Goal: Task Accomplishment & Management: Manage account settings

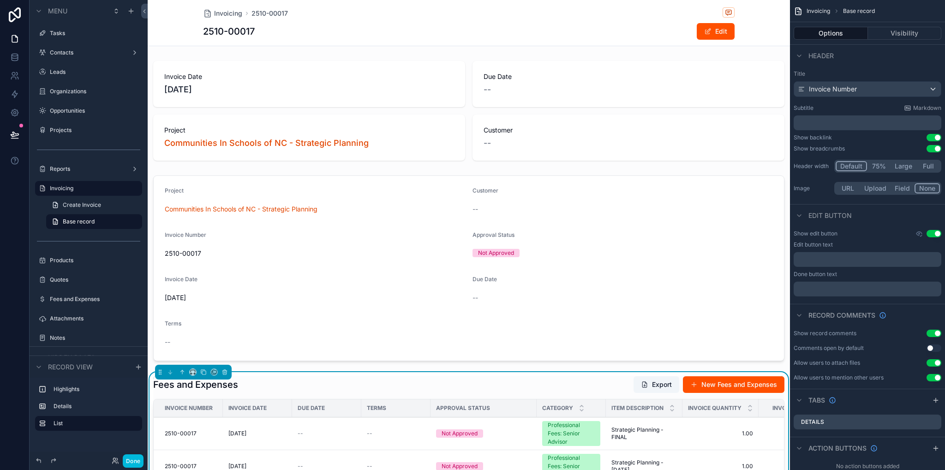
click at [0, 0] on icon "scrollable content" at bounding box center [0, 0] width 0 height 0
click at [36, 209] on div "Create Invoice Base record" at bounding box center [89, 213] width 118 height 33
click at [131, 15] on div "scrollable content" at bounding box center [130, 11] width 11 height 11
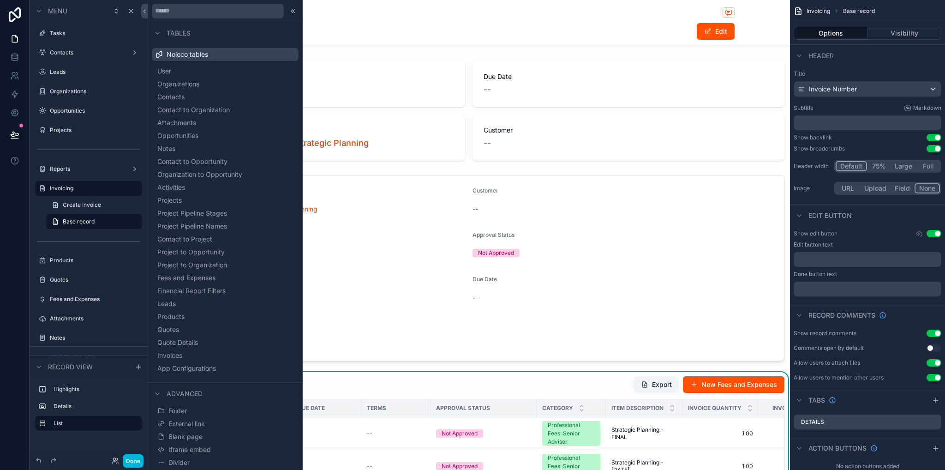
click at [191, 439] on span "Blank page" at bounding box center [185, 436] width 34 height 9
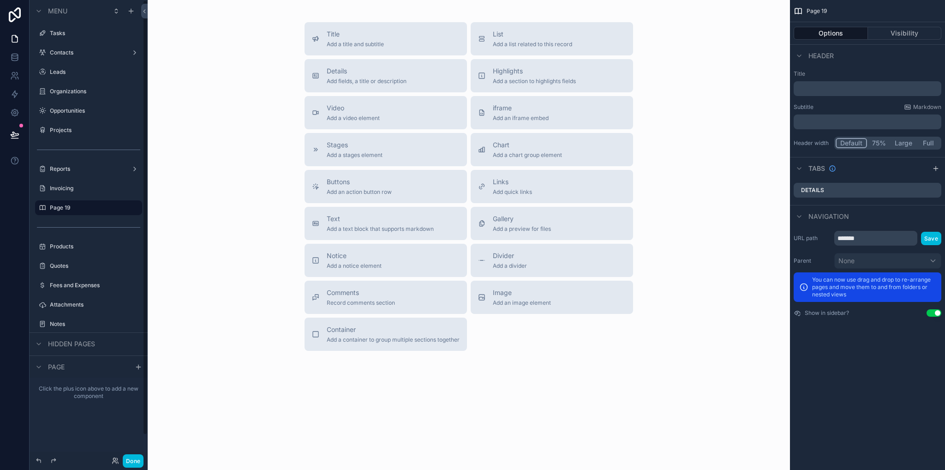
click at [57, 209] on label "Page 19" at bounding box center [93, 207] width 87 height 7
click at [0, 0] on icon "scrollable content" at bounding box center [0, 0] width 0 height 0
click at [96, 207] on input "*******" at bounding box center [81, 207] width 63 height 11
type input "*"
type input "**********"
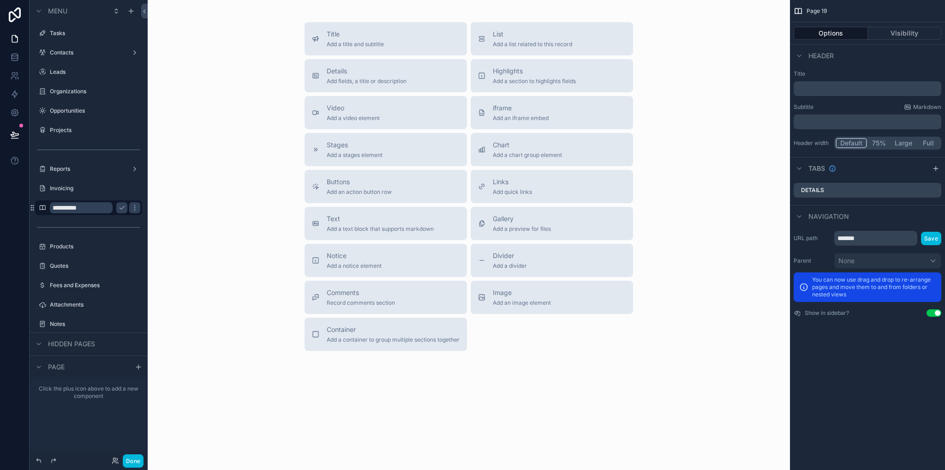
click at [124, 209] on icon "scrollable content" at bounding box center [121, 207] width 7 height 7
click at [499, 37] on span "List" at bounding box center [532, 34] width 79 height 9
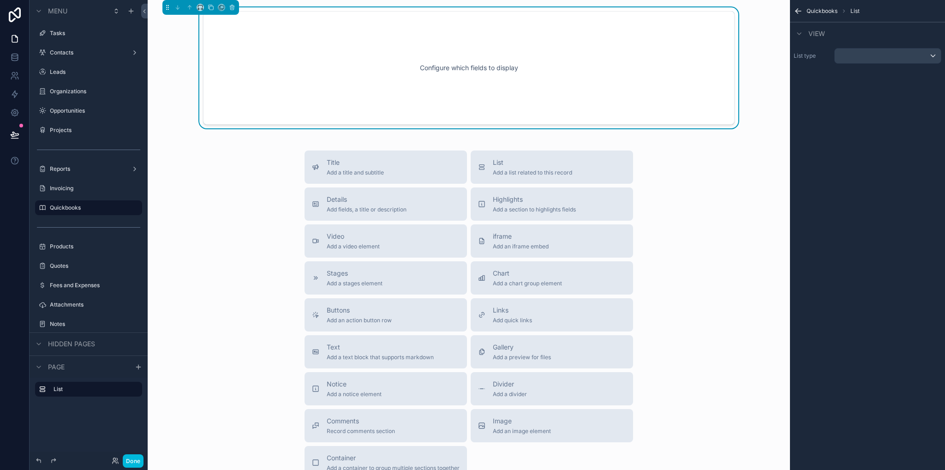
click at [853, 48] on div "scrollable content" at bounding box center [888, 55] width 106 height 15
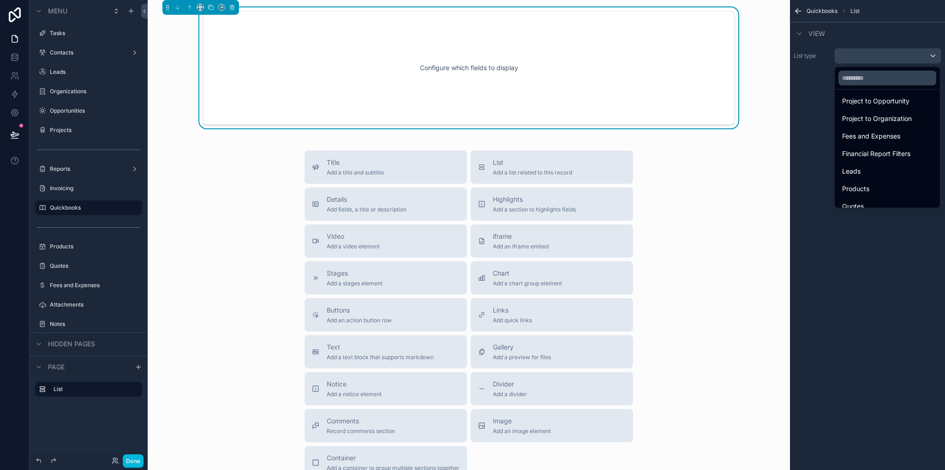
scroll to position [262, 0]
click at [891, 142] on span "Fees and Expenses" at bounding box center [871, 137] width 58 height 11
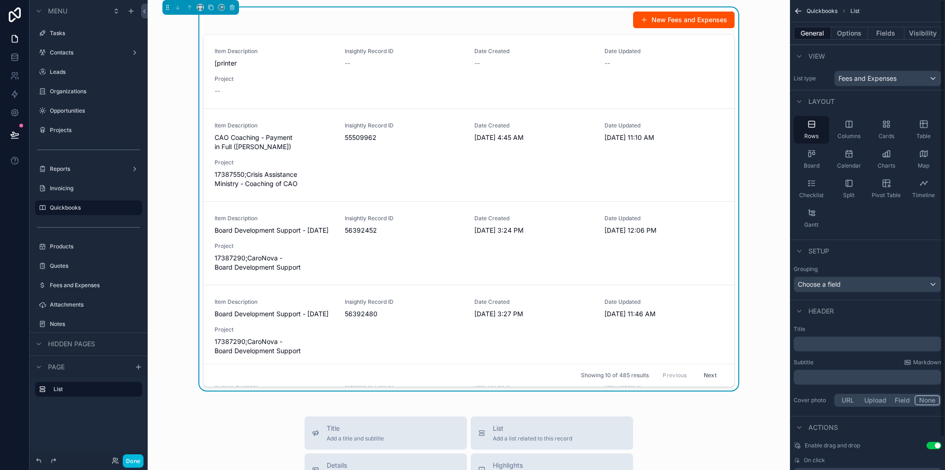
click at [901, 81] on div "Fees and Expenses" at bounding box center [888, 78] width 106 height 15
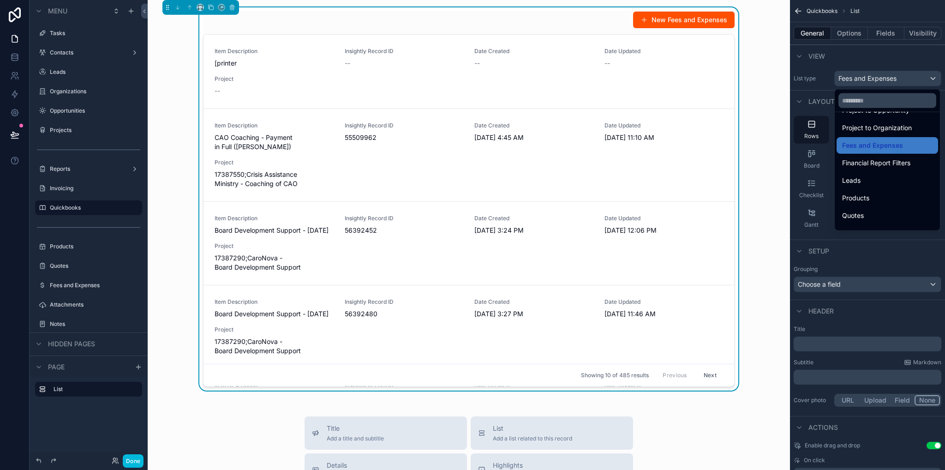
scroll to position [325, 0]
click at [894, 204] on div "Invoices" at bounding box center [887, 202] width 90 height 11
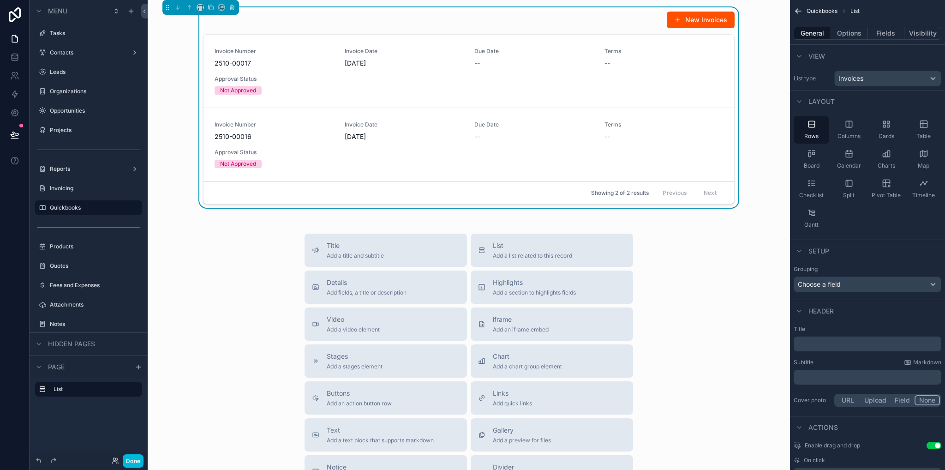
click at [863, 80] on span "Invoices" at bounding box center [850, 78] width 25 height 9
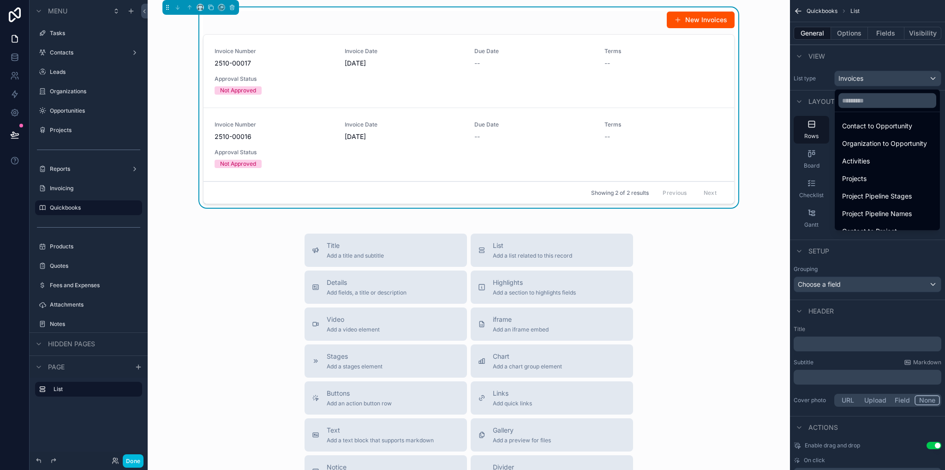
scroll to position [277, 0]
click at [880, 149] on span "Fees and Expenses" at bounding box center [871, 145] width 58 height 11
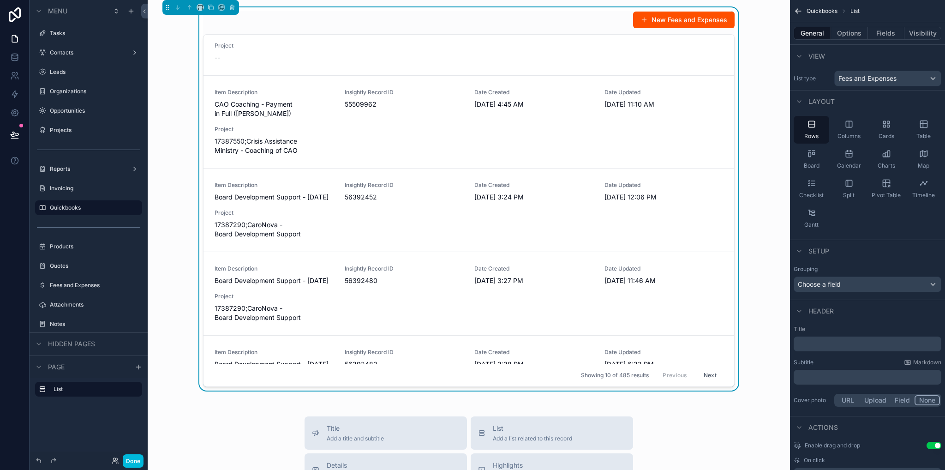
scroll to position [0, 0]
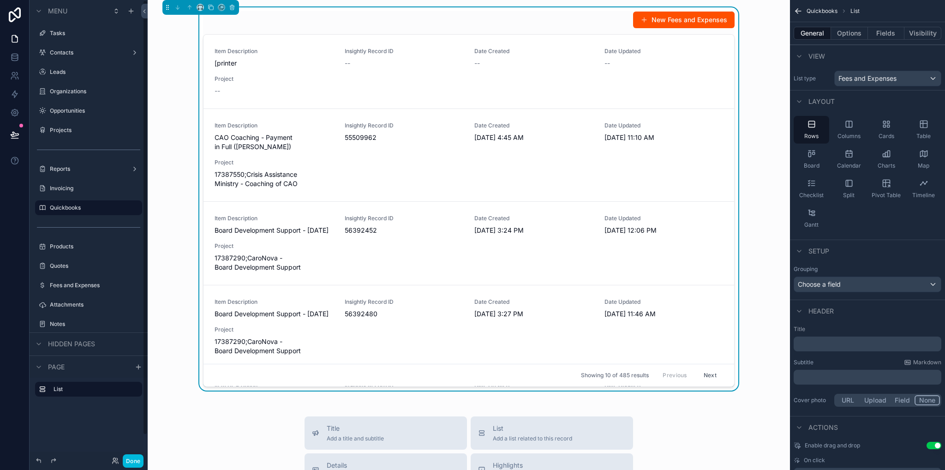
click at [52, 188] on label "Invoicing" at bounding box center [93, 188] width 87 height 7
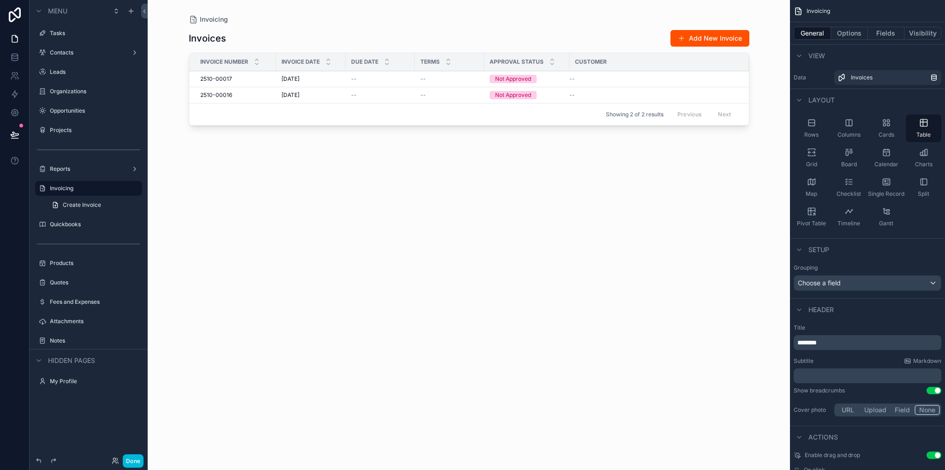
click at [261, 78] on div "scrollable content" at bounding box center [469, 229] width 590 height 459
click at [299, 78] on span "[DATE]" at bounding box center [290, 78] width 18 height 7
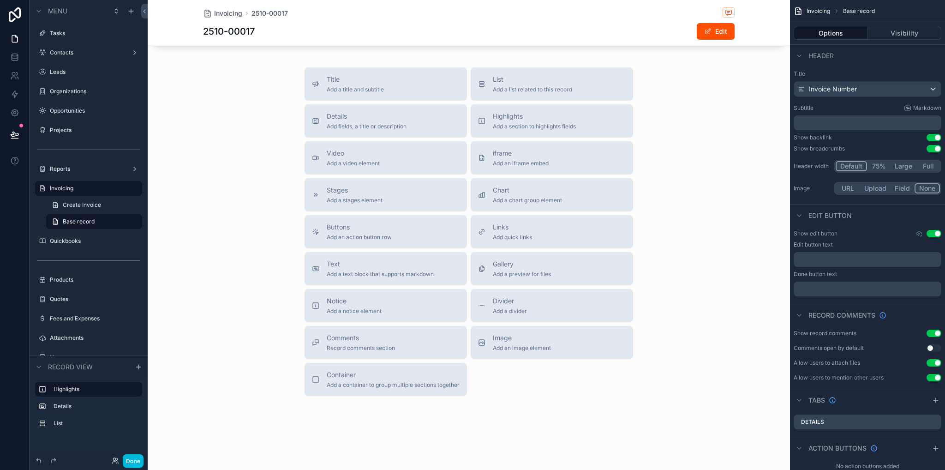
scroll to position [254, 0]
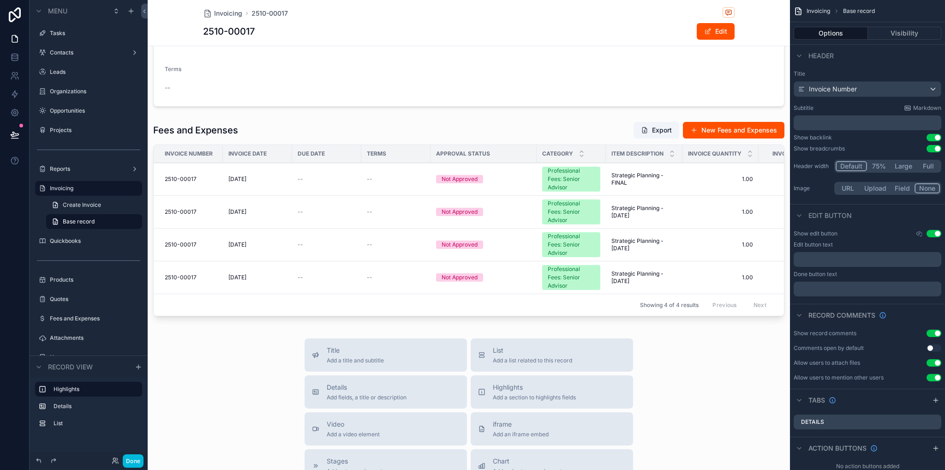
click at [555, 131] on div "scrollable content" at bounding box center [469, 221] width 642 height 206
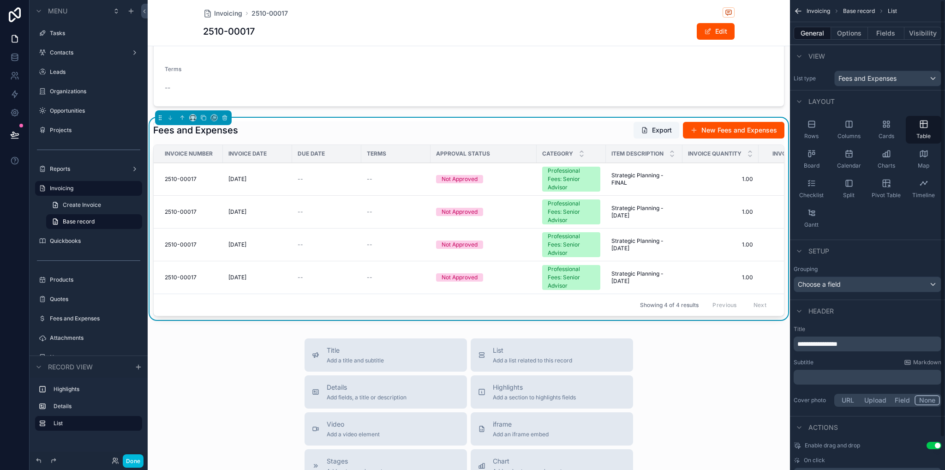
click at [892, 38] on button "Fields" at bounding box center [886, 33] width 37 height 13
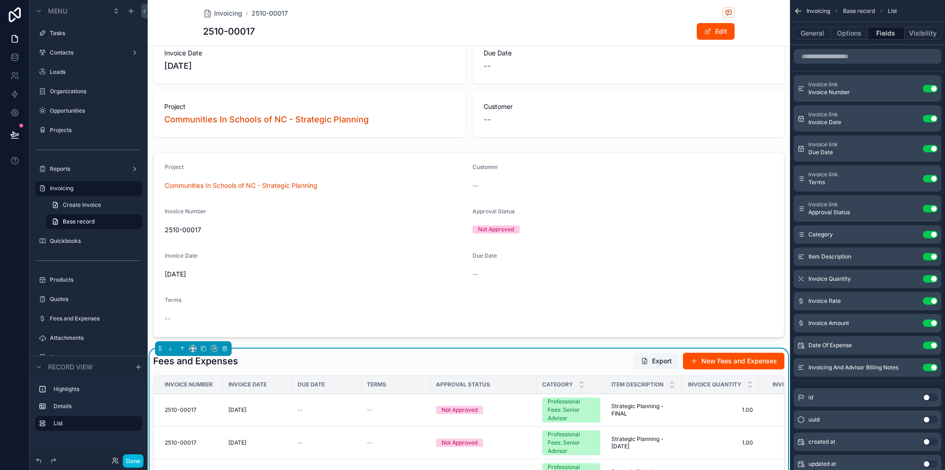
scroll to position [0, 0]
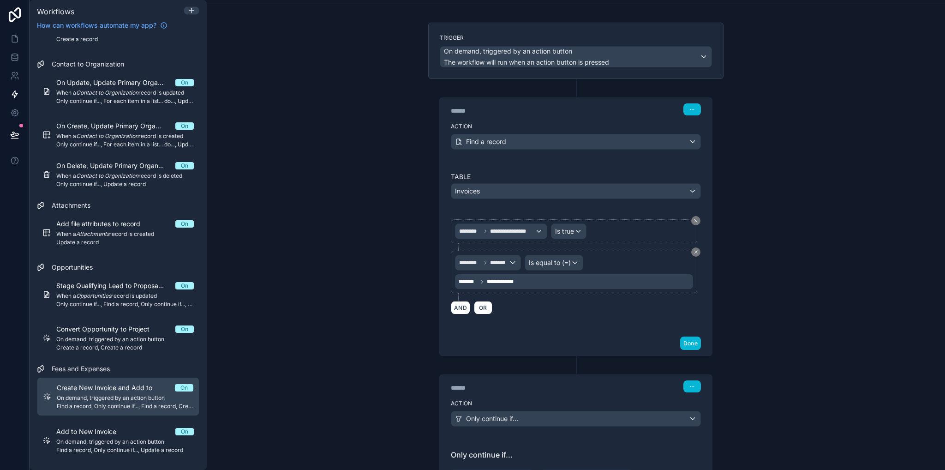
scroll to position [231, 0]
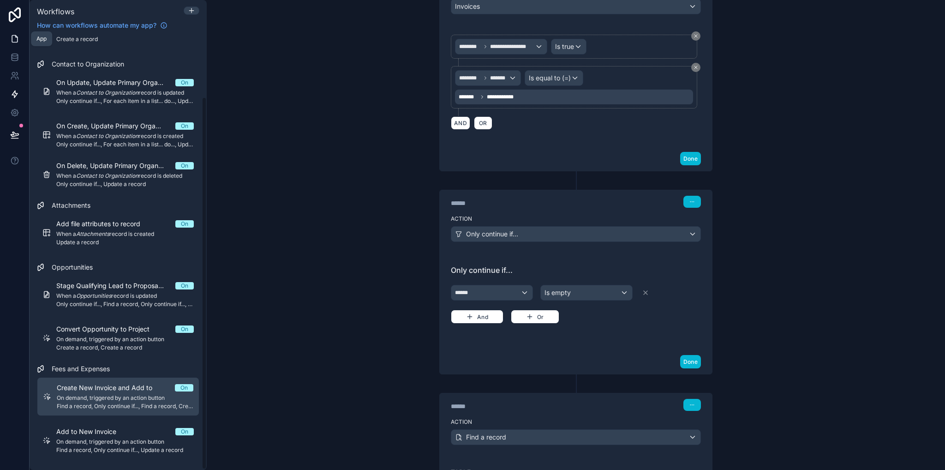
click at [10, 45] on link at bounding box center [14, 39] width 29 height 18
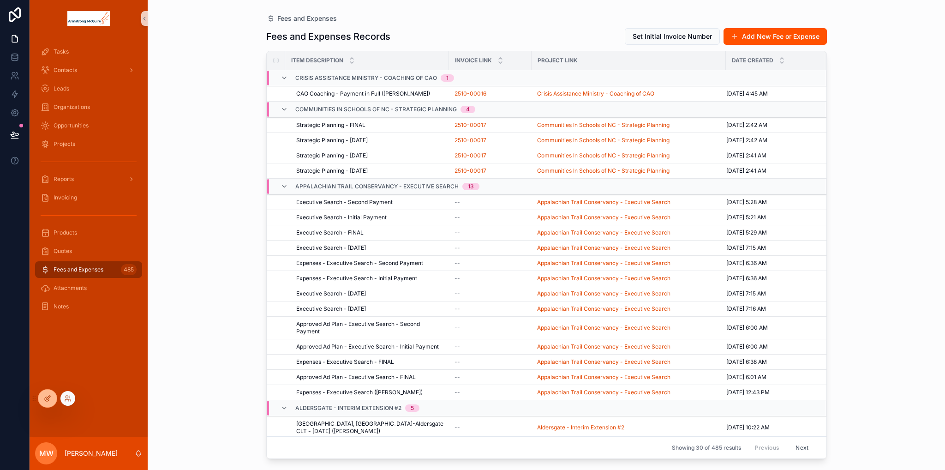
click at [48, 394] on div at bounding box center [47, 398] width 18 height 18
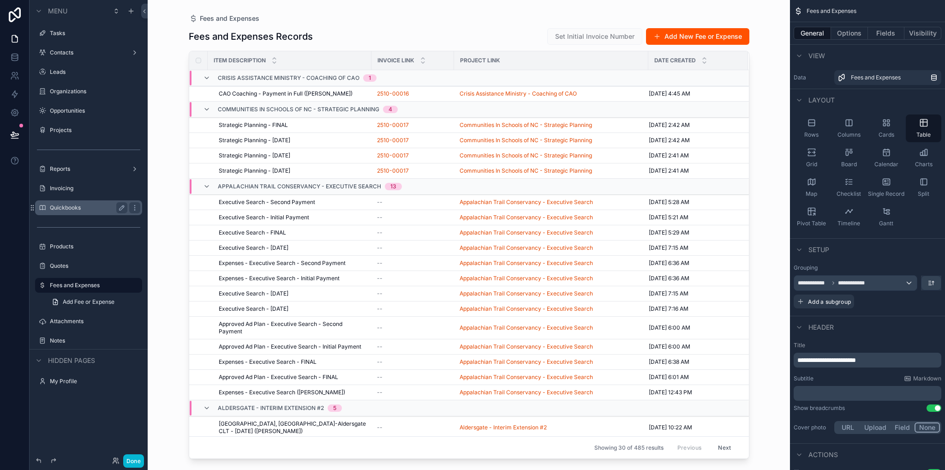
click at [73, 209] on label "Quickbooks" at bounding box center [87, 207] width 74 height 7
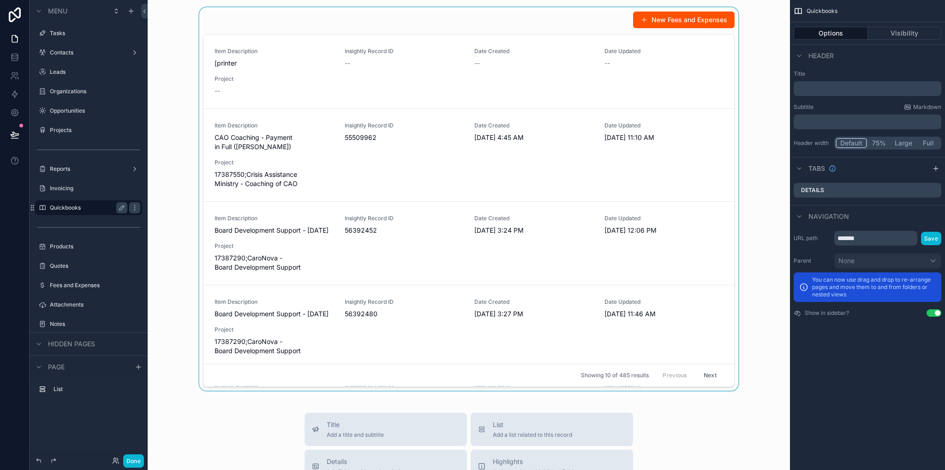
click at [541, 41] on div "scrollable content" at bounding box center [468, 198] width 627 height 383
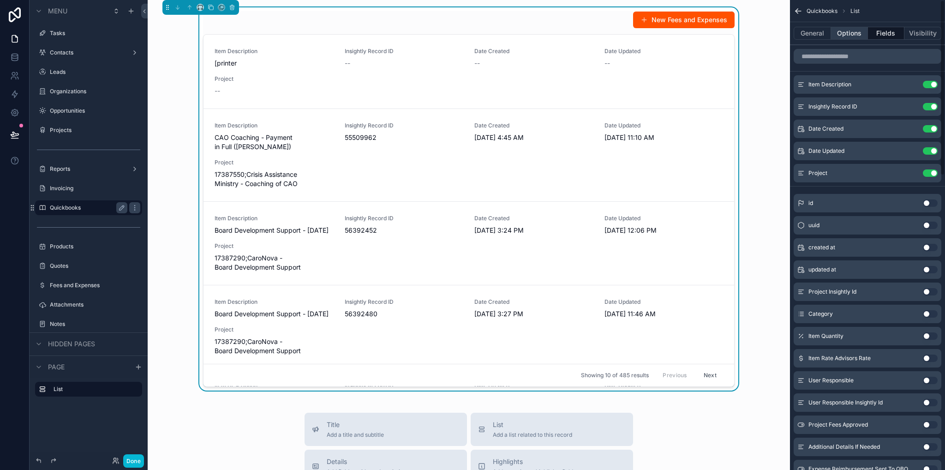
click at [862, 36] on button "Options" at bounding box center [849, 33] width 37 height 13
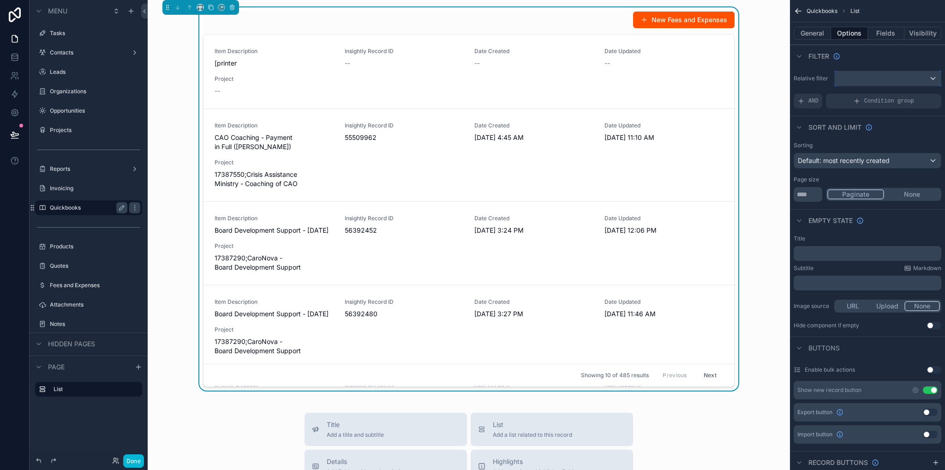
click at [870, 75] on div "scrollable content" at bounding box center [888, 78] width 106 height 15
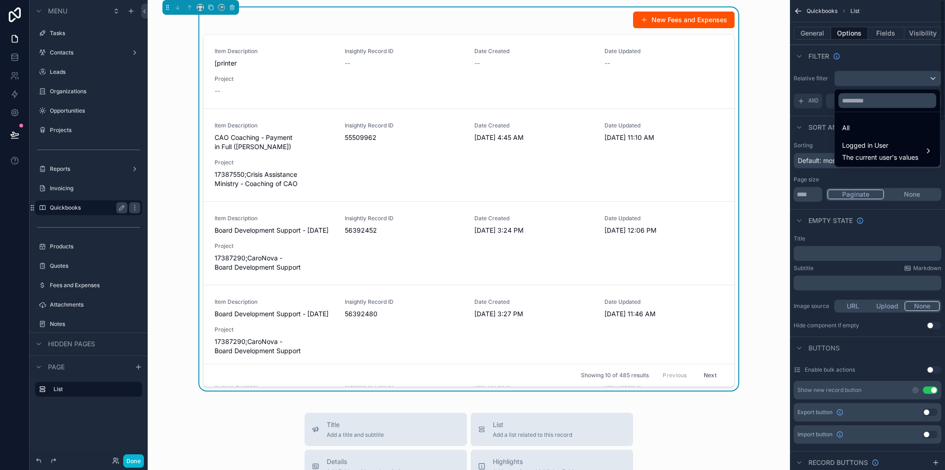
click at [860, 52] on div "scrollable content" at bounding box center [472, 235] width 945 height 470
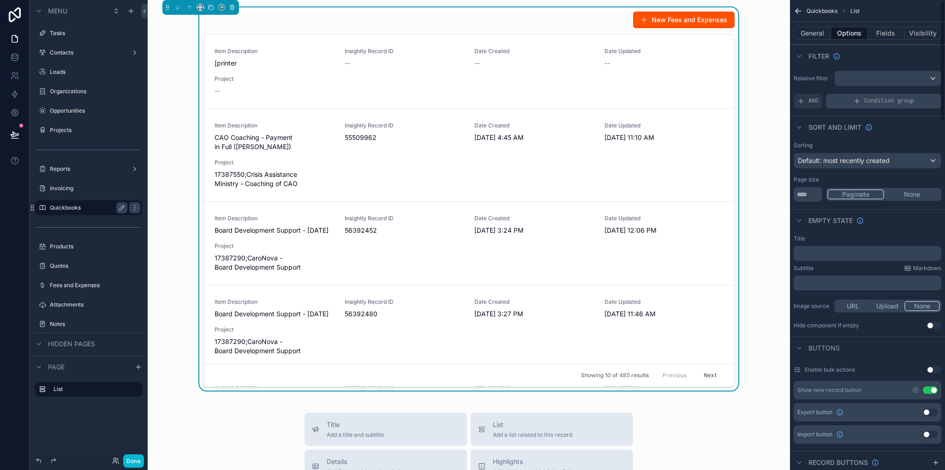
click at [852, 102] on div "Condition group" at bounding box center [883, 101] width 115 height 15
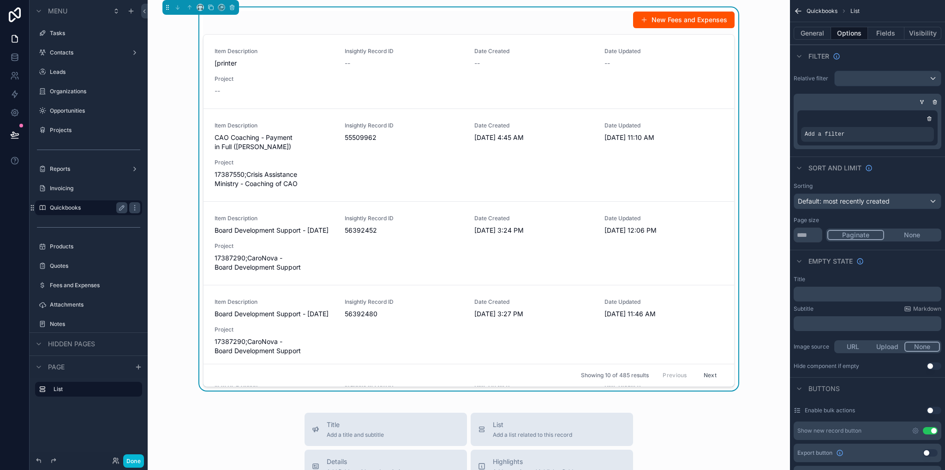
click at [932, 115] on div "scrollable content" at bounding box center [929, 118] width 9 height 9
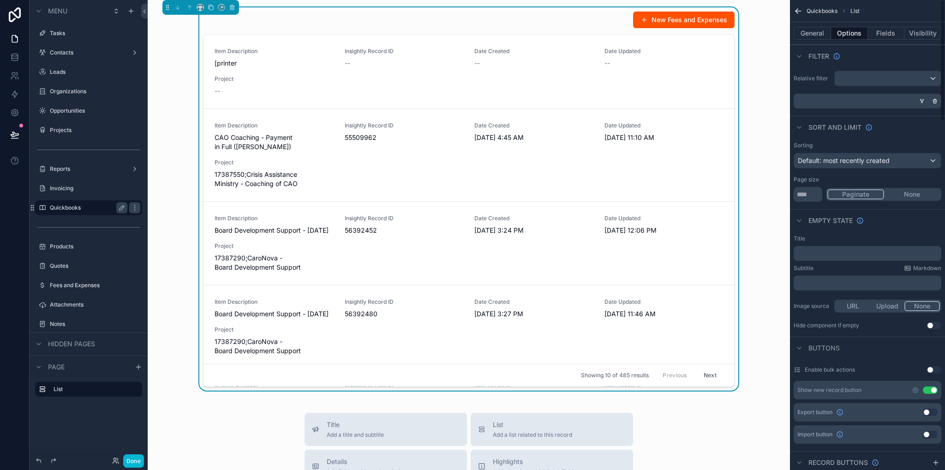
click at [918, 102] on div "scrollable content" at bounding box center [921, 100] width 9 height 9
click at [919, 100] on div "scrollable content" at bounding box center [921, 100] width 9 height 9
click at [895, 102] on div "scrollable content" at bounding box center [866, 101] width 148 height 15
click at [936, 100] on icon "scrollable content" at bounding box center [935, 101] width 6 height 6
click at [809, 103] on span "AND" at bounding box center [813, 100] width 10 height 7
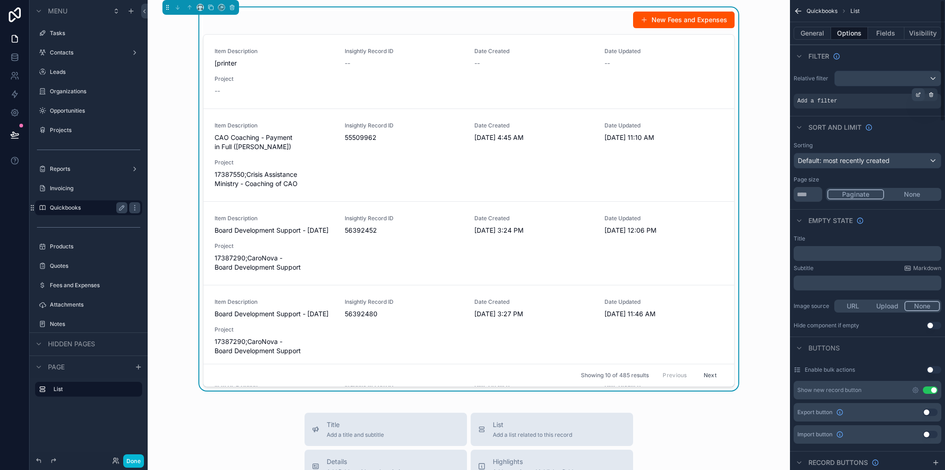
click at [916, 95] on icon "scrollable content" at bounding box center [917, 95] width 3 height 3
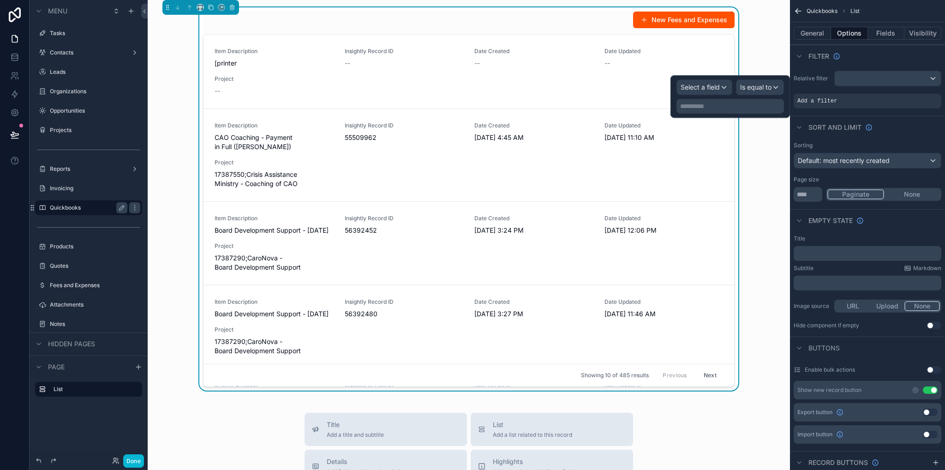
click at [821, 87] on div "Relative filter Add a filter" at bounding box center [867, 89] width 155 height 45
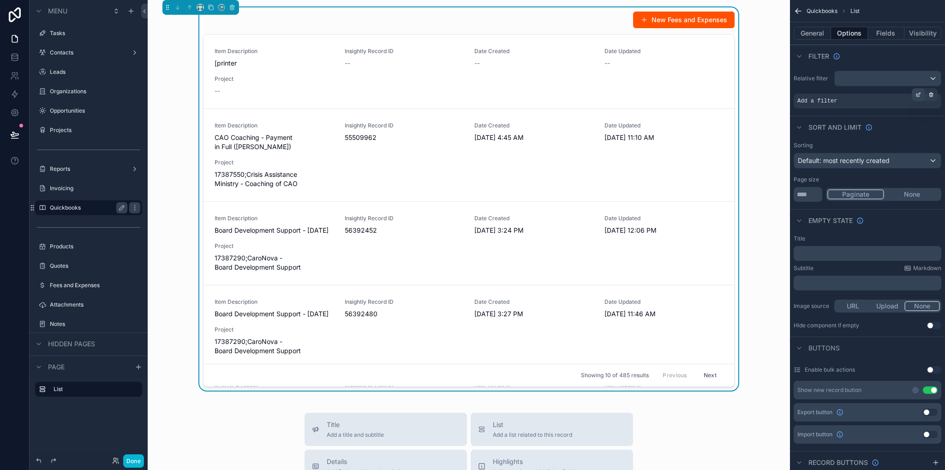
click at [918, 95] on icon "scrollable content" at bounding box center [918, 95] width 6 height 6
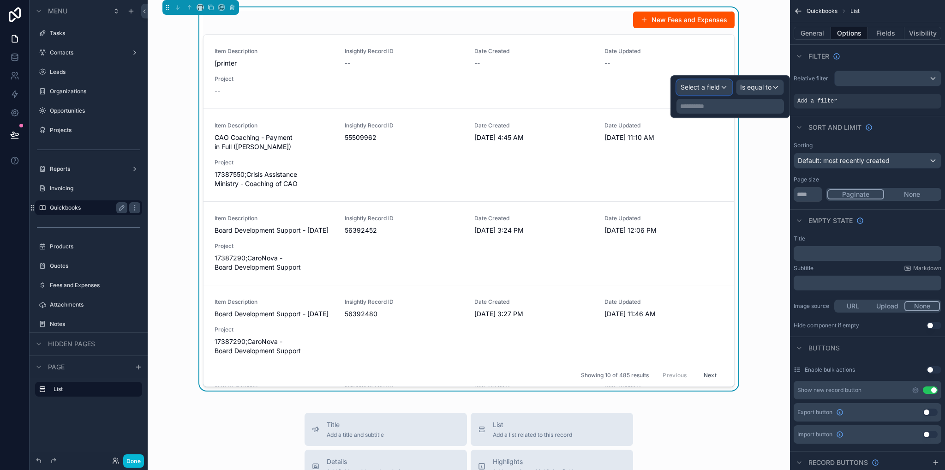
click at [695, 84] on span "Select a field" at bounding box center [700, 87] width 39 height 8
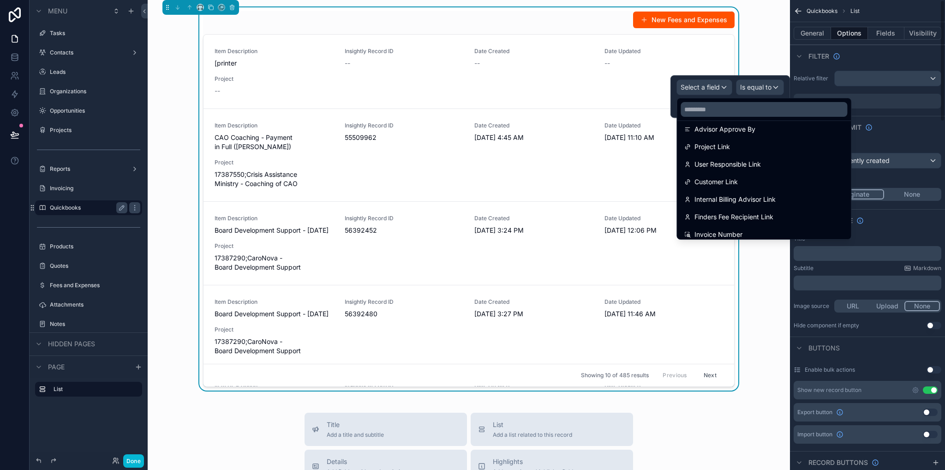
scroll to position [802, 0]
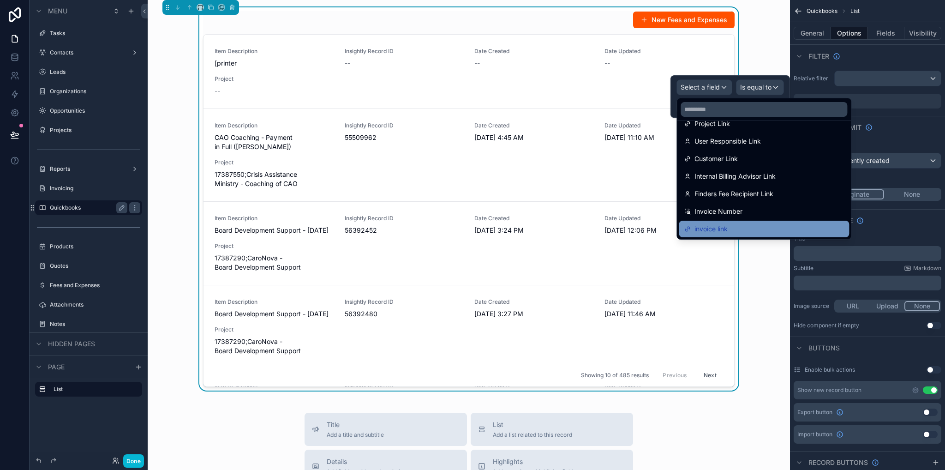
click at [736, 229] on div "invoice link" at bounding box center [763, 228] width 159 height 11
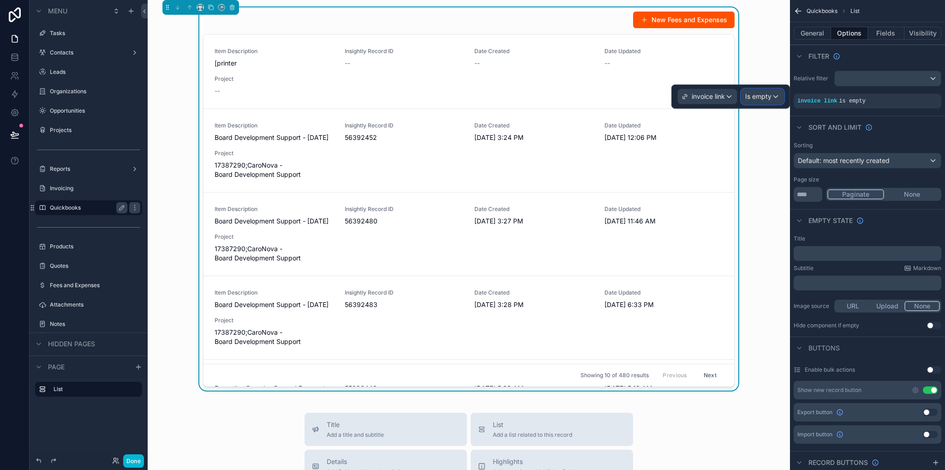
click at [758, 95] on span "Is empty" at bounding box center [758, 96] width 26 height 9
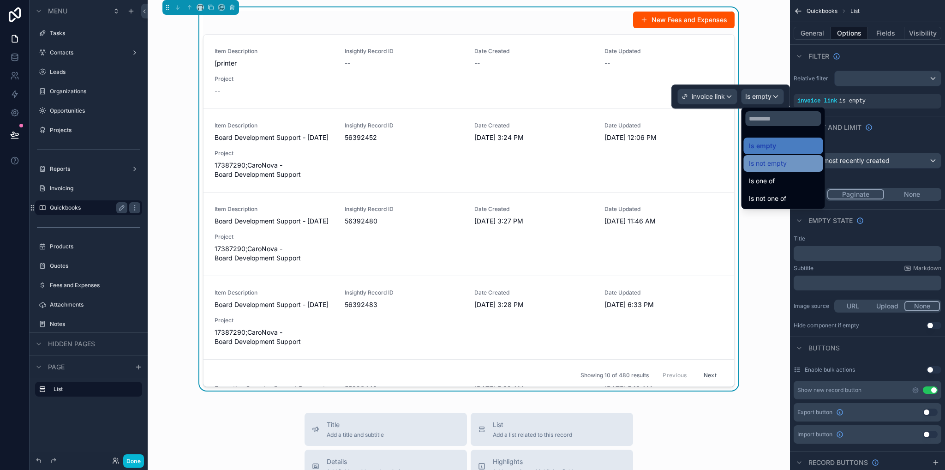
click at [775, 166] on span "Is not empty" at bounding box center [768, 163] width 38 height 11
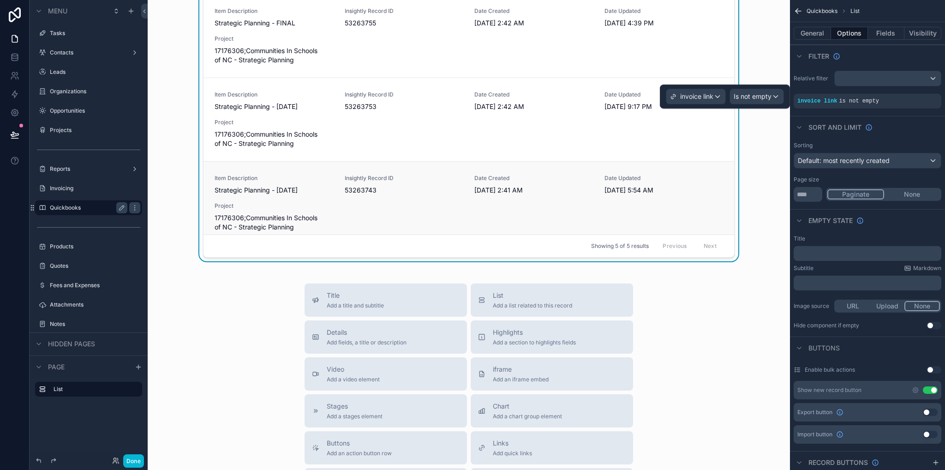
scroll to position [0, 0]
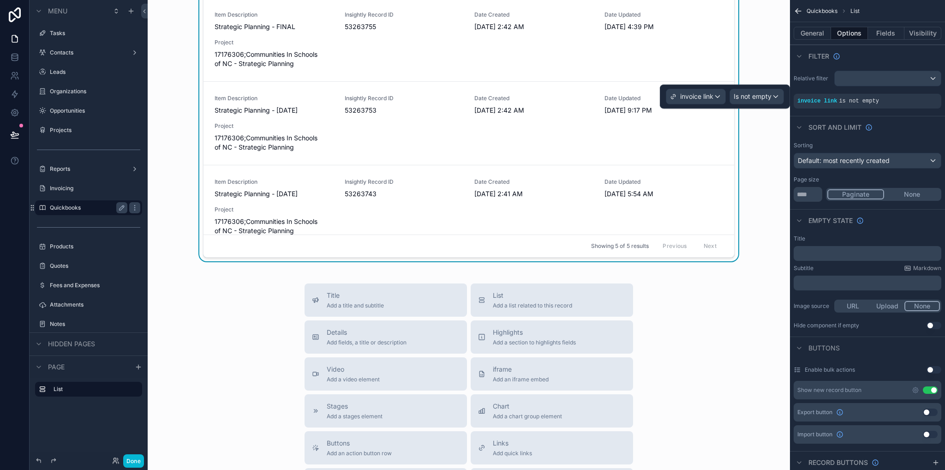
click at [723, 326] on div "Title Add a title and subtitle List Add a list related to this record Details A…" at bounding box center [468, 447] width 627 height 328
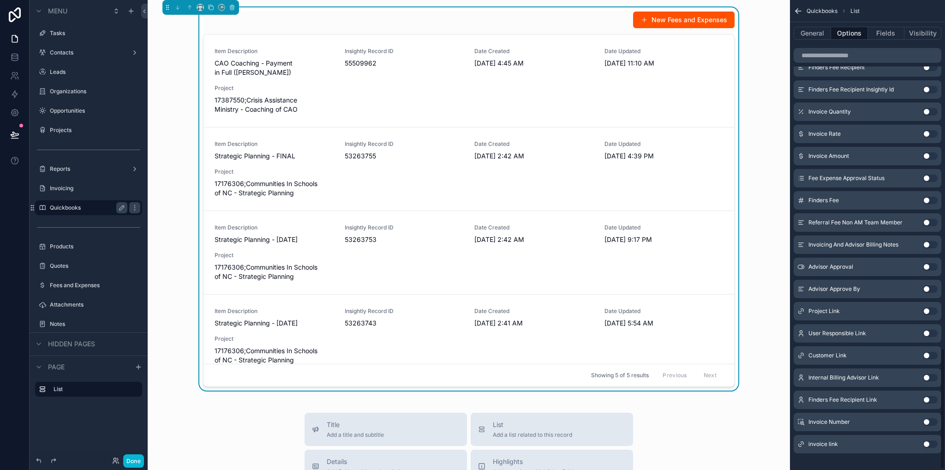
scroll to position [1347, 0]
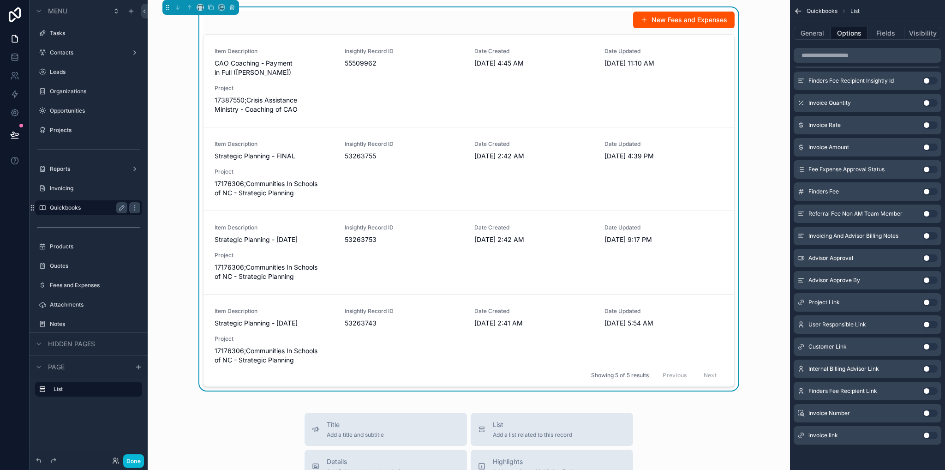
click at [899, 435] on div "invoice link Use setting" at bounding box center [868, 435] width 148 height 18
click at [70, 189] on label "Invoicing" at bounding box center [87, 188] width 74 height 7
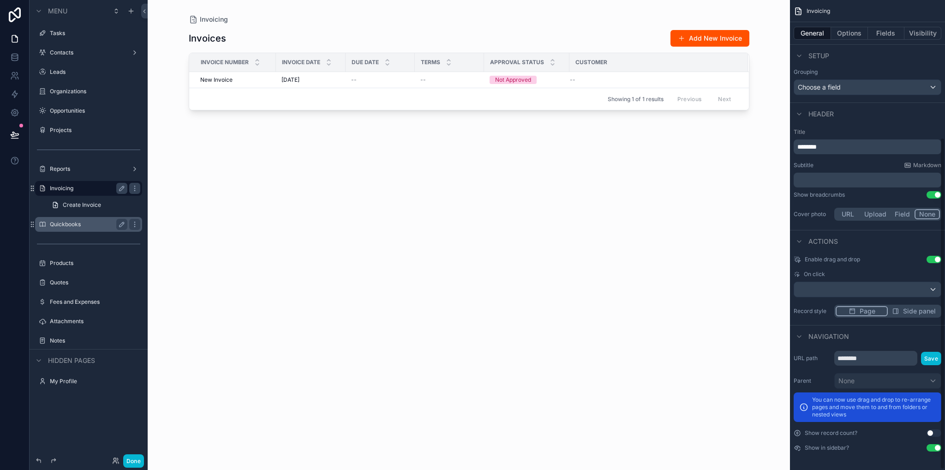
scroll to position [195, 0]
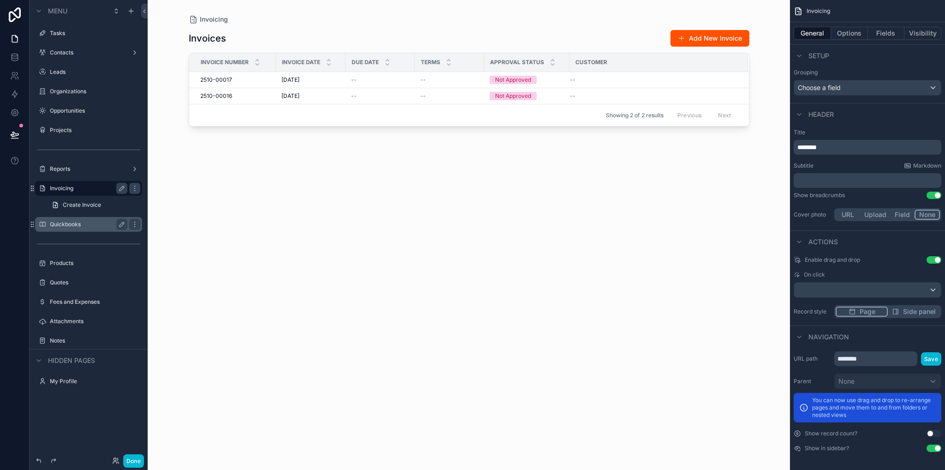
click at [232, 82] on div "scrollable content" at bounding box center [469, 229] width 590 height 459
click at [231, 82] on span "2510-00017" at bounding box center [216, 79] width 32 height 7
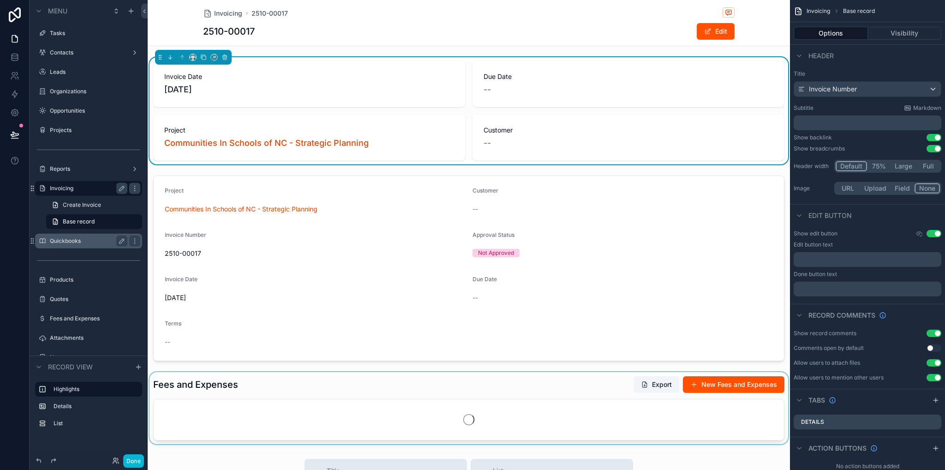
scroll to position [231, 0]
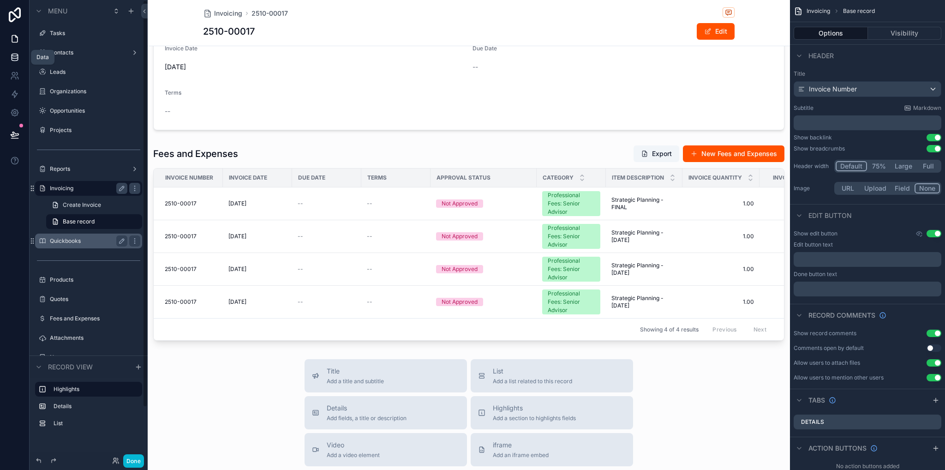
click at [11, 61] on icon at bounding box center [14, 57] width 9 height 9
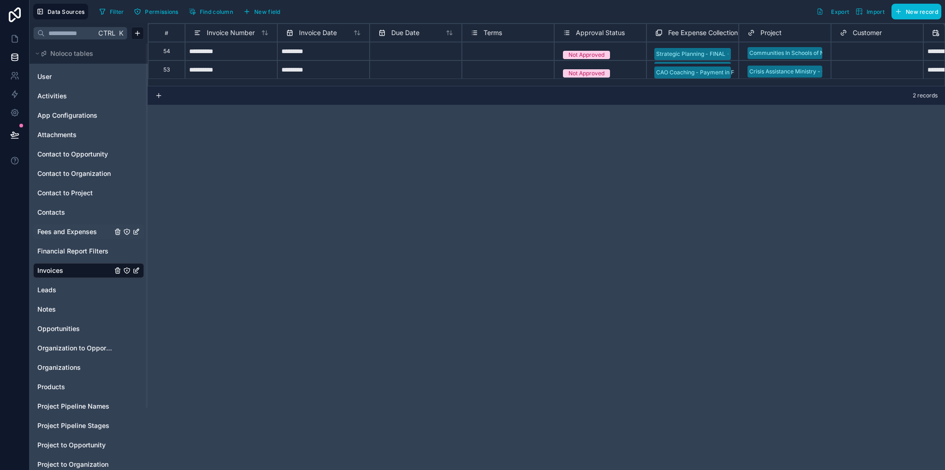
click at [68, 234] on span "Fees and Expenses" at bounding box center [67, 231] width 60 height 9
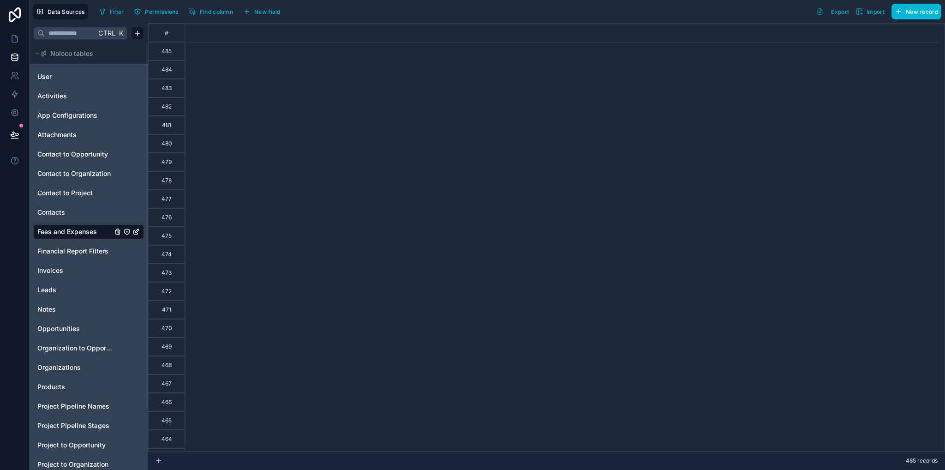
scroll to position [0, 3953]
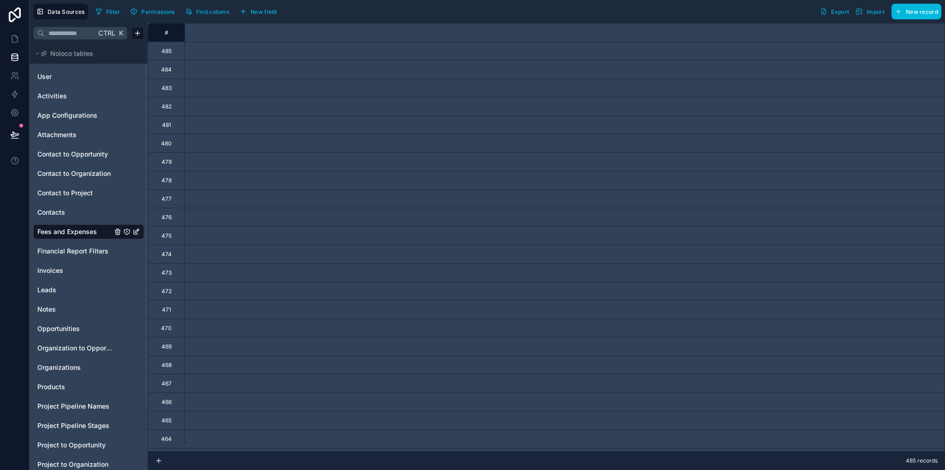
scroll to position [0, 3953]
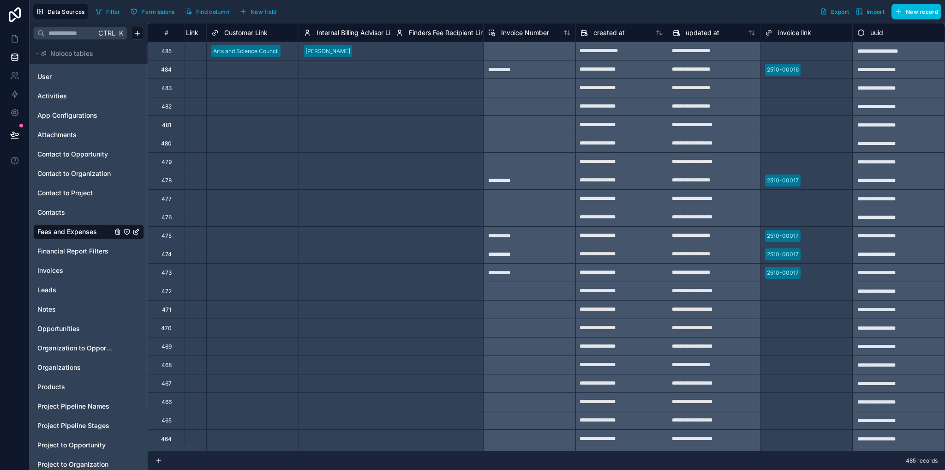
click at [63, 275] on link "Invoices" at bounding box center [74, 270] width 75 height 9
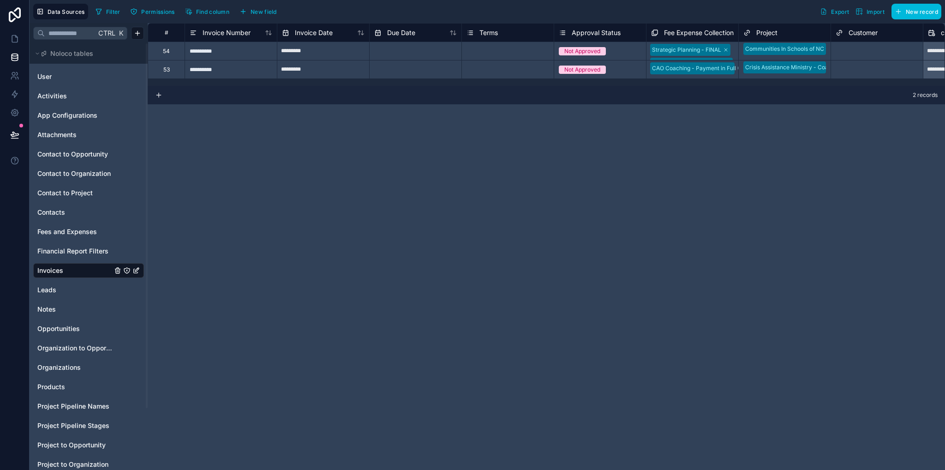
click at [600, 34] on span "Approval Status" at bounding box center [596, 32] width 49 height 9
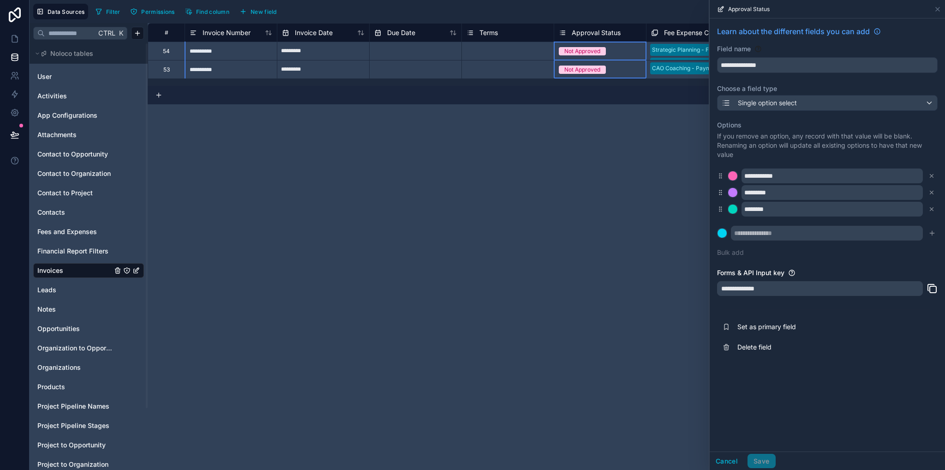
click at [574, 209] on div "**********" at bounding box center [546, 246] width 797 height 447
click at [939, 10] on icon at bounding box center [937, 9] width 7 height 7
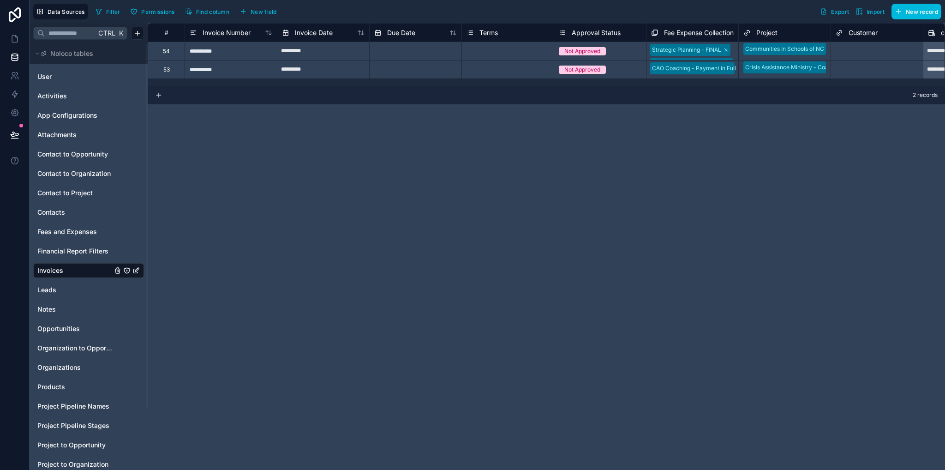
drag, startPoint x: 543, startPoint y: 167, endPoint x: 543, endPoint y: 162, distance: 5.1
click at [543, 167] on div "**********" at bounding box center [546, 246] width 797 height 447
click at [273, 11] on span "New field" at bounding box center [264, 11] width 26 height 7
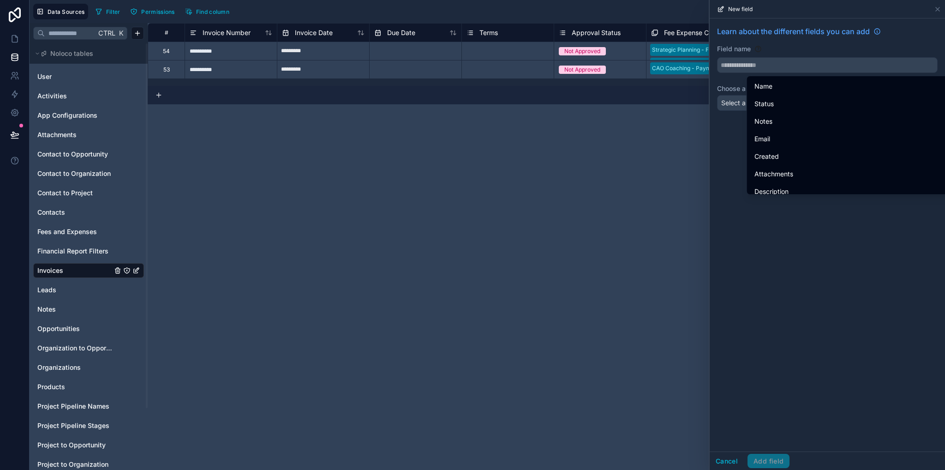
click at [758, 66] on input "text" at bounding box center [827, 65] width 220 height 15
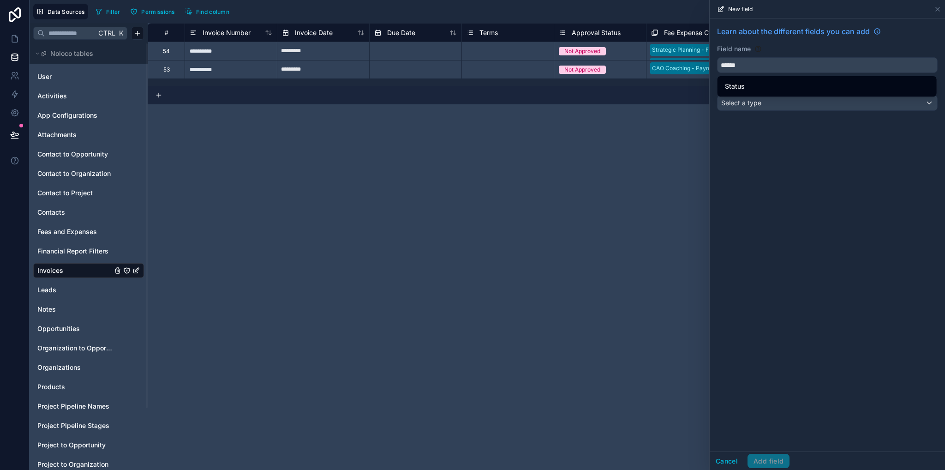
click at [777, 154] on div "Learn about the different fields you can add Field name ****** Choose a field t…" at bounding box center [827, 234] width 235 height 433
click at [746, 63] on input "******" at bounding box center [827, 65] width 220 height 15
drag, startPoint x: 747, startPoint y: 64, endPoint x: 718, endPoint y: 65, distance: 29.1
click at [718, 65] on input "******" at bounding box center [827, 65] width 220 height 15
click at [717, 57] on button "*******" at bounding box center [827, 65] width 221 height 16
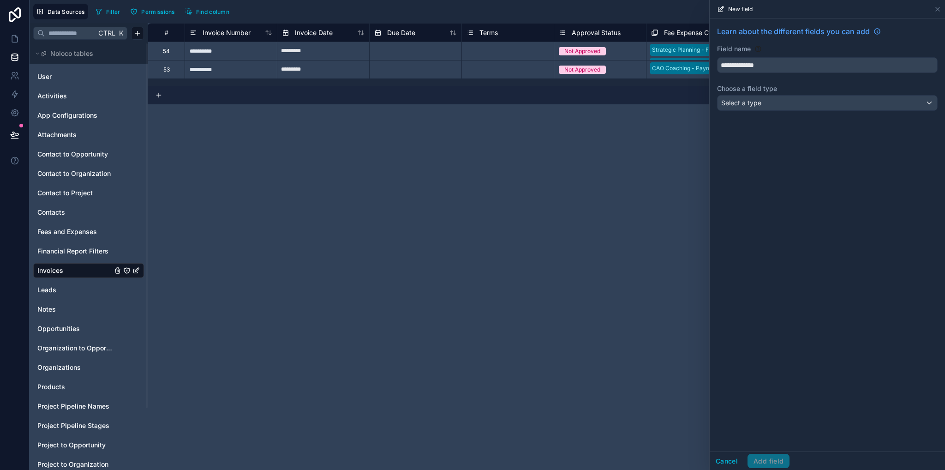
type input "**********"
click at [831, 337] on div "**********" at bounding box center [827, 234] width 235 height 433
click at [744, 102] on span "Select a type" at bounding box center [741, 103] width 40 height 8
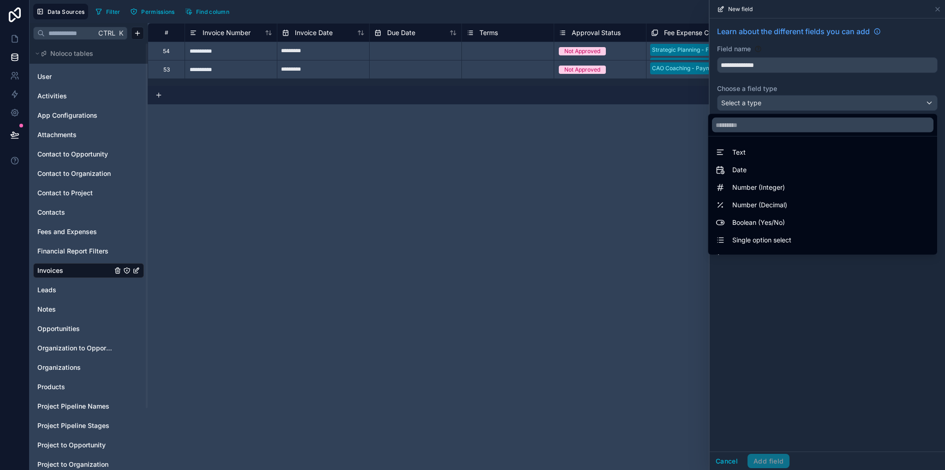
drag, startPoint x: 759, startPoint y: 230, endPoint x: 762, endPoint y: 239, distance: 10.2
click at [762, 239] on ul "Text Date Number (Integer) Number (Decimal) Boolean (Yes/No) Single option sele…" at bounding box center [822, 196] width 229 height 118
click at [762, 239] on span "Single option select" at bounding box center [761, 239] width 59 height 11
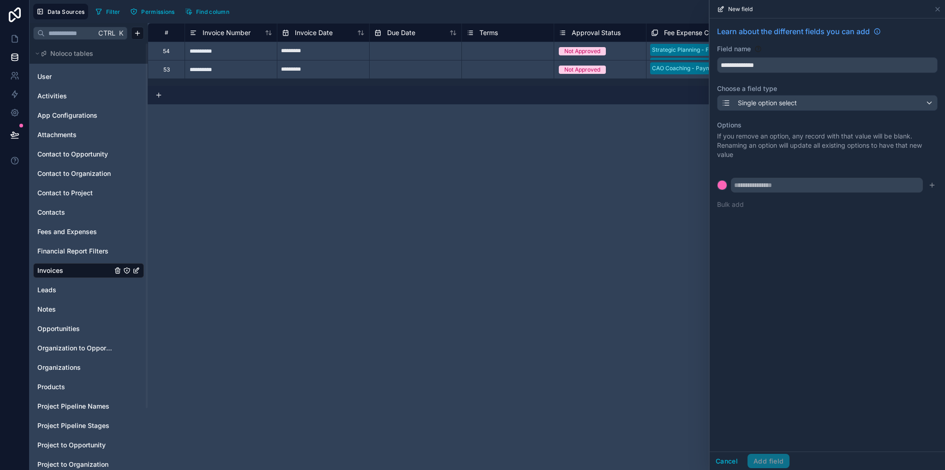
drag, startPoint x: 786, startPoint y: 258, endPoint x: 758, endPoint y: 164, distance: 97.9
click at [786, 253] on div "**********" at bounding box center [827, 234] width 235 height 433
click at [805, 185] on input "text" at bounding box center [827, 185] width 192 height 15
type input "*"
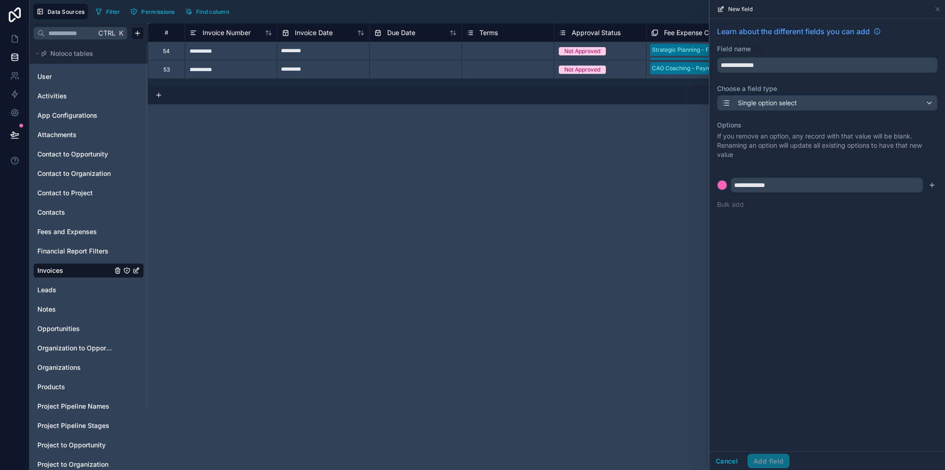
type input "**********"
click at [932, 185] on icon "submit" at bounding box center [932, 185] width 4 height 0
click at [871, 203] on input "text" at bounding box center [827, 199] width 192 height 15
type input "*"
type input "*******"
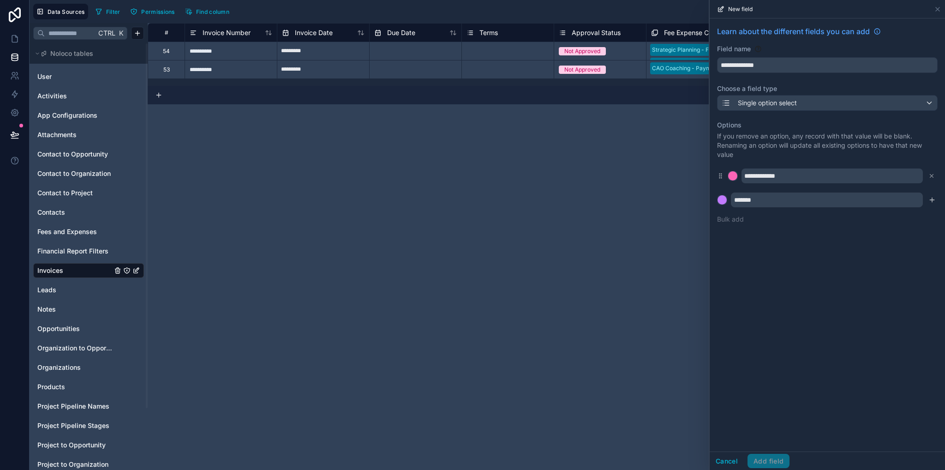
click at [932, 203] on icon "submit" at bounding box center [931, 199] width 7 height 7
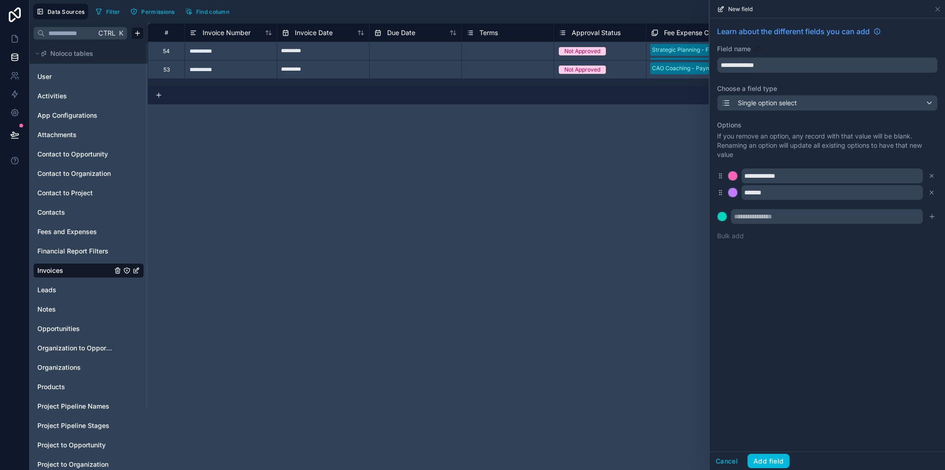
click at [878, 219] on input "text" at bounding box center [827, 216] width 192 height 15
type input "**********"
click at [930, 216] on icon "submit" at bounding box center [931, 216] width 7 height 7
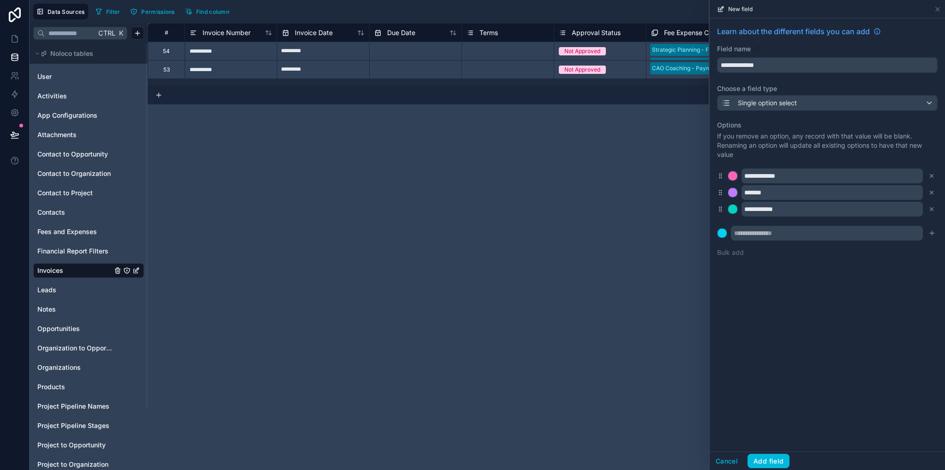
click at [770, 460] on button "Add field" at bounding box center [768, 461] width 42 height 15
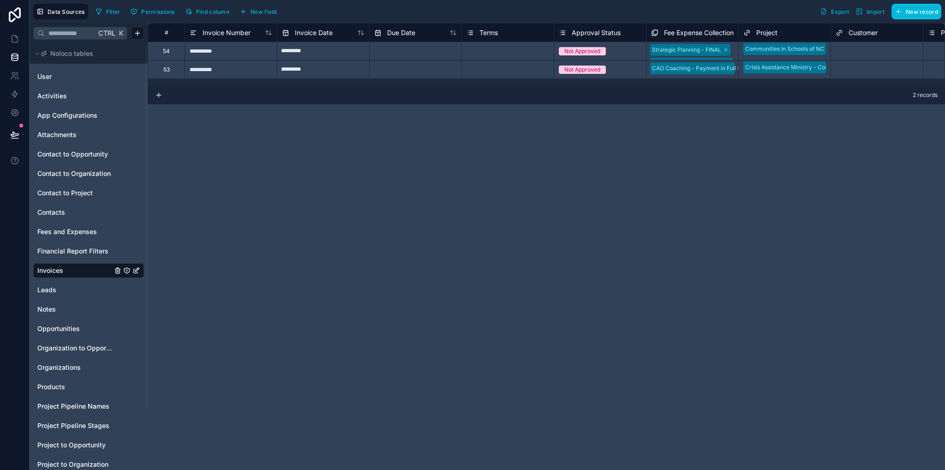
click at [63, 235] on span "Fees and Expenses" at bounding box center [67, 231] width 60 height 9
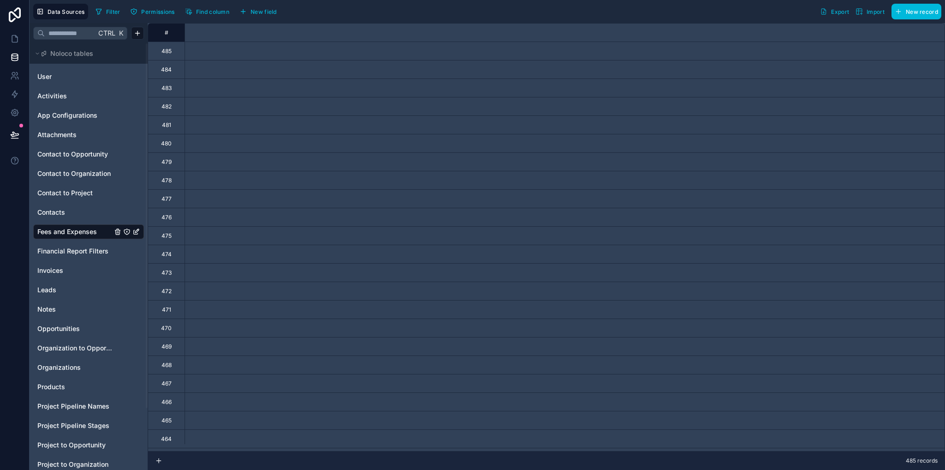
scroll to position [0, 3953]
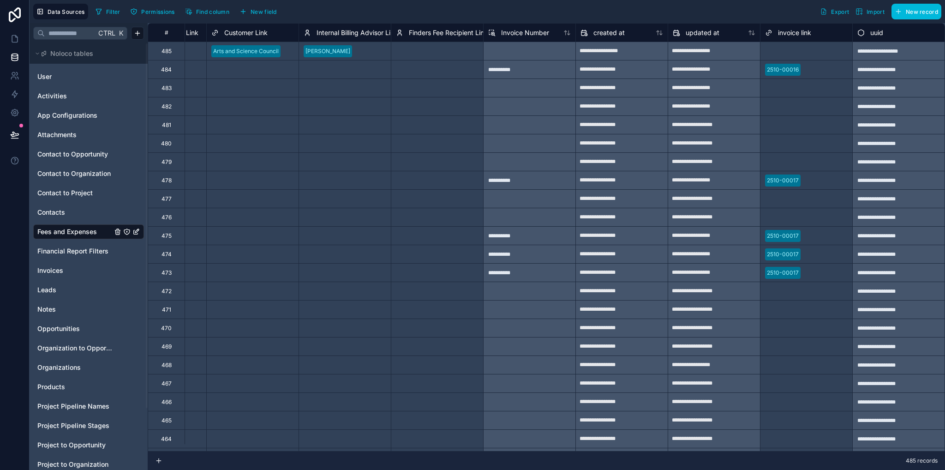
click at [264, 13] on span "New field" at bounding box center [264, 11] width 26 height 7
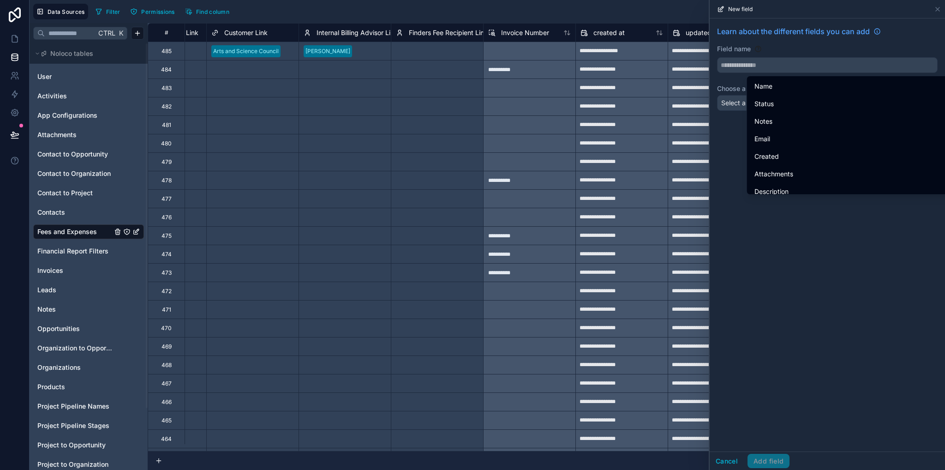
click at [734, 65] on input "text" at bounding box center [827, 65] width 220 height 15
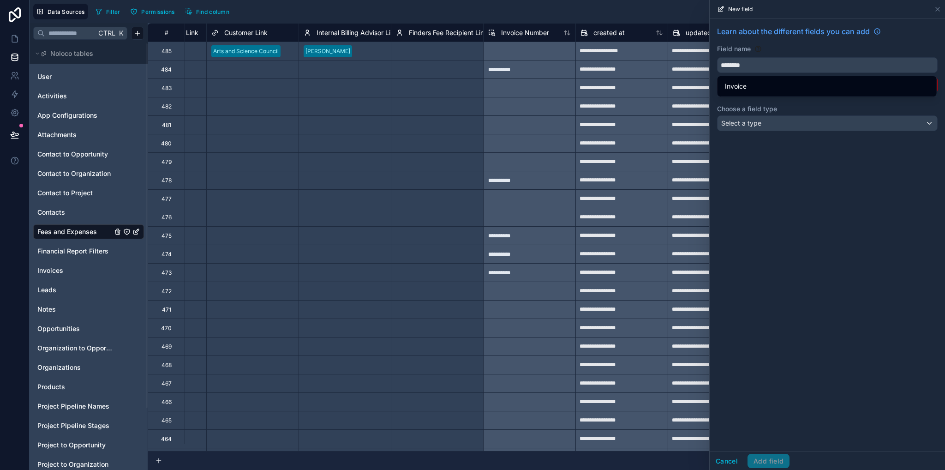
click at [717, 57] on button "*******" at bounding box center [827, 65] width 221 height 16
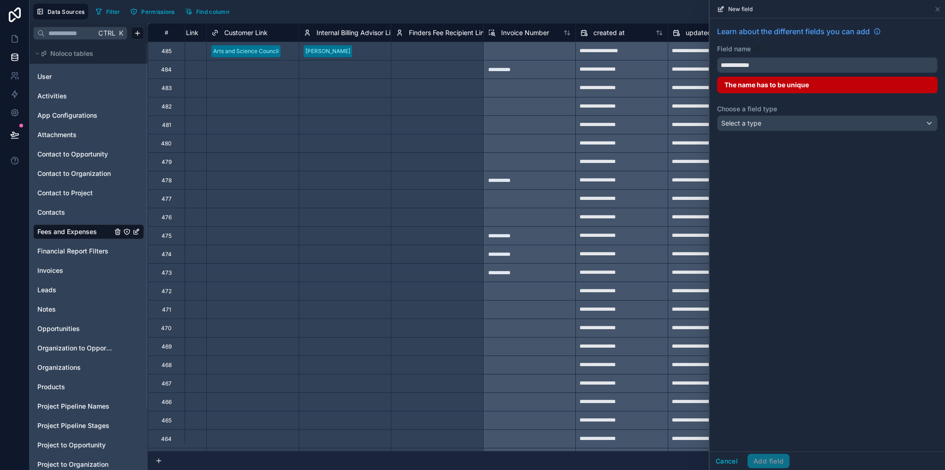
type input "**********"
click at [799, 182] on div "**********" at bounding box center [827, 234] width 235 height 433
click at [937, 9] on icon at bounding box center [938, 9] width 4 height 4
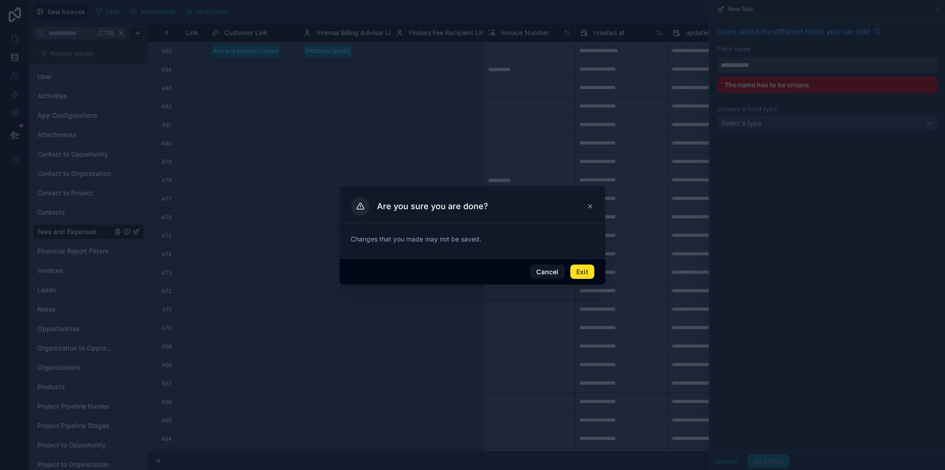
click at [564, 271] on button "Cancel" at bounding box center [547, 271] width 34 height 15
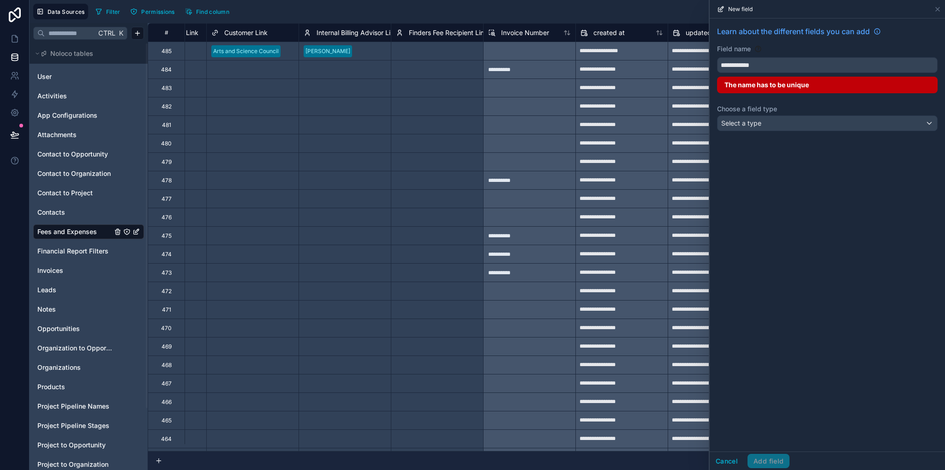
click at [720, 466] on button "Cancel" at bounding box center [727, 461] width 34 height 15
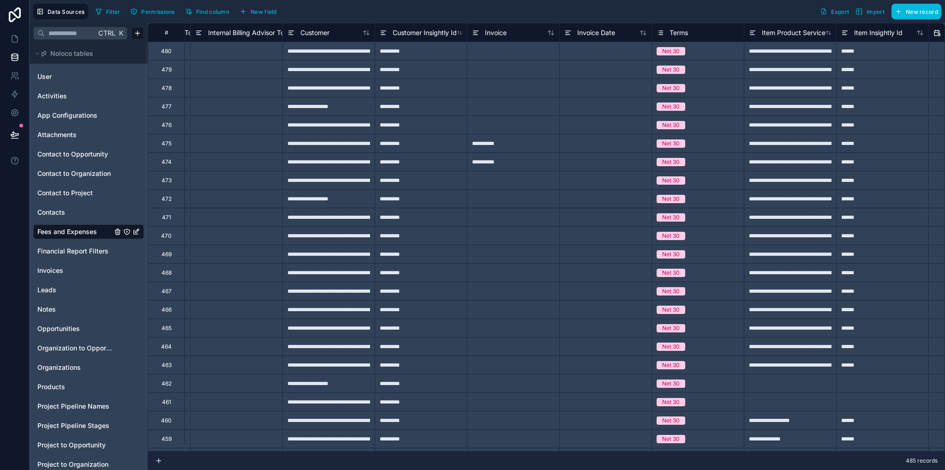
scroll to position [0, 1563]
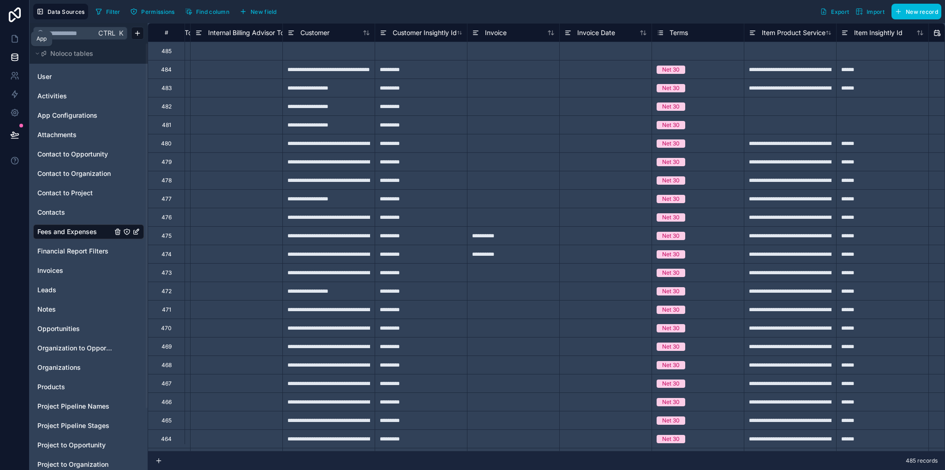
click at [15, 38] on icon at bounding box center [14, 38] width 9 height 9
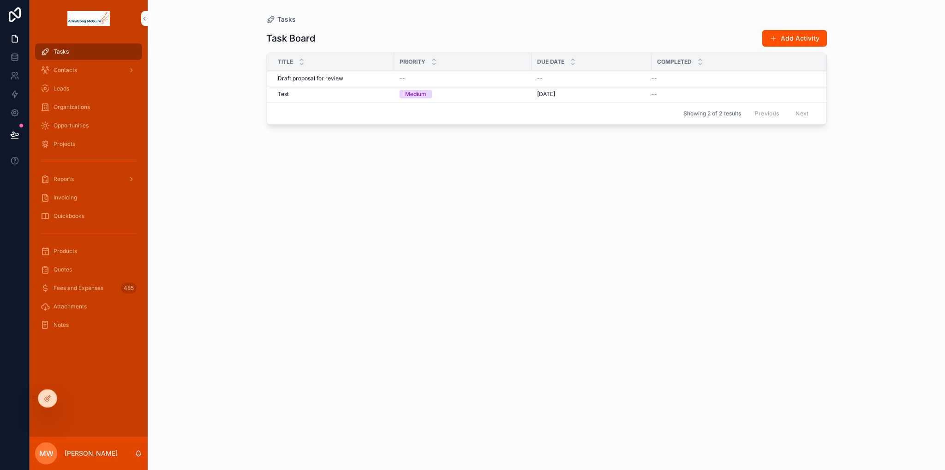
click at [68, 196] on span "Invoicing" at bounding box center [66, 197] width 24 height 7
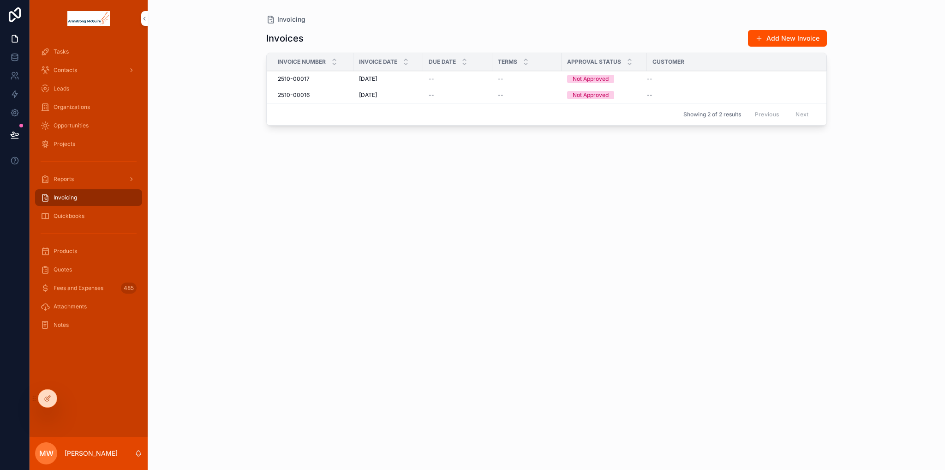
click at [312, 73] on td "2510-00017 2510-00017" at bounding box center [310, 79] width 87 height 16
click at [314, 76] on div "2510-00017 2510-00017" at bounding box center [313, 78] width 70 height 7
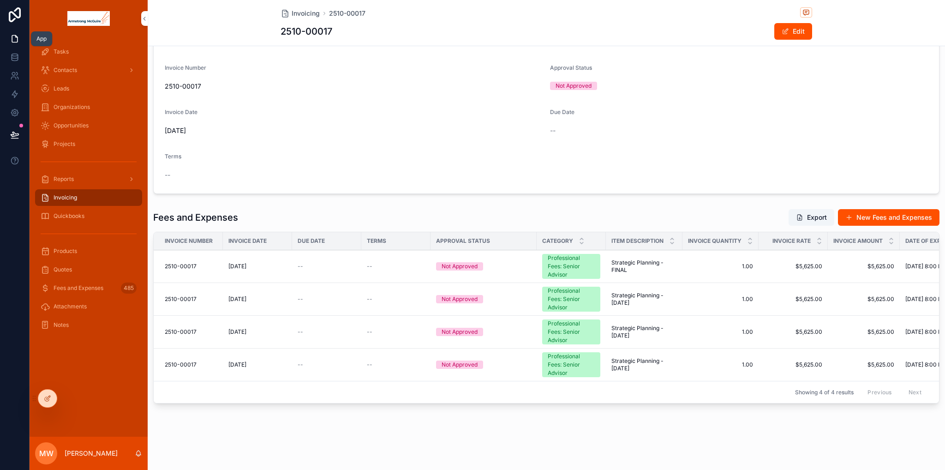
click at [16, 40] on icon at bounding box center [14, 38] width 9 height 9
click at [21, 55] on link at bounding box center [14, 57] width 29 height 18
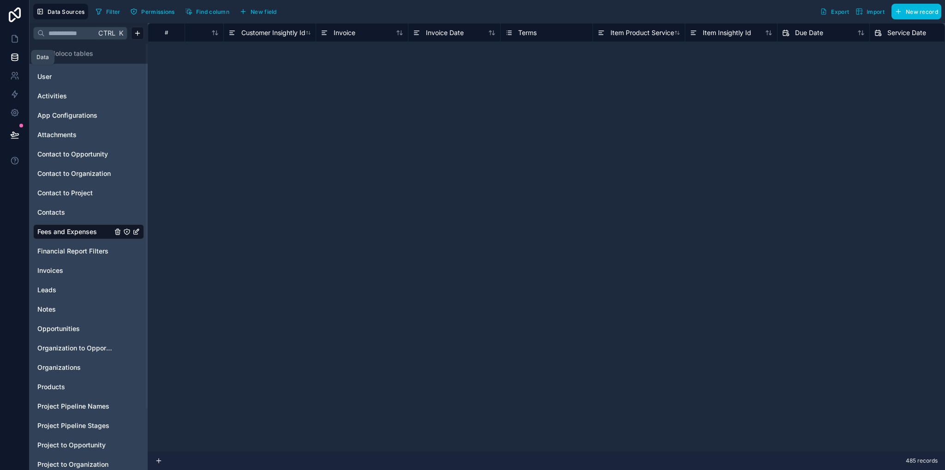
scroll to position [0, 1714]
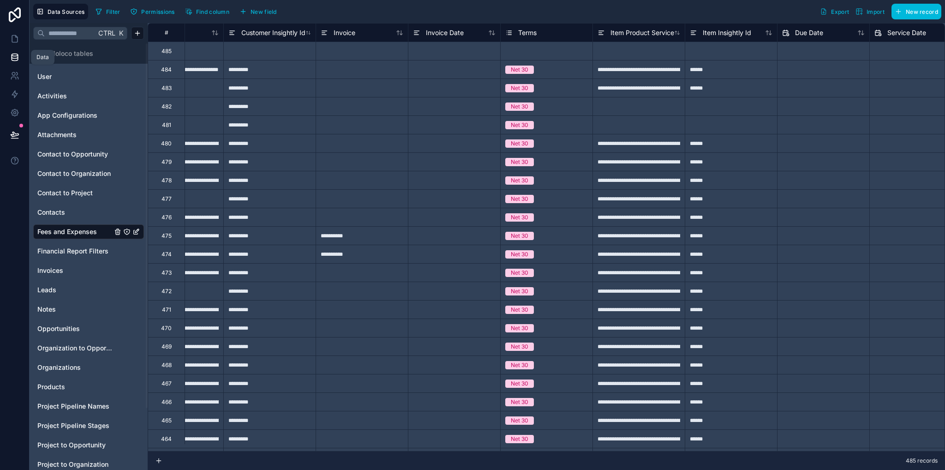
click at [373, 32] on div "Invoice" at bounding box center [362, 32] width 83 height 11
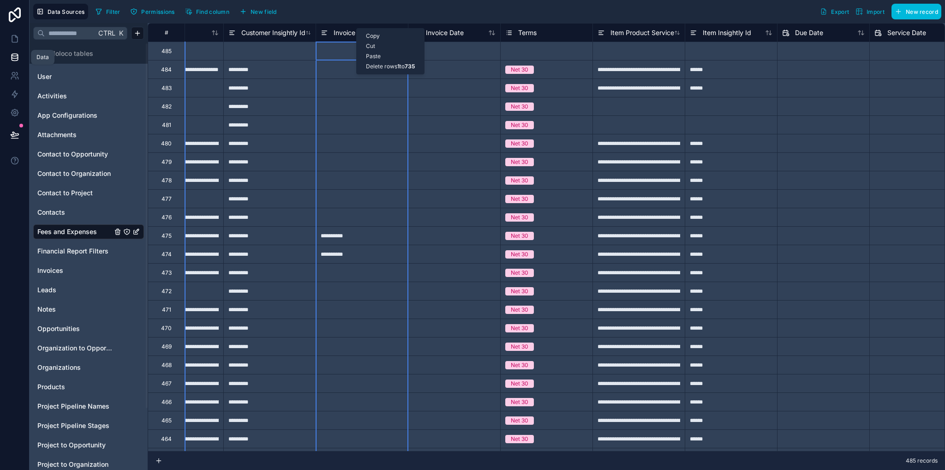
drag, startPoint x: 356, startPoint y: 28, endPoint x: 346, endPoint y: 28, distance: 10.6
click at [347, 24] on div "Invoice" at bounding box center [362, 32] width 92 height 18
click at [345, 30] on span "Invoice" at bounding box center [345, 32] width 22 height 9
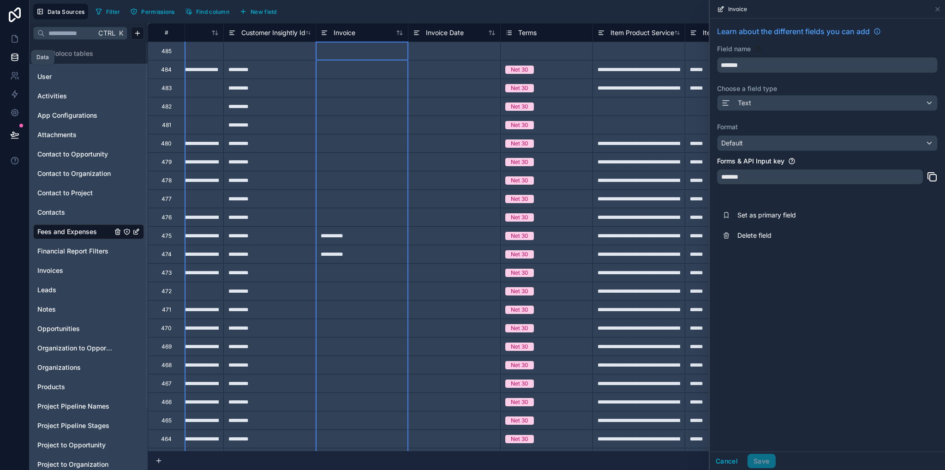
click at [766, 232] on span "Delete field" at bounding box center [803, 235] width 133 height 9
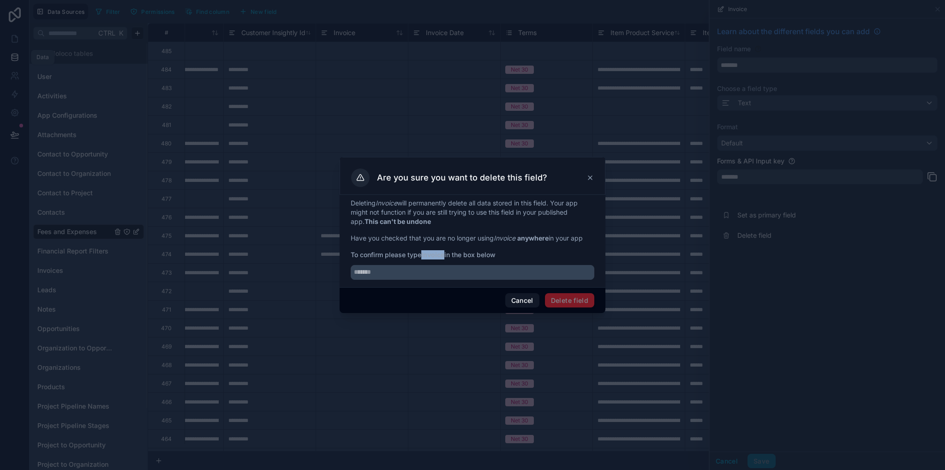
drag, startPoint x: 423, startPoint y: 255, endPoint x: 446, endPoint y: 257, distance: 22.7
click at [444, 257] on strong "Invoice" at bounding box center [432, 255] width 23 height 8
click at [430, 272] on input "text" at bounding box center [473, 272] width 244 height 15
paste input "**********"
type input "**********"
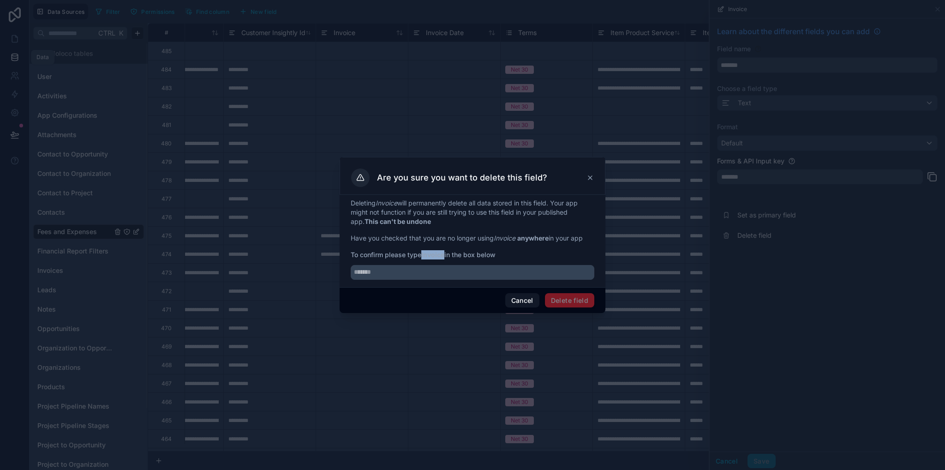
drag, startPoint x: 424, startPoint y: 254, endPoint x: 445, endPoint y: 257, distance: 20.9
click at [444, 257] on strong "Invoice" at bounding box center [432, 255] width 23 height 8
drag, startPoint x: 439, startPoint y: 267, endPoint x: 459, endPoint y: 285, distance: 27.1
click at [438, 267] on input "text" at bounding box center [473, 272] width 244 height 15
click at [428, 255] on strong "Invoice" at bounding box center [432, 255] width 23 height 8
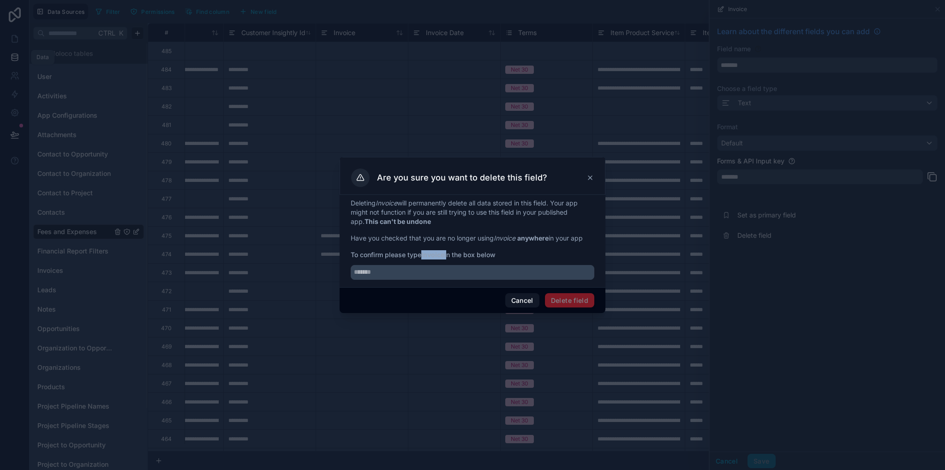
click at [428, 255] on strong "Invoice" at bounding box center [432, 255] width 23 height 8
copy span "Invoice"
click at [445, 272] on input "text" at bounding box center [473, 272] width 244 height 15
paste input "*******"
type input "*******"
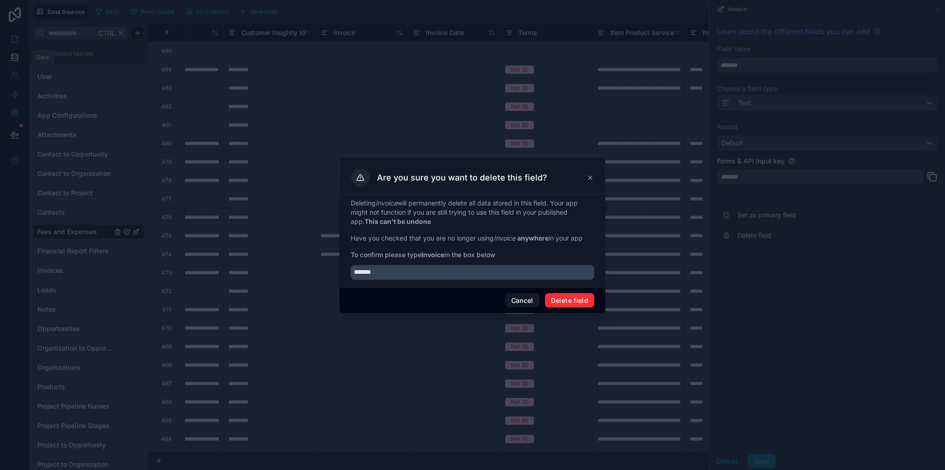
click at [555, 299] on button "Delete field" at bounding box center [569, 300] width 49 height 15
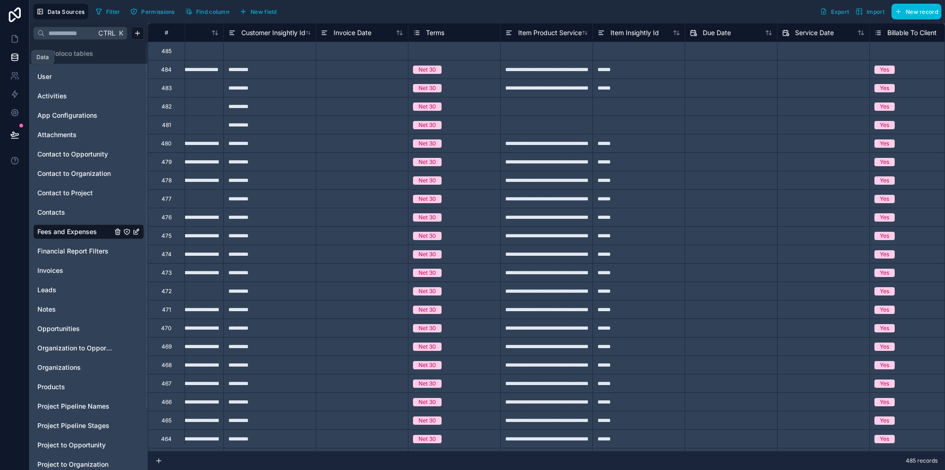
scroll to position [0, 1724]
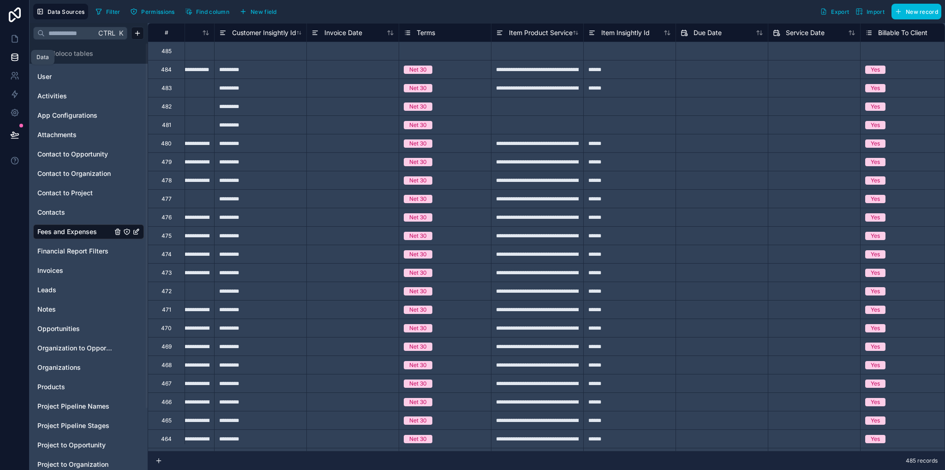
click at [334, 28] on span "Invoice Date" at bounding box center [343, 32] width 38 height 9
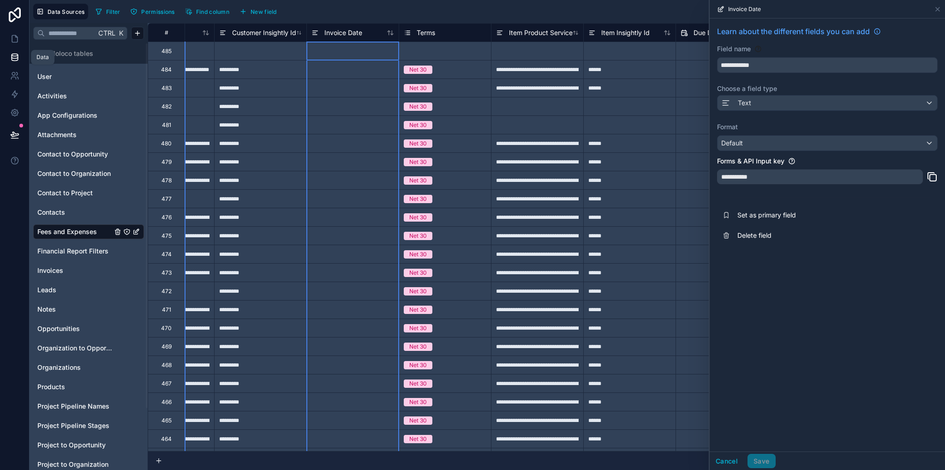
click at [762, 235] on span "Delete field" at bounding box center [803, 235] width 133 height 9
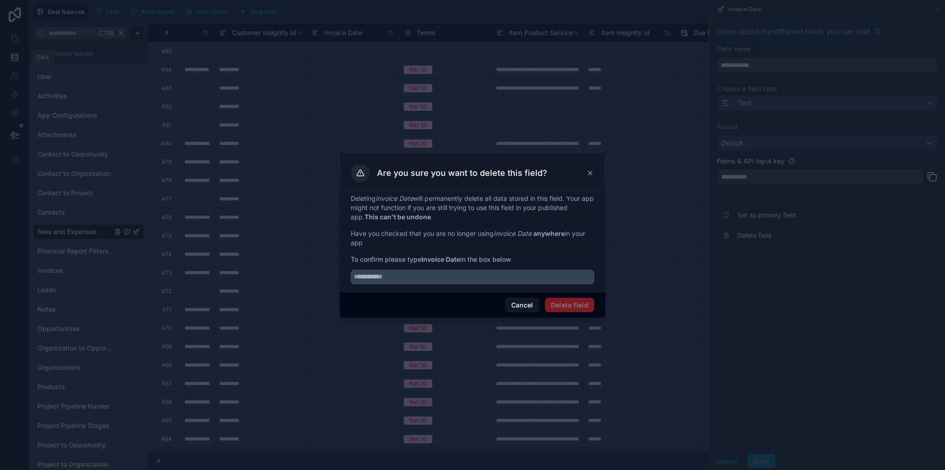
click at [427, 277] on input "text" at bounding box center [473, 276] width 244 height 15
paste input "*******"
type input "**********"
click at [560, 305] on button "Delete field" at bounding box center [569, 305] width 49 height 15
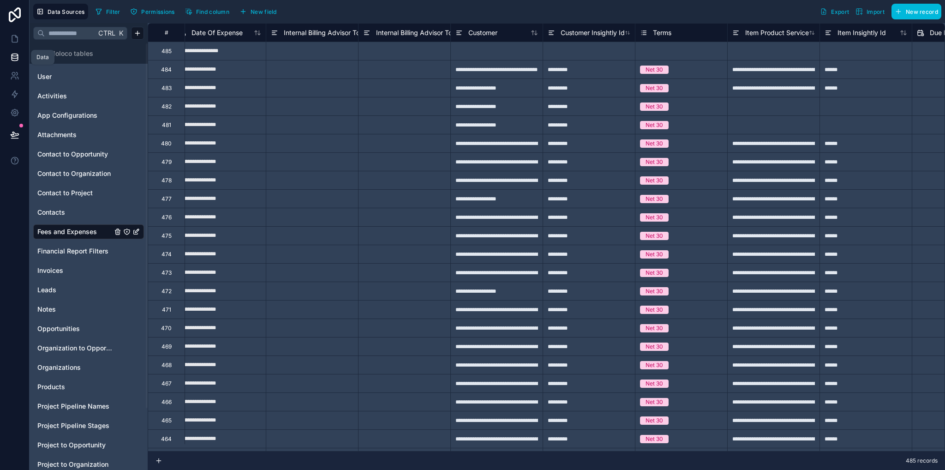
scroll to position [0, 1389]
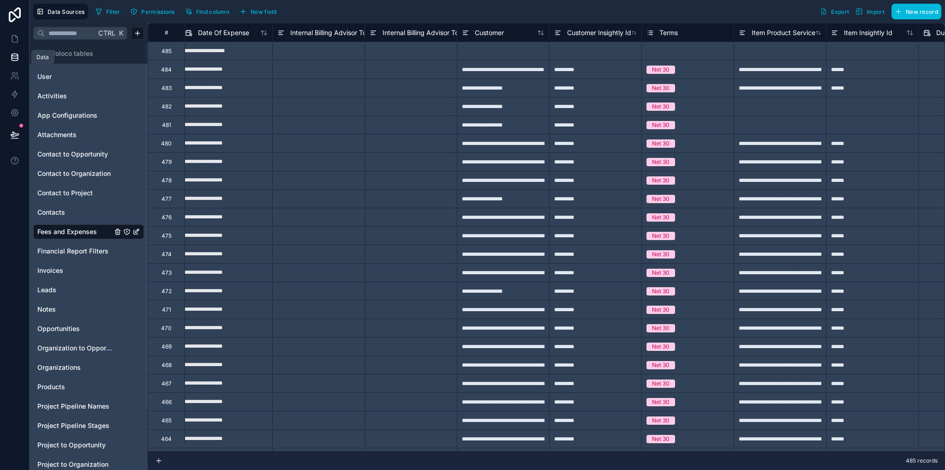
click at [673, 32] on span "Terms" at bounding box center [668, 32] width 18 height 9
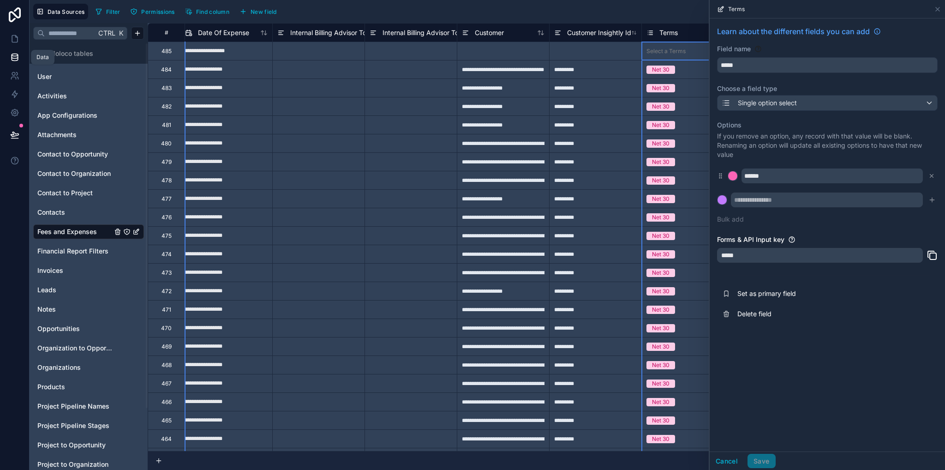
drag, startPoint x: 516, startPoint y: 455, endPoint x: 514, endPoint y: 450, distance: 5.6
click at [515, 455] on div "485 records" at bounding box center [546, 460] width 797 height 18
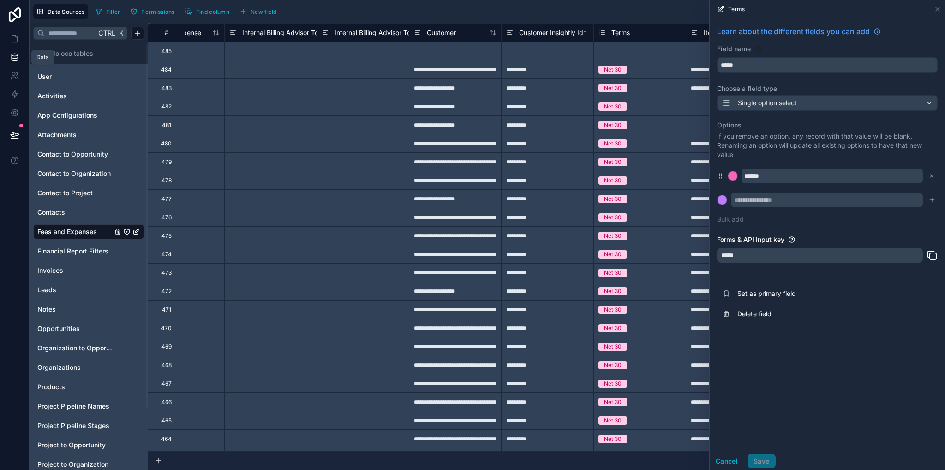
scroll to position [0, 1635]
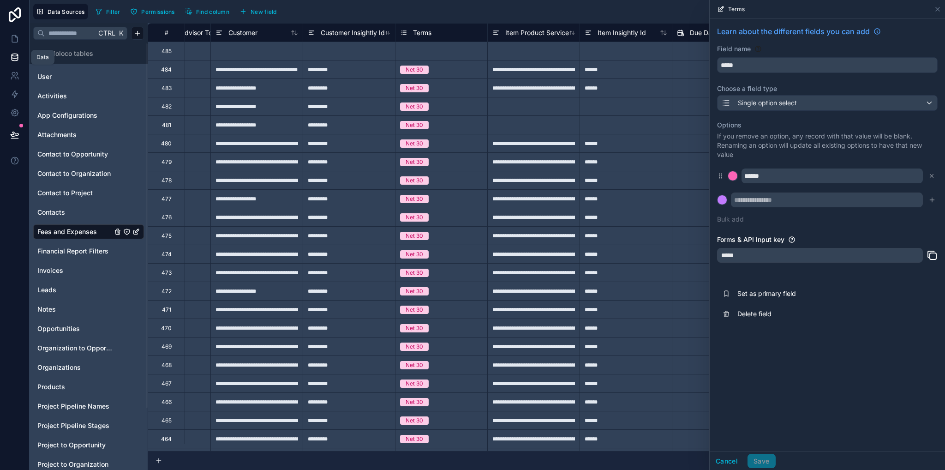
click at [746, 314] on span "Delete field" at bounding box center [803, 313] width 133 height 9
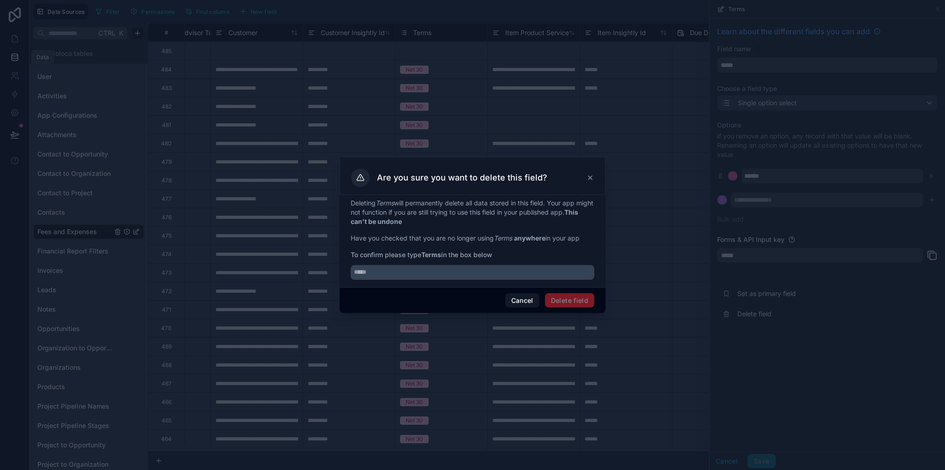
click at [430, 271] on input "text" at bounding box center [473, 272] width 244 height 15
type input "*****"
click at [565, 299] on button "Delete field" at bounding box center [569, 300] width 49 height 15
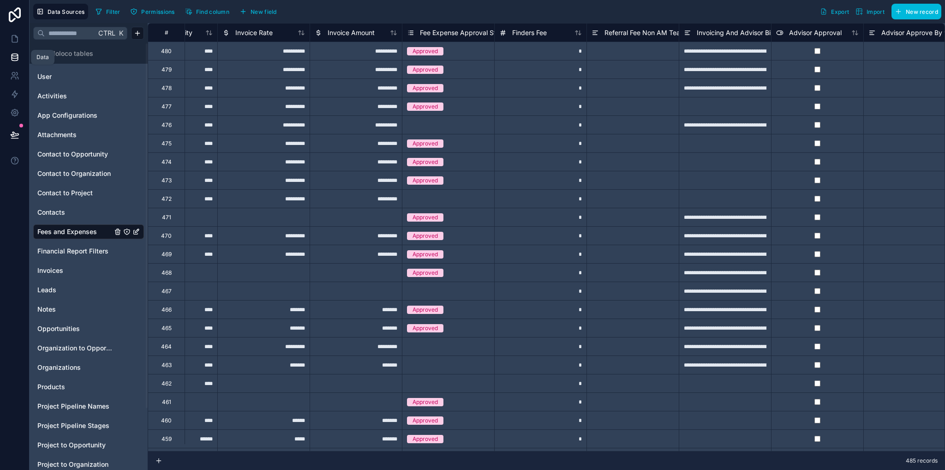
scroll to position [0, 2735]
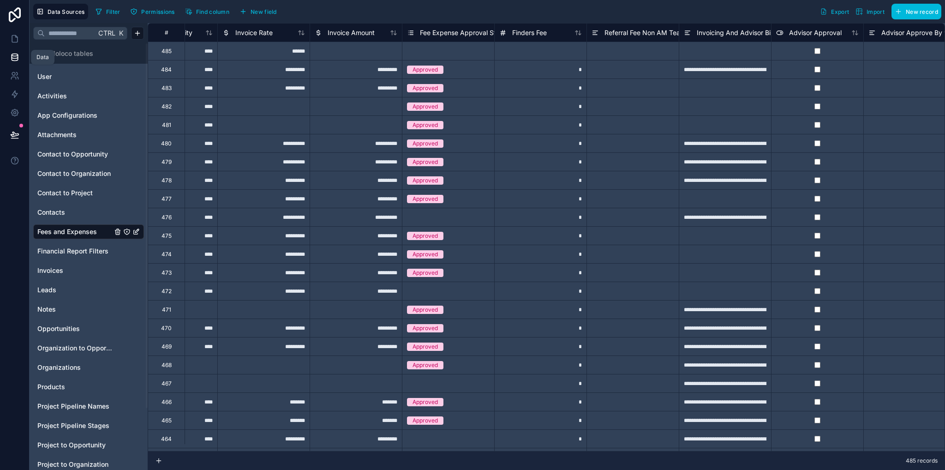
click at [450, 32] on span "Fee Expense Approval Status" at bounding box center [464, 32] width 89 height 9
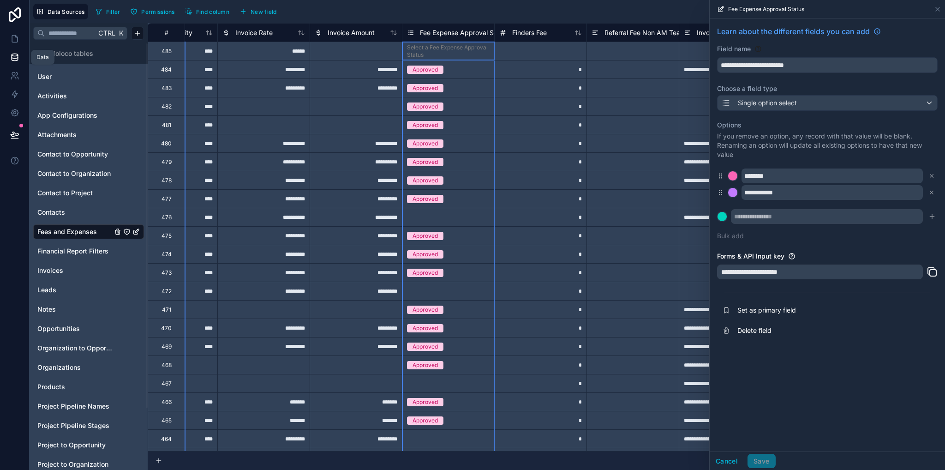
click at [762, 329] on span "Delete field" at bounding box center [803, 330] width 133 height 9
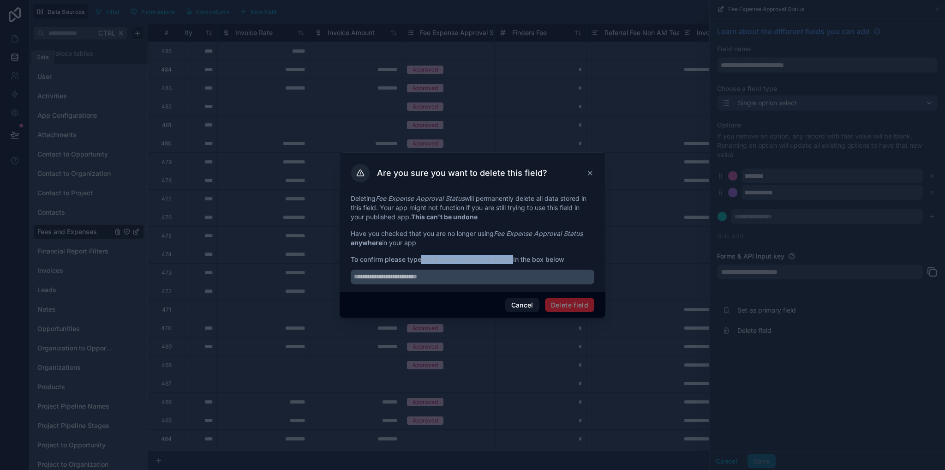
drag, startPoint x: 432, startPoint y: 261, endPoint x: 514, endPoint y: 262, distance: 81.7
click at [513, 262] on strong "Fee Expense Approval Status" at bounding box center [467, 259] width 92 height 8
click at [500, 273] on input "text" at bounding box center [473, 276] width 244 height 15
paste input "**********"
type input "**********"
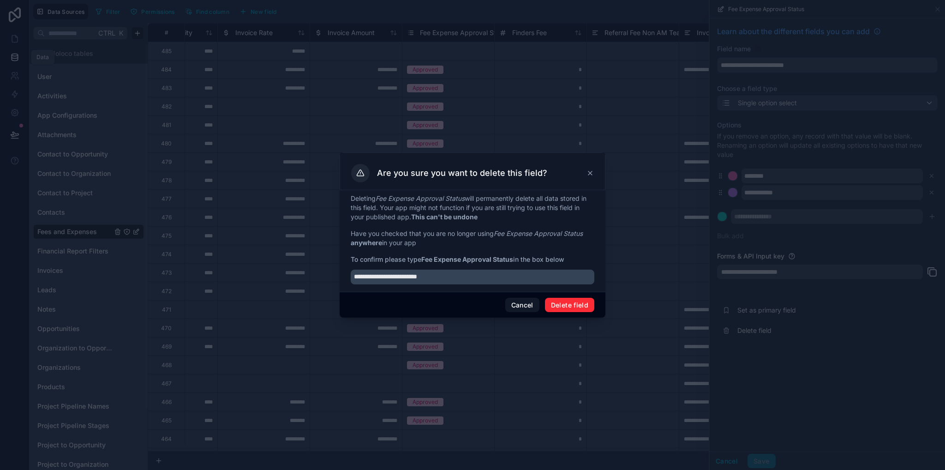
click at [575, 305] on button "Delete field" at bounding box center [569, 305] width 49 height 15
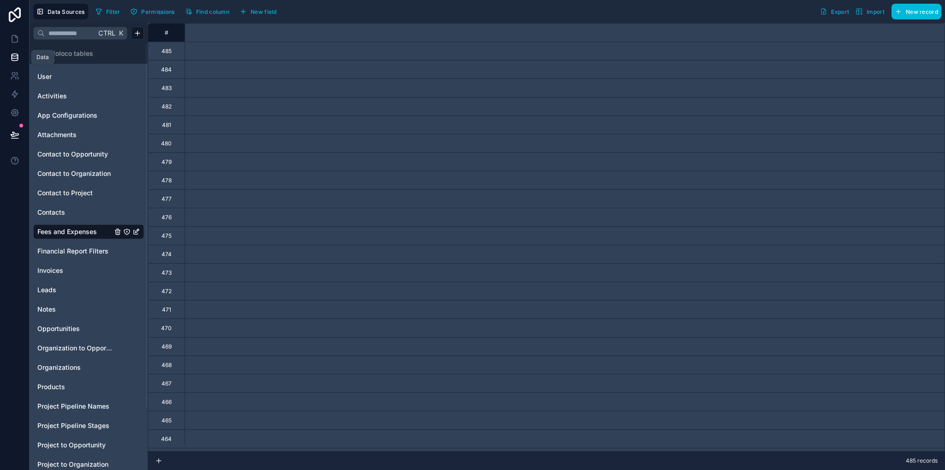
scroll to position [0, 3584]
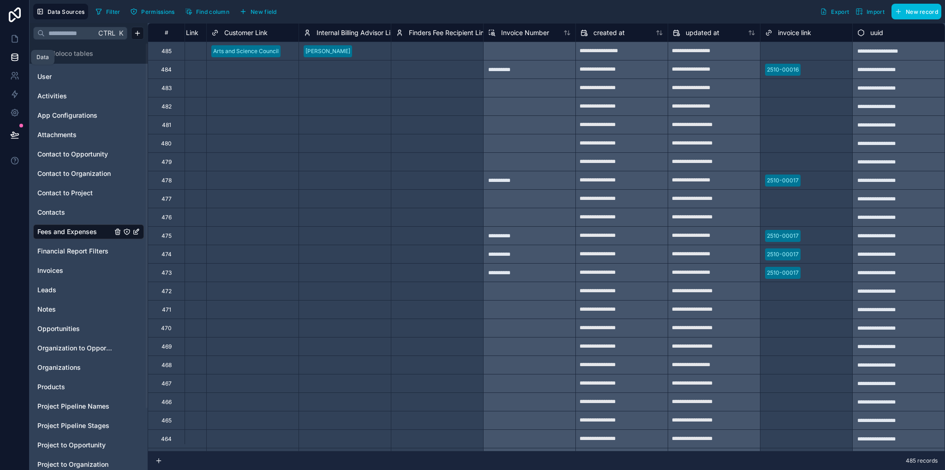
click at [253, 12] on span "New field" at bounding box center [264, 11] width 26 height 7
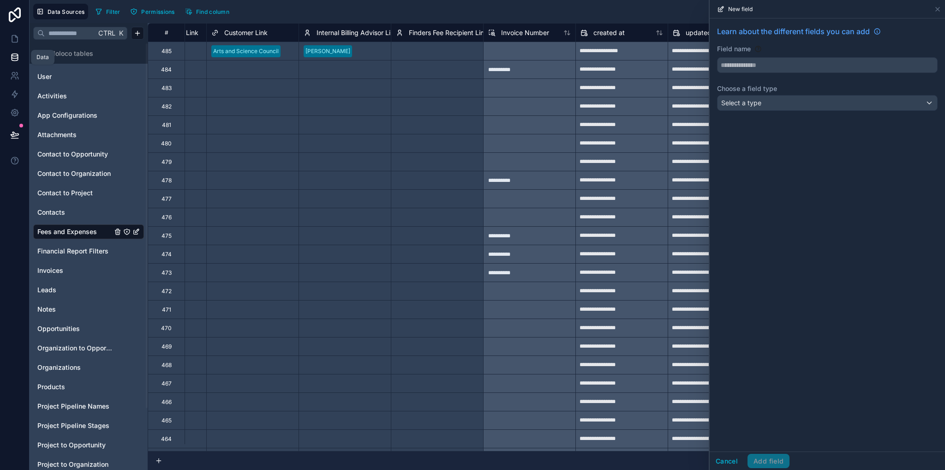
click at [752, 58] on input "text" at bounding box center [827, 65] width 220 height 15
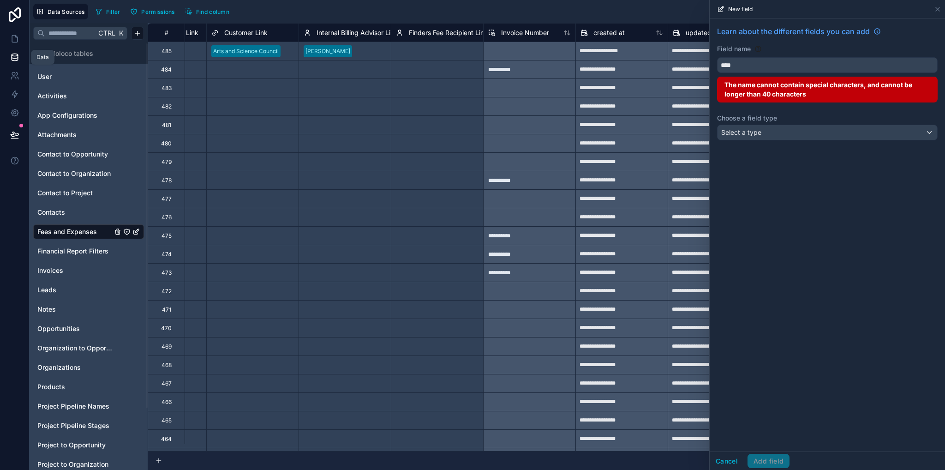
click at [717, 57] on button "***" at bounding box center [827, 65] width 221 height 16
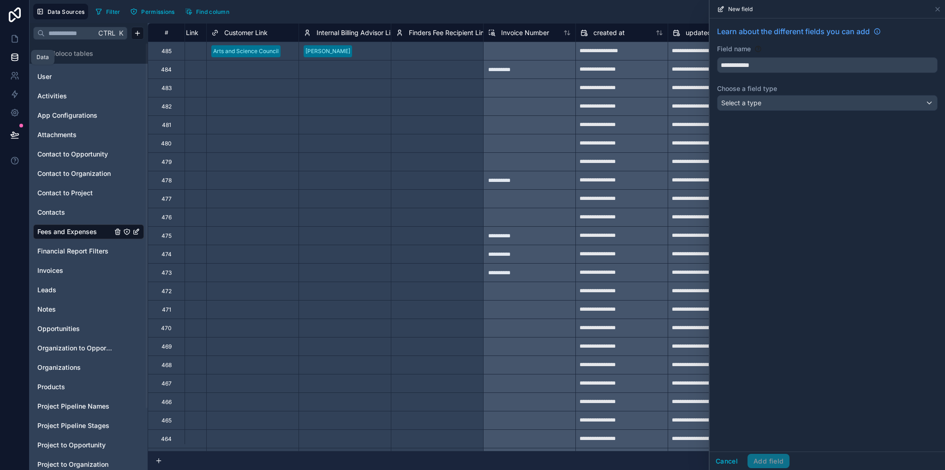
click at [717, 57] on button "**********" at bounding box center [827, 65] width 221 height 16
type input "**********"
click at [769, 103] on div "Select a type" at bounding box center [827, 103] width 220 height 15
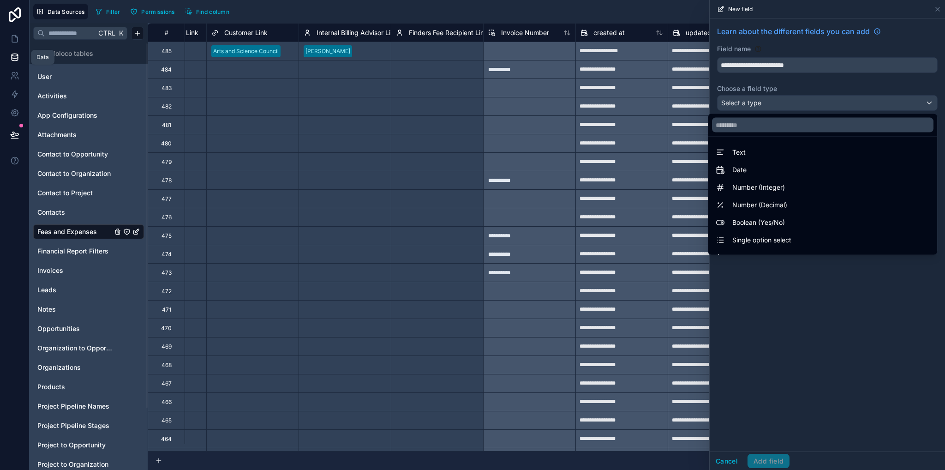
click at [757, 242] on span "Single option select" at bounding box center [761, 239] width 59 height 11
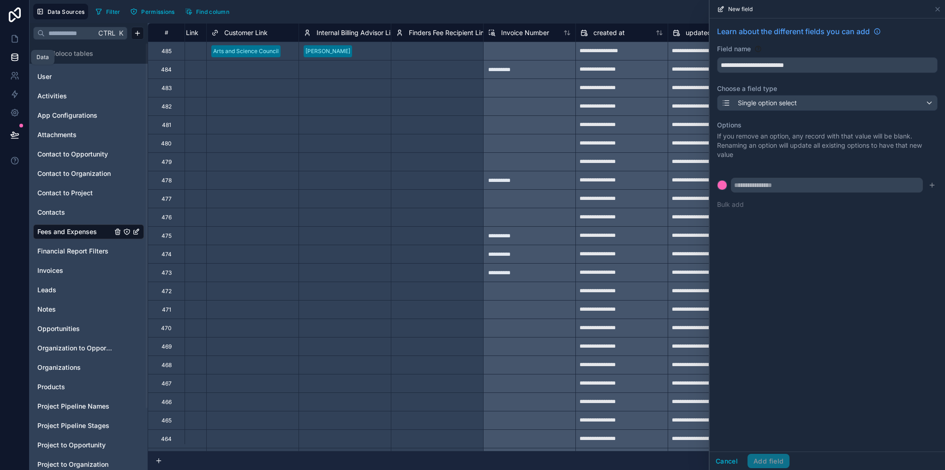
click at [762, 181] on input "text" at bounding box center [827, 185] width 192 height 15
click at [725, 203] on button "Bulk add" at bounding box center [730, 204] width 27 height 9
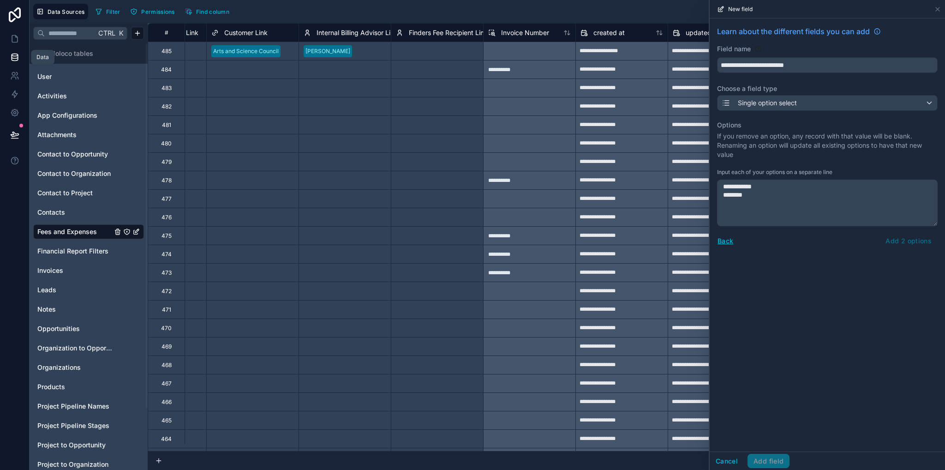
click at [857, 254] on div "**********" at bounding box center [827, 139] width 235 height 243
click at [904, 239] on div "Back Add 2 options" at bounding box center [827, 240] width 221 height 15
click at [754, 209] on textarea "**********" at bounding box center [827, 202] width 221 height 47
click at [719, 218] on textarea "**********" at bounding box center [827, 202] width 221 height 47
click at [913, 242] on div "Back Add 2 options" at bounding box center [827, 240] width 221 height 15
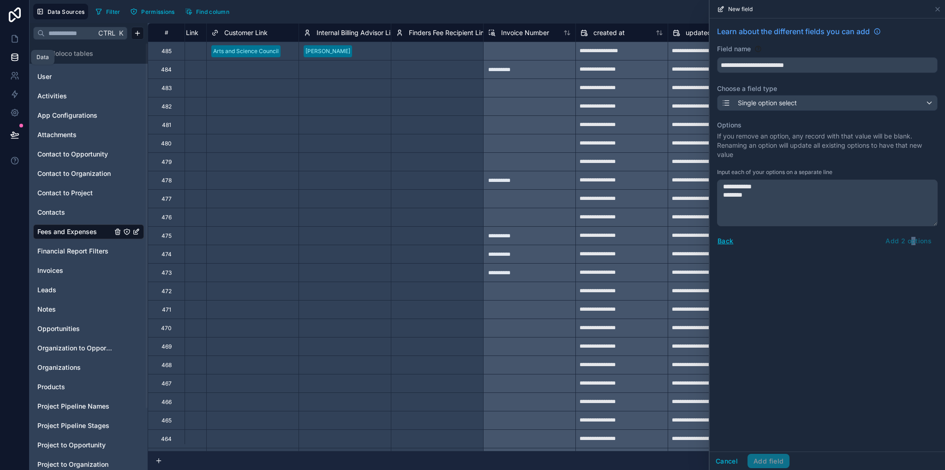
click at [914, 239] on div "Back Add 2 options" at bounding box center [827, 240] width 221 height 15
click at [927, 242] on div "Back Add 2 options" at bounding box center [827, 240] width 221 height 15
click at [760, 199] on textarea "**********" at bounding box center [827, 202] width 221 height 47
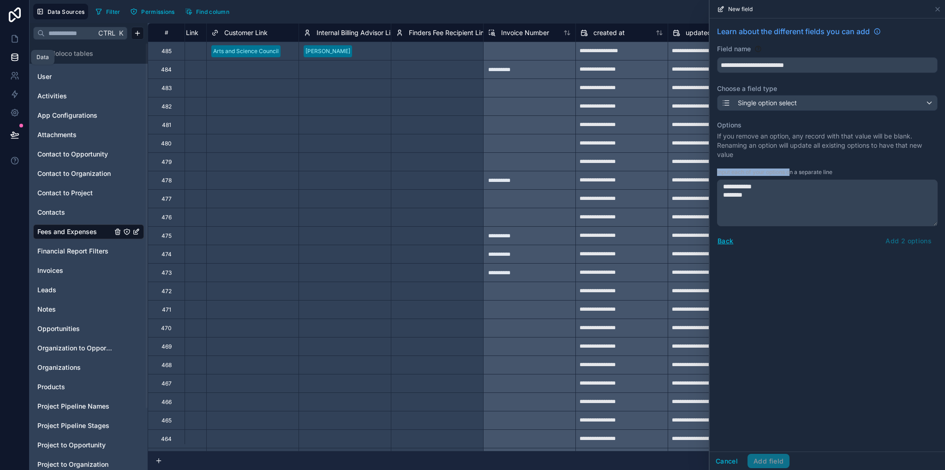
drag, startPoint x: 722, startPoint y: 170, endPoint x: 794, endPoint y: 171, distance: 72.4
click at [793, 171] on div "**********" at bounding box center [827, 139] width 235 height 243
drag, startPoint x: 852, startPoint y: 172, endPoint x: 820, endPoint y: 202, distance: 43.4
click at [851, 172] on span "Input each of your options on a separate line" at bounding box center [827, 171] width 221 height 7
drag, startPoint x: 820, startPoint y: 203, endPoint x: 820, endPoint y: 209, distance: 6.0
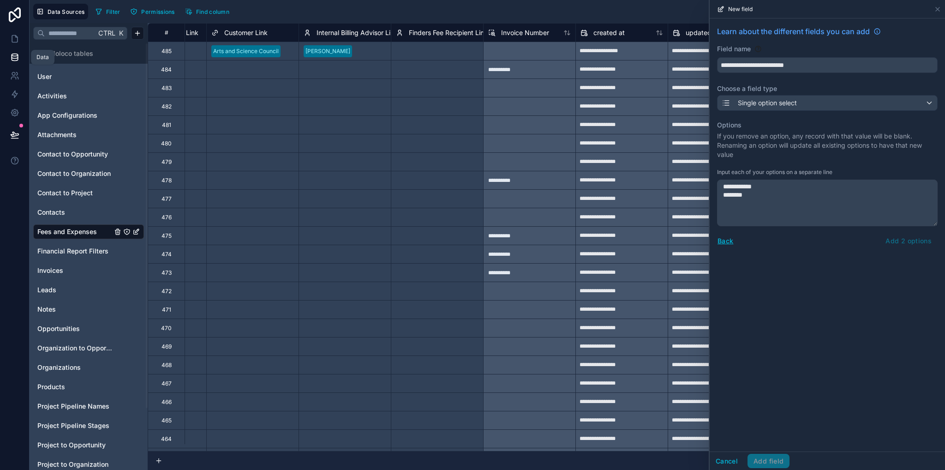
click at [820, 205] on textarea "**********" at bounding box center [827, 202] width 221 height 47
click at [749, 213] on textarea "**********" at bounding box center [827, 202] width 221 height 47
type textarea "**********"
click at [726, 239] on button "Back" at bounding box center [725, 240] width 17 height 11
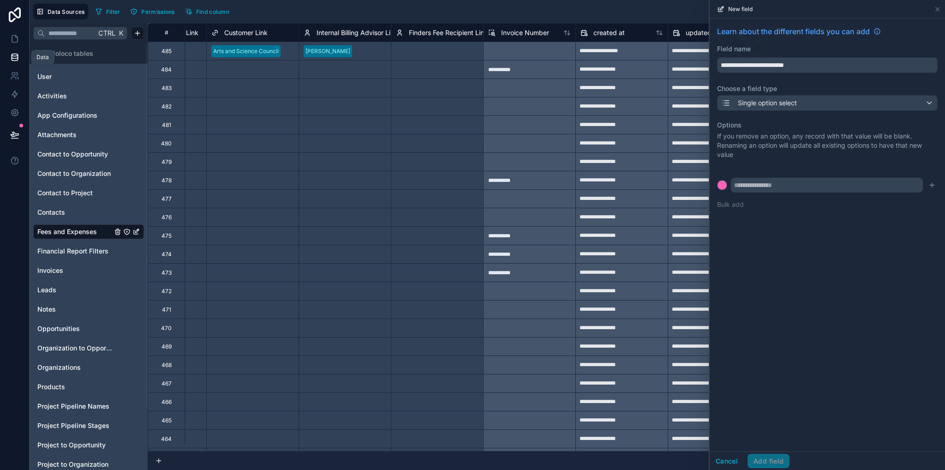
click at [775, 180] on input "text" at bounding box center [827, 185] width 192 height 15
type input "*"
type input "**********"
click at [928, 183] on icon "submit" at bounding box center [931, 184] width 7 height 7
click at [766, 197] on input "text" at bounding box center [827, 199] width 192 height 15
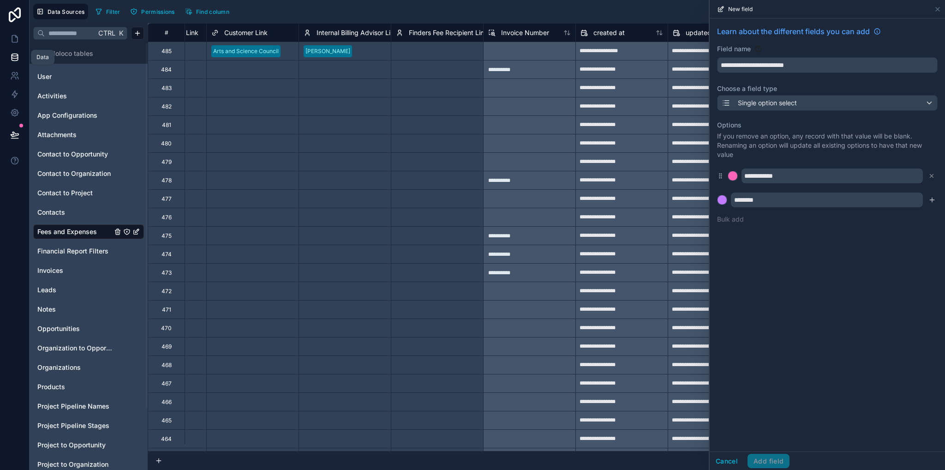
type input "********"
click at [932, 201] on icon "submit" at bounding box center [931, 199] width 7 height 7
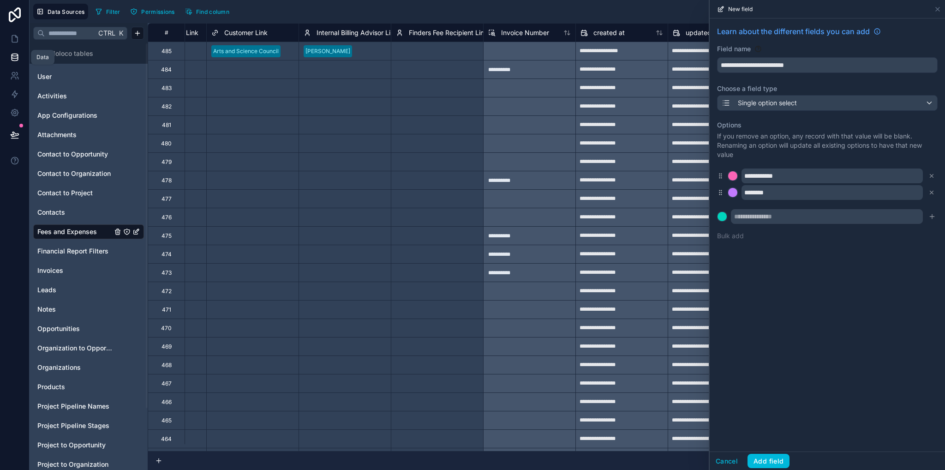
click at [783, 462] on button "Add field" at bounding box center [768, 461] width 42 height 15
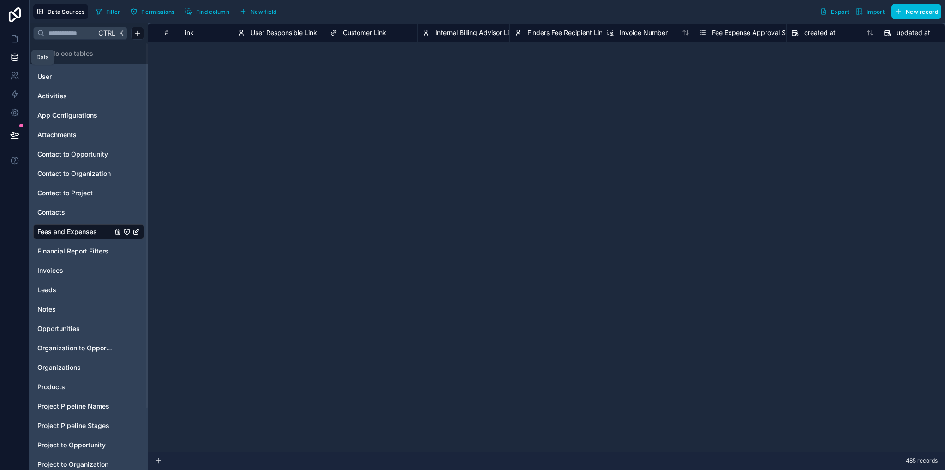
scroll to position [0, 3458]
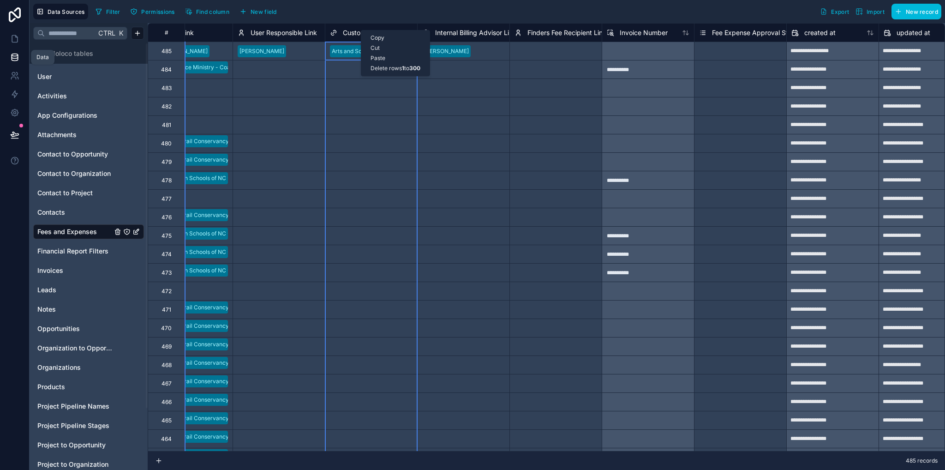
click at [356, 27] on div "Customer Link" at bounding box center [358, 32] width 56 height 11
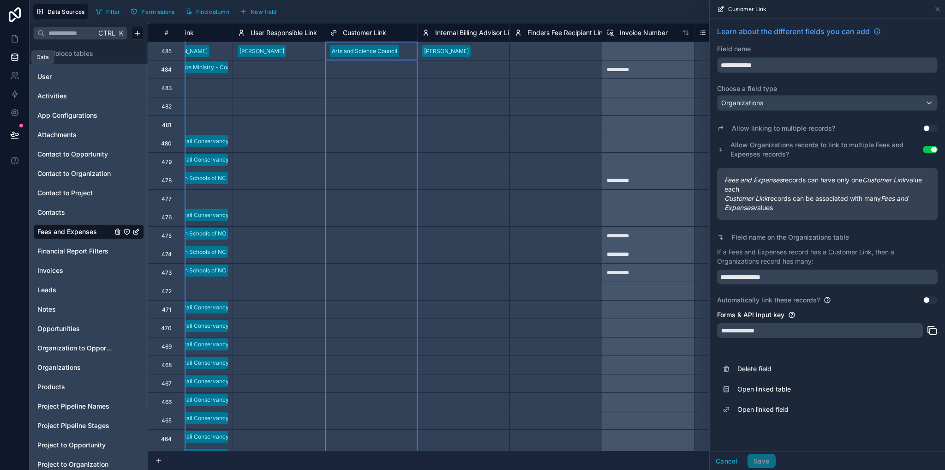
click at [354, 30] on span "Customer Link" at bounding box center [364, 32] width 43 height 9
click at [757, 369] on span "Delete field" at bounding box center [803, 368] width 133 height 9
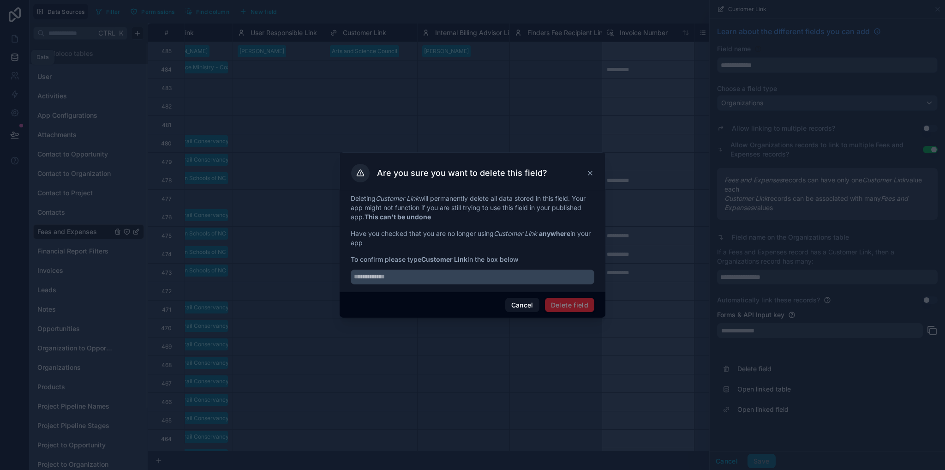
click at [388, 276] on input "text" at bounding box center [473, 276] width 244 height 15
type input "**********"
click at [524, 307] on button "Cancel" at bounding box center [522, 305] width 34 height 15
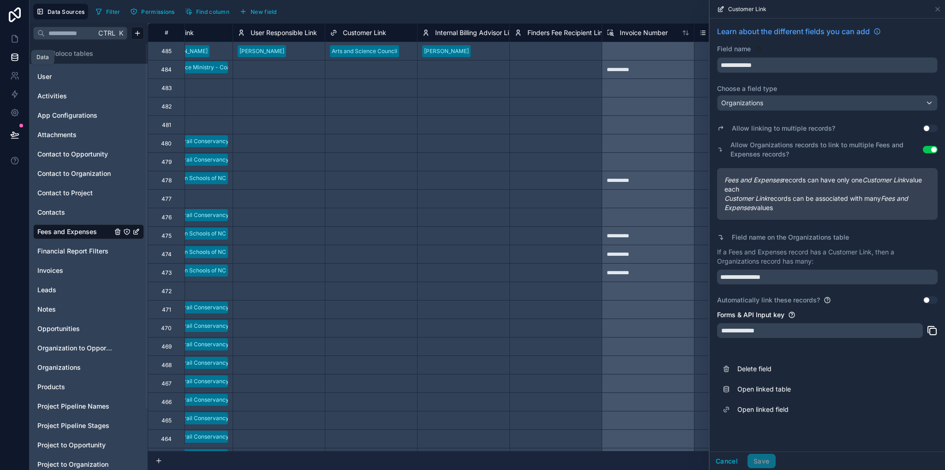
click at [492, 316] on div "Select a Internal Billing Advisor Link" at bounding box center [464, 309] width 92 height 18
drag, startPoint x: 501, startPoint y: 399, endPoint x: 499, endPoint y: 412, distance: 13.6
click at [500, 398] on div "Select a Internal Billing Advisor Link" at bounding box center [463, 401] width 83 height 15
click at [363, 33] on span "Customer Link" at bounding box center [364, 32] width 43 height 9
click at [754, 367] on span "Delete field" at bounding box center [803, 368] width 133 height 9
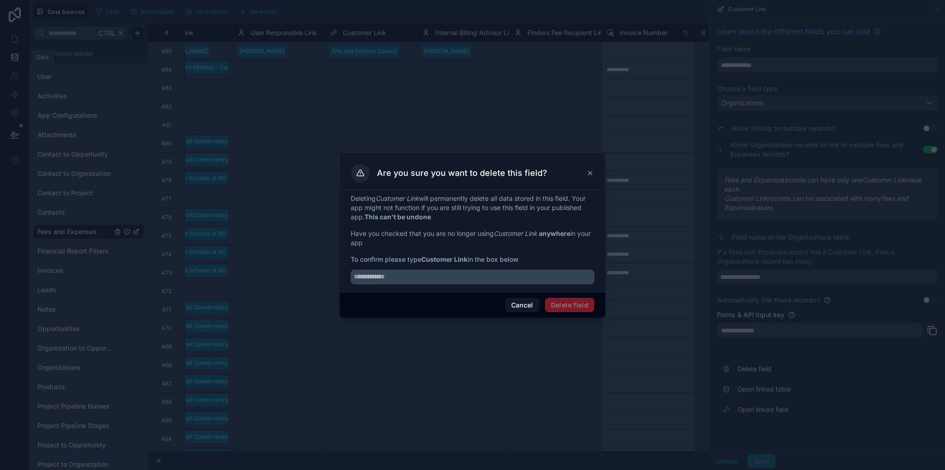
drag, startPoint x: 426, startPoint y: 266, endPoint x: 438, endPoint y: 263, distance: 12.9
click at [426, 267] on div at bounding box center [473, 274] width 244 height 20
drag, startPoint x: 425, startPoint y: 257, endPoint x: 469, endPoint y: 259, distance: 43.4
click at [467, 259] on strong "Customer Link" at bounding box center [444, 259] width 46 height 8
copy strong "Customer Link"
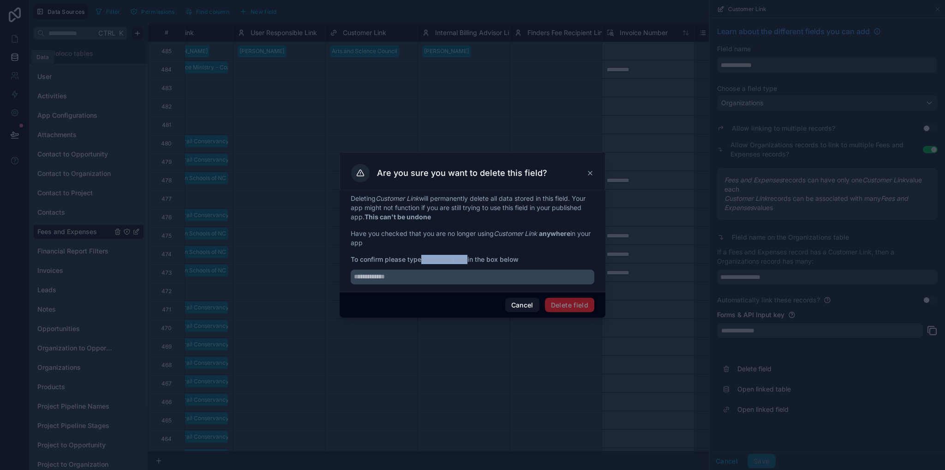
click at [463, 277] on input "text" at bounding box center [473, 276] width 244 height 15
paste input "**********"
type input "**********"
click at [578, 302] on button "Delete field" at bounding box center [569, 305] width 49 height 15
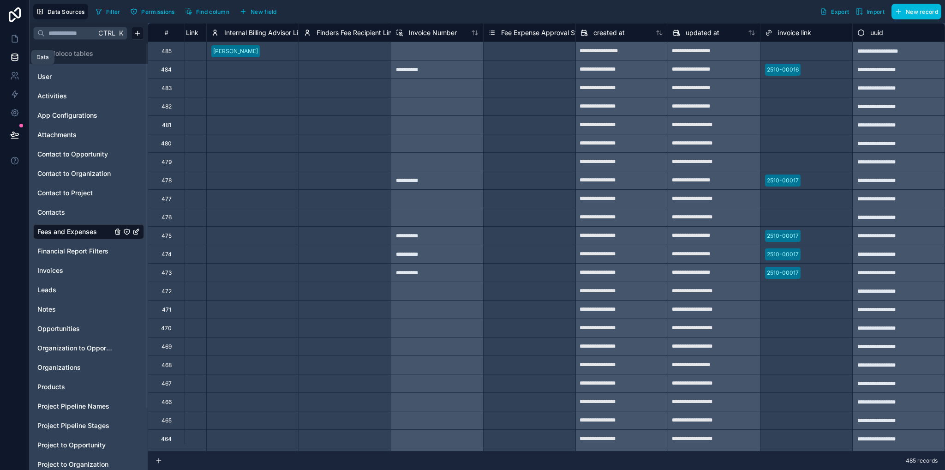
scroll to position [72, 0]
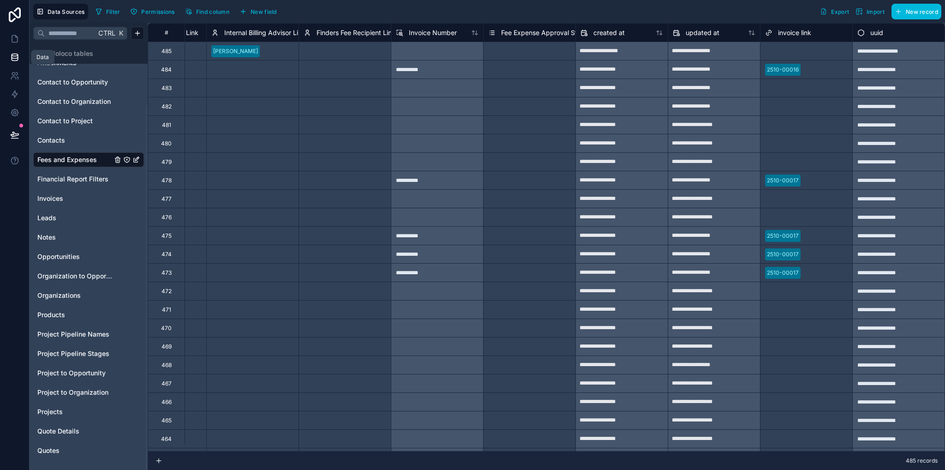
click at [49, 191] on div "Invoices" at bounding box center [88, 198] width 111 height 15
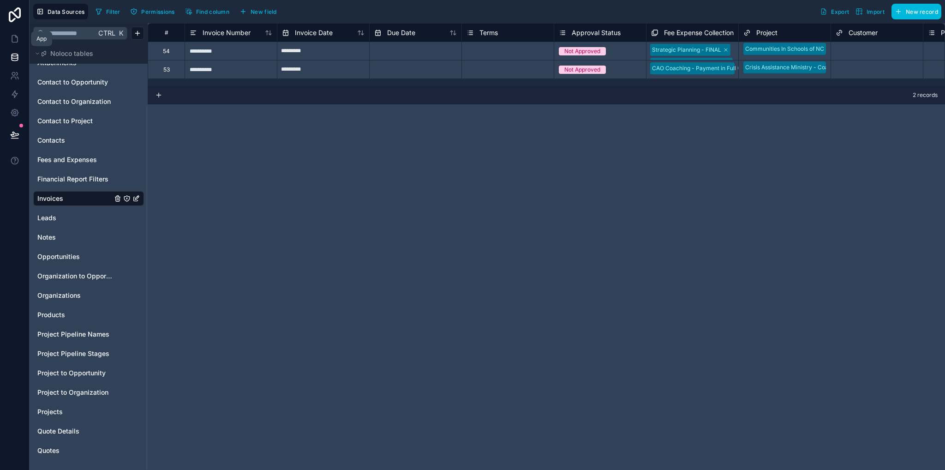
click at [18, 38] on icon at bounding box center [14, 38] width 9 height 9
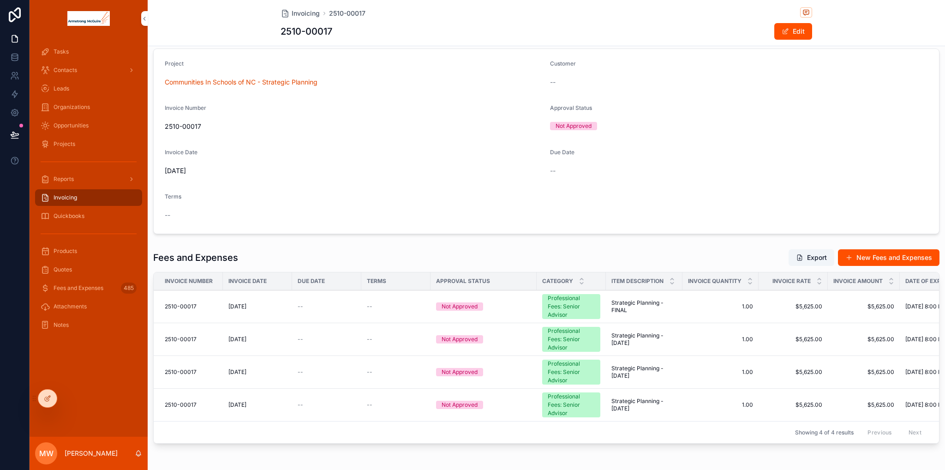
scroll to position [35, 0]
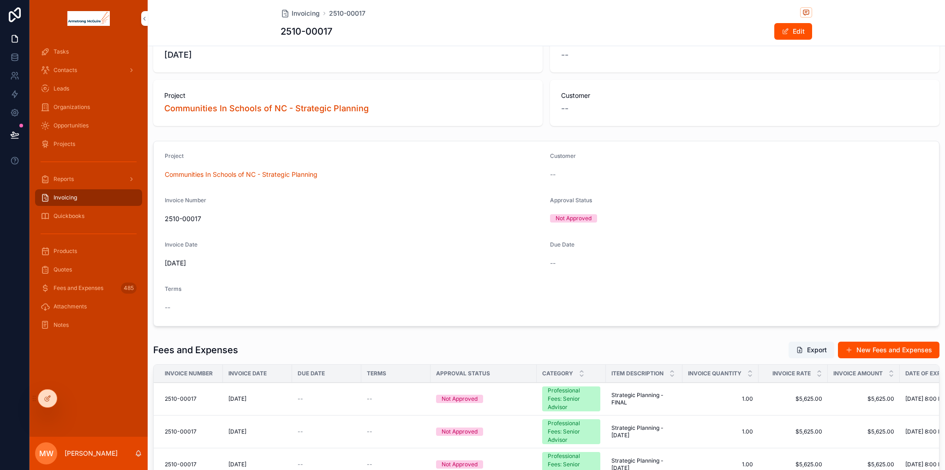
click at [780, 36] on button "Edit" at bounding box center [793, 31] width 38 height 17
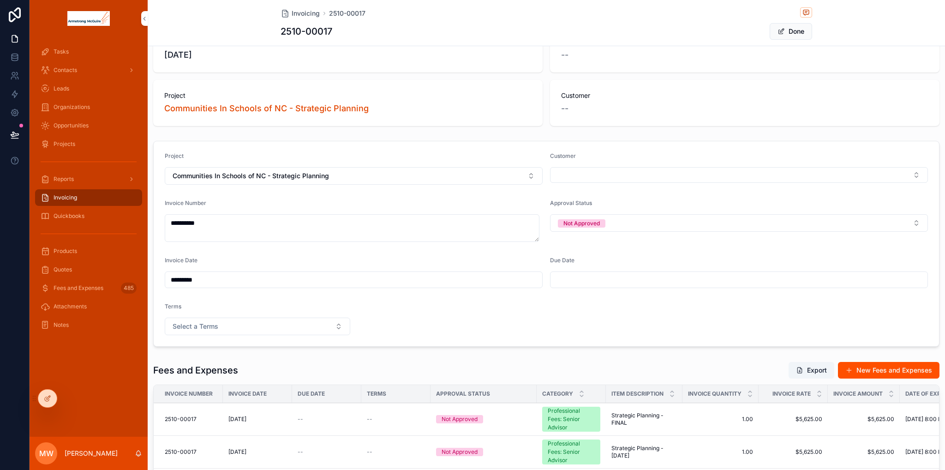
click at [580, 171] on button "Select Button" at bounding box center [739, 175] width 378 height 16
click at [697, 216] on span "Communities In Schools of [US_STATE]" at bounding box center [728, 215] width 110 height 18
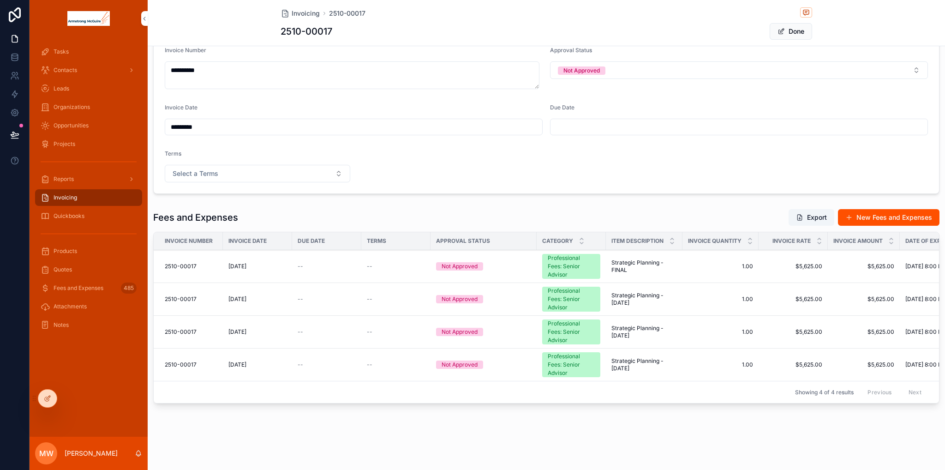
scroll to position [0, 0]
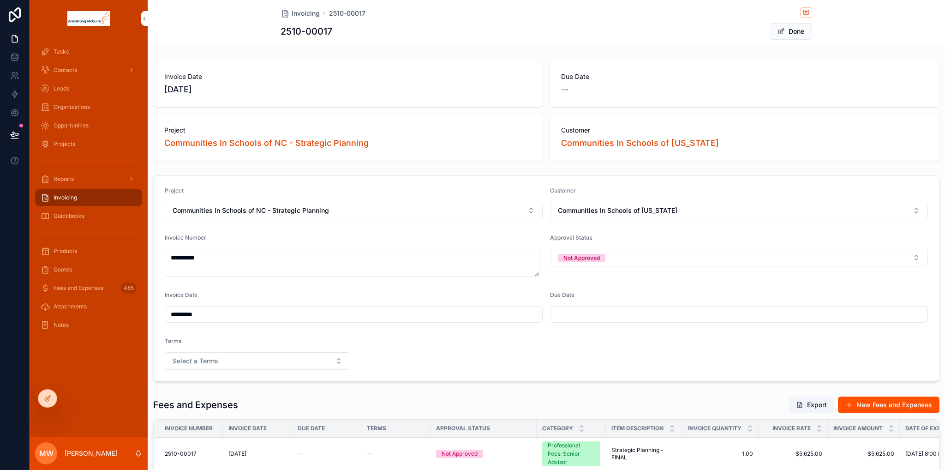
drag, startPoint x: 792, startPoint y: 32, endPoint x: 782, endPoint y: 34, distance: 10.7
click at [792, 33] on button "Done" at bounding box center [791, 31] width 42 height 17
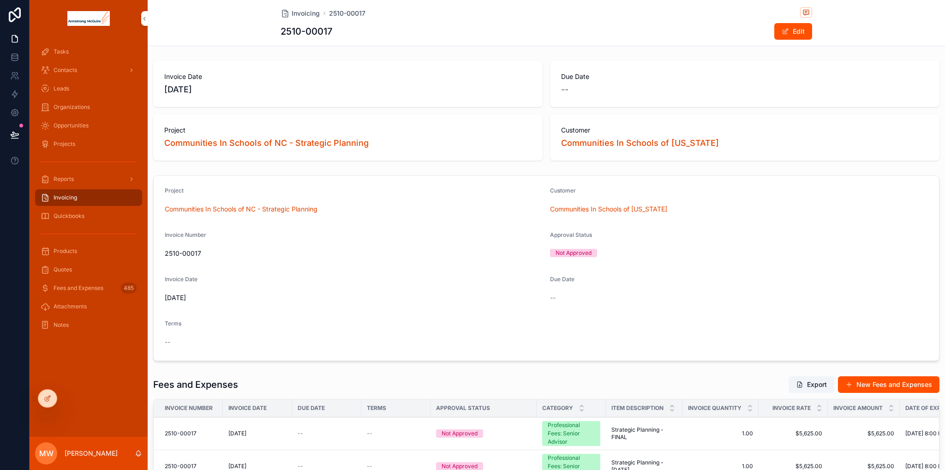
click at [49, 399] on icon at bounding box center [47, 397] width 7 height 7
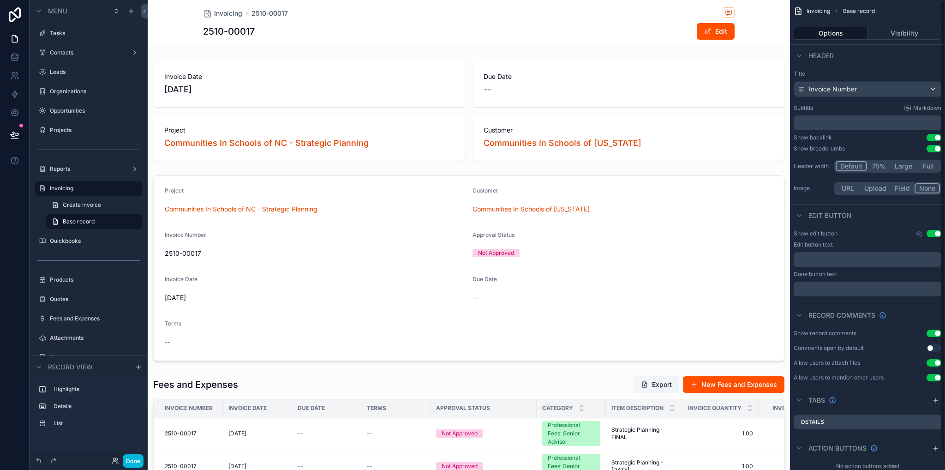
click at [651, 312] on div "scrollable content" at bounding box center [469, 268] width 642 height 193
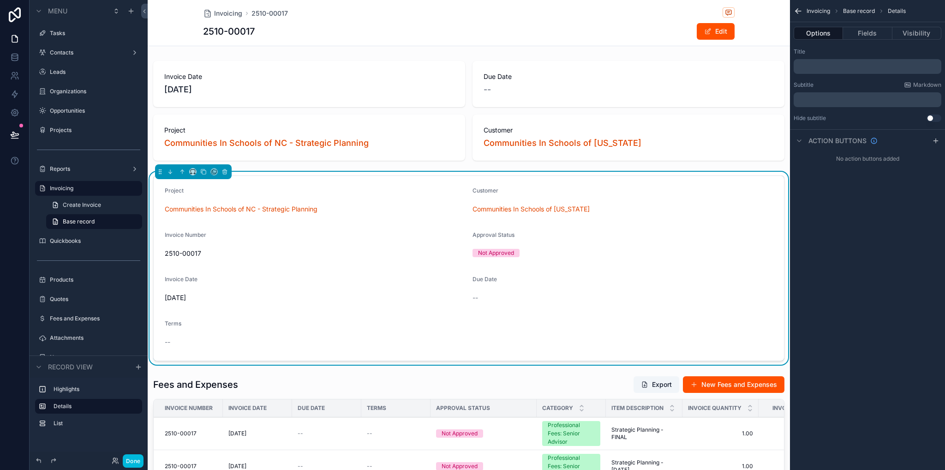
click at [877, 36] on button "Fields" at bounding box center [867, 33] width 49 height 13
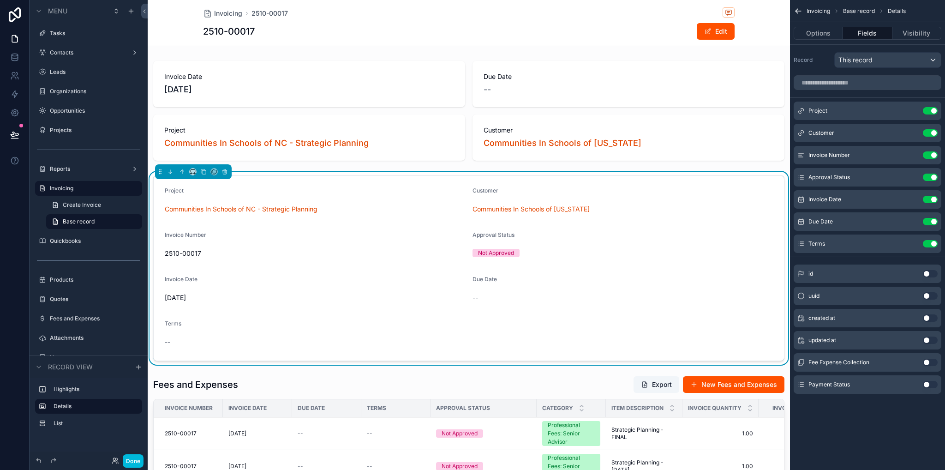
click at [929, 383] on button "Use setting" at bounding box center [930, 384] width 15 height 7
click at [0, 0] on icon "scrollable content" at bounding box center [0, 0] width 0 height 0
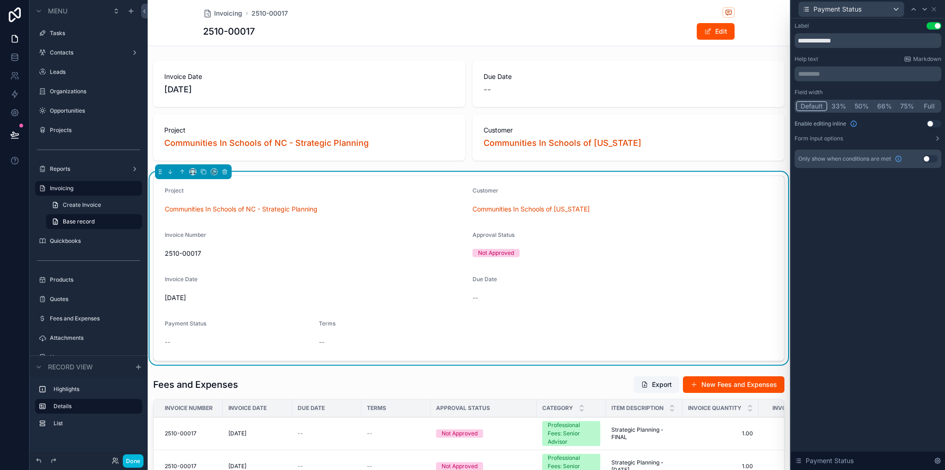
click at [931, 106] on button "Full" at bounding box center [929, 106] width 22 height 10
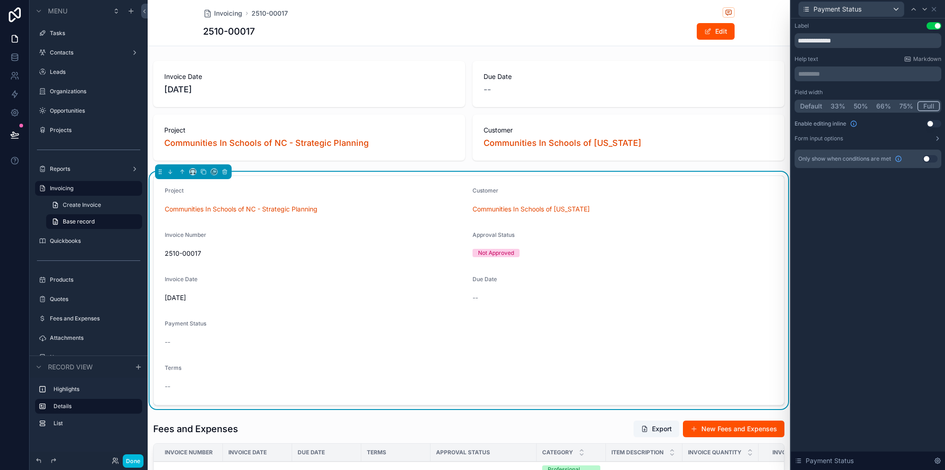
click at [856, 108] on button "50%" at bounding box center [860, 106] width 23 height 10
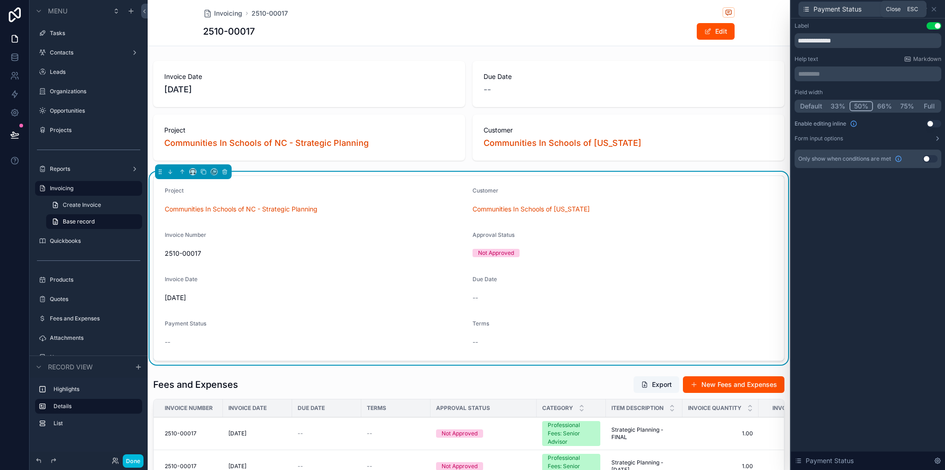
click at [937, 9] on icon at bounding box center [933, 9] width 7 height 7
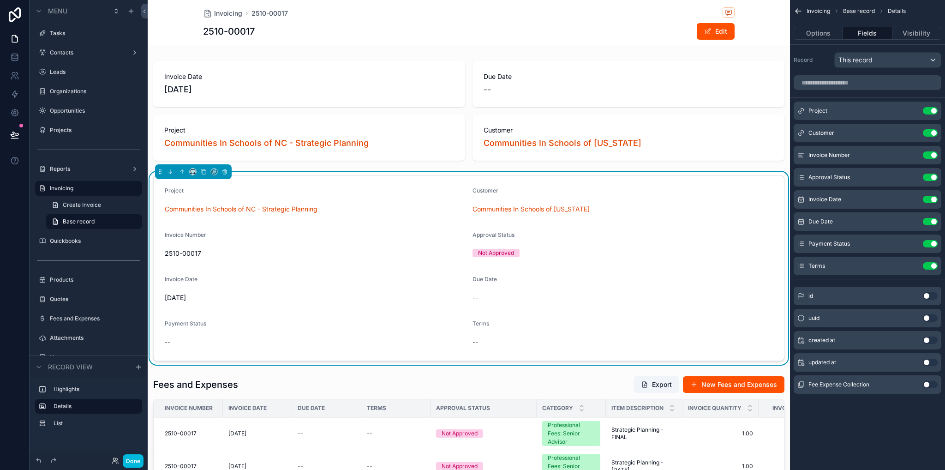
click at [910, 261] on div "Terms Use setting" at bounding box center [868, 266] width 148 height 18
click at [0, 0] on icon "scrollable content" at bounding box center [0, 0] width 0 height 0
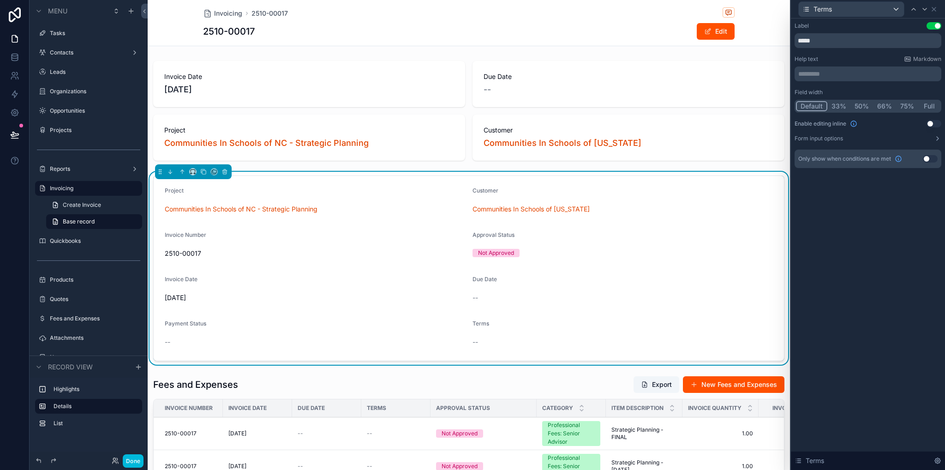
click at [859, 103] on button "50%" at bounding box center [861, 106] width 23 height 10
click at [936, 4] on div "Terms" at bounding box center [867, 9] width 147 height 18
click at [936, 6] on icon at bounding box center [933, 9] width 7 height 7
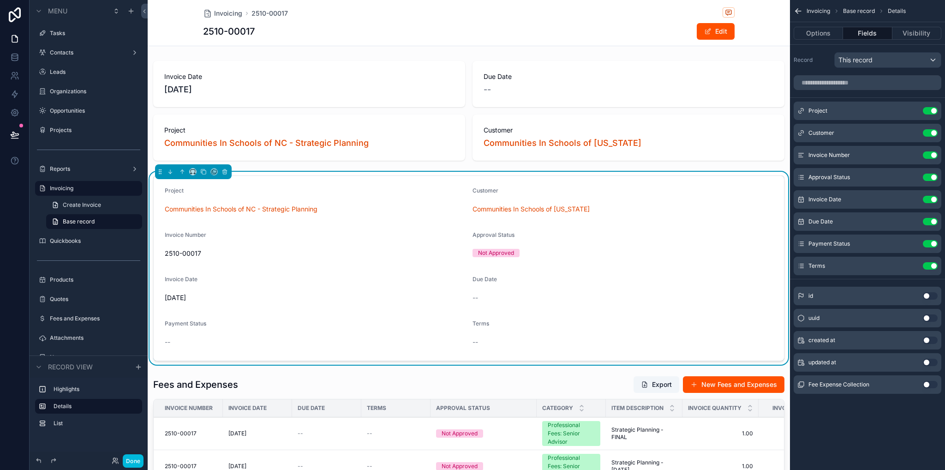
click at [598, 316] on form "Project Communities In Schools of NC - Strategic Planning Customer Communities …" at bounding box center [469, 268] width 630 height 185
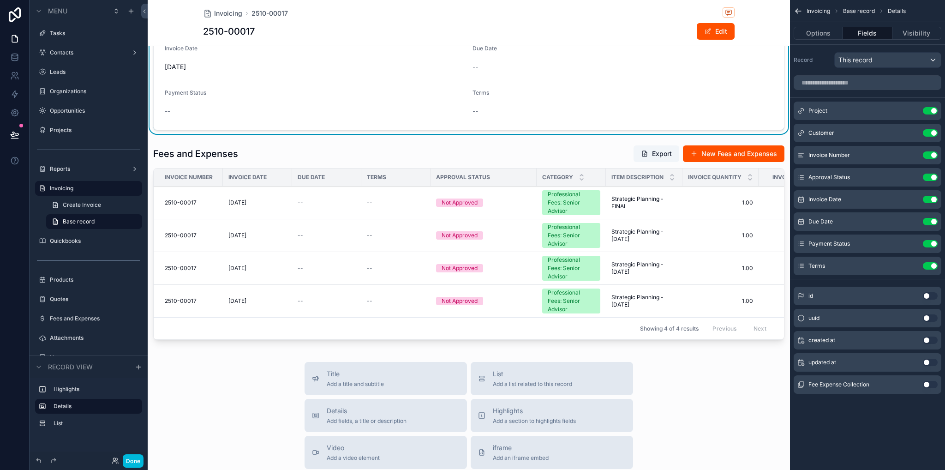
scroll to position [46, 0]
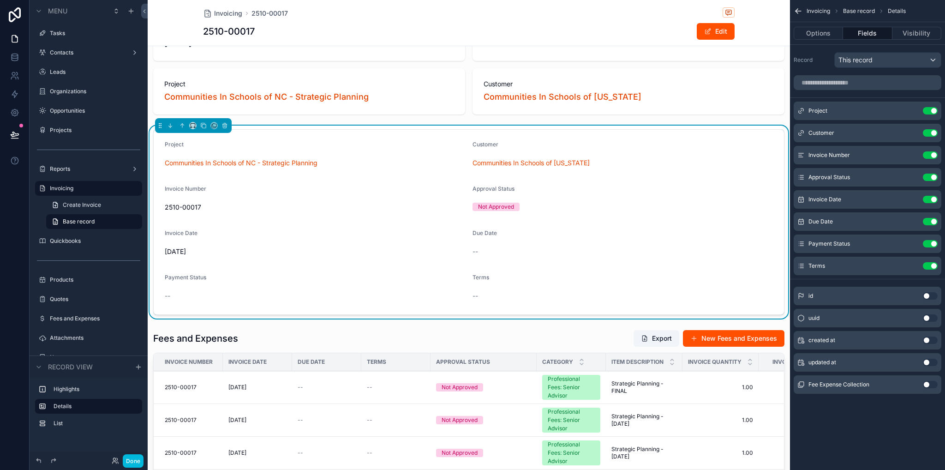
click at [68, 242] on label "Quickbooks" at bounding box center [93, 240] width 87 height 7
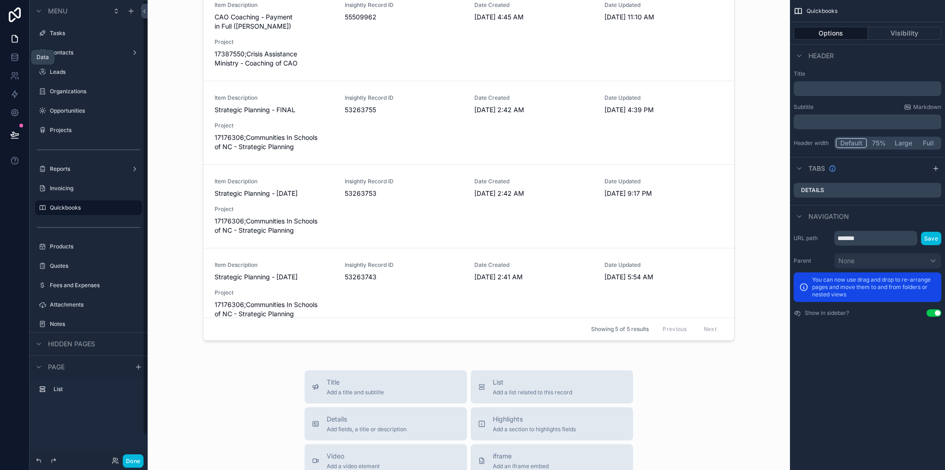
click at [17, 53] on icon at bounding box center [14, 57] width 9 height 9
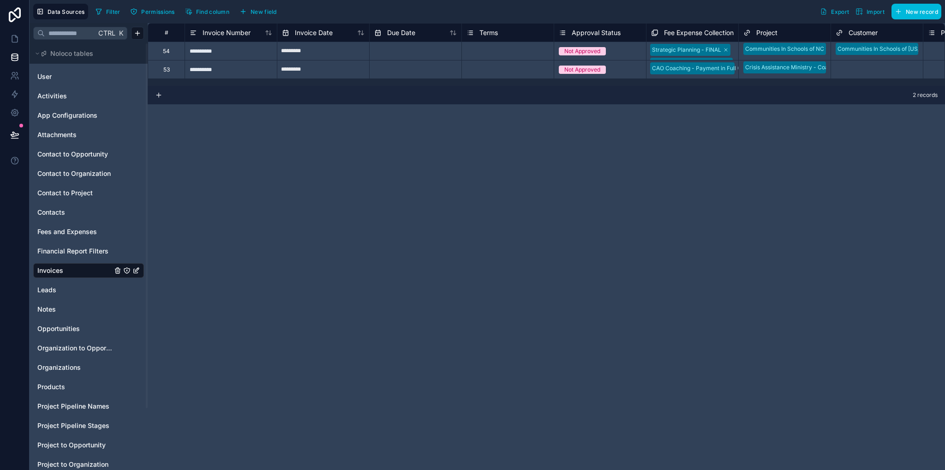
click at [81, 231] on span "Fees and Expenses" at bounding box center [67, 231] width 60 height 9
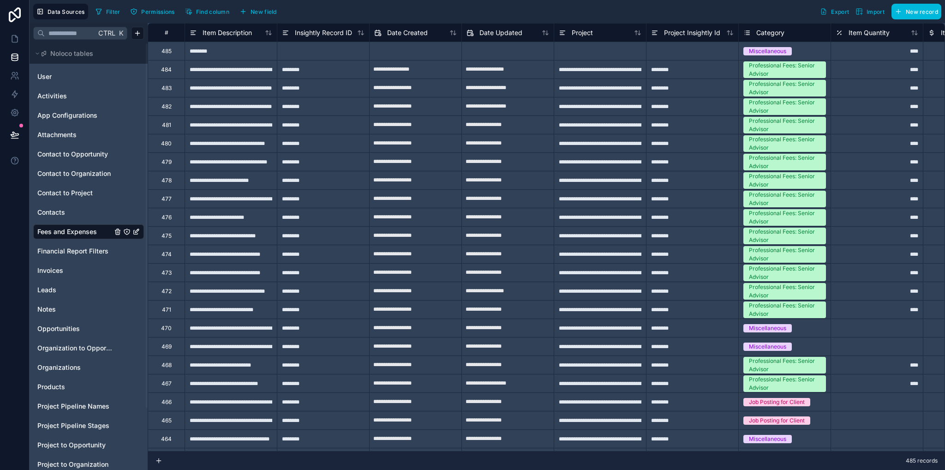
click at [257, 13] on span "New field" at bounding box center [264, 11] width 26 height 7
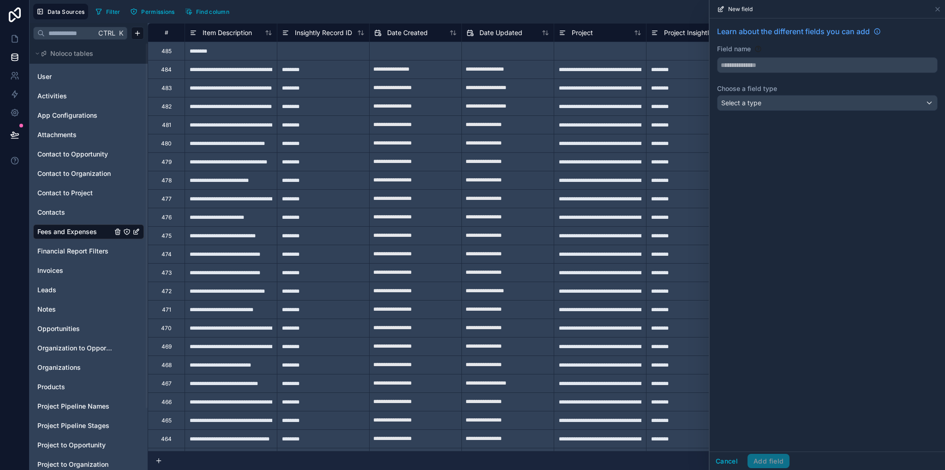
click at [770, 67] on input "text" at bounding box center [827, 65] width 220 height 15
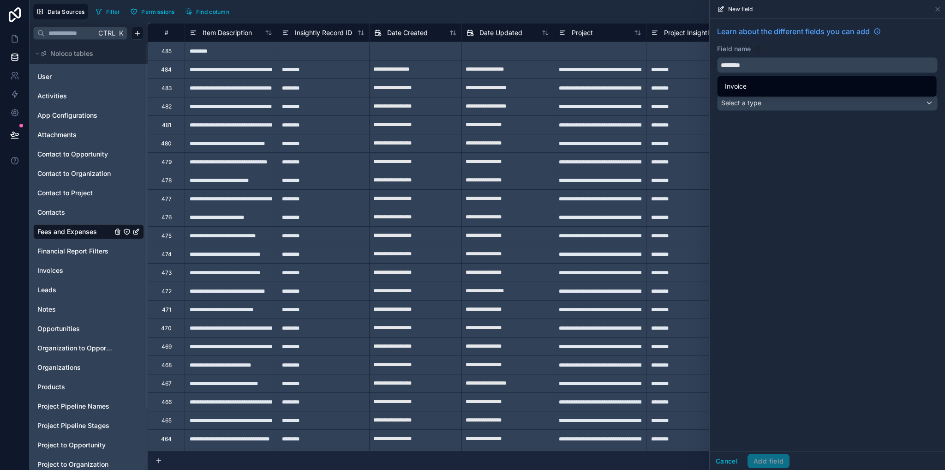
click at [717, 57] on button "*******" at bounding box center [827, 65] width 221 height 16
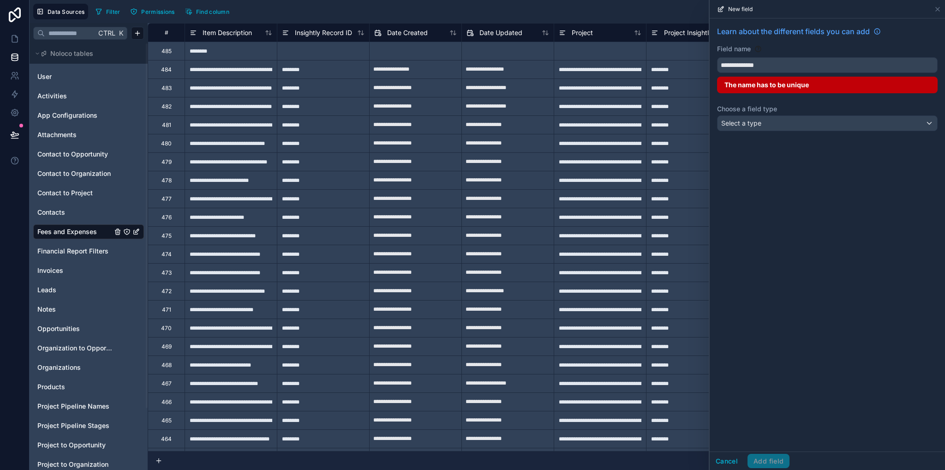
type input "**********"
click at [725, 467] on button "Cancel" at bounding box center [727, 461] width 34 height 15
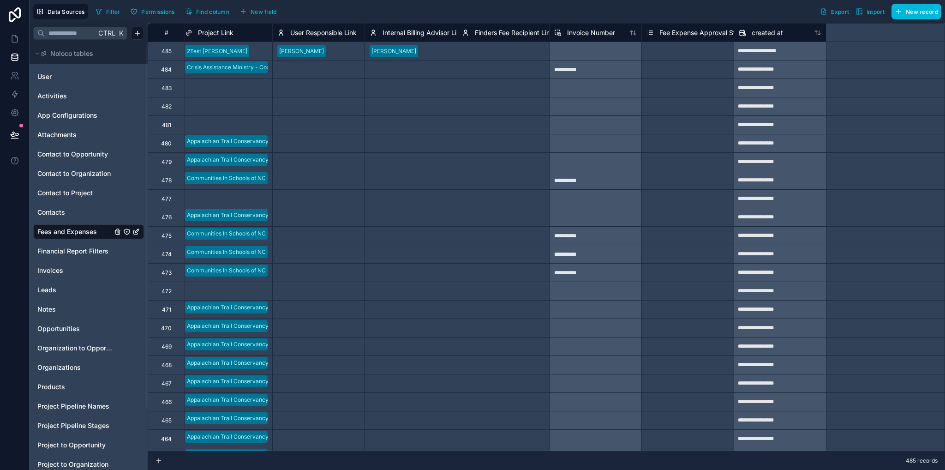
scroll to position [0, 3582]
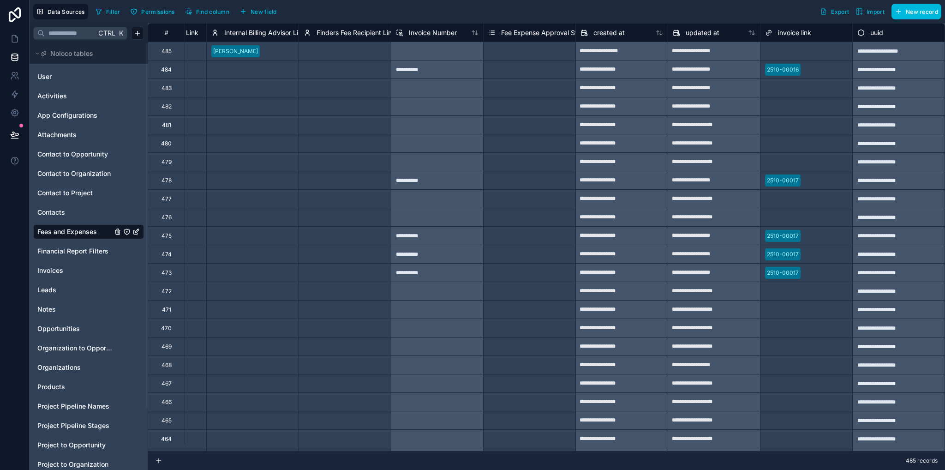
click at [266, 13] on span "New field" at bounding box center [264, 11] width 26 height 7
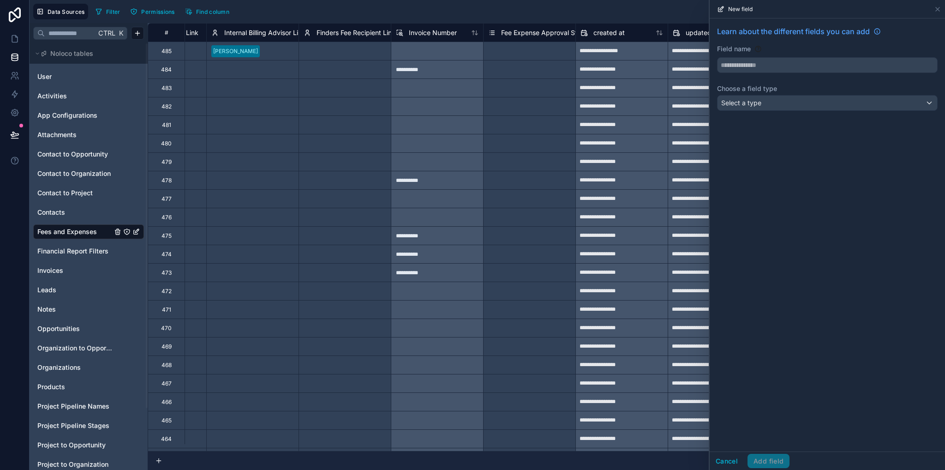
click at [760, 67] on input "text" at bounding box center [827, 65] width 220 height 15
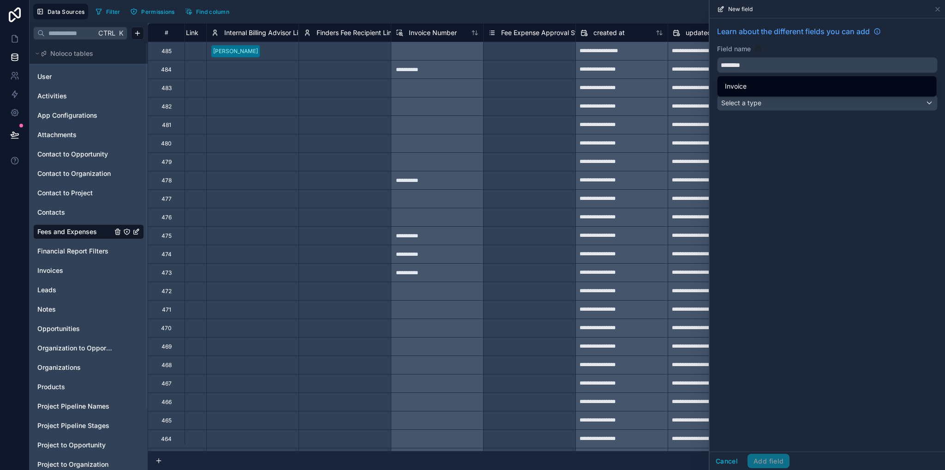
click at [717, 57] on button "*******" at bounding box center [827, 65] width 221 height 16
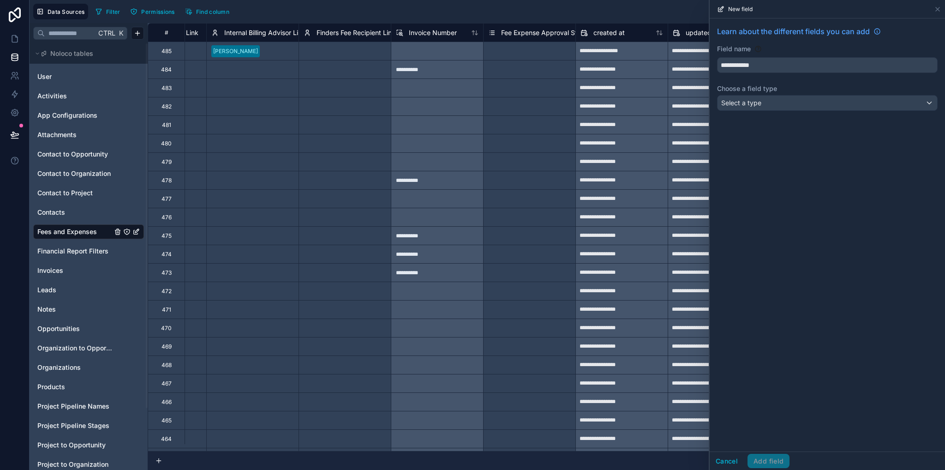
type input "**********"
click at [788, 135] on div "**********" at bounding box center [827, 234] width 235 height 433
click at [771, 106] on div "Select a type" at bounding box center [827, 103] width 220 height 15
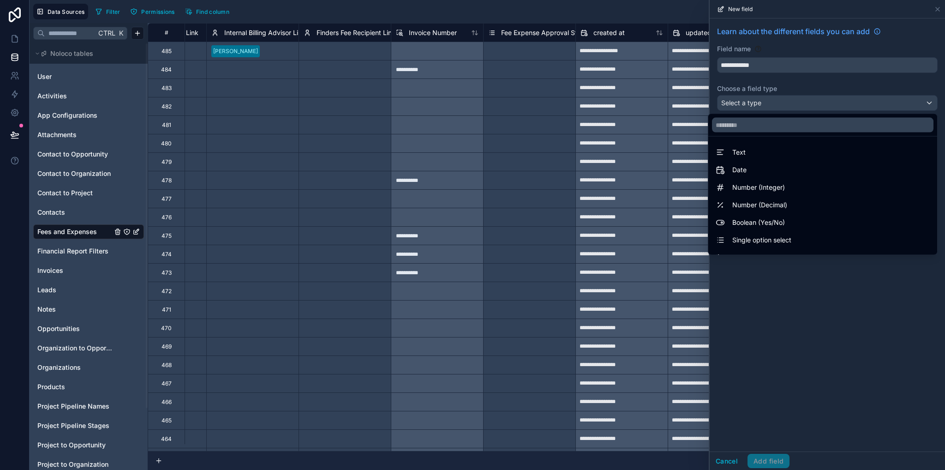
scroll to position [268, 0]
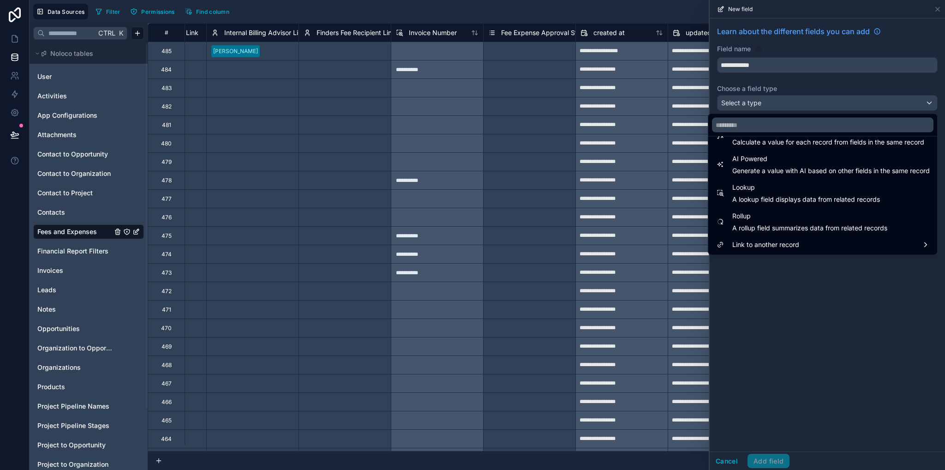
click at [753, 200] on span "A lookup field displays data from related records" at bounding box center [806, 199] width 148 height 9
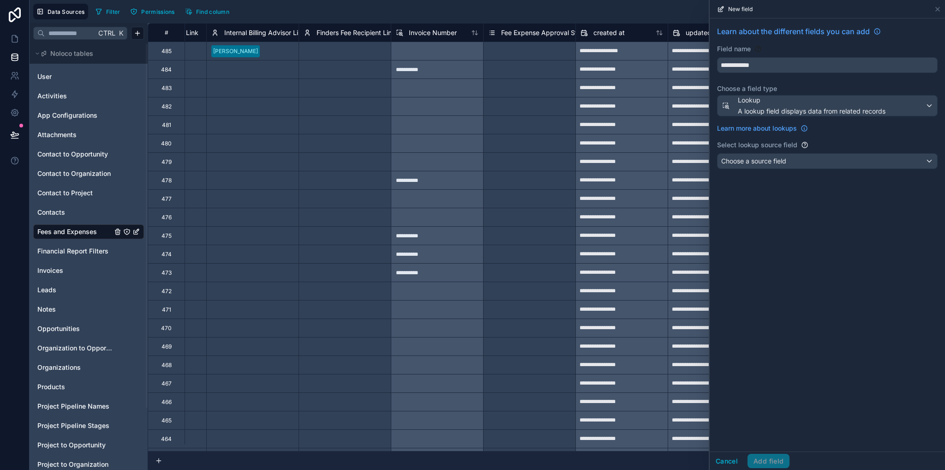
click at [765, 157] on span "Choose a source field" at bounding box center [753, 161] width 65 height 8
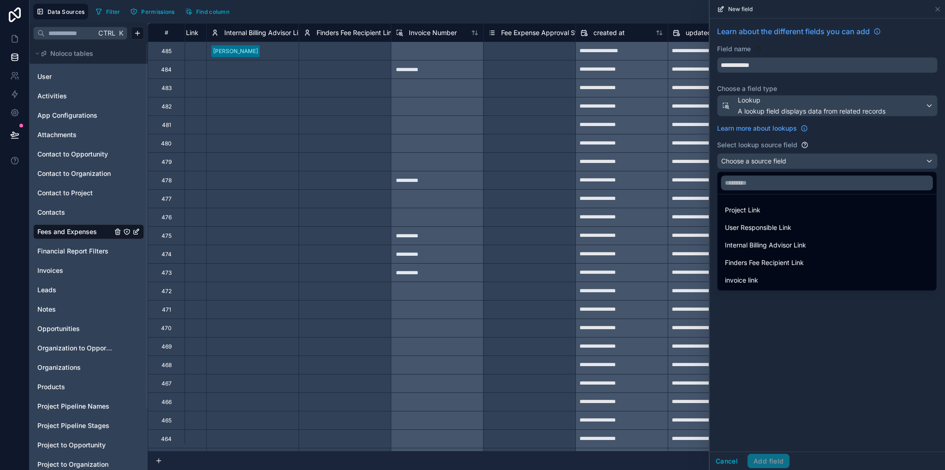
click at [757, 279] on span "invoice link" at bounding box center [741, 280] width 33 height 11
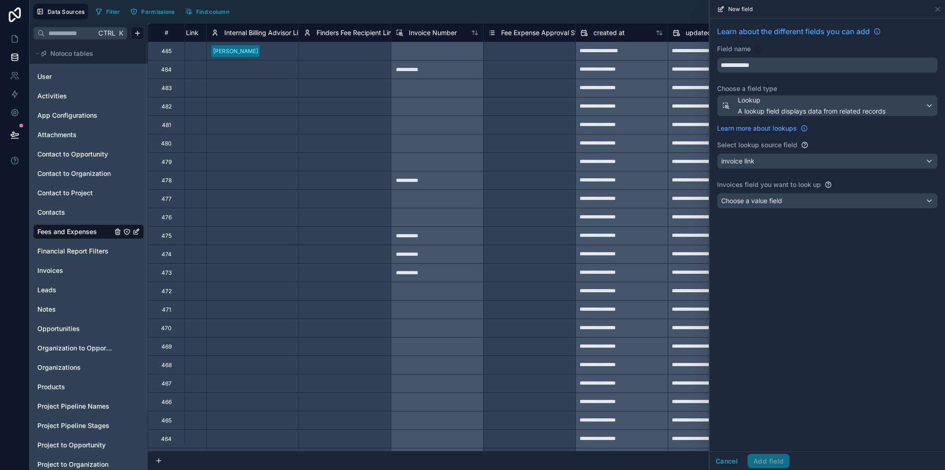
click at [746, 203] on span "Choose a value field" at bounding box center [751, 201] width 61 height 8
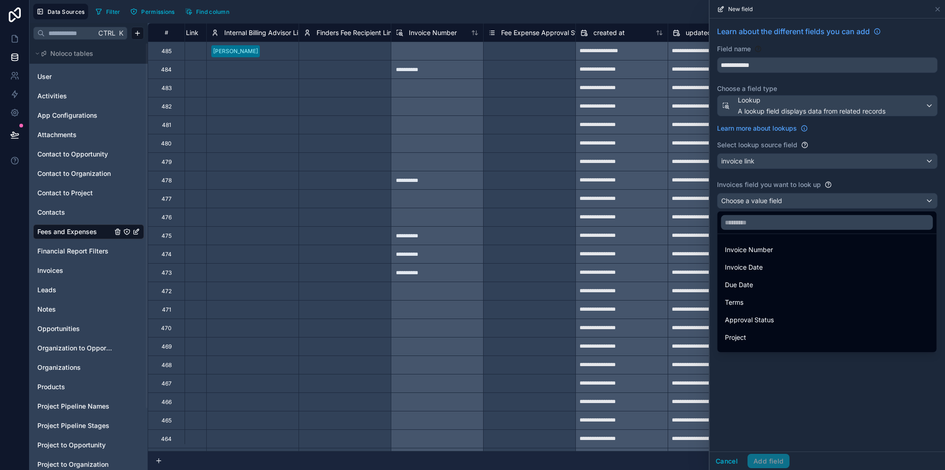
click at [760, 268] on span "Invoice Date" at bounding box center [744, 267] width 38 height 11
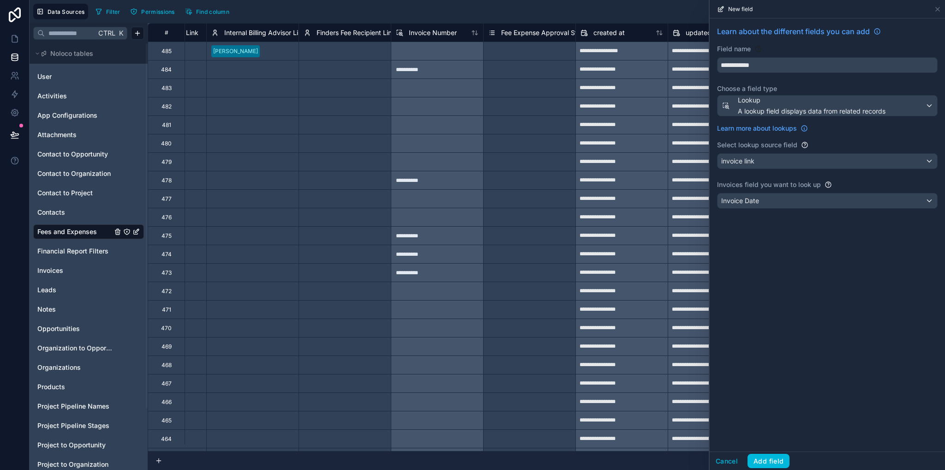
click at [770, 460] on button "Add field" at bounding box center [768, 461] width 42 height 15
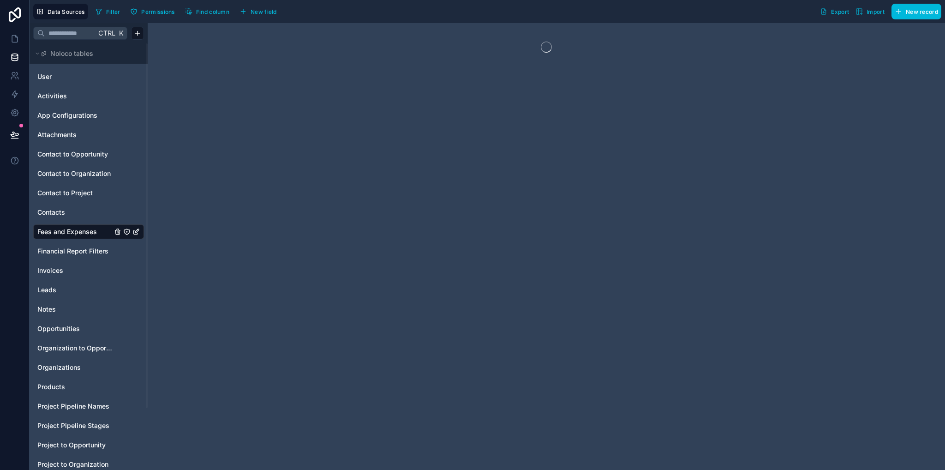
click at [264, 14] on span "New field" at bounding box center [264, 11] width 26 height 7
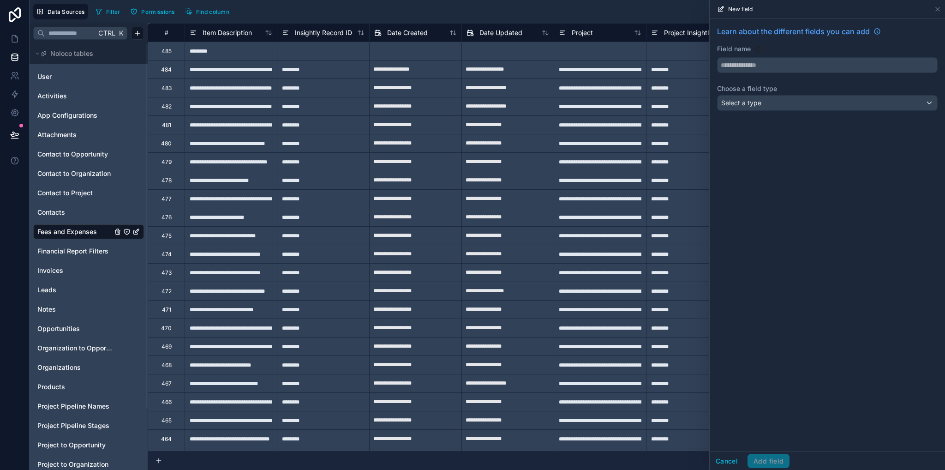
click at [749, 62] on input "text" at bounding box center [827, 65] width 220 height 15
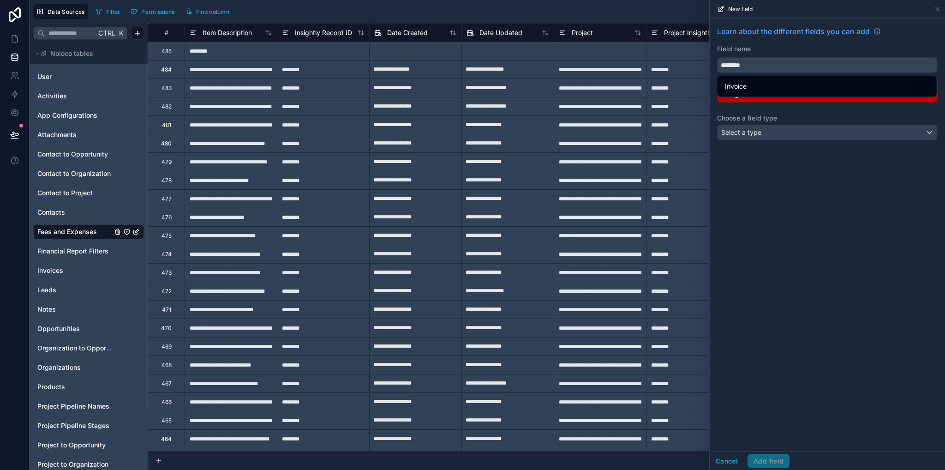
click at [717, 57] on button "*******" at bounding box center [827, 65] width 221 height 16
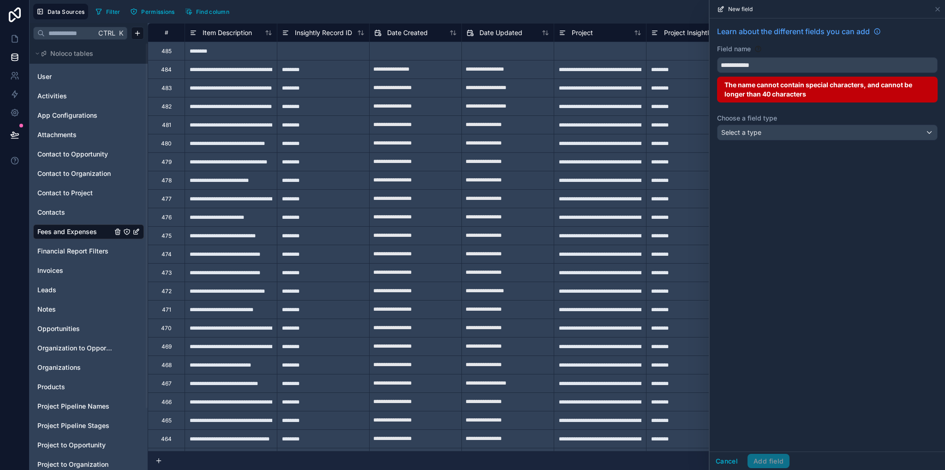
click at [717, 57] on button "**********" at bounding box center [827, 65] width 221 height 16
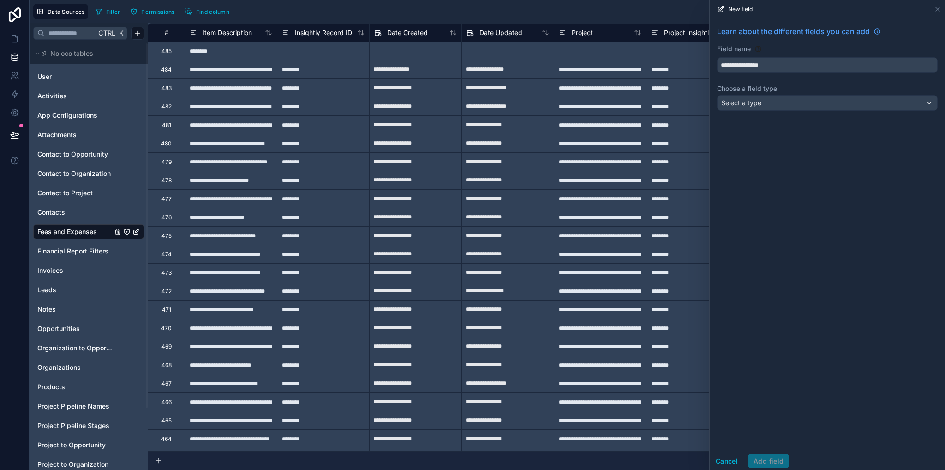
type input "**********"
click at [750, 105] on span "Select a type" at bounding box center [741, 103] width 40 height 8
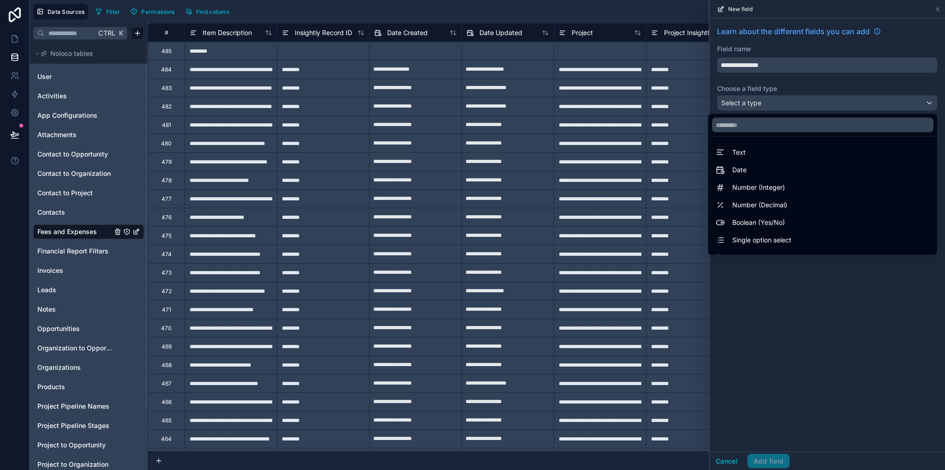
scroll to position [268, 0]
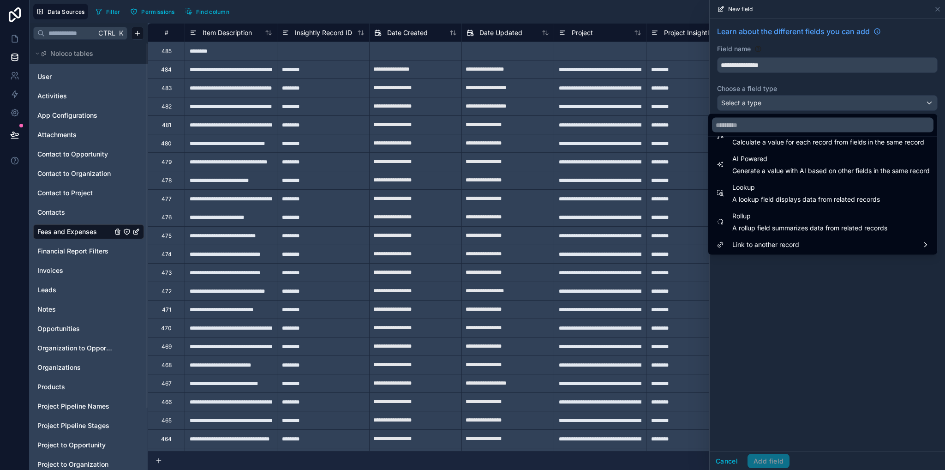
click at [740, 196] on span "A lookup field displays data from related records" at bounding box center [806, 199] width 148 height 9
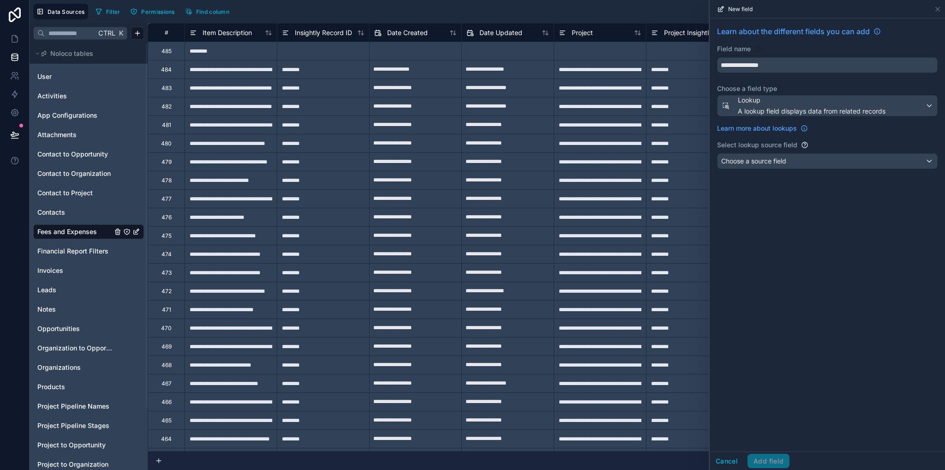
click at [761, 165] on span "Choose a source field" at bounding box center [753, 160] width 65 height 9
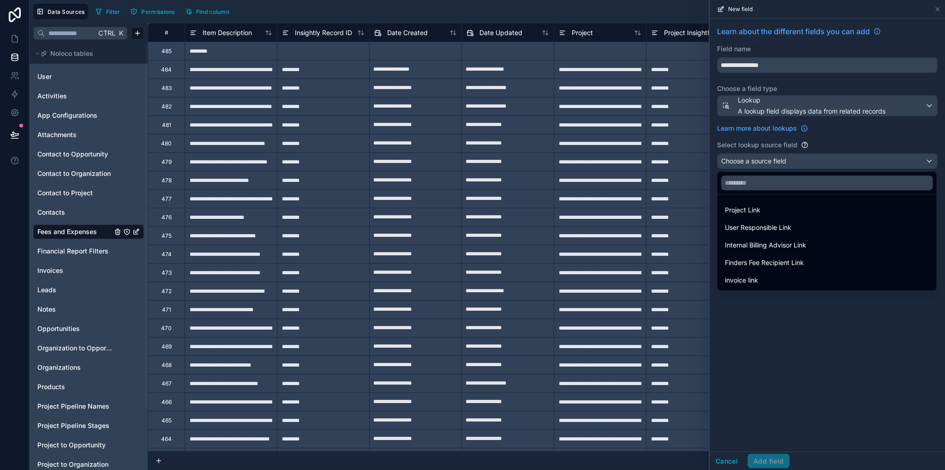
click at [757, 280] on span "invoice link" at bounding box center [741, 280] width 33 height 11
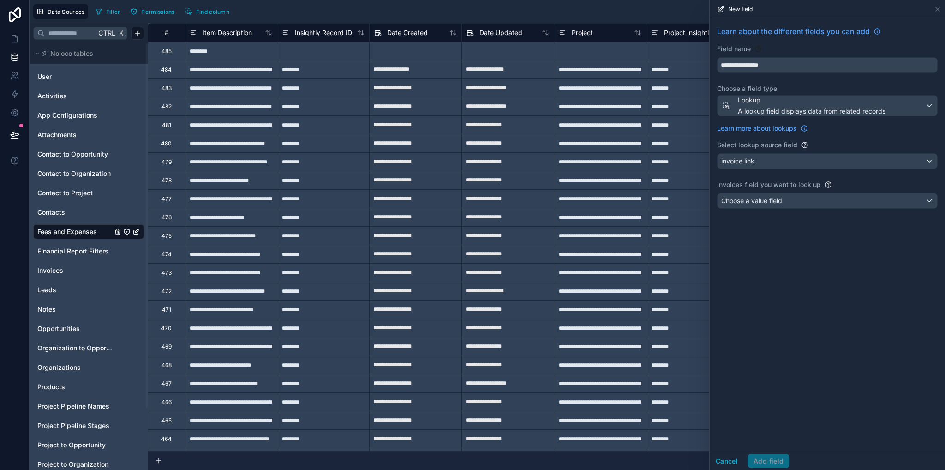
click at [754, 207] on div "Choose a value field" at bounding box center [827, 200] width 220 height 15
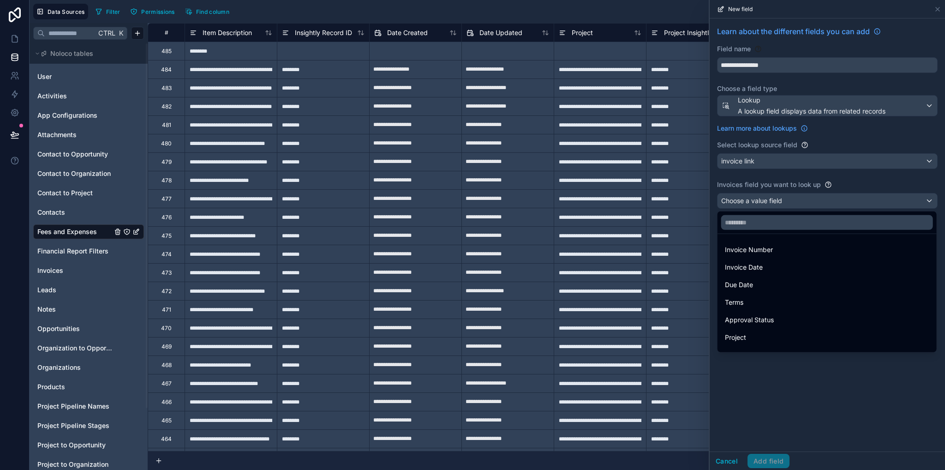
click at [753, 286] on div "Due Date" at bounding box center [827, 284] width 204 height 11
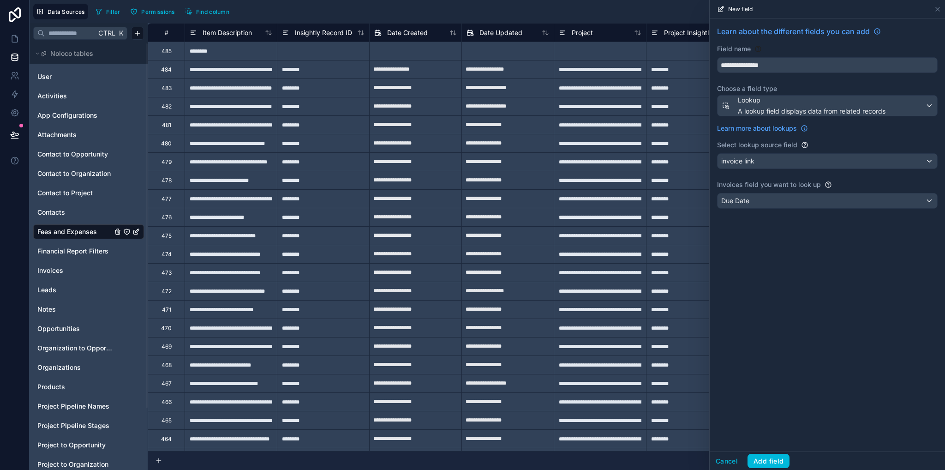
click at [759, 459] on button "Add field" at bounding box center [768, 461] width 42 height 15
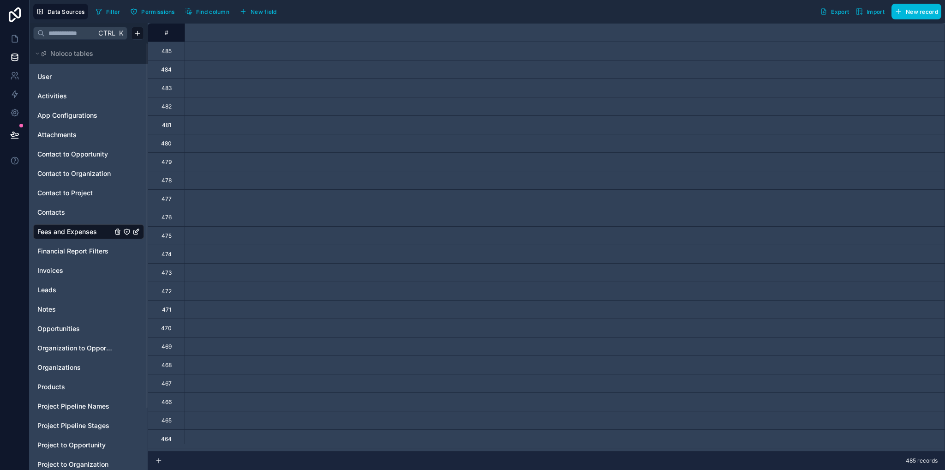
scroll to position [0, 3768]
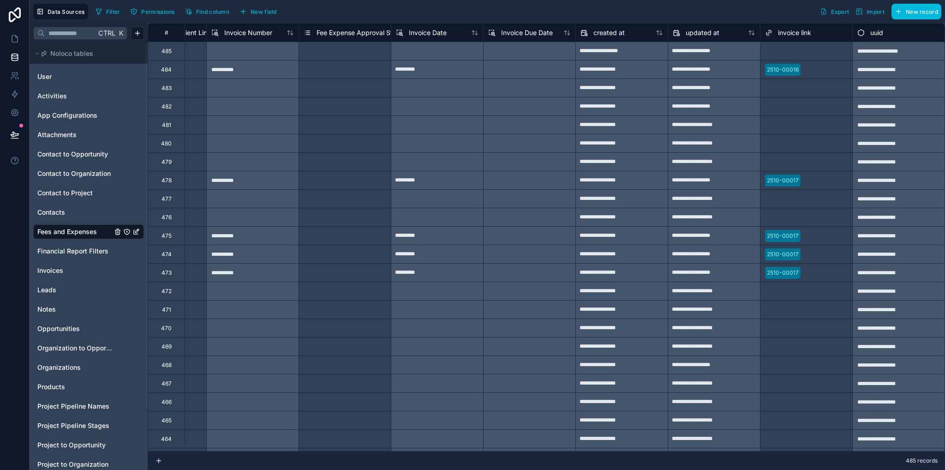
click at [262, 16] on button "New field" at bounding box center [258, 12] width 44 height 14
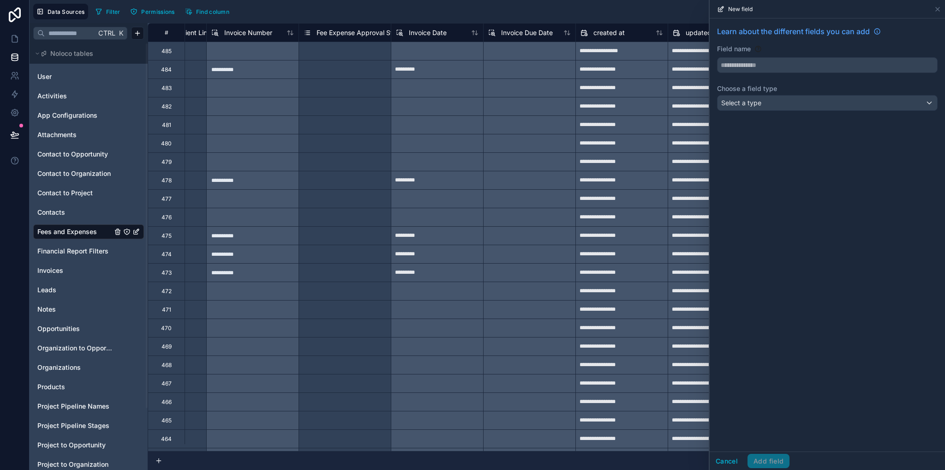
click at [760, 66] on input "text" at bounding box center [827, 65] width 220 height 15
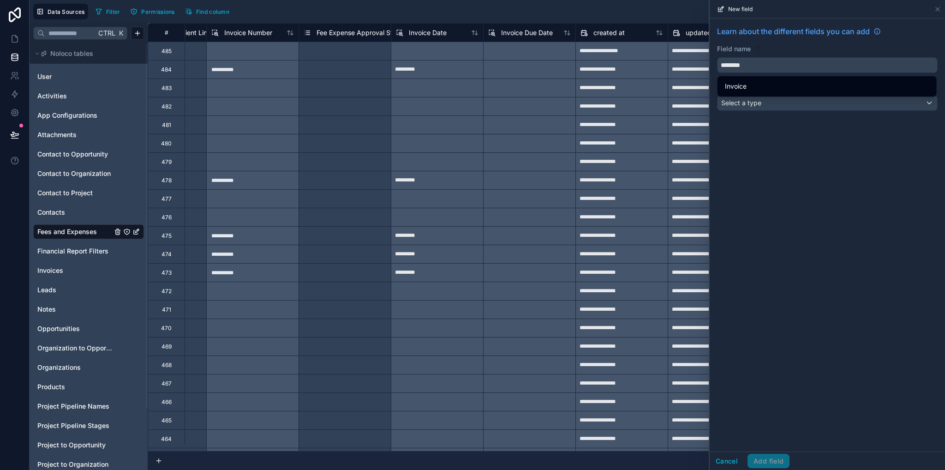
click at [717, 57] on button "*******" at bounding box center [827, 65] width 221 height 16
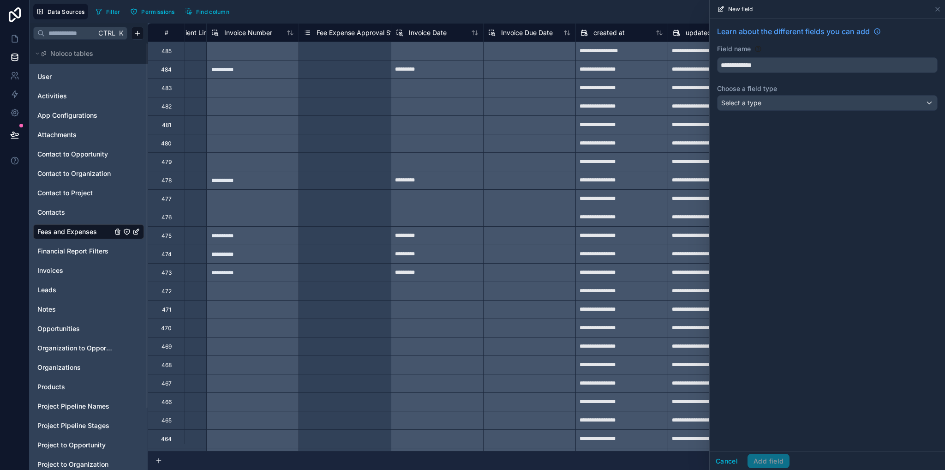
type input "**********"
click at [736, 102] on span "Select a type" at bounding box center [741, 103] width 40 height 8
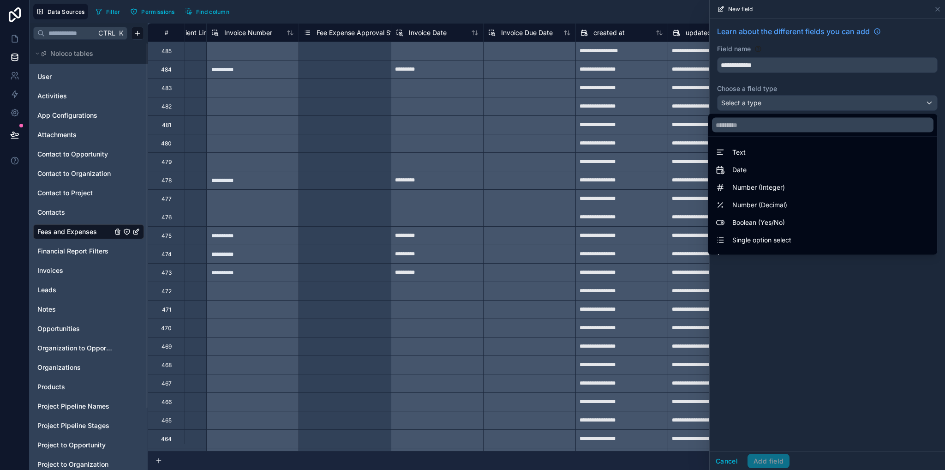
scroll to position [268, 0]
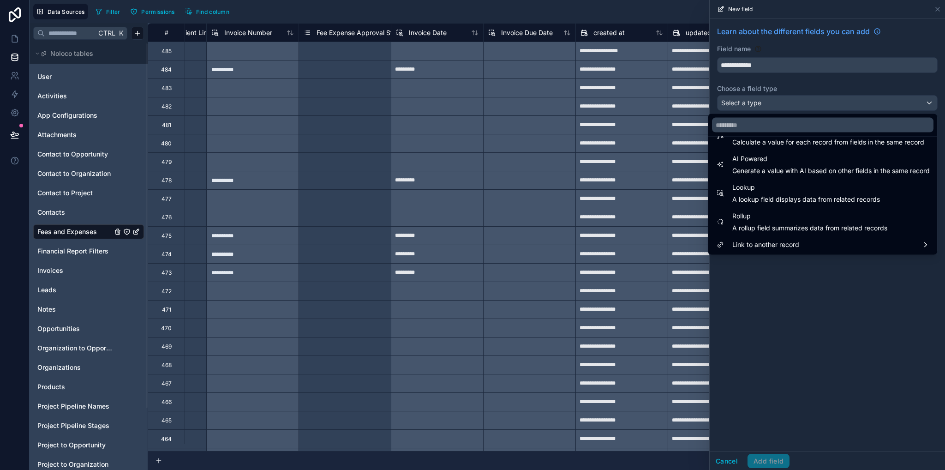
click at [751, 186] on span "Lookup" at bounding box center [806, 187] width 148 height 11
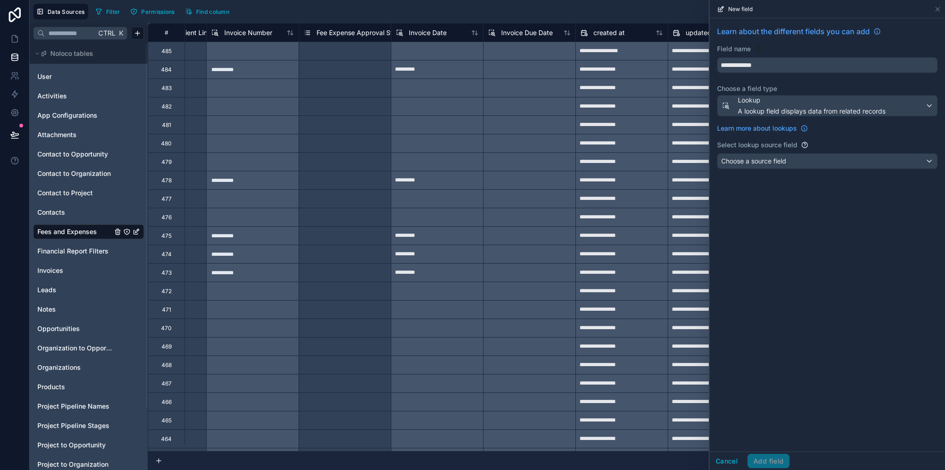
click at [752, 163] on span "Choose a source field" at bounding box center [753, 161] width 65 height 8
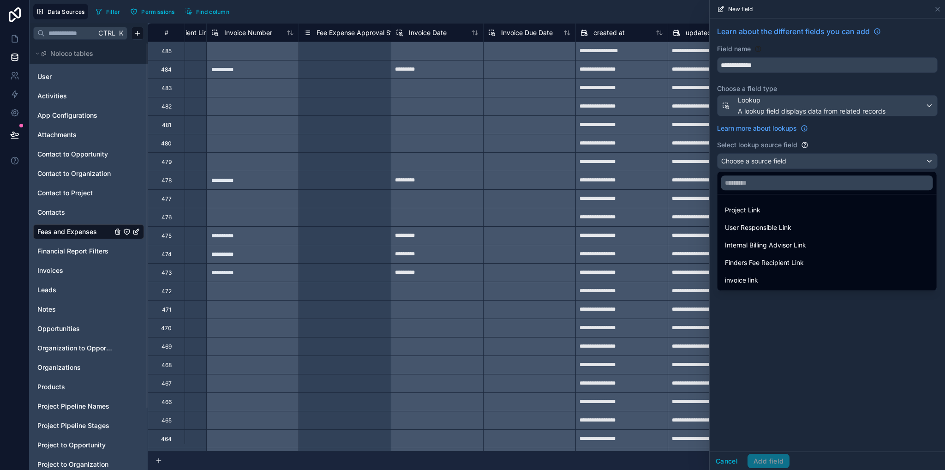
click at [758, 285] on span "invoice link" at bounding box center [741, 280] width 33 height 11
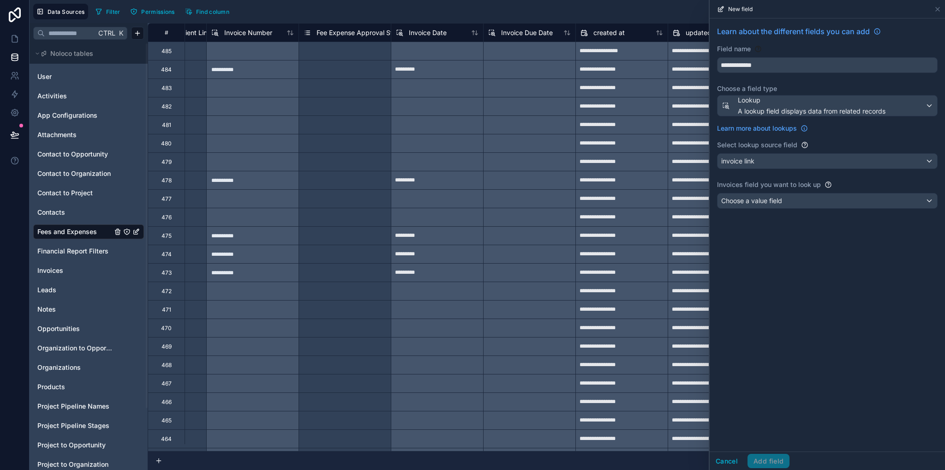
click at [745, 196] on span "Choose a value field" at bounding box center [751, 200] width 61 height 9
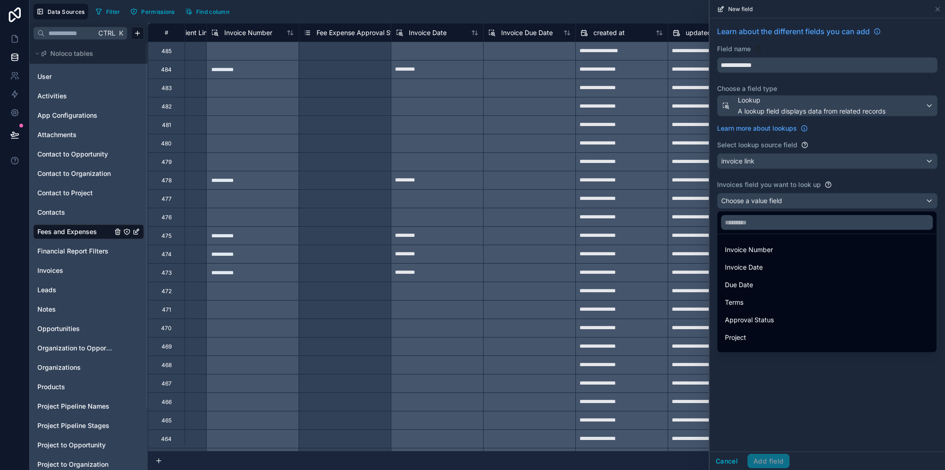
click at [756, 305] on div "Terms" at bounding box center [827, 302] width 204 height 11
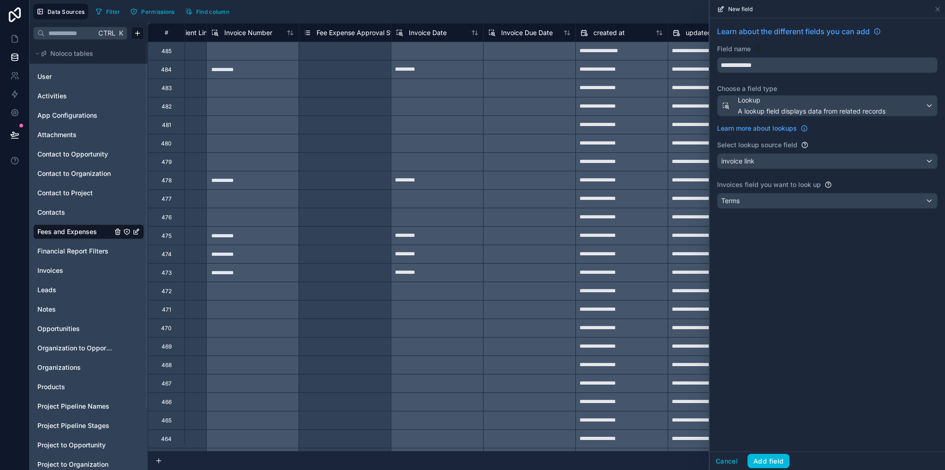
click at [760, 464] on button "Add field" at bounding box center [768, 461] width 42 height 15
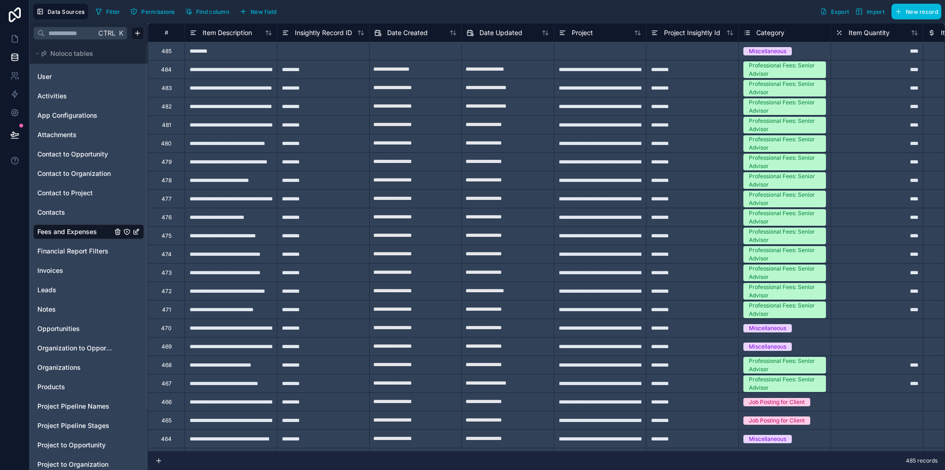
click at [260, 11] on span "New field" at bounding box center [264, 11] width 26 height 7
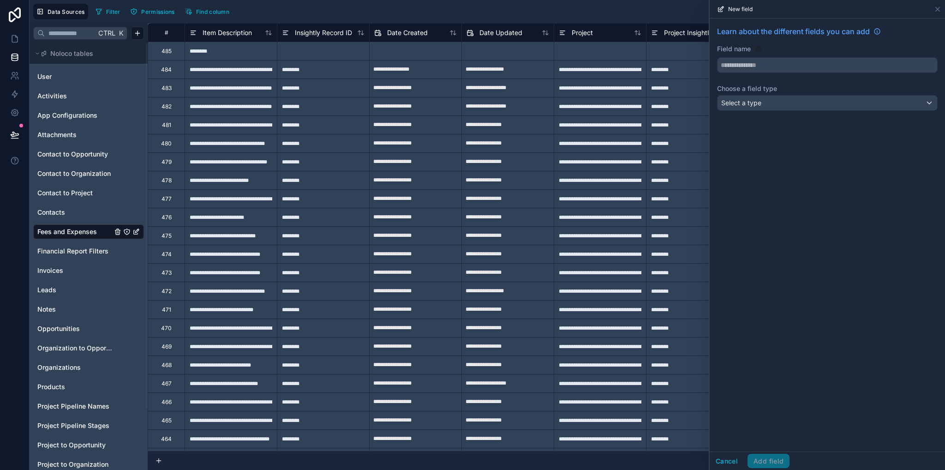
click at [740, 66] on input "text" at bounding box center [827, 65] width 220 height 15
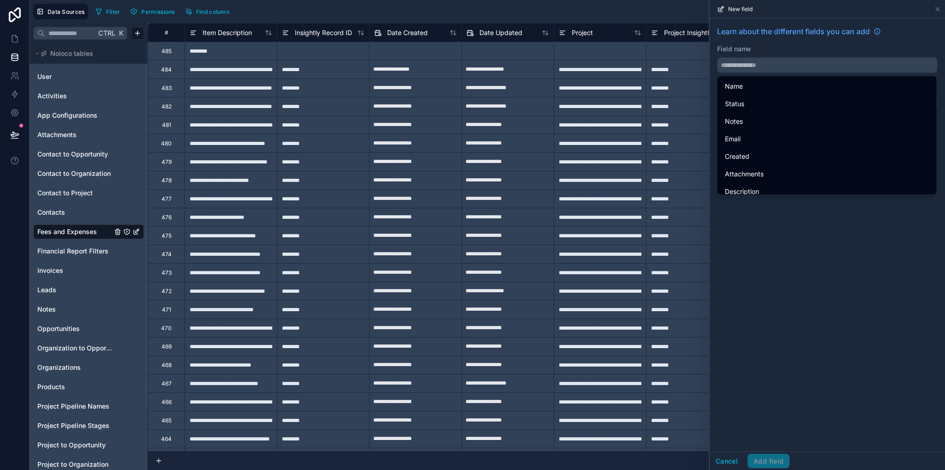
click at [773, 287] on div "Learn about the different fields you can add Field name Choose a field type Sel…" at bounding box center [827, 234] width 235 height 433
click at [766, 65] on input "text" at bounding box center [827, 65] width 220 height 15
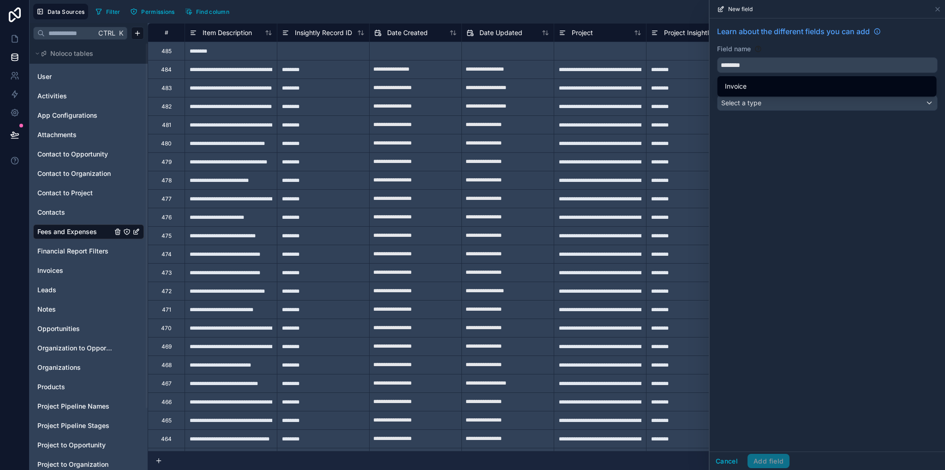
click at [717, 57] on button "*******" at bounding box center [827, 65] width 221 height 16
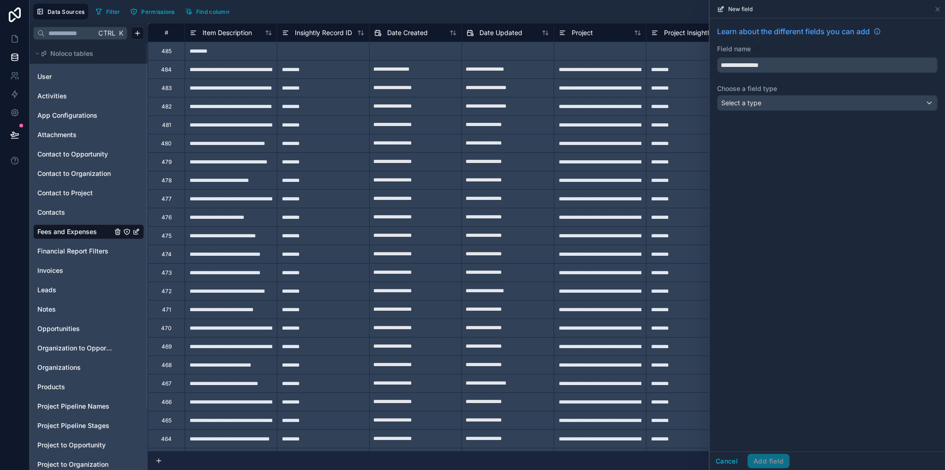
type input "**********"
click at [745, 104] on span "Select a type" at bounding box center [741, 103] width 40 height 8
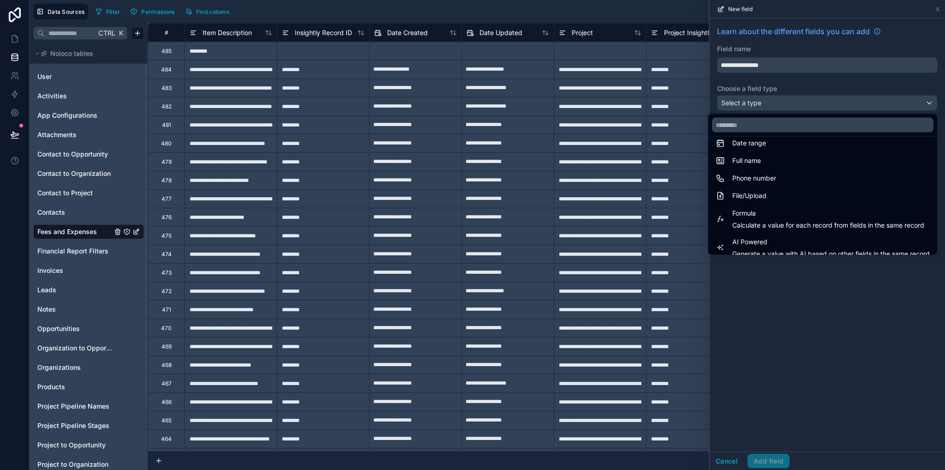
scroll to position [268, 0]
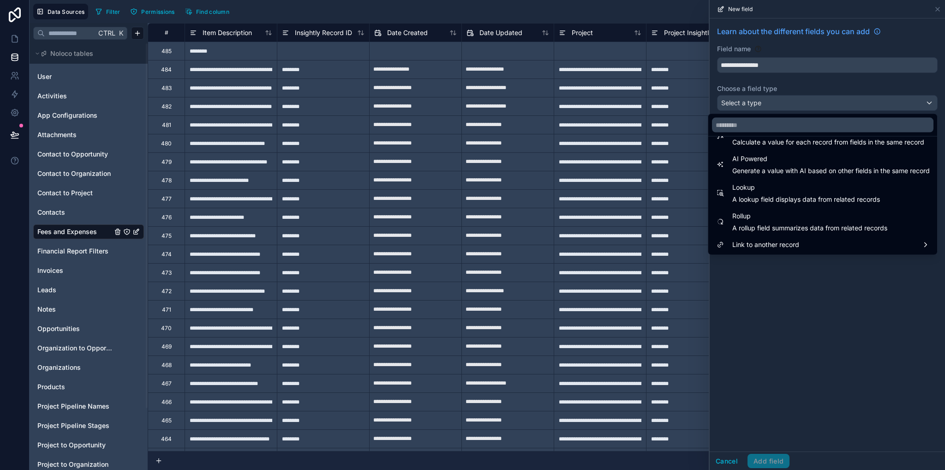
click at [754, 202] on span "A lookup field displays data from related records" at bounding box center [806, 199] width 148 height 9
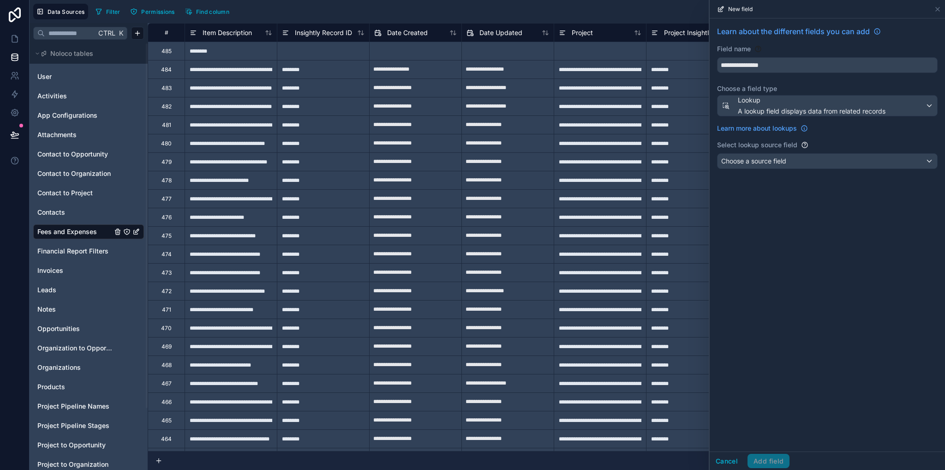
click at [753, 166] on div "Choose a source field" at bounding box center [827, 161] width 220 height 15
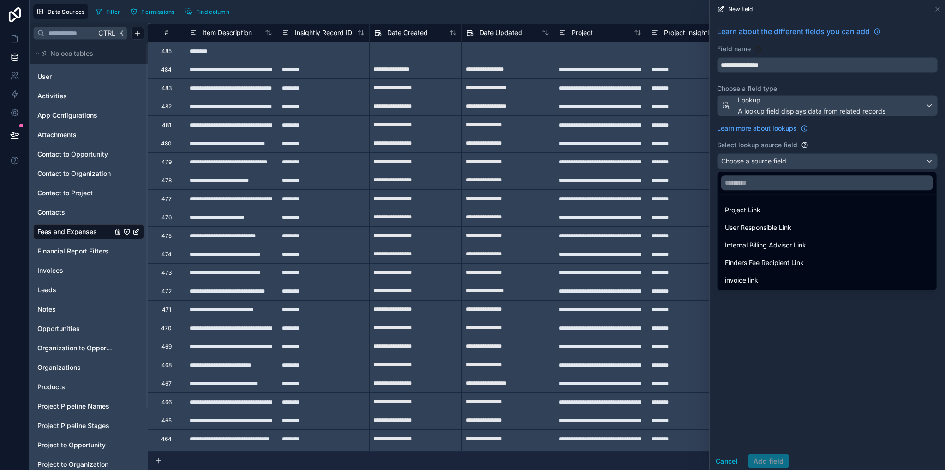
click at [746, 285] on span "invoice link" at bounding box center [741, 280] width 33 height 11
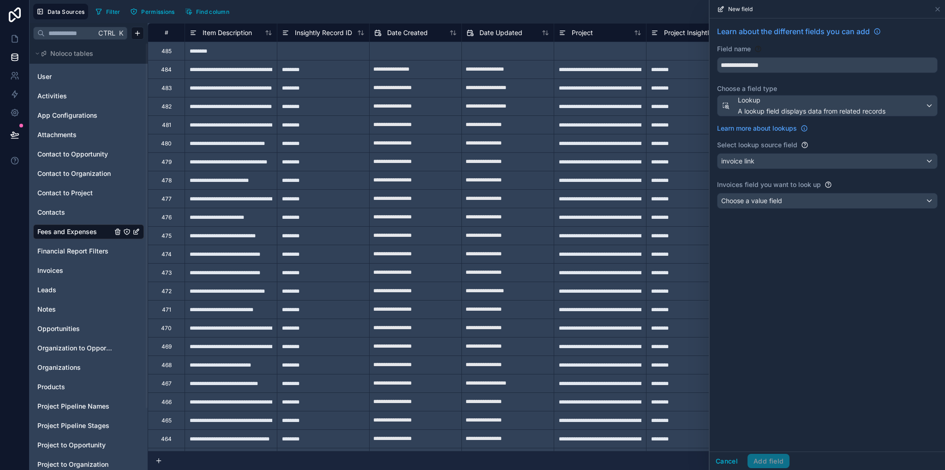
click at [739, 198] on span "Choose a value field" at bounding box center [751, 201] width 61 height 8
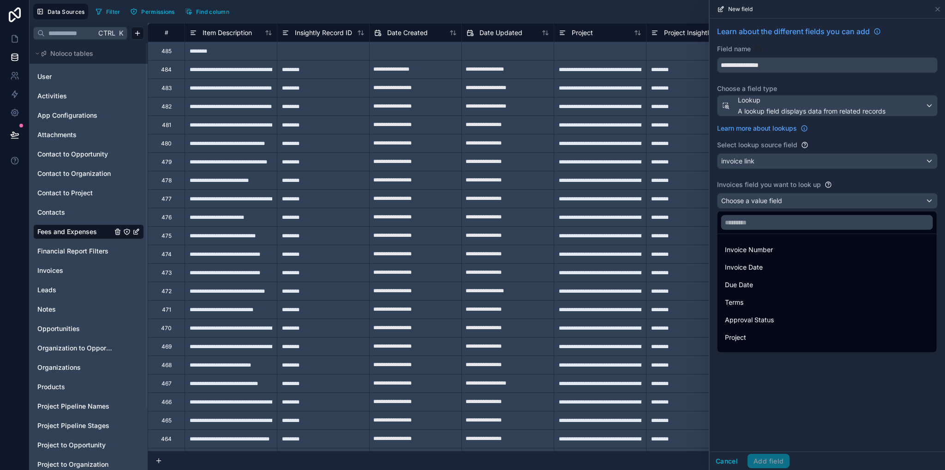
scroll to position [30, 0]
click at [745, 327] on span "Customer" at bounding box center [739, 324] width 29 height 11
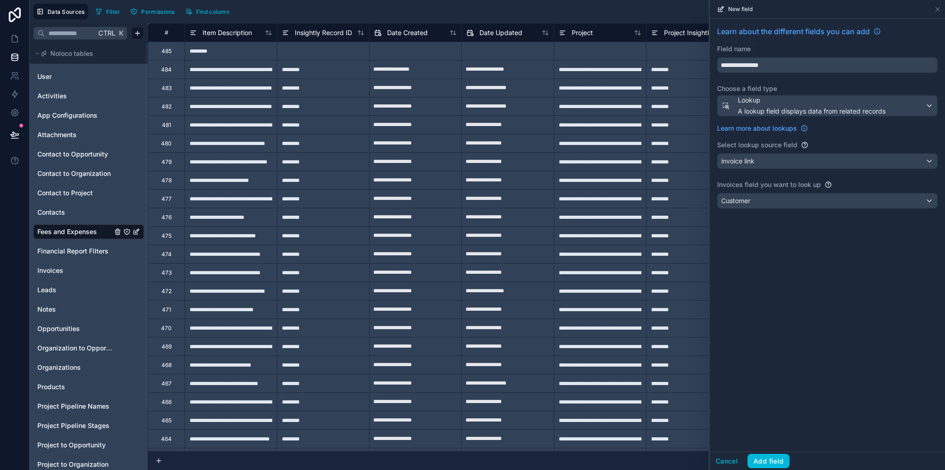
click at [757, 462] on button "Add field" at bounding box center [768, 461] width 42 height 15
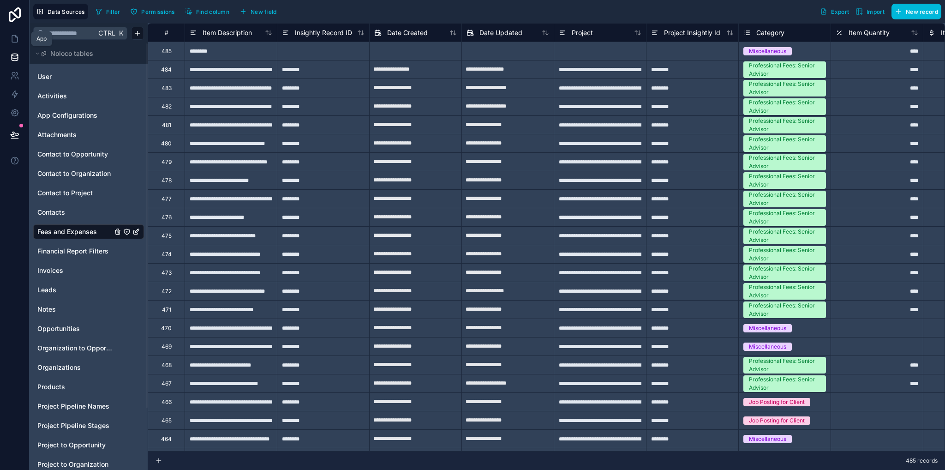
drag, startPoint x: 14, startPoint y: 38, endPoint x: 18, endPoint y: 48, distance: 10.3
click at [14, 39] on icon at bounding box center [14, 38] width 9 height 9
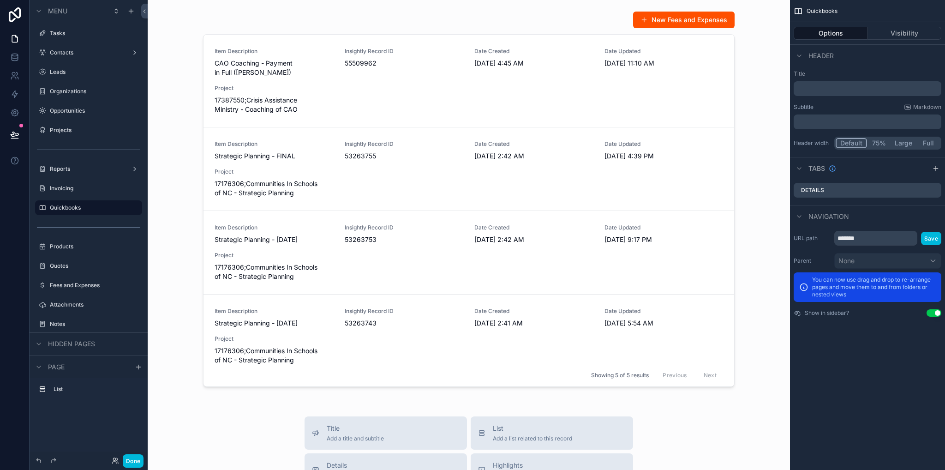
click at [359, 97] on div "scrollable content" at bounding box center [468, 200] width 627 height 387
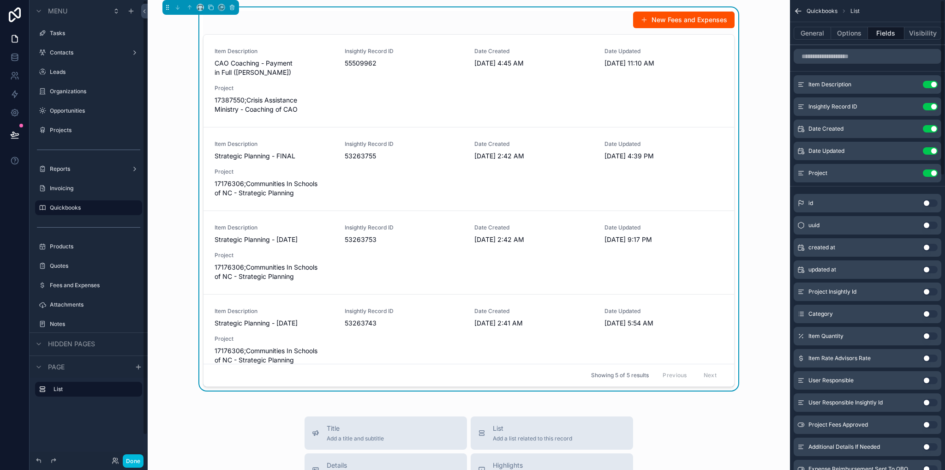
click at [846, 37] on button "Options" at bounding box center [849, 33] width 37 height 13
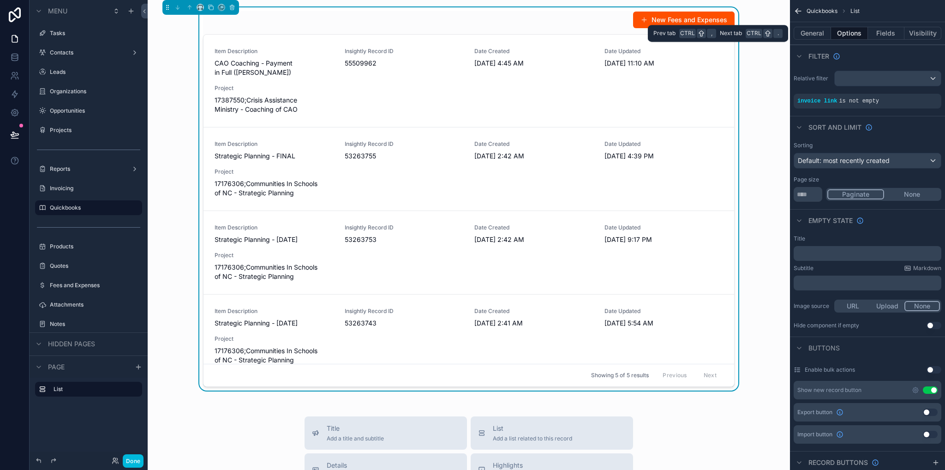
click at [808, 35] on button "General" at bounding box center [812, 33] width 37 height 13
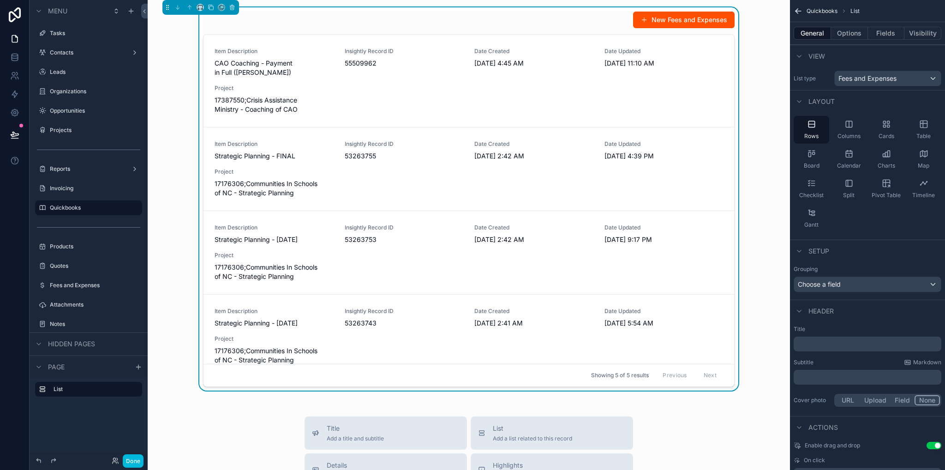
click at [917, 128] on div "Table" at bounding box center [924, 130] width 36 height 28
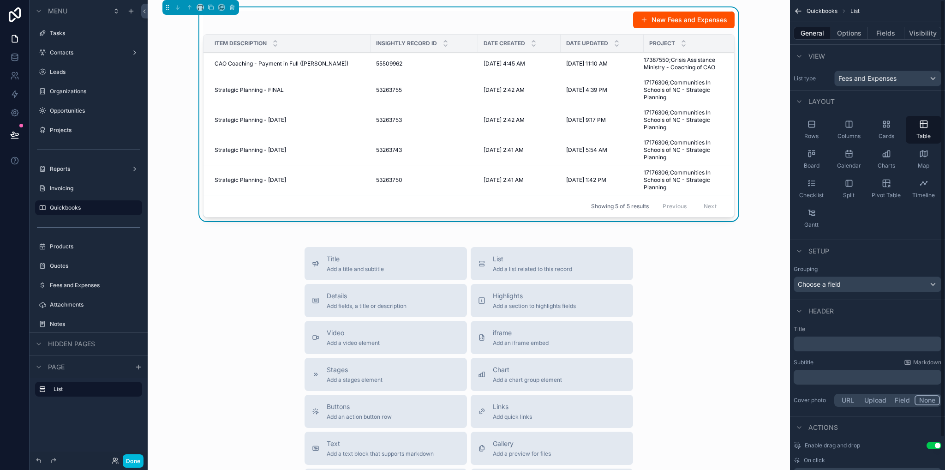
click at [891, 39] on button "Fields" at bounding box center [886, 33] width 37 height 13
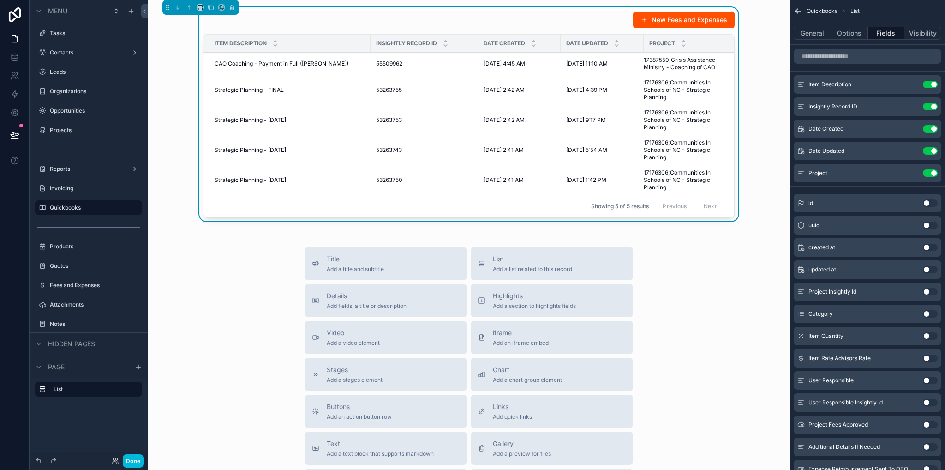
click at [935, 82] on button "Use setting" at bounding box center [930, 84] width 15 height 7
click at [934, 103] on button "Use setting" at bounding box center [930, 106] width 15 height 7
click at [934, 125] on button "Use setting" at bounding box center [930, 128] width 15 height 7
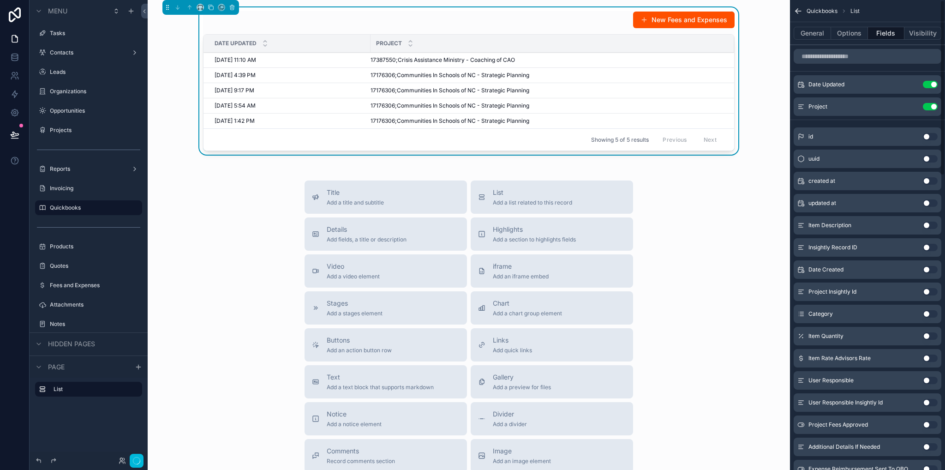
click at [935, 82] on button "Use setting" at bounding box center [930, 84] width 15 height 7
click at [935, 103] on button "Use setting" at bounding box center [930, 106] width 15 height 7
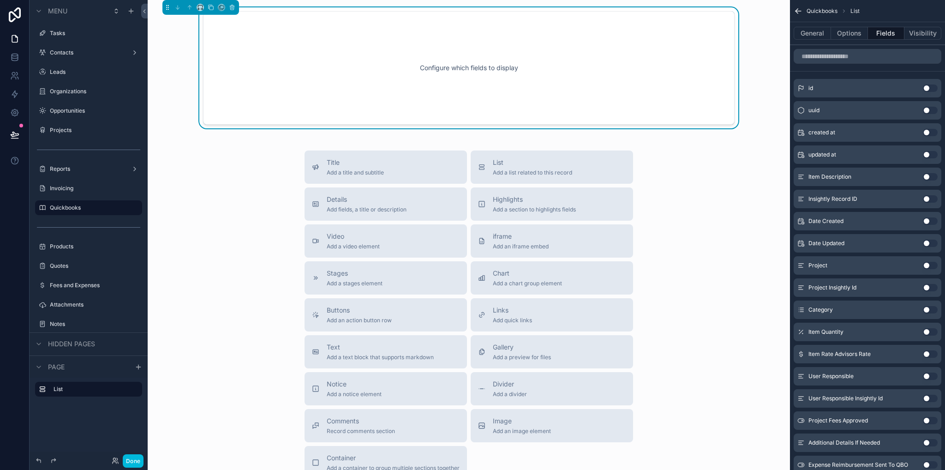
click at [839, 56] on input "scrollable content" at bounding box center [868, 56] width 148 height 15
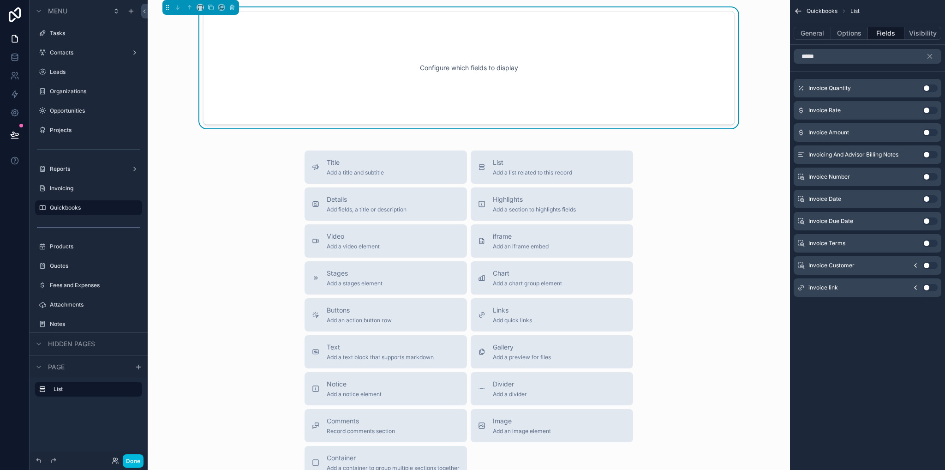
type input "*****"
click at [932, 174] on button "Use setting" at bounding box center [930, 176] width 15 height 7
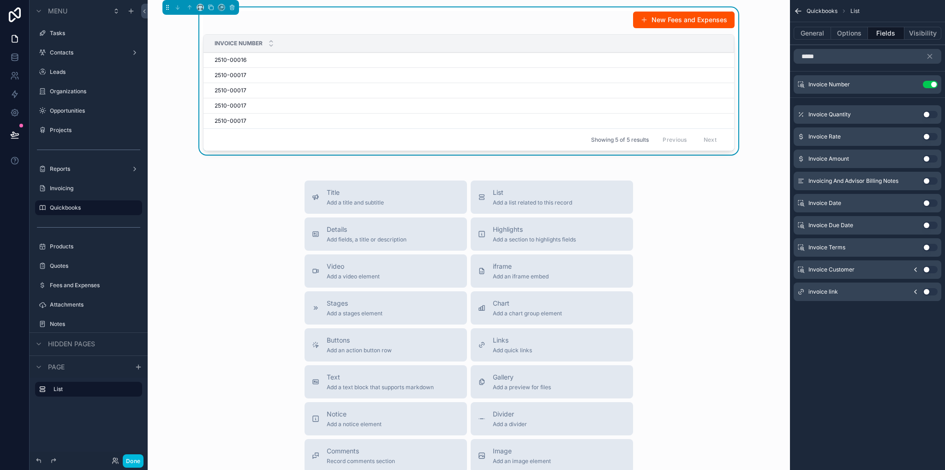
click at [930, 203] on button "Use setting" at bounding box center [930, 202] width 15 height 7
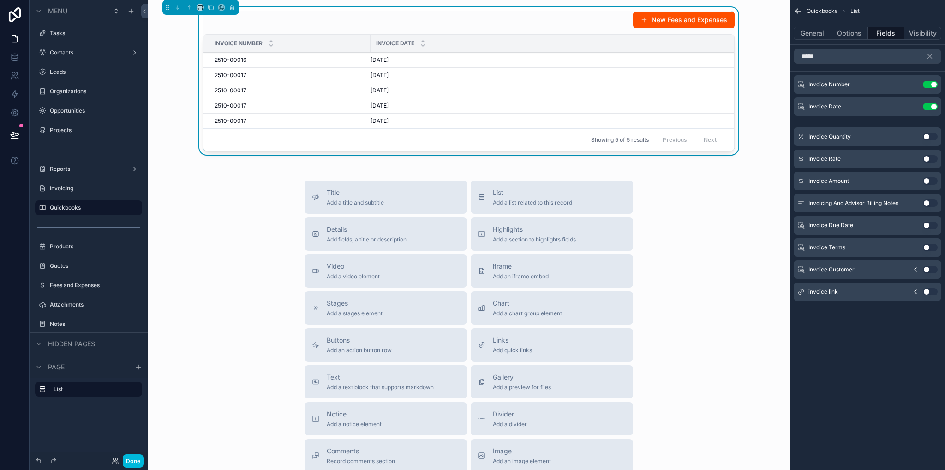
click at [928, 220] on div "Invoice Due Date Use setting" at bounding box center [868, 225] width 148 height 18
click at [931, 227] on button "Use setting" at bounding box center [930, 224] width 15 height 7
click at [931, 249] on button "Use setting" at bounding box center [930, 247] width 15 height 7
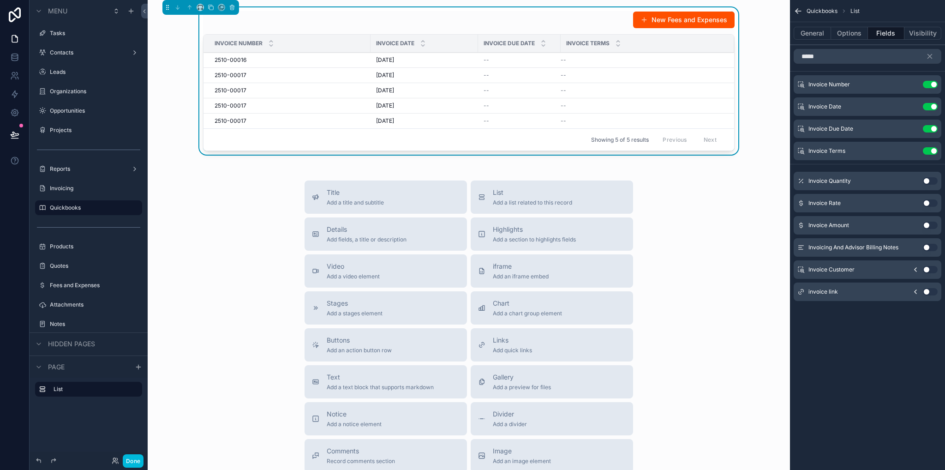
click at [930, 271] on button "Use setting" at bounding box center [930, 269] width 15 height 7
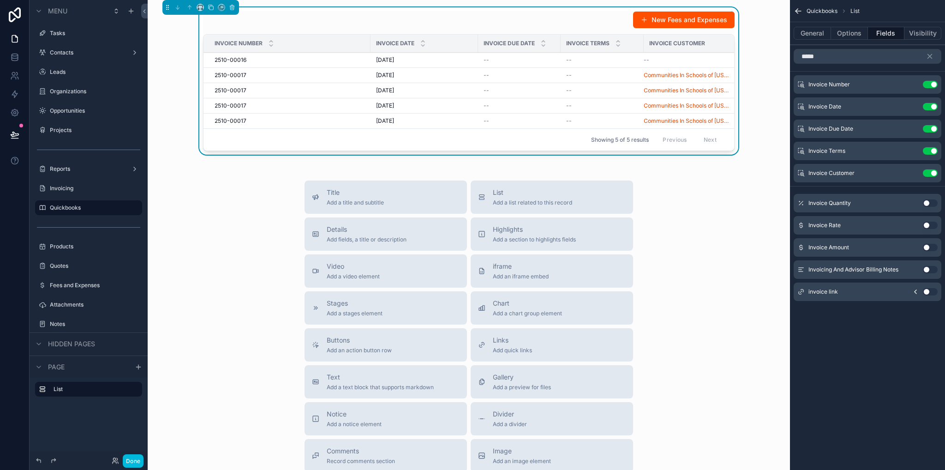
click at [926, 56] on icon "scrollable content" at bounding box center [930, 56] width 8 height 8
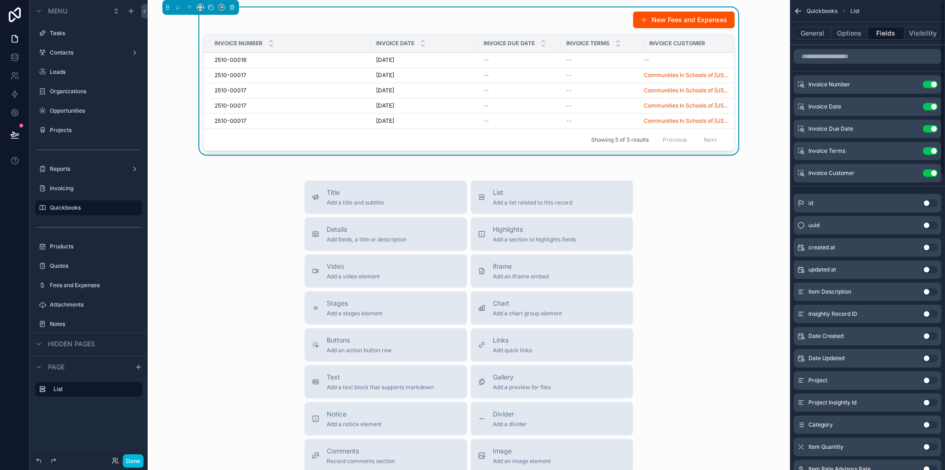
click at [851, 60] on input "scrollable content" at bounding box center [868, 56] width 148 height 15
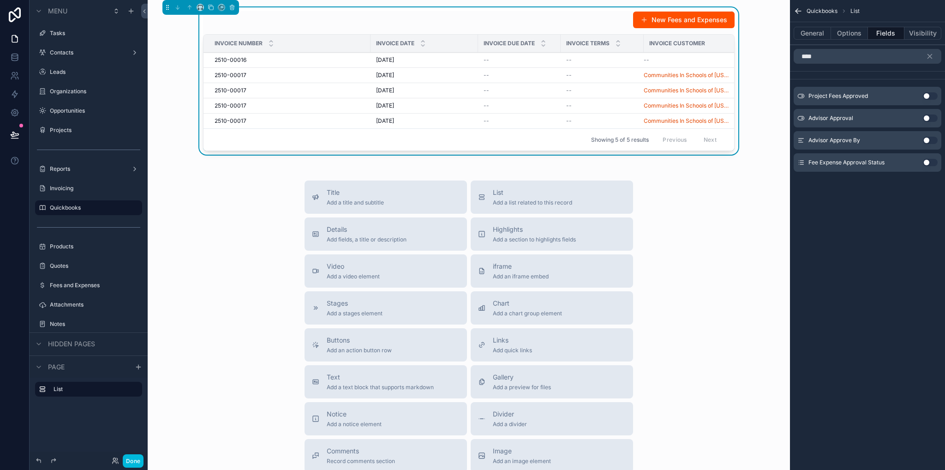
type input "****"
click at [928, 164] on button "Use setting" at bounding box center [930, 162] width 15 height 7
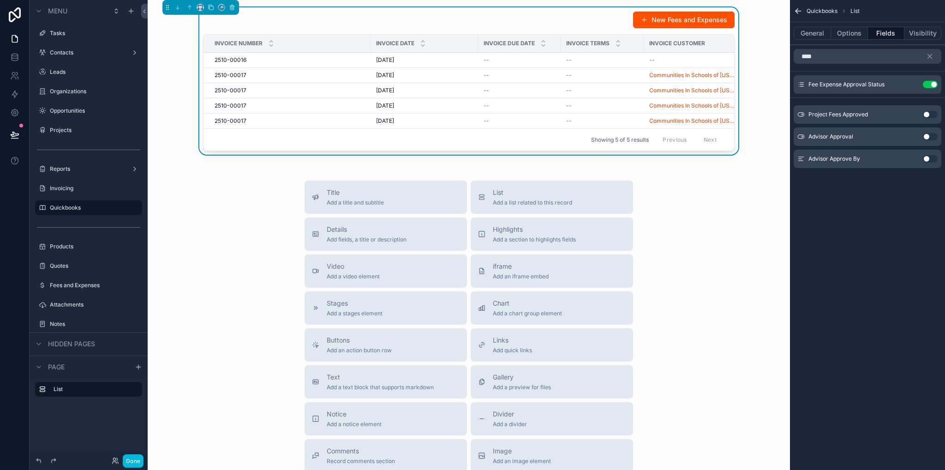
click at [932, 55] on icon "scrollable content" at bounding box center [930, 56] width 8 height 8
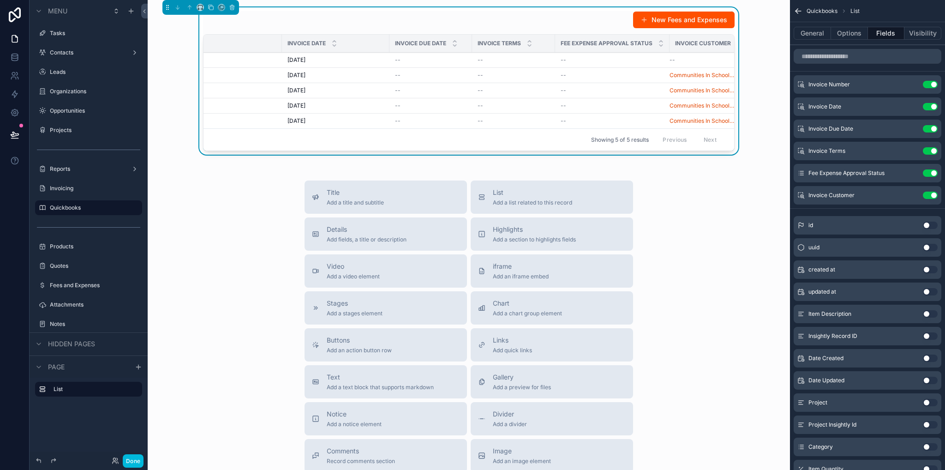
scroll to position [0, 100]
click at [880, 52] on input "scrollable content" at bounding box center [868, 56] width 148 height 15
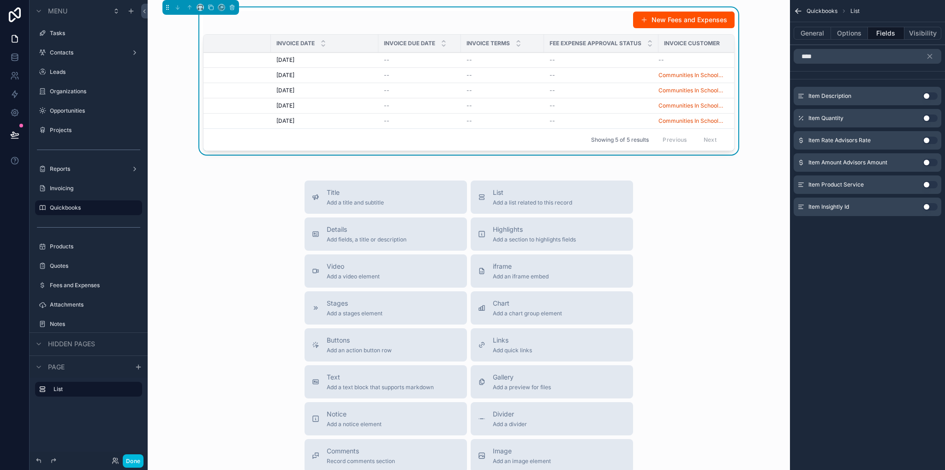
type input "****"
click at [935, 181] on button "Use setting" at bounding box center [930, 184] width 15 height 7
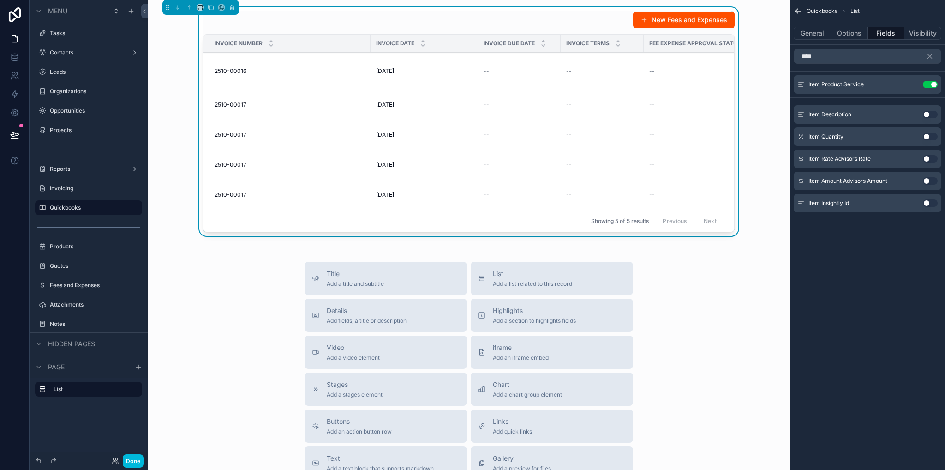
click at [930, 56] on icon "scrollable content" at bounding box center [930, 56] width 4 height 4
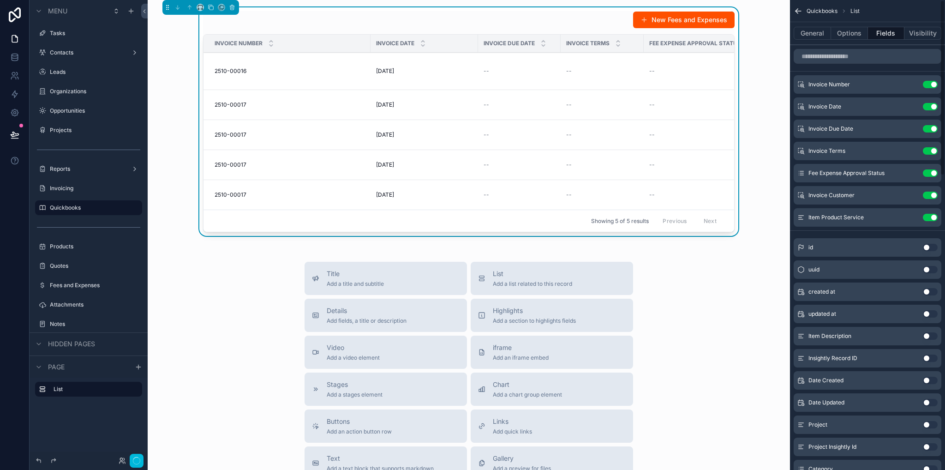
click at [878, 52] on input "scrollable content" at bounding box center [868, 56] width 148 height 15
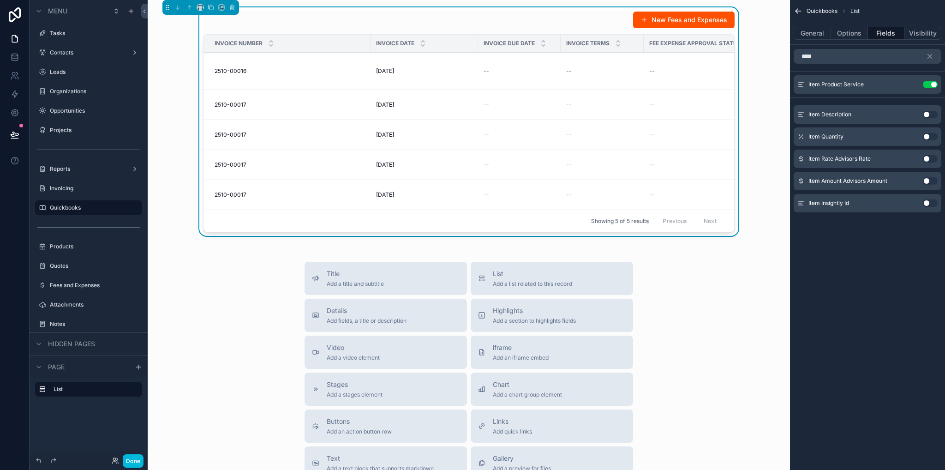
click at [930, 116] on button "Use setting" at bounding box center [930, 114] width 15 height 7
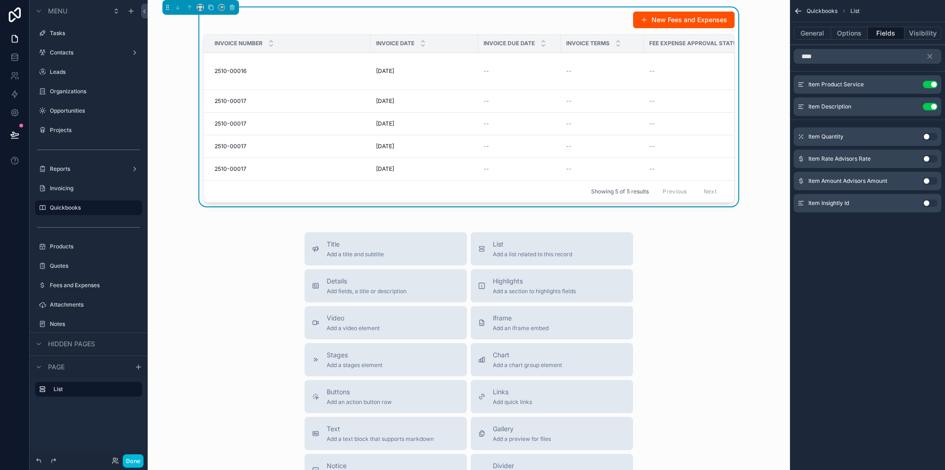
click at [847, 56] on input "****" at bounding box center [868, 56] width 148 height 15
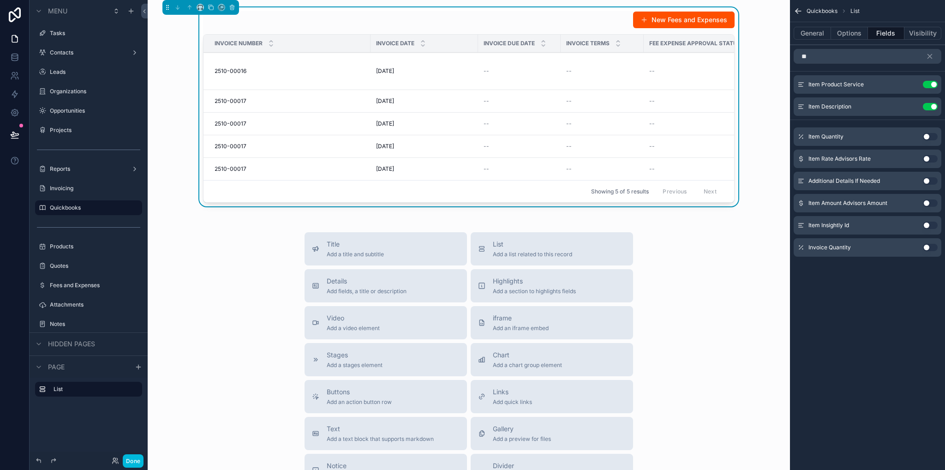
type input "*"
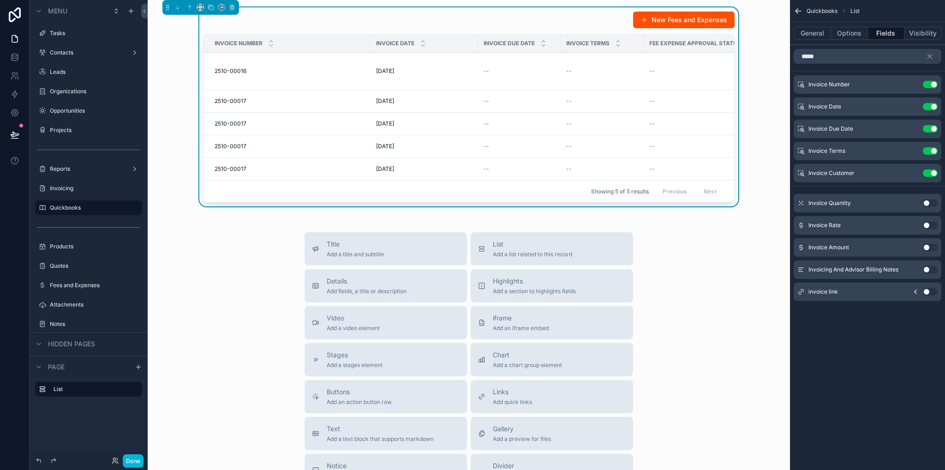
type input "*****"
click at [927, 203] on button "Use setting" at bounding box center [930, 202] width 15 height 7
click at [928, 226] on button "Use setting" at bounding box center [930, 224] width 15 height 7
click at [930, 247] on button "Use setting" at bounding box center [930, 247] width 15 height 7
click at [934, 58] on button "scrollable content" at bounding box center [934, 56] width 16 height 15
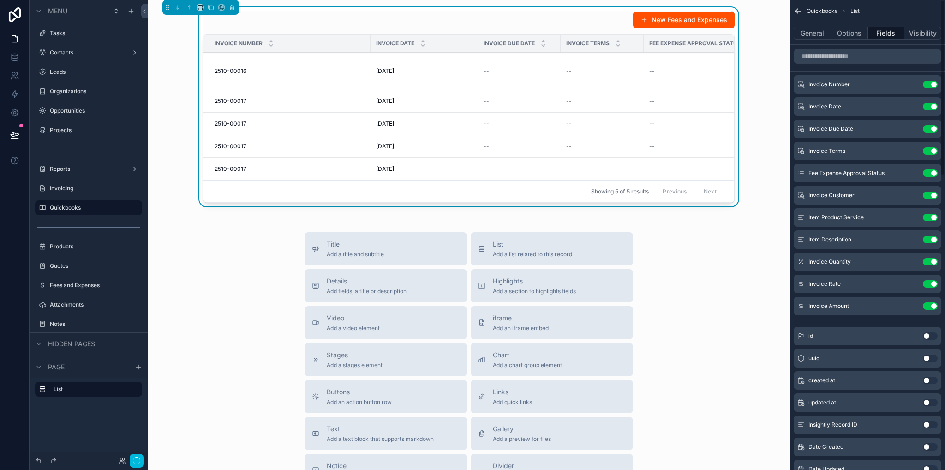
click at [860, 54] on input "scrollable content" at bounding box center [868, 56] width 148 height 15
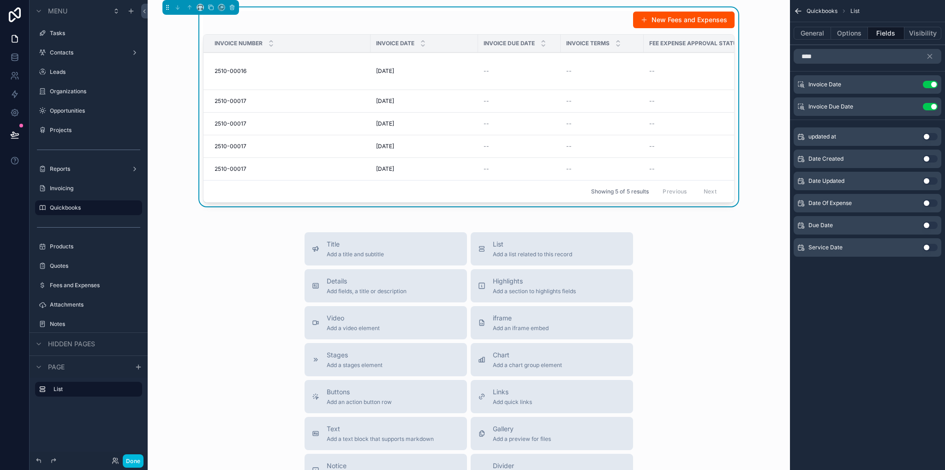
type input "****"
click at [932, 204] on button "Use setting" at bounding box center [930, 202] width 15 height 7
click at [926, 57] on icon "scrollable content" at bounding box center [930, 56] width 8 height 8
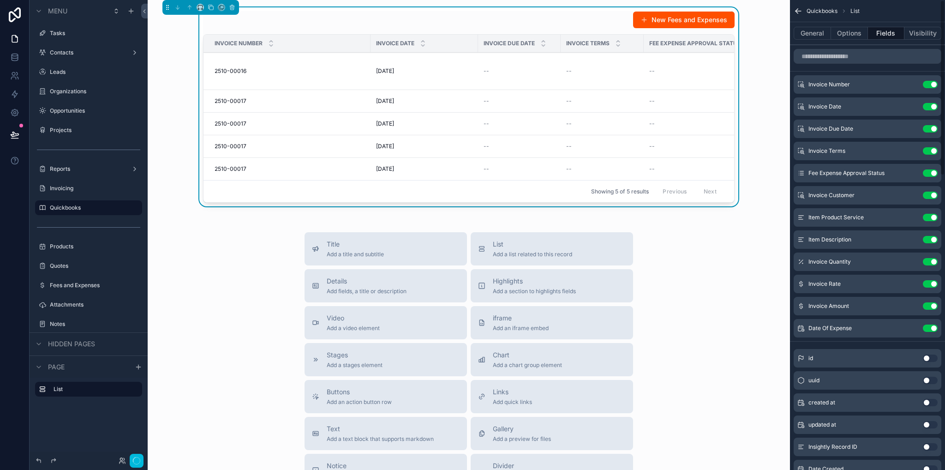
click at [868, 58] on input "scrollable content" at bounding box center [868, 56] width 148 height 15
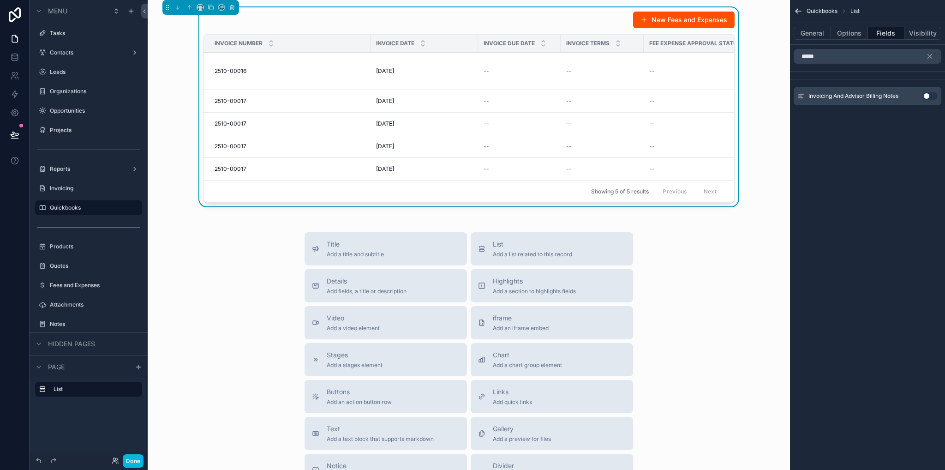
type input "*****"
click at [931, 95] on button "Use setting" at bounding box center [930, 95] width 15 height 7
click at [872, 203] on div "Quickbooks List General Options Fields Visibility ***** Invoicing And Advisor B…" at bounding box center [867, 235] width 155 height 470
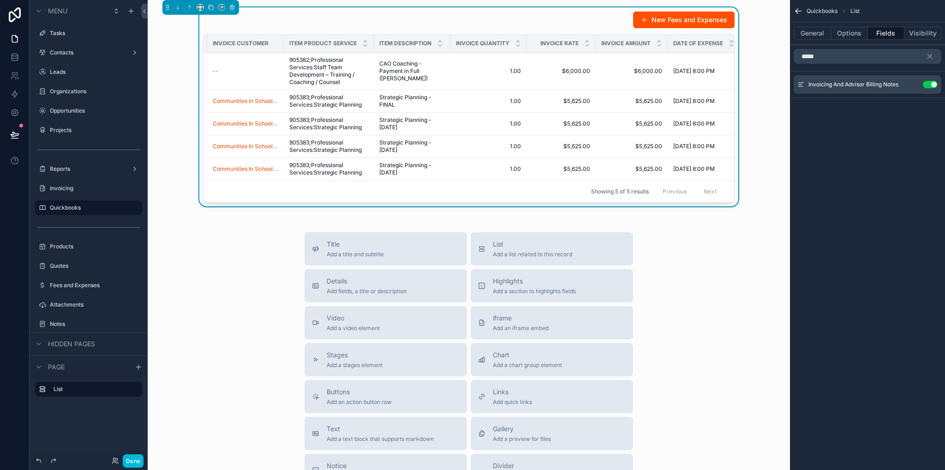
scroll to position [0, 633]
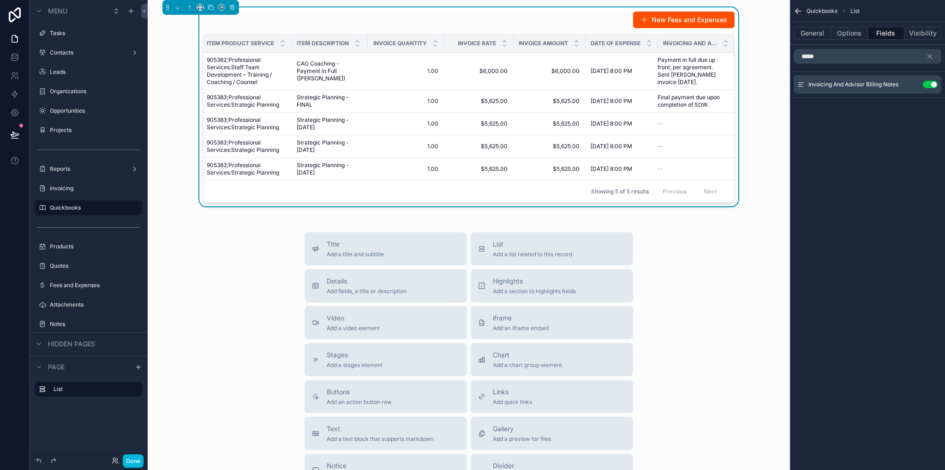
click at [856, 32] on button "Options" at bounding box center [849, 33] width 37 height 13
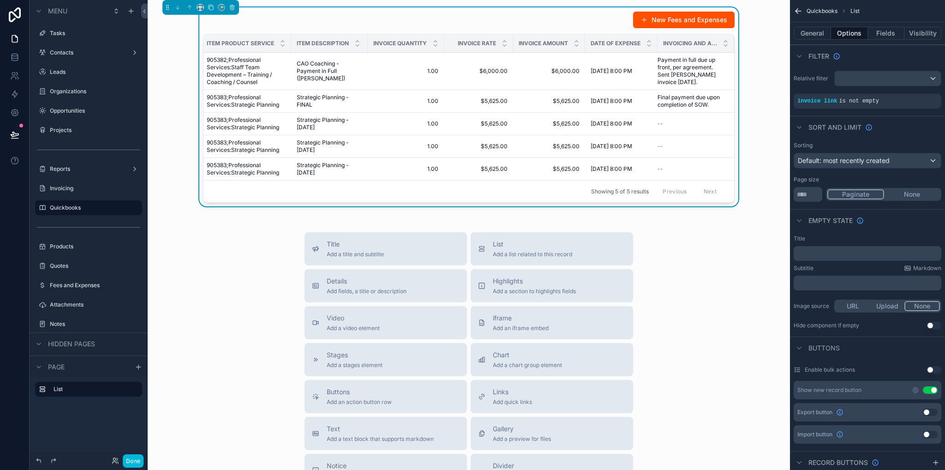
click at [931, 386] on button "Use setting" at bounding box center [930, 389] width 15 height 7
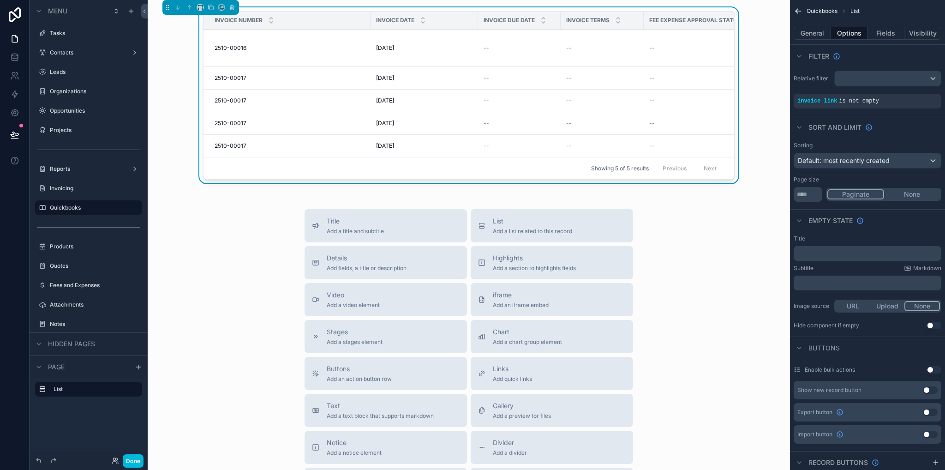
drag, startPoint x: 932, startPoint y: 410, endPoint x: 918, endPoint y: 394, distance: 21.3
click at [932, 410] on button "Use setting" at bounding box center [930, 411] width 15 height 7
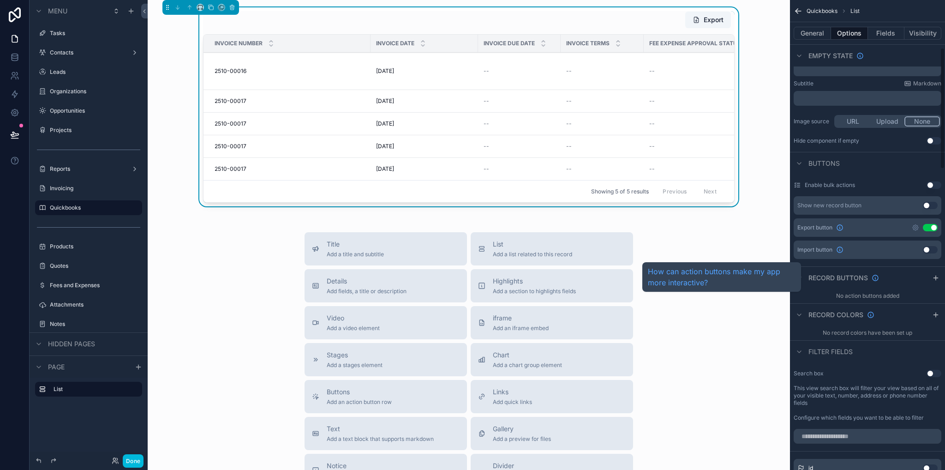
scroll to position [323, 0]
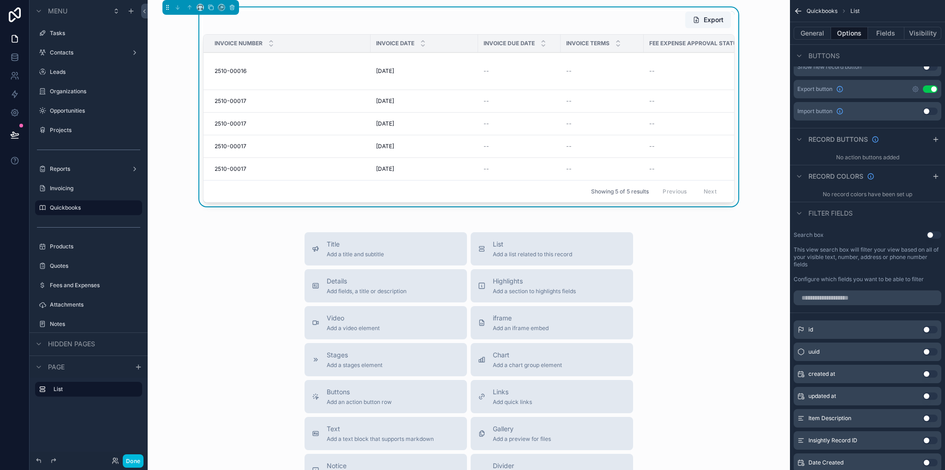
click at [932, 232] on button "Use setting" at bounding box center [933, 234] width 15 height 7
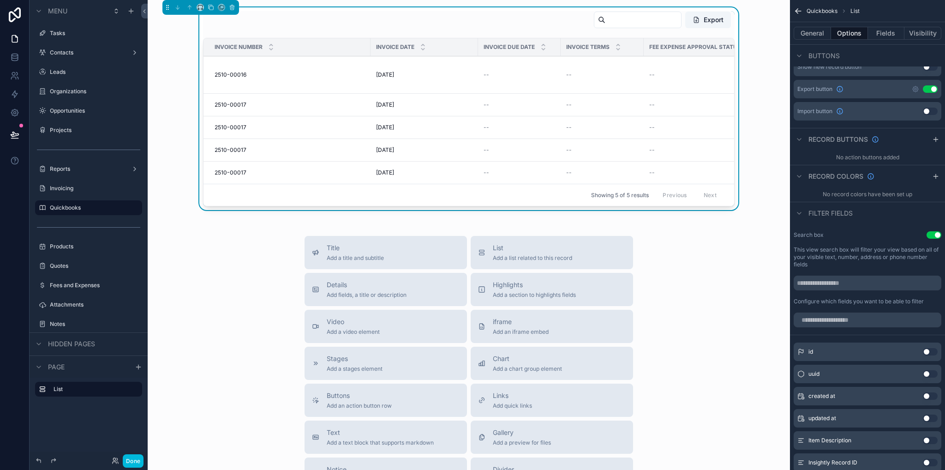
click at [845, 281] on input "scrollable content" at bounding box center [868, 282] width 148 height 15
type input "*"
click at [851, 317] on input "scrollable content" at bounding box center [868, 319] width 148 height 15
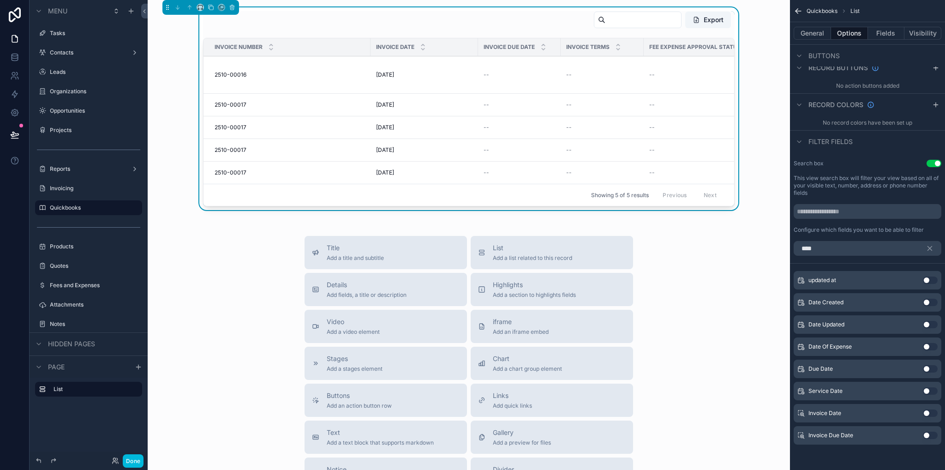
type input "****"
click at [930, 412] on button "Use setting" at bounding box center [930, 412] width 15 height 7
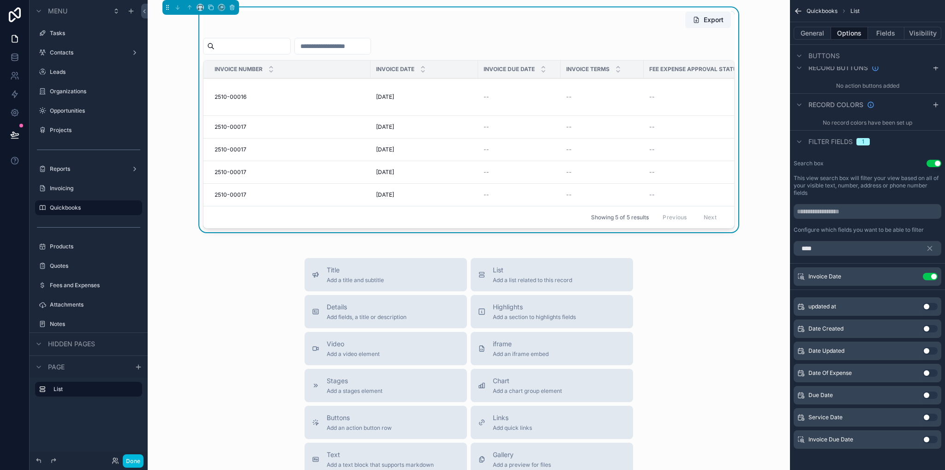
click at [935, 164] on button "Use setting" at bounding box center [933, 163] width 15 height 7
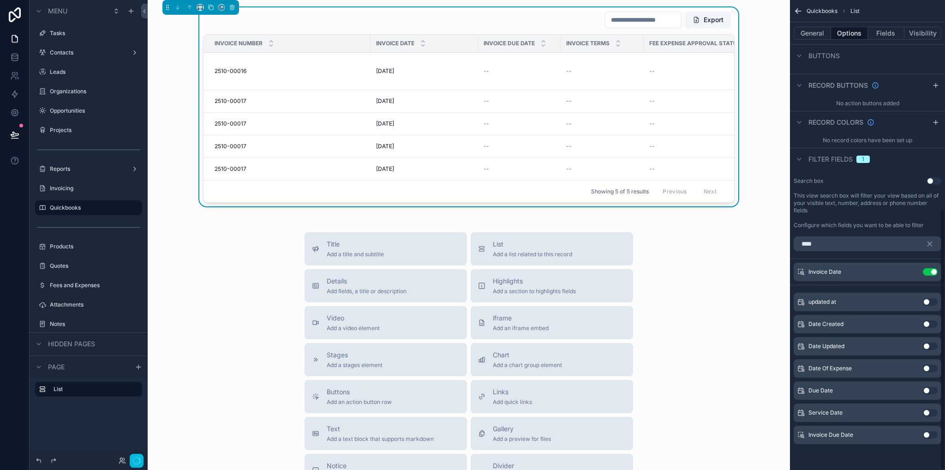
scroll to position [376, 0]
click at [12, 55] on icon at bounding box center [14, 57] width 9 height 9
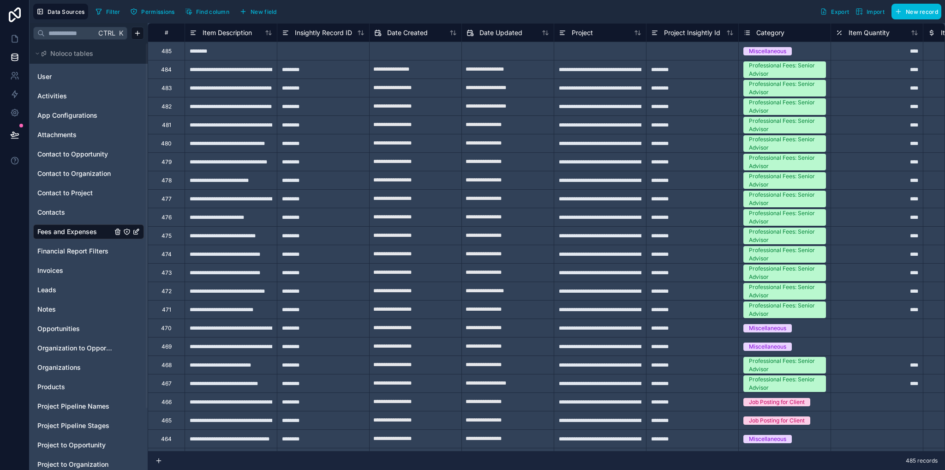
click at [46, 273] on span "Invoices" at bounding box center [50, 270] width 26 height 9
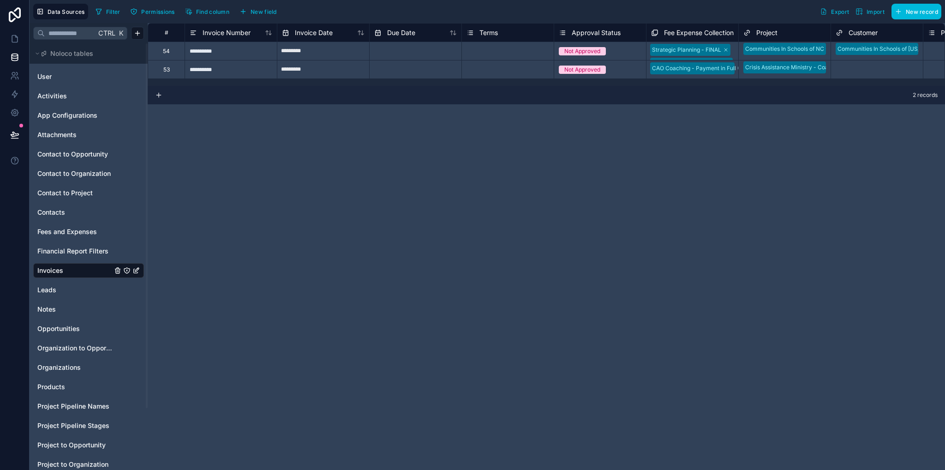
click at [81, 234] on span "Fees and Expenses" at bounding box center [67, 231] width 60 height 9
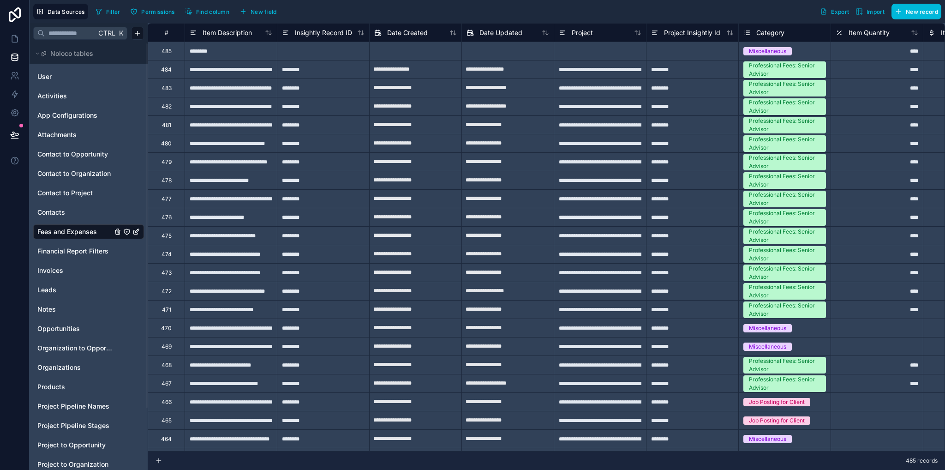
click at [264, 10] on span "New field" at bounding box center [264, 11] width 26 height 7
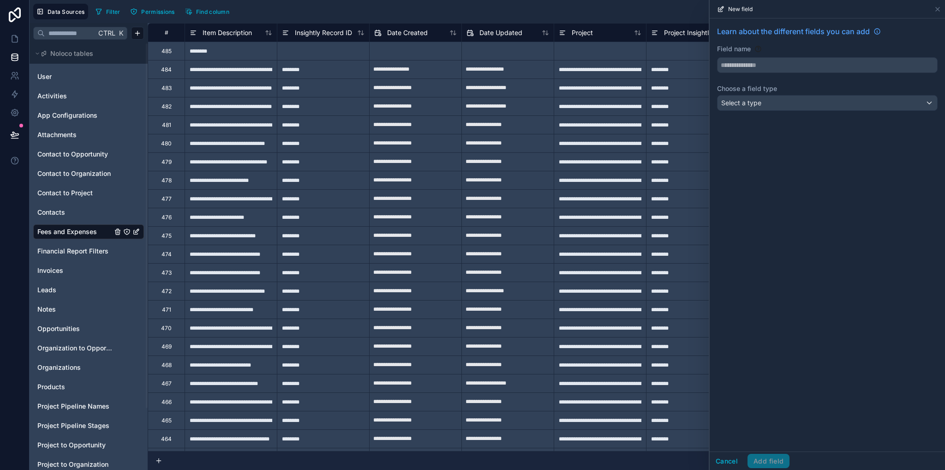
click at [743, 67] on input "text" at bounding box center [827, 65] width 220 height 15
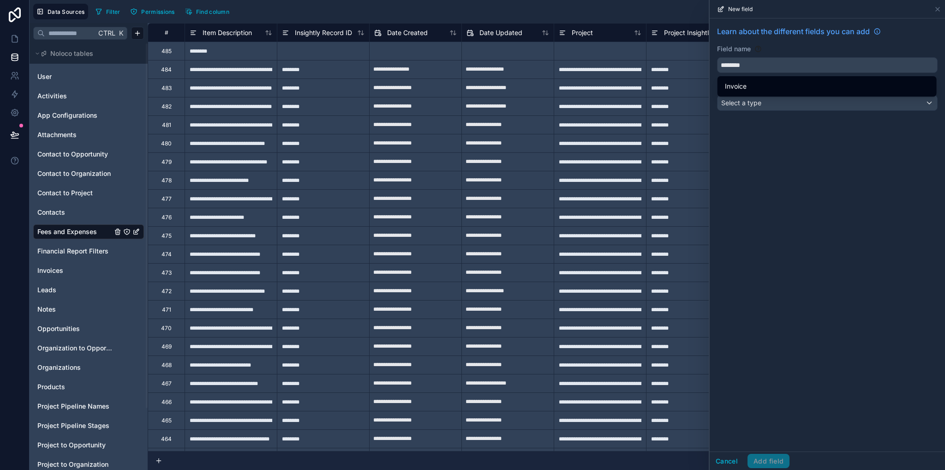
click at [717, 57] on button "*******" at bounding box center [827, 65] width 221 height 16
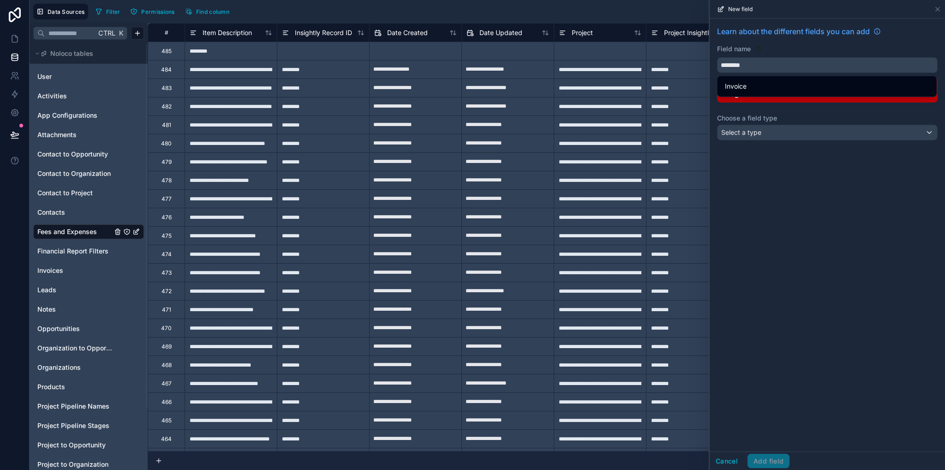
click at [717, 57] on button "*******" at bounding box center [827, 65] width 221 height 16
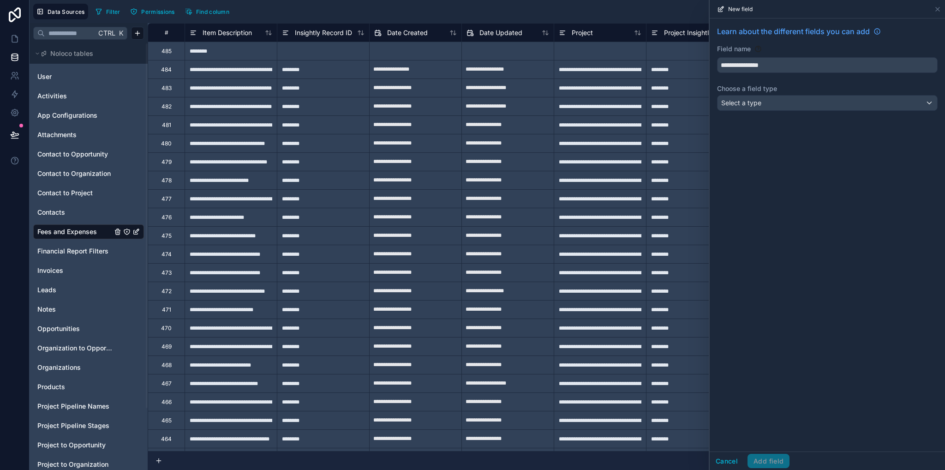
click at [717, 57] on button "**********" at bounding box center [827, 65] width 221 height 16
type input "**********"
click at [744, 105] on span "Select a type" at bounding box center [741, 103] width 40 height 8
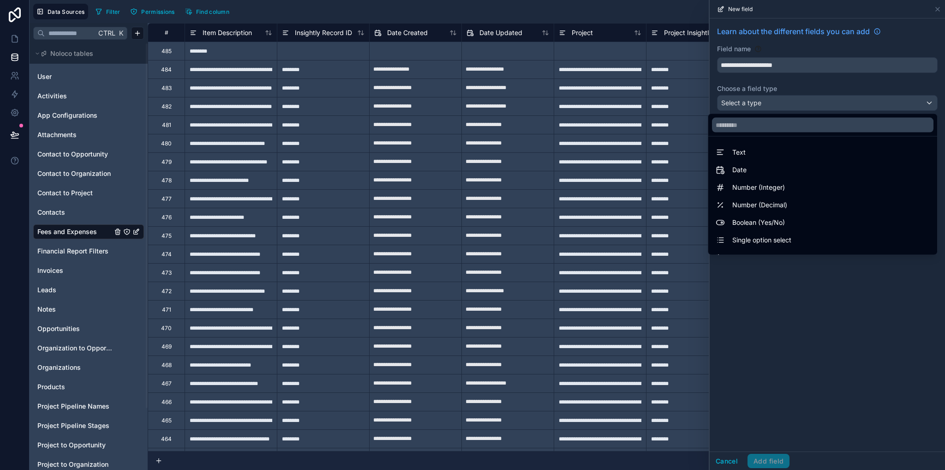
scroll to position [268, 0]
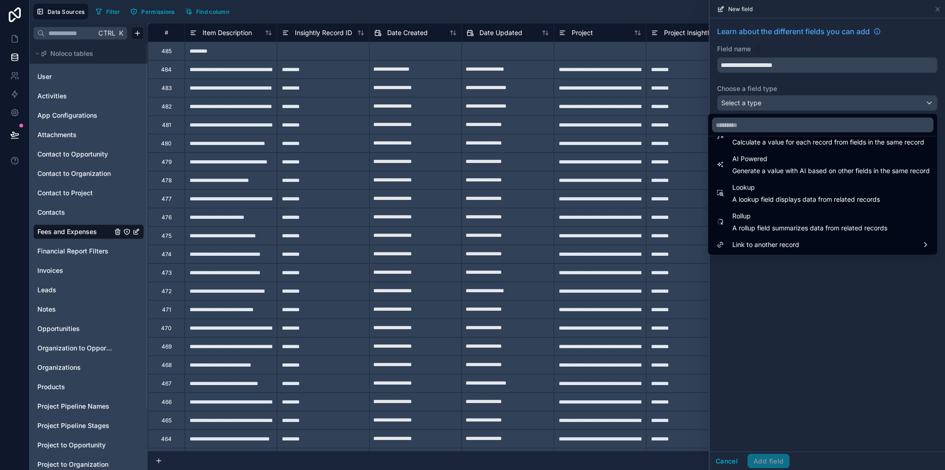
click at [751, 199] on span "A lookup field displays data from related records" at bounding box center [806, 199] width 148 height 9
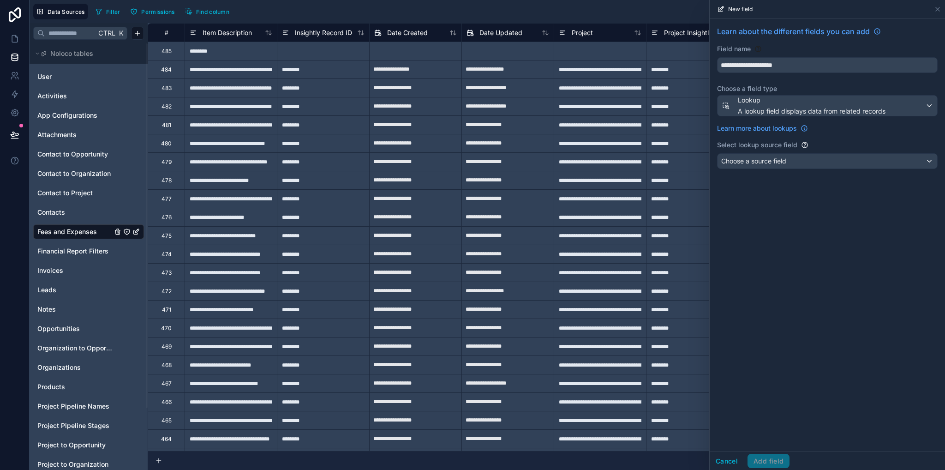
click at [761, 167] on div "Choose a source field" at bounding box center [827, 161] width 220 height 15
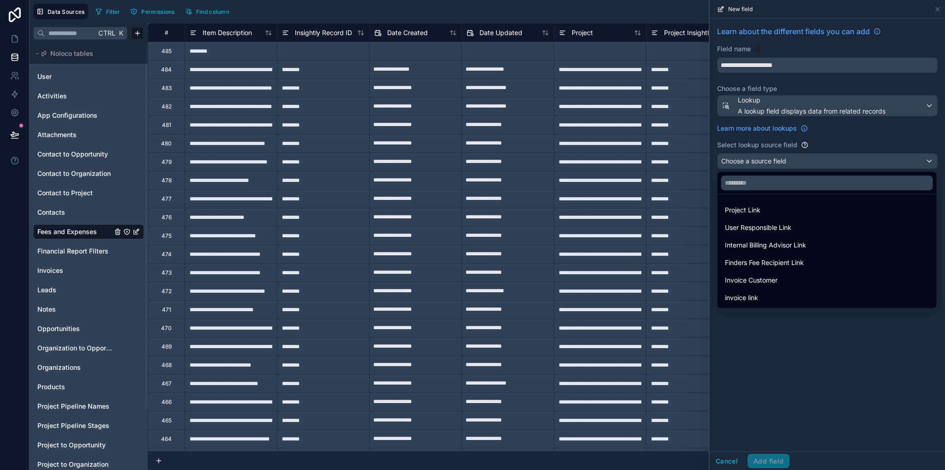
click at [757, 302] on span "invoice link" at bounding box center [741, 297] width 33 height 11
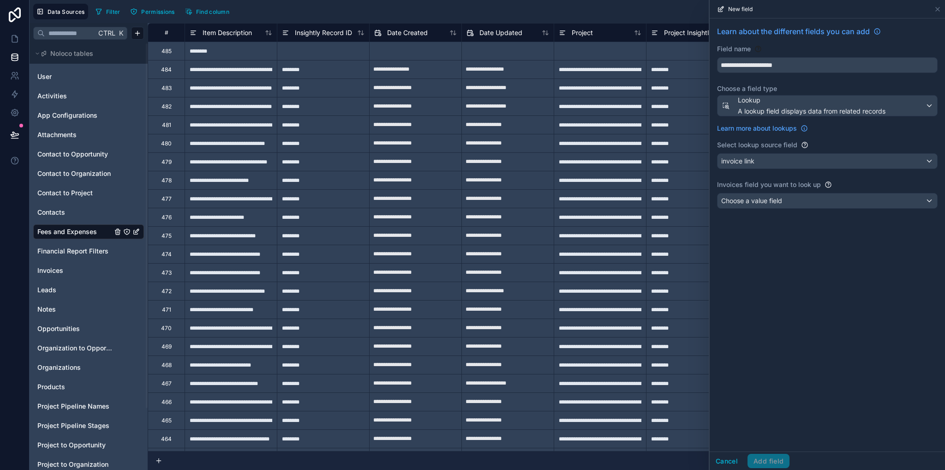
click at [744, 200] on span "Choose a value field" at bounding box center [751, 201] width 61 height 8
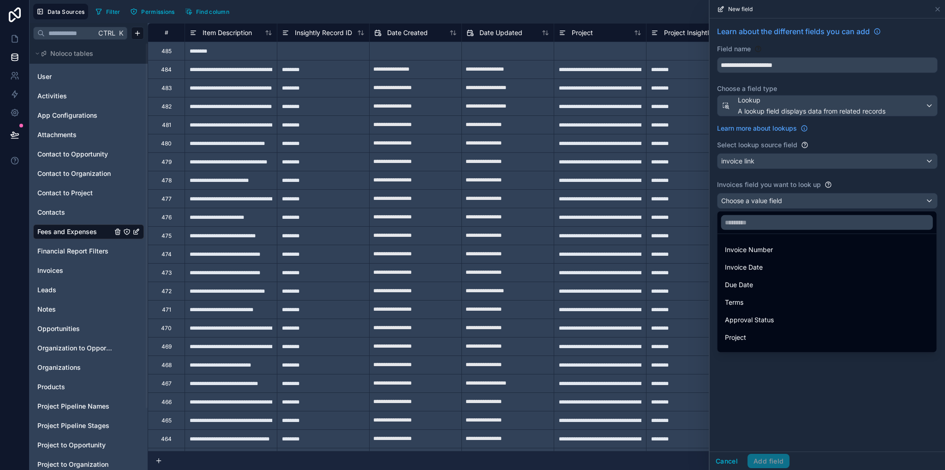
scroll to position [30, 0]
click at [767, 343] on span "Payment Status" at bounding box center [749, 341] width 48 height 11
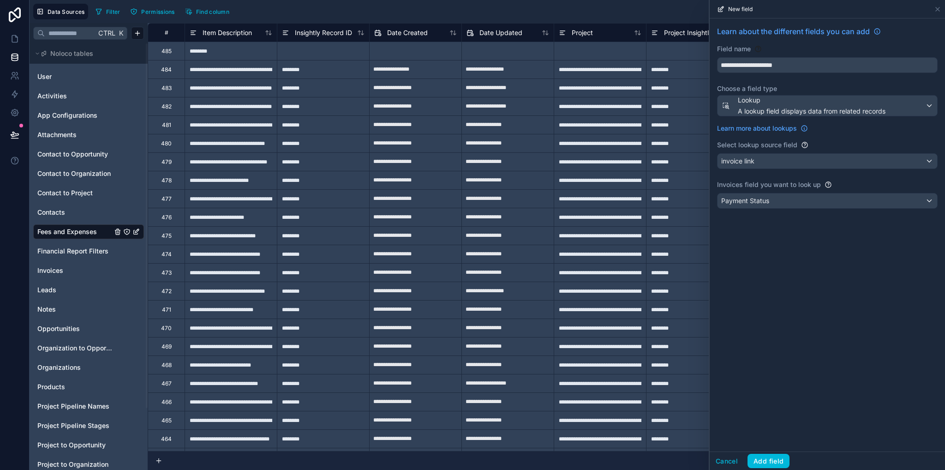
click at [776, 459] on button "Add field" at bounding box center [768, 461] width 42 height 15
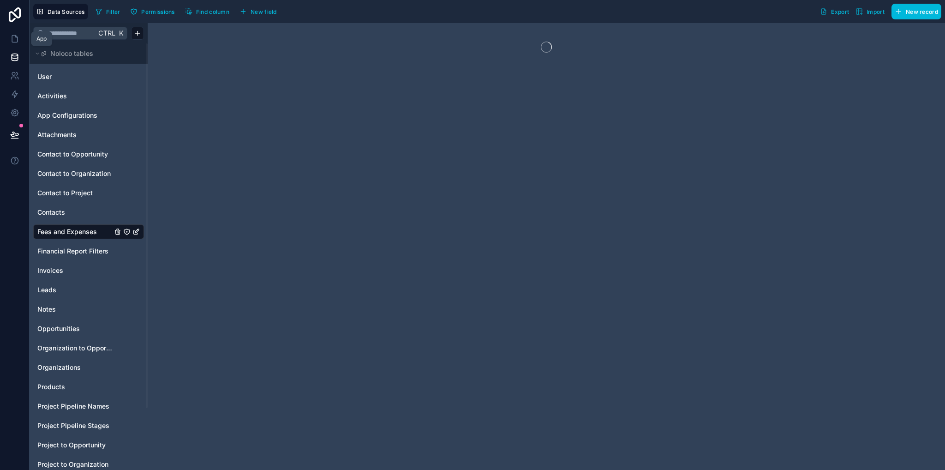
click at [11, 43] on icon at bounding box center [14, 38] width 9 height 9
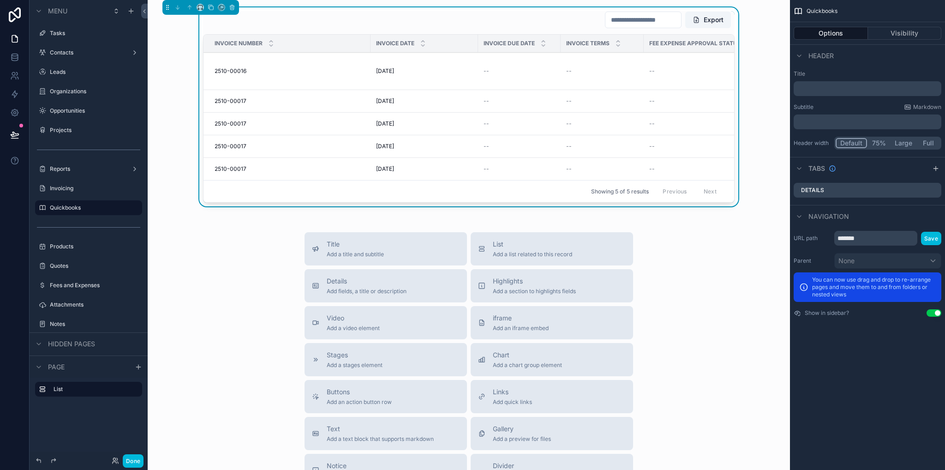
click at [619, 161] on td "--" at bounding box center [602, 169] width 83 height 23
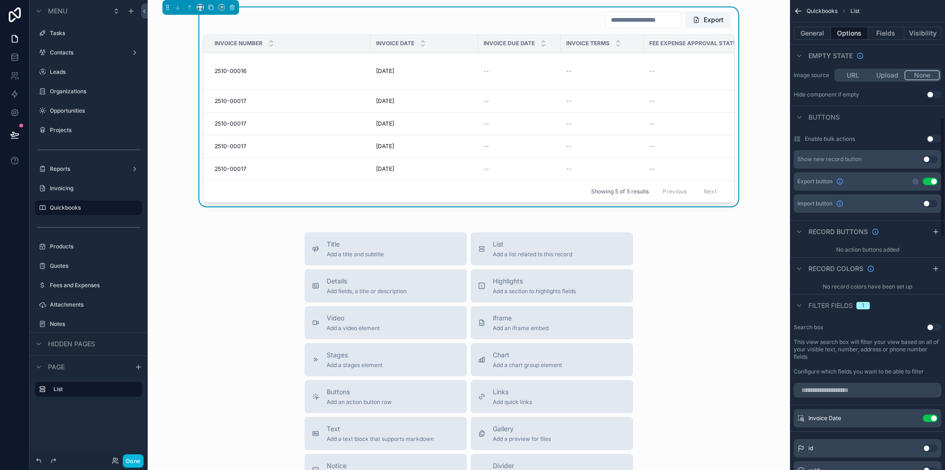
scroll to position [508, 0]
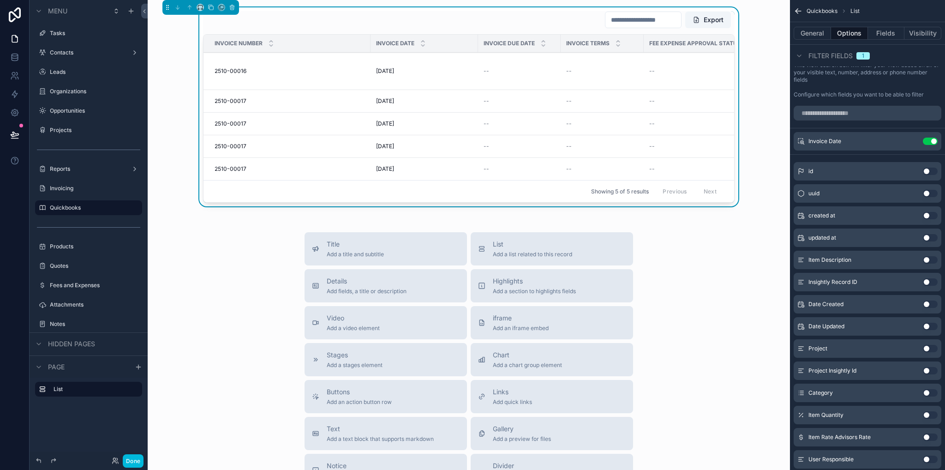
click at [875, 113] on input "scrollable content" at bounding box center [868, 113] width 148 height 15
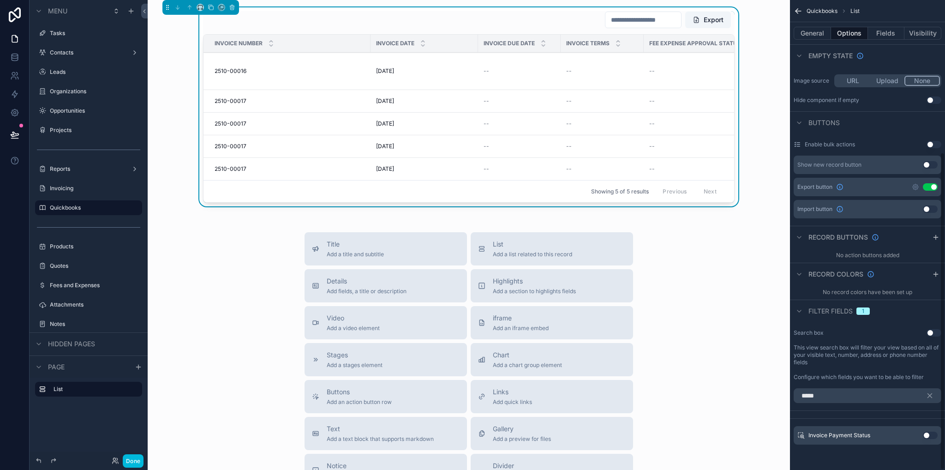
type input "*****"
click at [930, 434] on button "Use setting" at bounding box center [930, 434] width 15 height 7
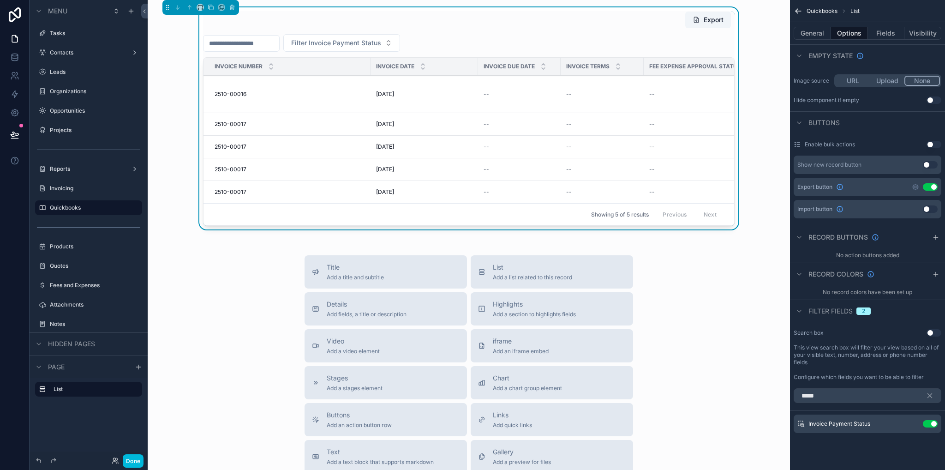
click at [375, 41] on span "Filter Invoice Payment Status" at bounding box center [336, 42] width 90 height 9
click at [769, 108] on div "Export Filter Invoice Payment Status Invoice Number Invoice Date Invoice Due Da…" at bounding box center [468, 120] width 627 height 226
click at [381, 43] on span "Filter Invoice Payment Status" at bounding box center [336, 42] width 90 height 9
click at [474, 30] on div "Export Filter Invoice Payment Status Invoice Number Invoice Date Invoice Due Da…" at bounding box center [468, 118] width 531 height 215
click at [909, 427] on div "Invoice Payment Status Use setting" at bounding box center [868, 423] width 148 height 18
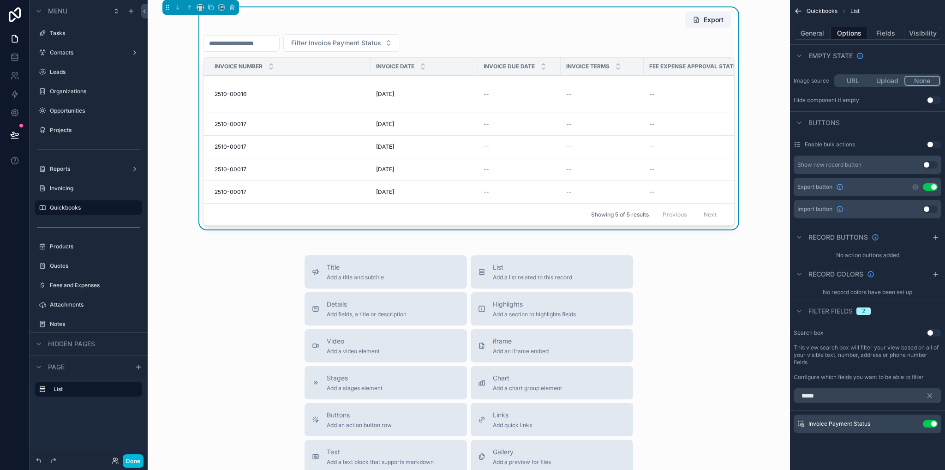
click at [912, 418] on div "Invoice Payment Status Use setting" at bounding box center [868, 423] width 148 height 18
click at [0, 0] on icon "scrollable content" at bounding box center [0, 0] width 0 height 0
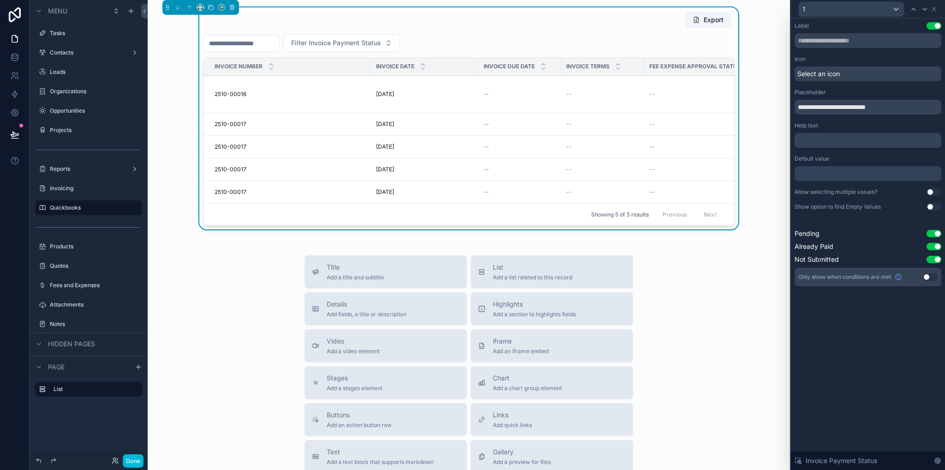
click at [934, 193] on button "Use setting" at bounding box center [933, 191] width 15 height 7
drag, startPoint x: 811, startPoint y: 234, endPoint x: 836, endPoint y: 328, distance: 97.8
click at [826, 327] on div "**********" at bounding box center [868, 243] width 154 height 451
click at [836, 329] on div "**********" at bounding box center [868, 243] width 154 height 451
click at [17, 61] on icon at bounding box center [14, 57] width 9 height 9
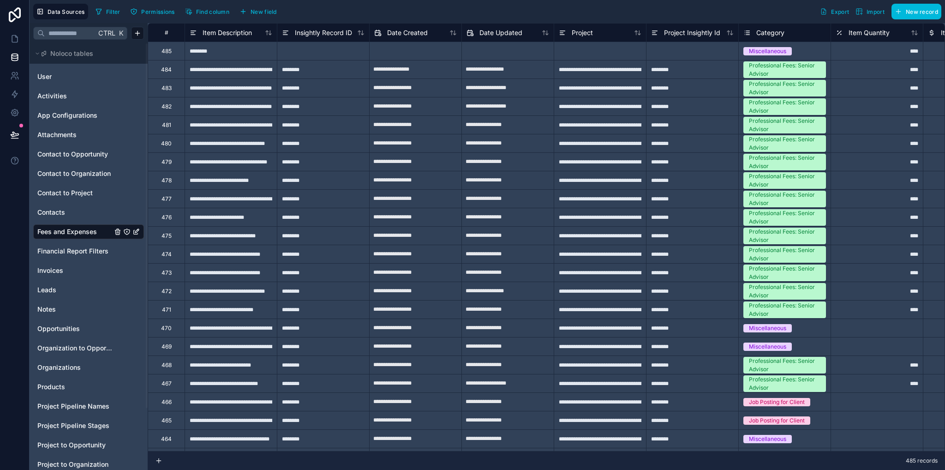
click at [53, 272] on span "Invoices" at bounding box center [50, 270] width 26 height 9
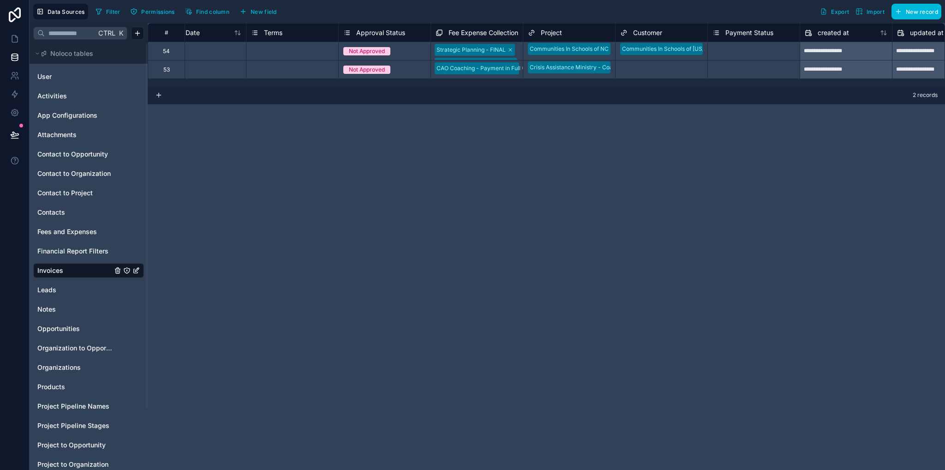
scroll to position [0, 272]
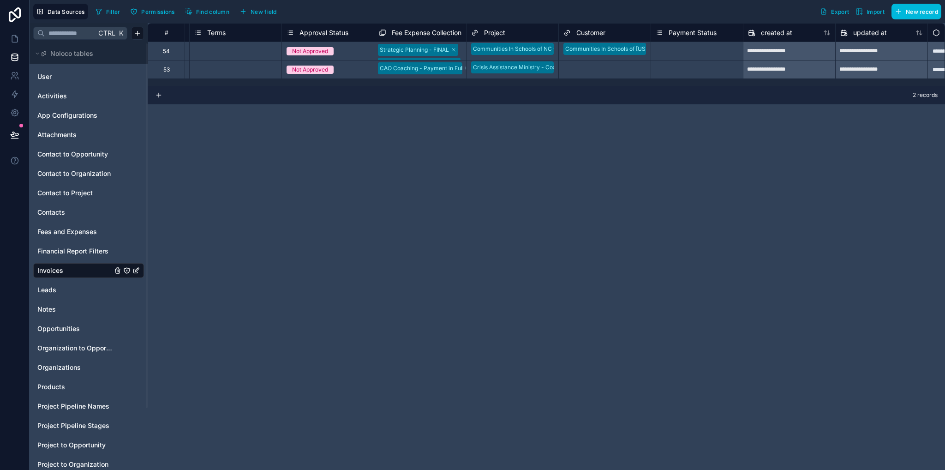
click at [711, 29] on span "Payment Status" at bounding box center [693, 32] width 48 height 9
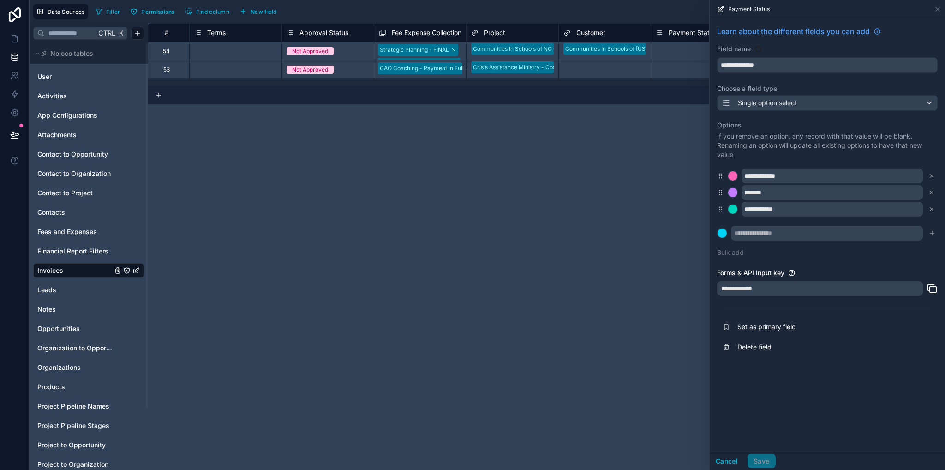
click at [727, 456] on button "Cancel" at bounding box center [727, 461] width 34 height 15
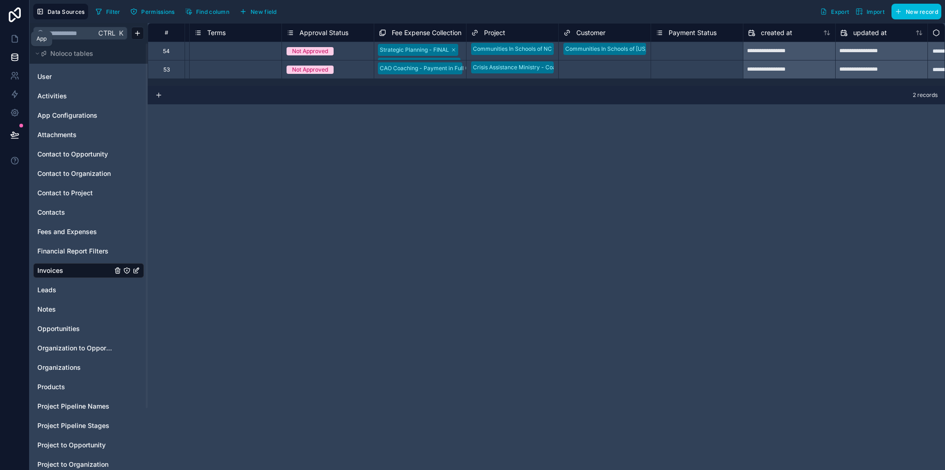
click at [15, 41] on icon at bounding box center [14, 38] width 9 height 9
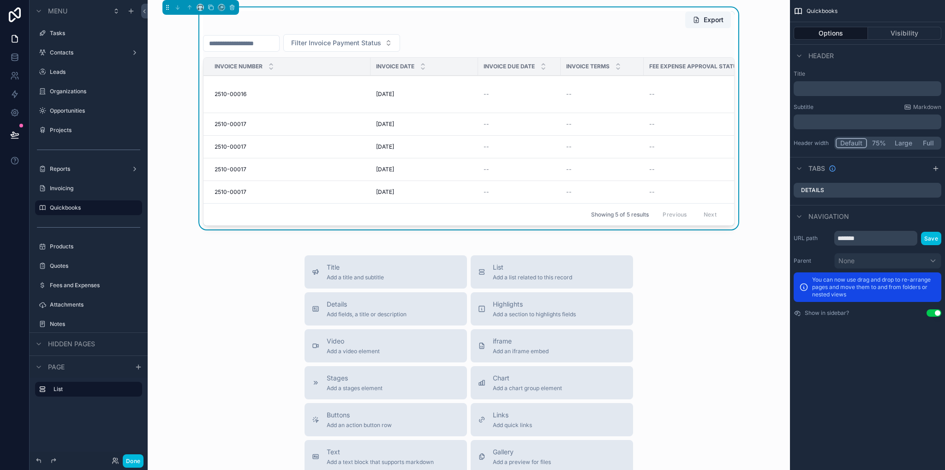
drag, startPoint x: 871, startPoint y: 238, endPoint x: 833, endPoint y: 238, distance: 37.8
click at [833, 238] on div "URL path ******* Save" at bounding box center [868, 238] width 148 height 15
type input "**********"
click at [926, 242] on button "Save" at bounding box center [931, 238] width 20 height 13
drag, startPoint x: 197, startPoint y: 288, endPoint x: 222, endPoint y: 292, distance: 25.2
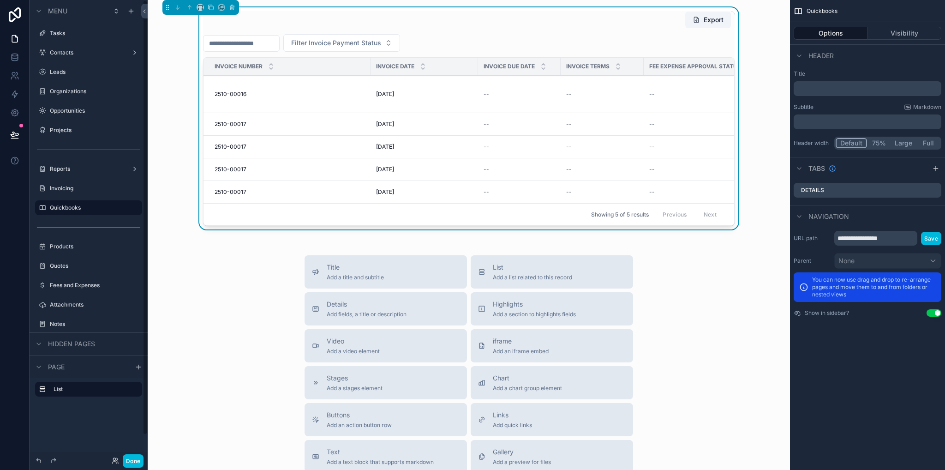
click at [197, 288] on div "Title Add a title and subtitle List Add a list related to this record Details A…" at bounding box center [468, 419] width 627 height 328
click at [686, 297] on div "Title Add a title and subtitle List Add a list related to this record Details A…" at bounding box center [468, 419] width 627 height 328
click at [757, 36] on div "Export Filter Invoice Payment Status Invoice Number Invoice Date Invoice Due Da…" at bounding box center [468, 120] width 627 height 226
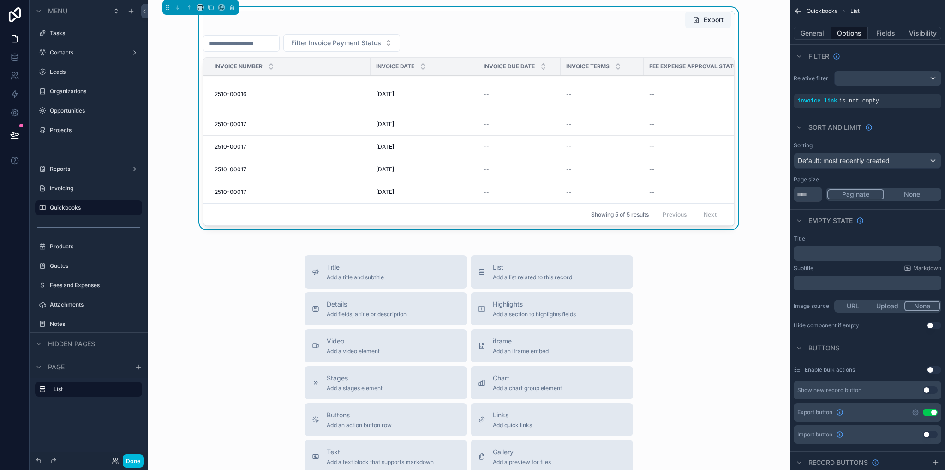
click at [759, 43] on div "Export Filter Invoice Payment Status Invoice Number Invoice Date Invoice Due Da…" at bounding box center [468, 120] width 627 height 226
click at [188, 227] on div "Export Filter Invoice Payment Status Invoice Number Invoice Date Invoice Due Da…" at bounding box center [468, 120] width 627 height 226
click at [339, 280] on span "Add a title and subtitle" at bounding box center [355, 277] width 57 height 7
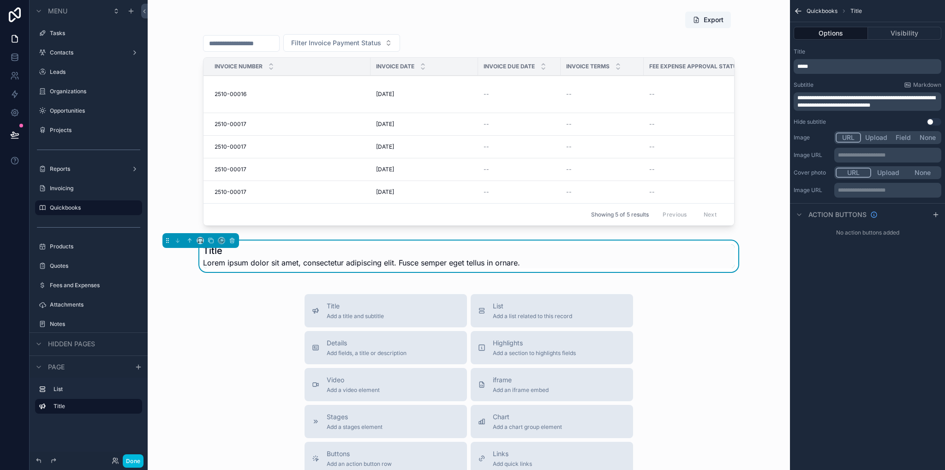
scroll to position [27, 0]
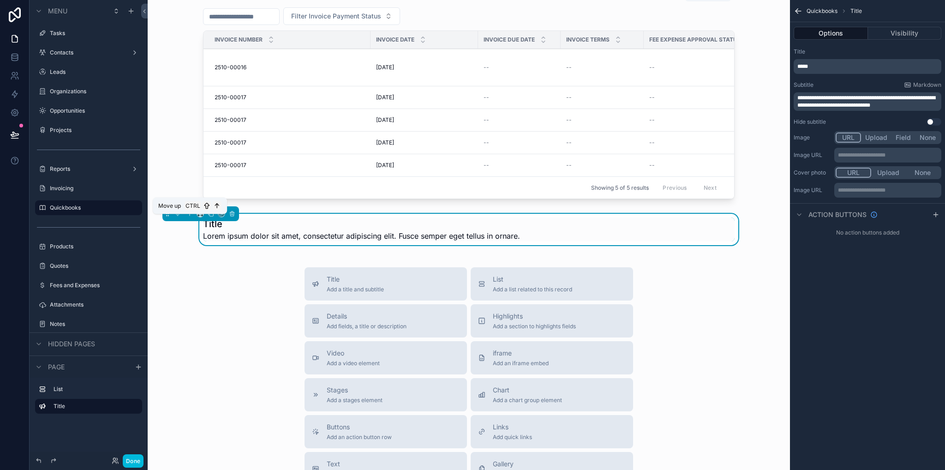
click at [188, 217] on icon "scrollable content" at bounding box center [189, 213] width 6 height 6
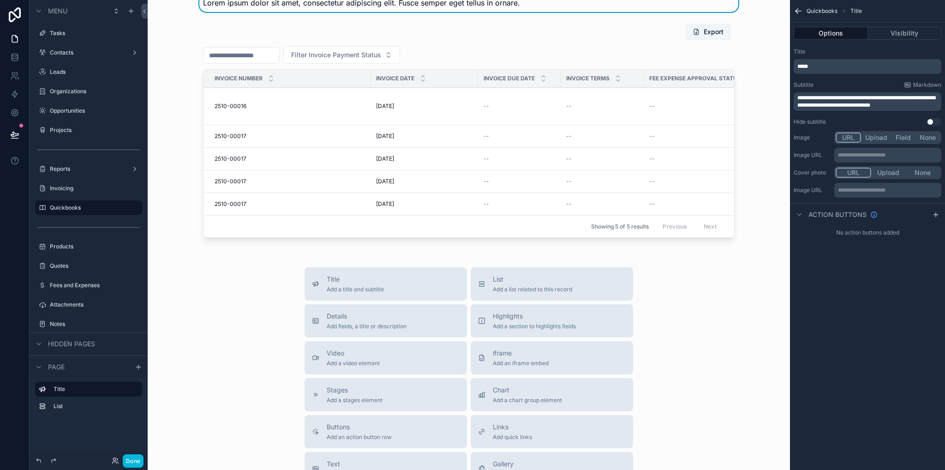
scroll to position [0, 0]
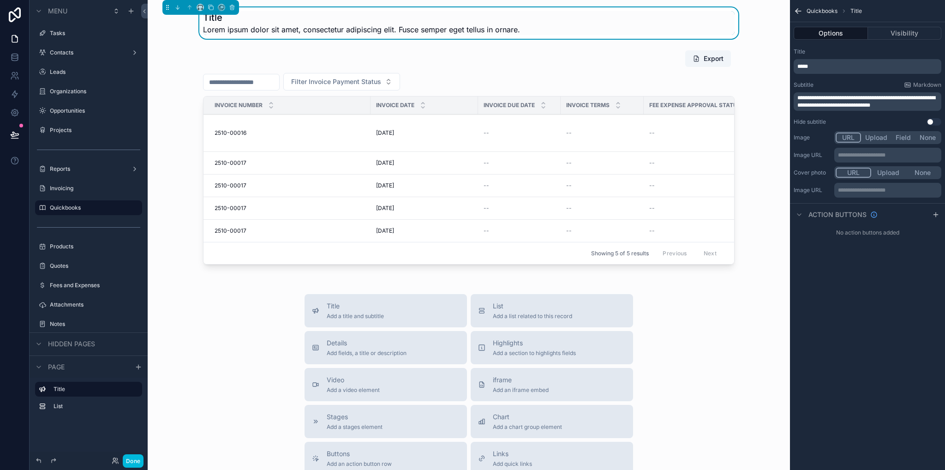
click at [933, 122] on button "Use setting" at bounding box center [933, 121] width 15 height 7
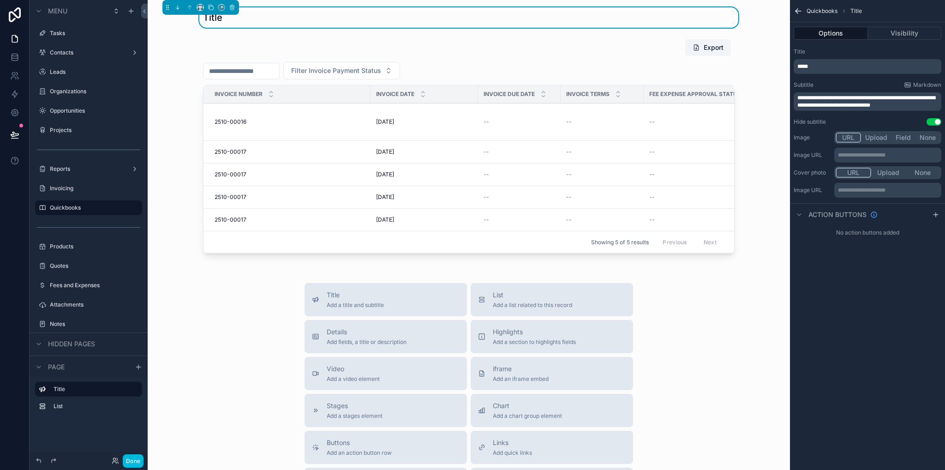
click at [868, 63] on p "*****" at bounding box center [868, 66] width 142 height 7
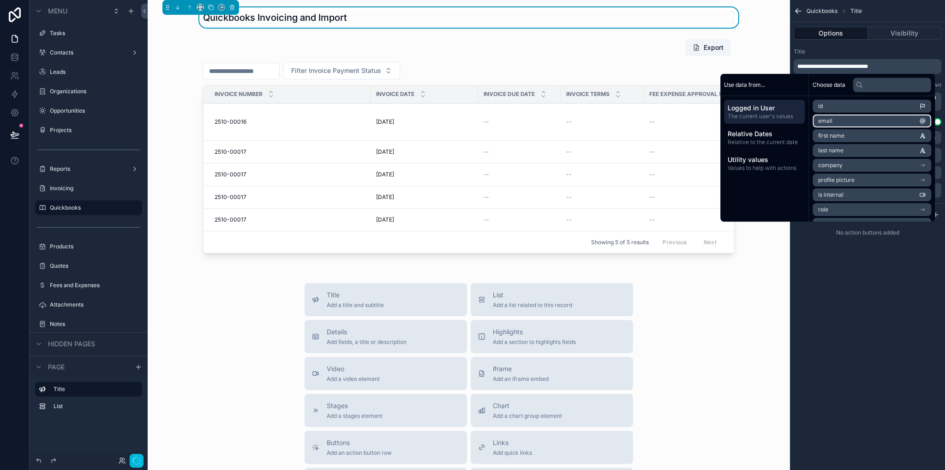
drag, startPoint x: 836, startPoint y: 287, endPoint x: 831, endPoint y: 272, distance: 15.6
click at [836, 286] on div "**********" at bounding box center [867, 235] width 155 height 470
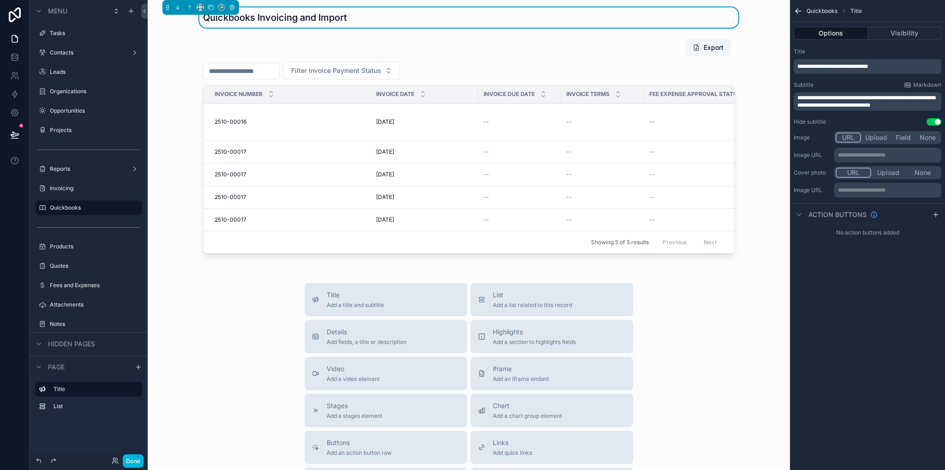
click at [870, 110] on div "**********" at bounding box center [868, 101] width 148 height 18
click at [931, 119] on button "Use setting" at bounding box center [933, 121] width 15 height 7
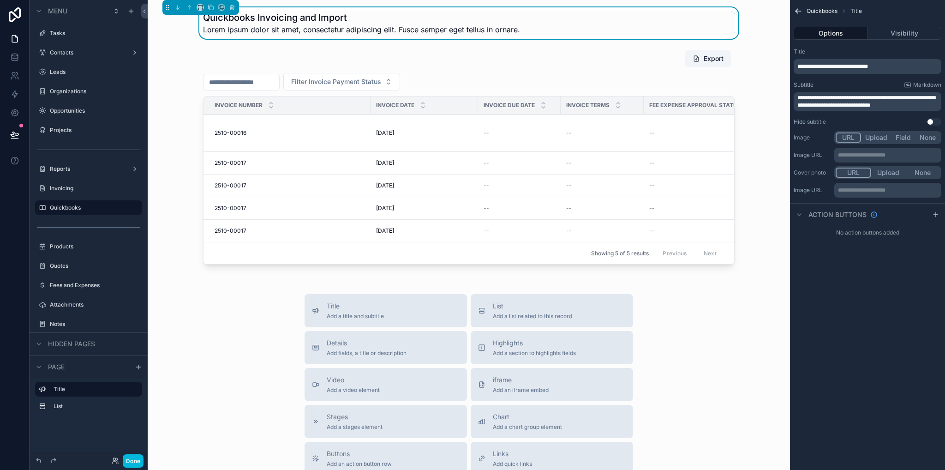
click at [912, 103] on p "**********" at bounding box center [868, 101] width 142 height 15
drag, startPoint x: 910, startPoint y: 106, endPoint x: 800, endPoint y: 100, distance: 109.9
click at [789, 92] on div "Tasks Contacts Leads Organizations Opportunities Projects Reports Invoicing Qui…" at bounding box center [546, 235] width 797 height 470
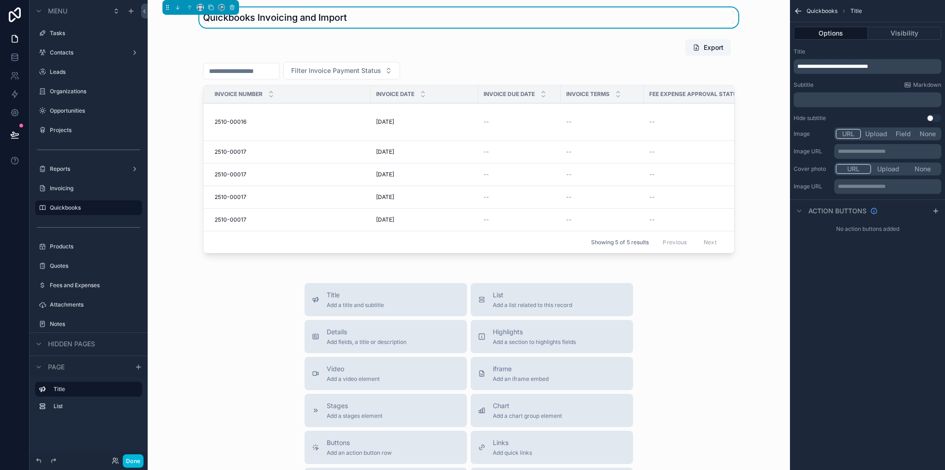
drag, startPoint x: 835, startPoint y: 307, endPoint x: 837, endPoint y: 290, distance: 17.2
click at [834, 307] on div "**********" at bounding box center [867, 235] width 155 height 470
click at [161, 154] on div "scrollable content" at bounding box center [468, 148] width 627 height 226
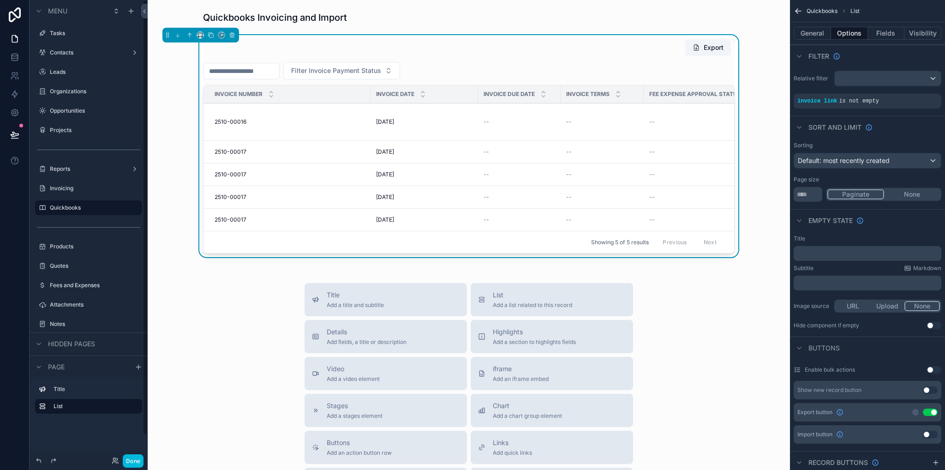
click at [125, 453] on div "Done" at bounding box center [89, 460] width 118 height 18
click at [135, 465] on button "Done" at bounding box center [133, 460] width 21 height 13
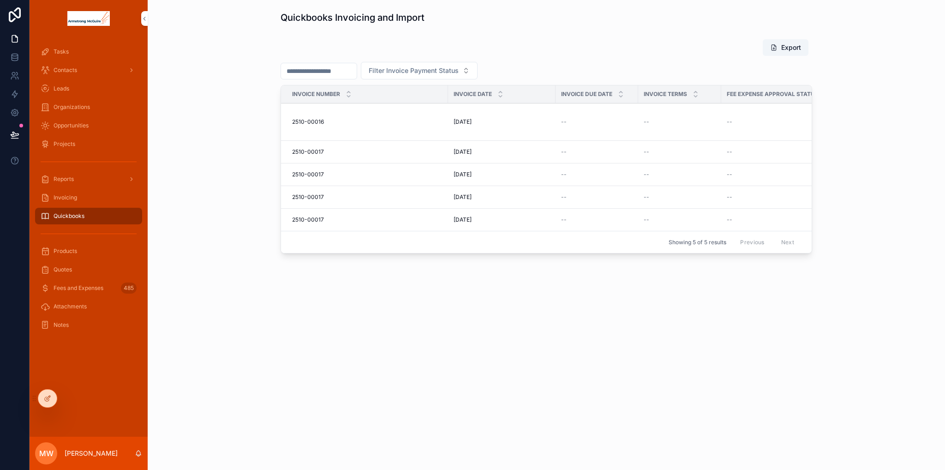
click at [43, 400] on div at bounding box center [47, 398] width 18 height 18
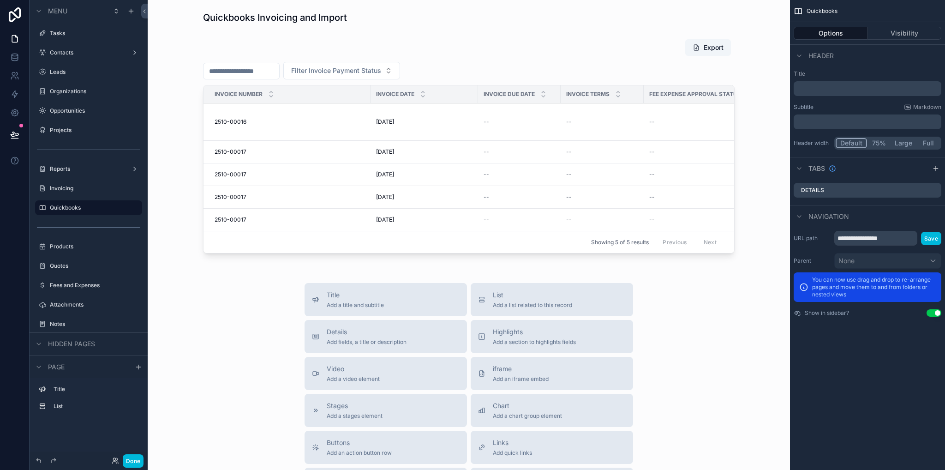
click at [228, 52] on div "scrollable content" at bounding box center [468, 148] width 627 height 226
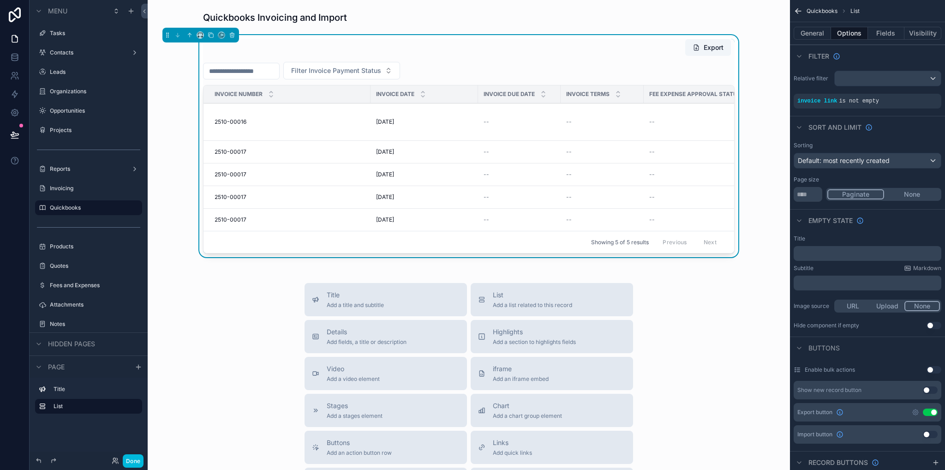
click at [199, 38] on button "scrollable content" at bounding box center [200, 34] width 7 height 7
click at [215, 132] on span "Full width" at bounding box center [218, 132] width 29 height 11
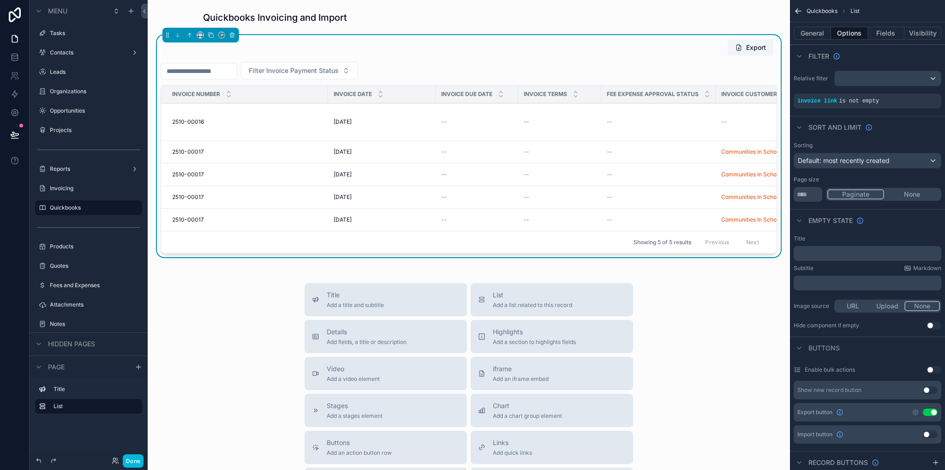
click at [393, 21] on div "scrollable content" at bounding box center [468, 17] width 627 height 20
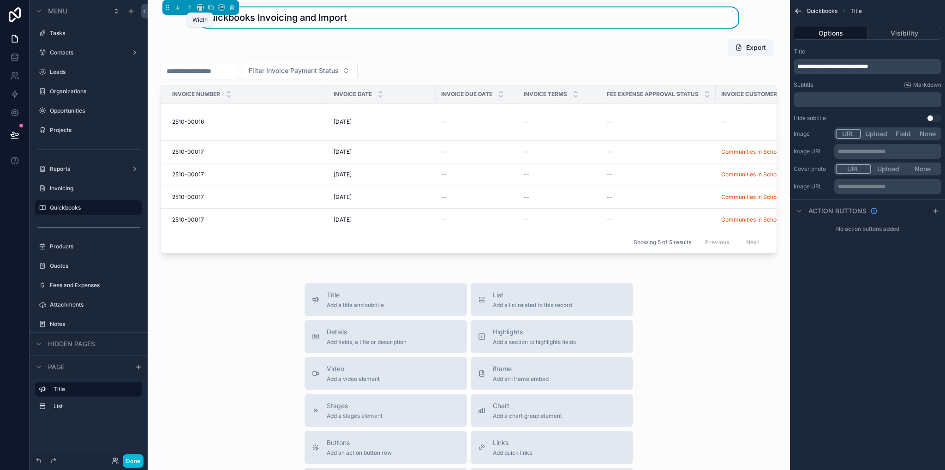
click at [204, 6] on div "scrollable content" at bounding box center [200, 7] width 77 height 15
click at [200, 6] on icon "scrollable content" at bounding box center [200, 7] width 6 height 6
click at [223, 129] on span "Full width" at bounding box center [218, 129] width 29 height 11
click at [207, 309] on div "Title Add a title and subtitle List Add a list related to this record Details A…" at bounding box center [468, 447] width 627 height 328
click at [55, 34] on label "Tasks" at bounding box center [93, 33] width 87 height 7
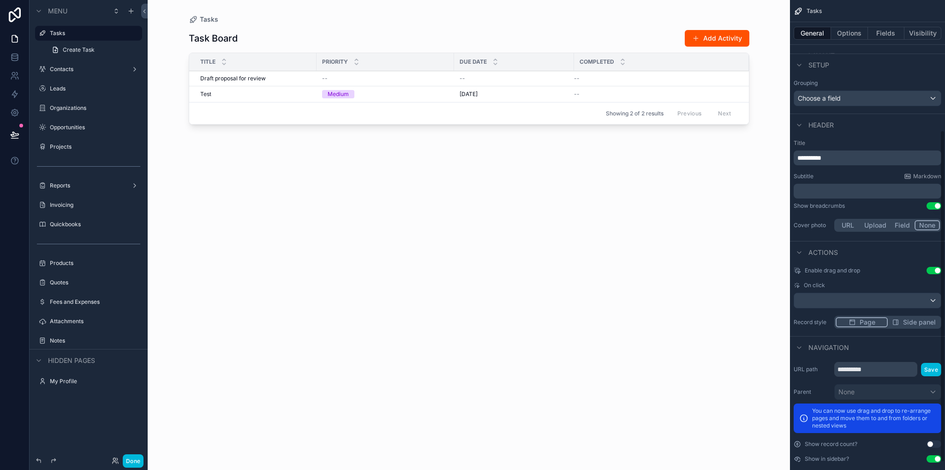
scroll to position [195, 0]
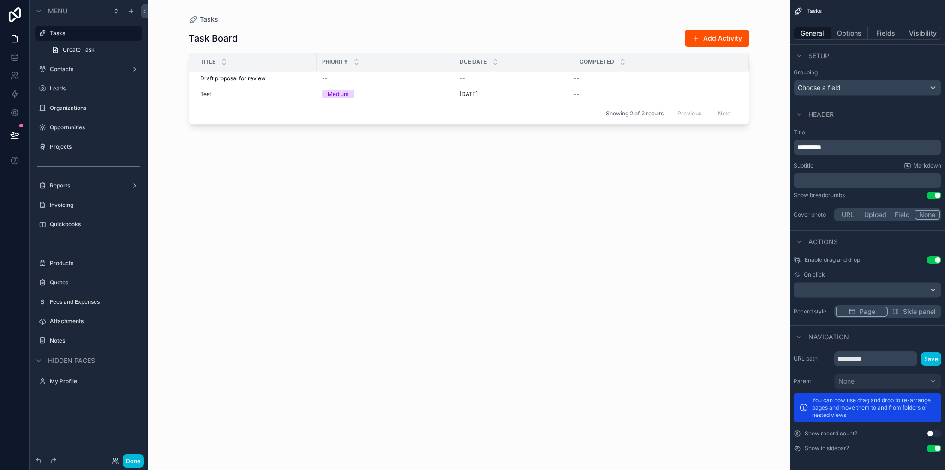
click at [142, 458] on button "Done" at bounding box center [133, 460] width 21 height 13
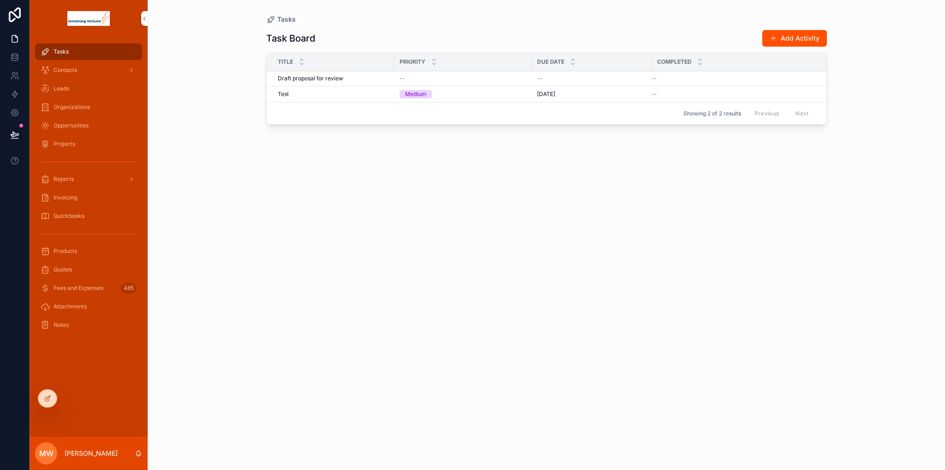
click at [44, 399] on icon at bounding box center [47, 397] width 7 height 7
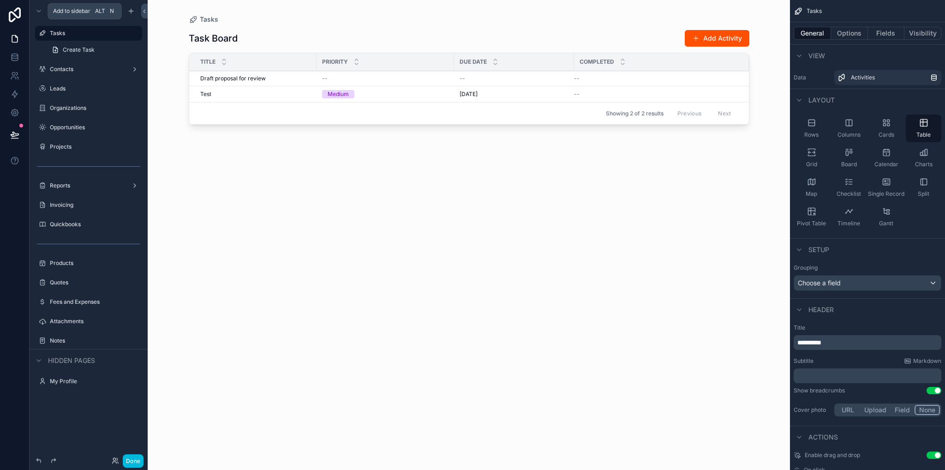
click at [130, 11] on icon "scrollable content" at bounding box center [131, 11] width 4 height 0
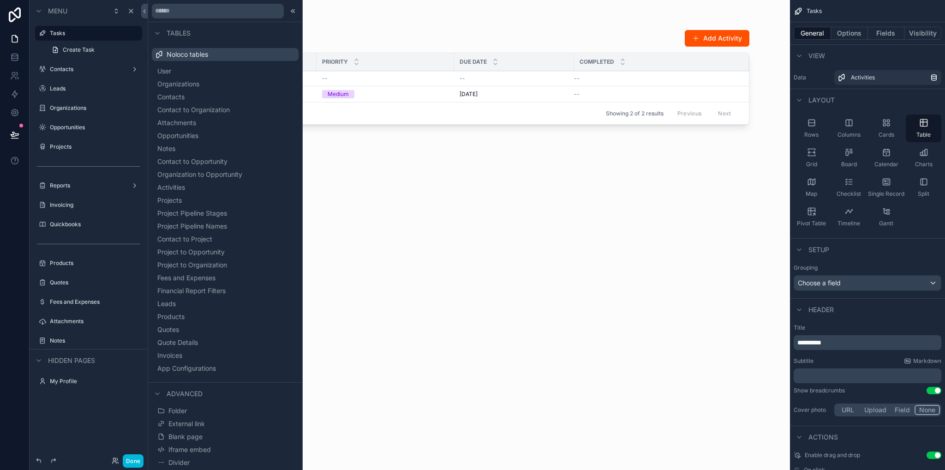
click at [483, 219] on div "scrollable content" at bounding box center [469, 229] width 590 height 459
click at [294, 10] on icon at bounding box center [292, 10] width 7 height 7
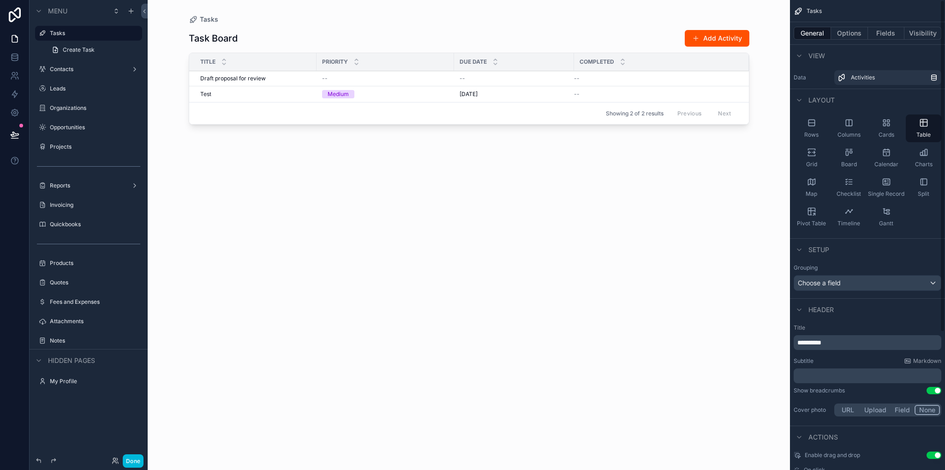
click at [844, 33] on button "Options" at bounding box center [849, 33] width 37 height 13
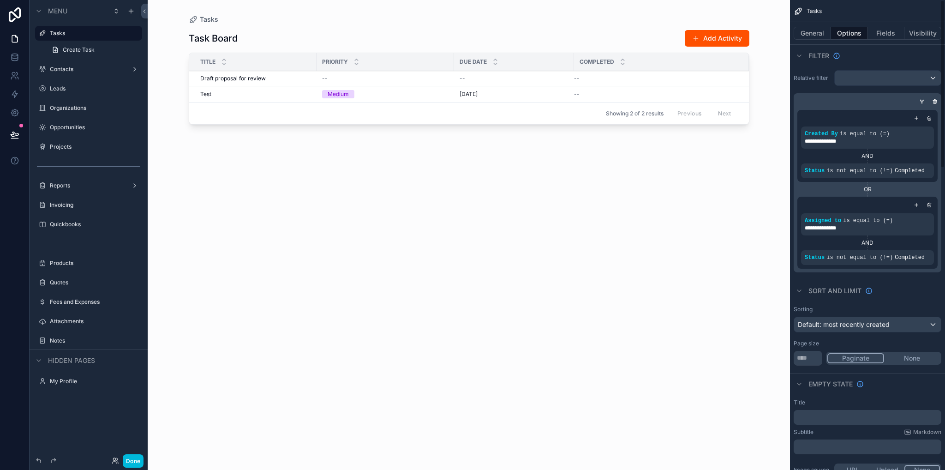
click at [896, 30] on button "Fields" at bounding box center [886, 33] width 37 height 13
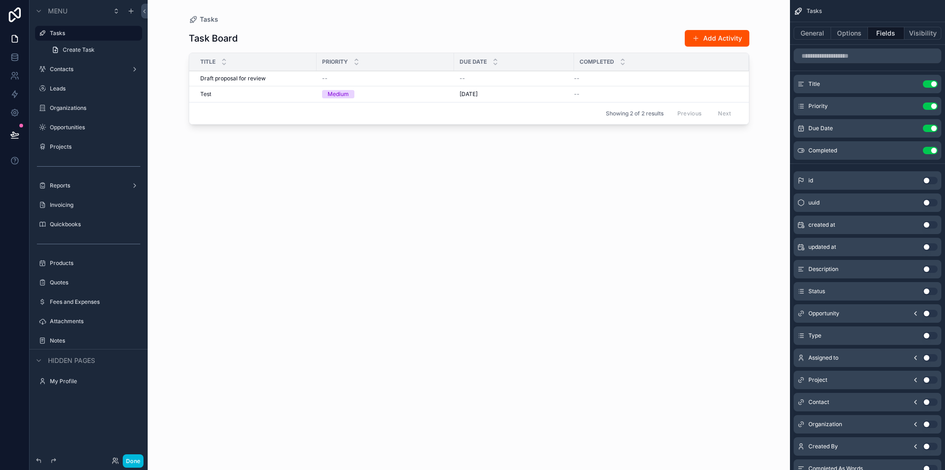
click at [921, 30] on button "Visibility" at bounding box center [922, 33] width 37 height 13
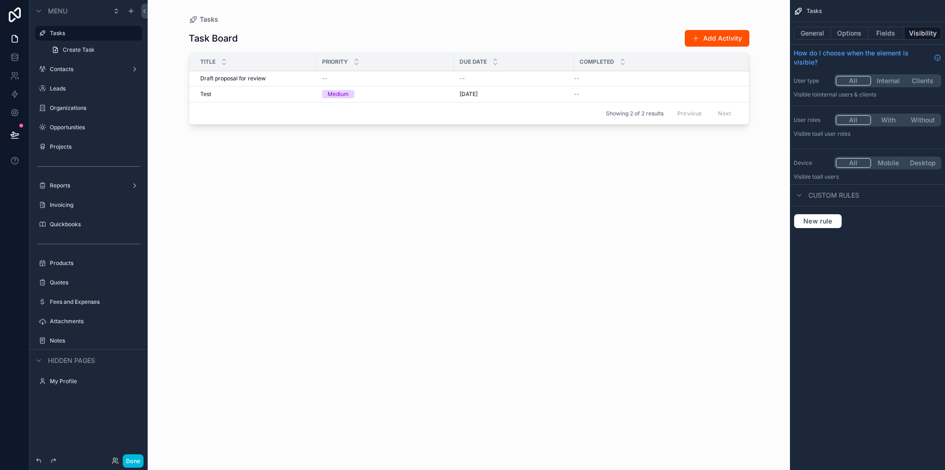
click at [825, 32] on button "General" at bounding box center [812, 33] width 37 height 13
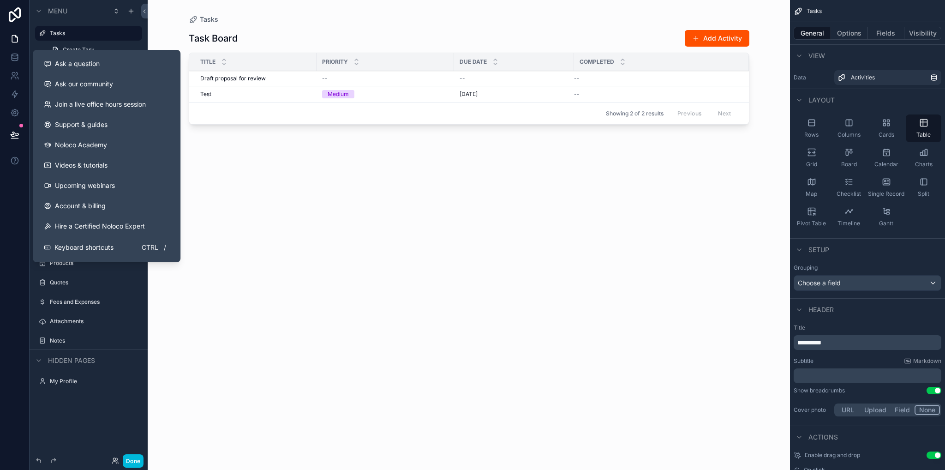
click at [79, 69] on button "Ask a question" at bounding box center [106, 64] width 140 height 20
click at [411, 228] on div "Task Board Add Activity Title Priority Due Date Completed Draft proposal for re…" at bounding box center [469, 241] width 561 height 435
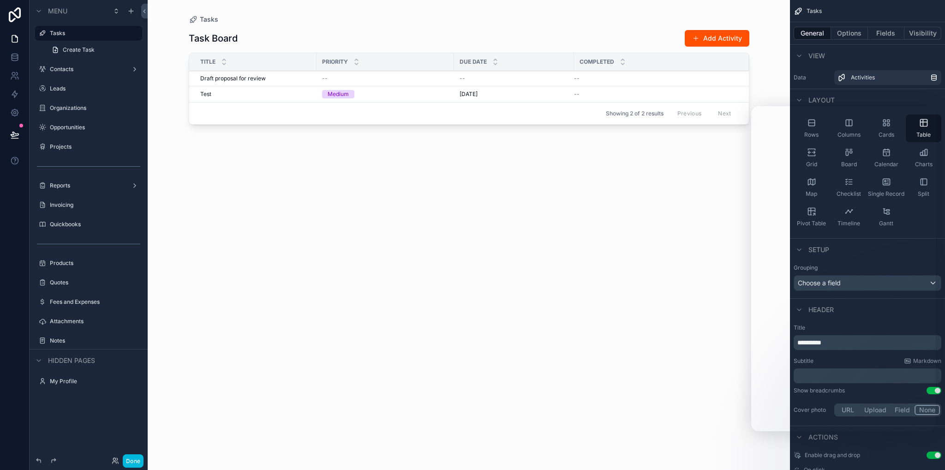
click at [61, 149] on label "Projects" at bounding box center [93, 146] width 87 height 7
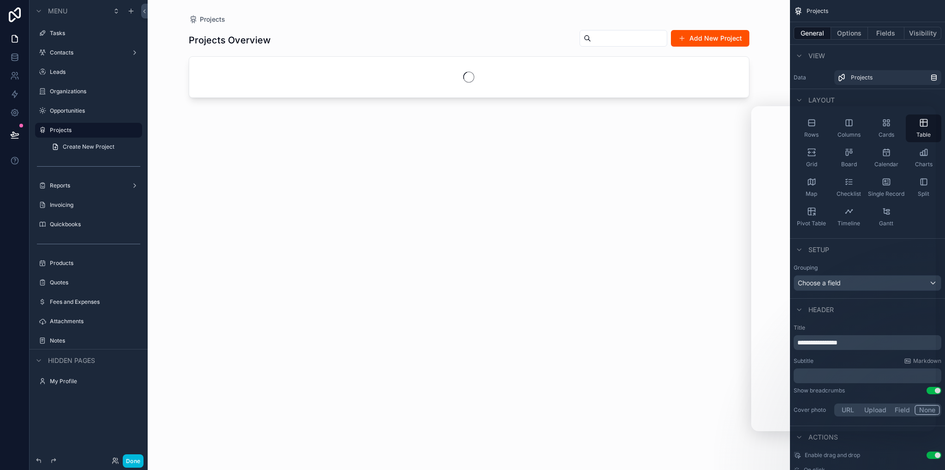
click at [71, 226] on label "Quickbooks" at bounding box center [93, 224] width 87 height 7
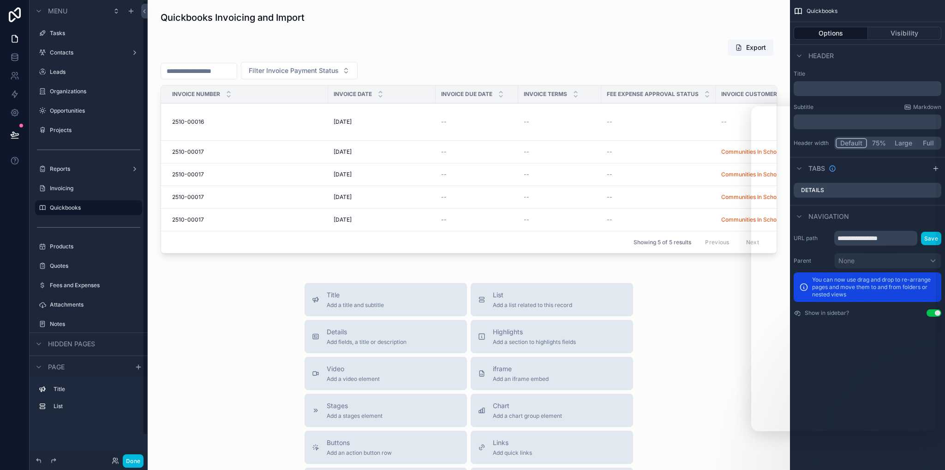
click at [246, 48] on div "scrollable content" at bounding box center [468, 148] width 627 height 226
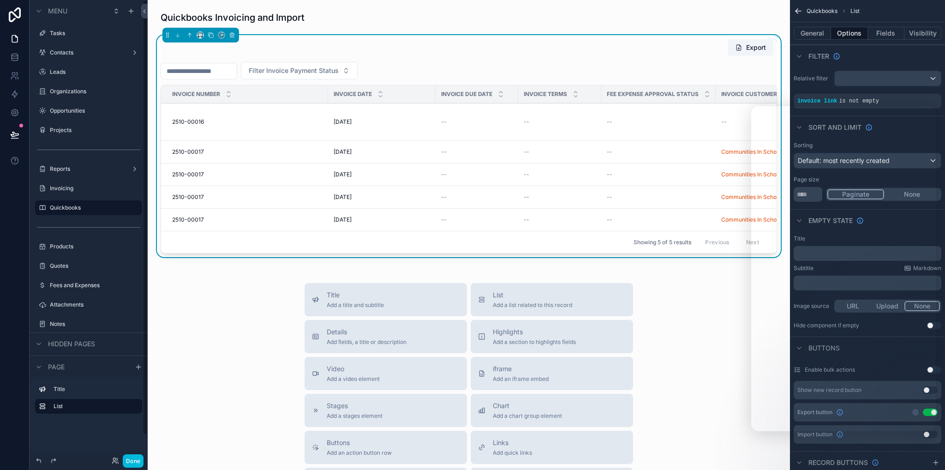
click at [202, 36] on icon "scrollable content" at bounding box center [202, 37] width 1 height 2
click at [410, 34] on div "scrollable content" at bounding box center [472, 235] width 945 height 470
click at [200, 35] on icon "scrollable content" at bounding box center [200, 35] width 6 height 6
click at [265, 31] on div "scrollable content" at bounding box center [472, 235] width 945 height 470
drag, startPoint x: 64, startPoint y: 193, endPoint x: 66, endPoint y: 200, distance: 7.3
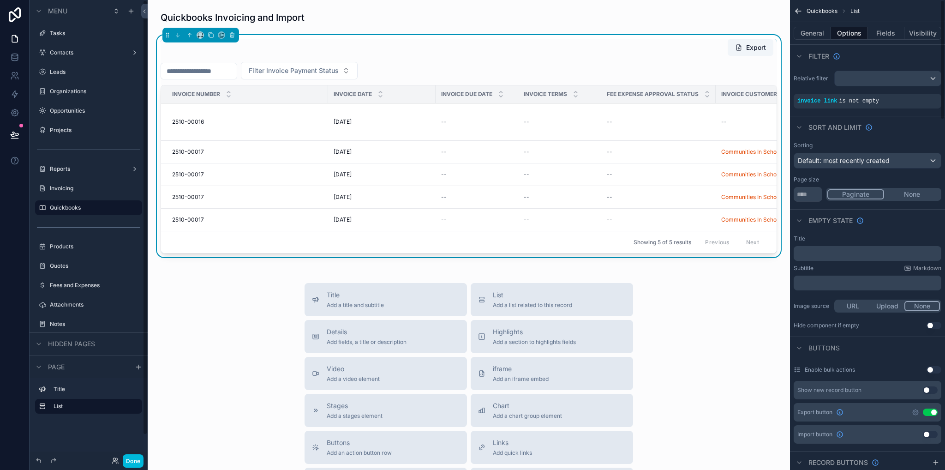
click at [64, 192] on div "Invoicing" at bounding box center [95, 188] width 90 height 7
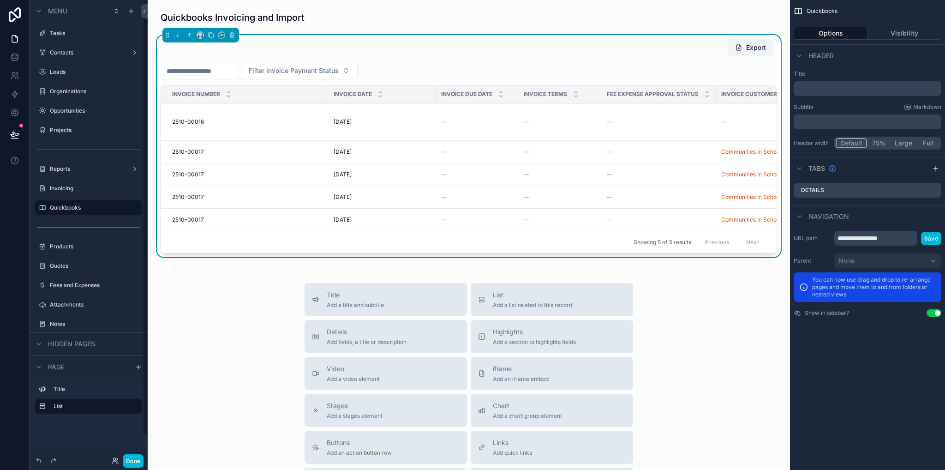
click at [63, 186] on label "Invoicing" at bounding box center [93, 188] width 87 height 7
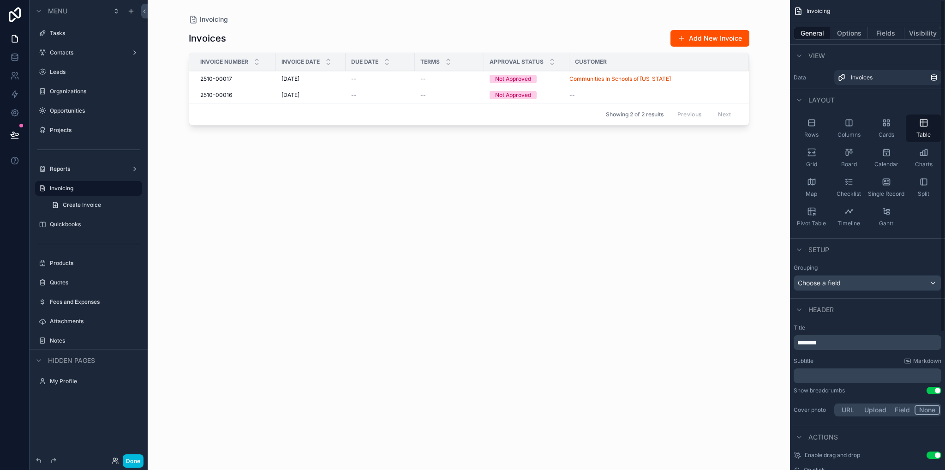
drag, startPoint x: 65, startPoint y: 227, endPoint x: 137, endPoint y: 221, distance: 71.8
click at [65, 227] on label "Quickbooks" at bounding box center [93, 224] width 87 height 7
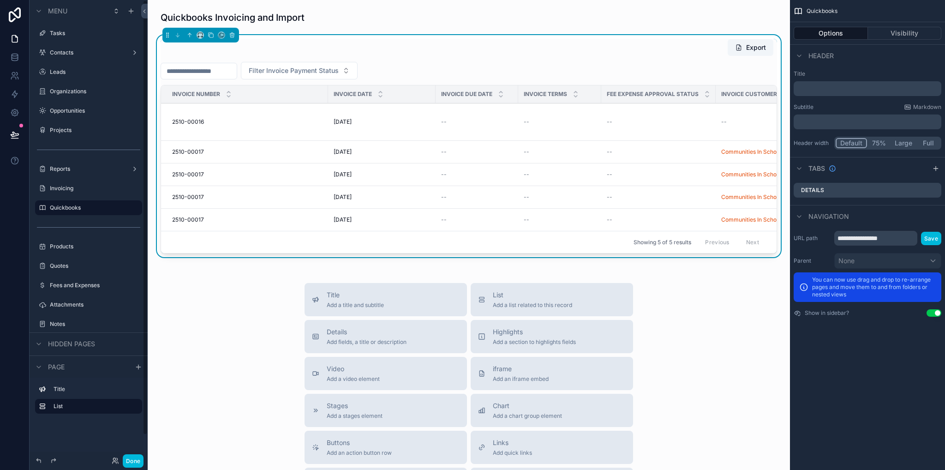
click at [293, 32] on div "scrollable content" at bounding box center [472, 235] width 945 height 470
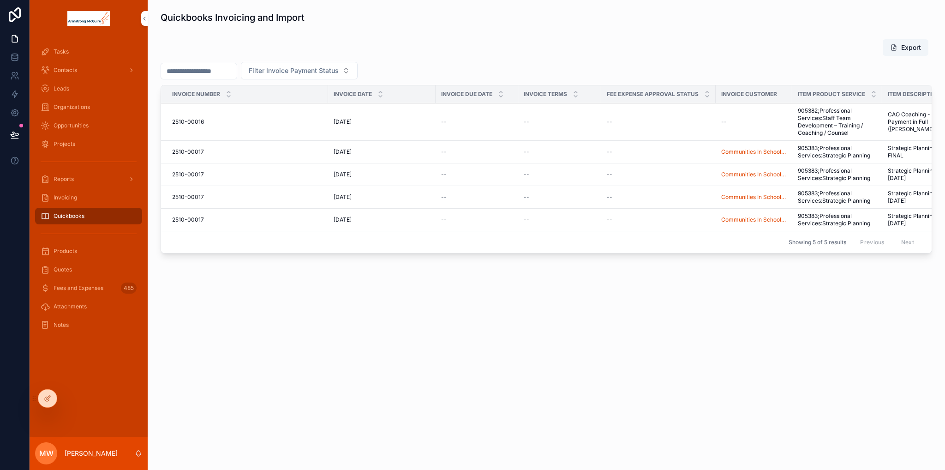
click at [45, 399] on icon at bounding box center [47, 397] width 7 height 7
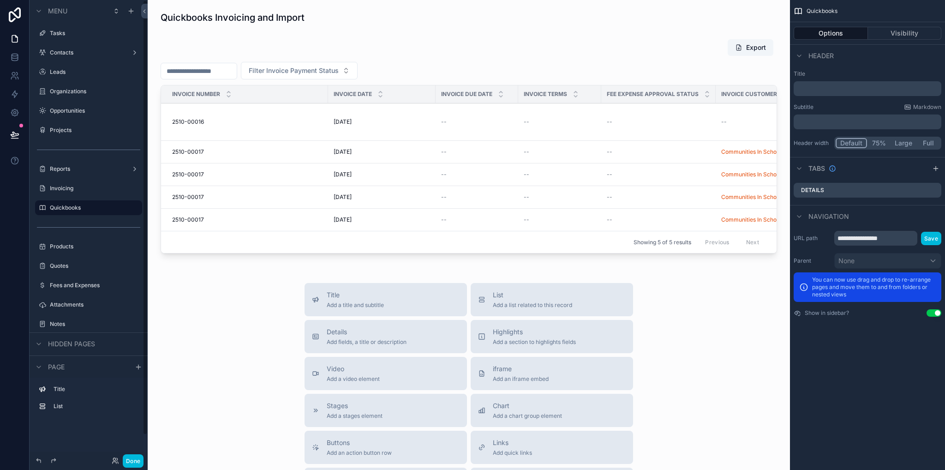
click at [192, 55] on div "scrollable content" at bounding box center [468, 148] width 627 height 226
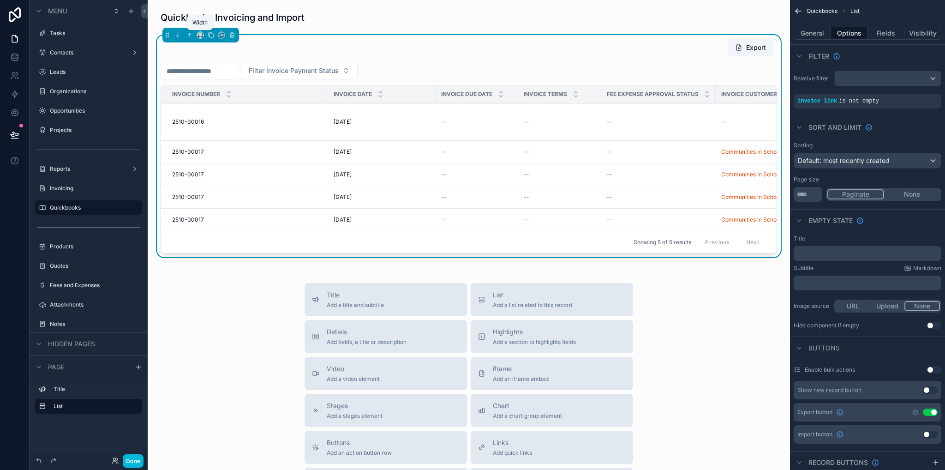
click at [197, 34] on icon "scrollable content" at bounding box center [200, 35] width 6 height 6
drag, startPoint x: 222, startPoint y: 353, endPoint x: 227, endPoint y: 350, distance: 5.6
click at [222, 353] on div "scrollable content" at bounding box center [472, 235] width 945 height 470
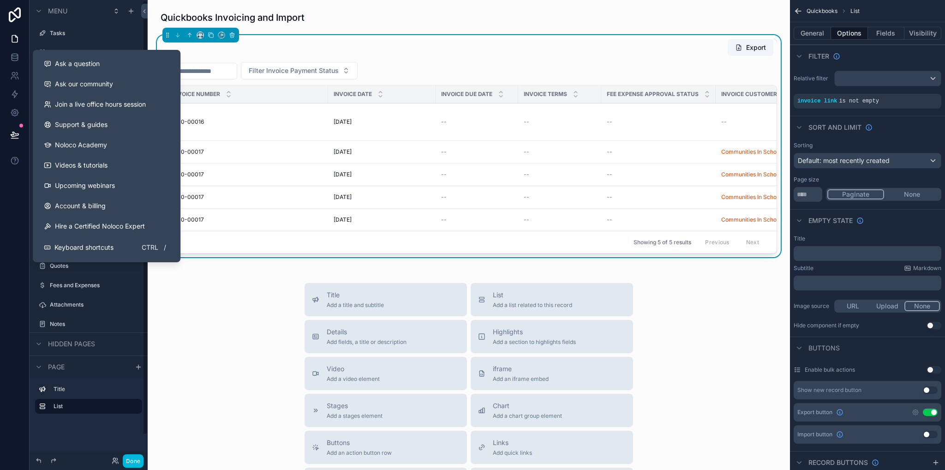
click at [90, 57] on button "Ask a question" at bounding box center [106, 64] width 140 height 20
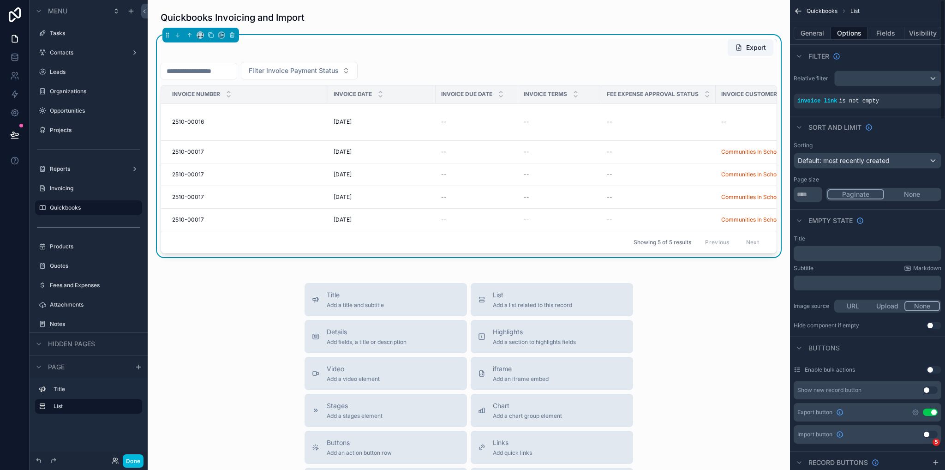
click at [816, 33] on button "General" at bounding box center [812, 33] width 37 height 13
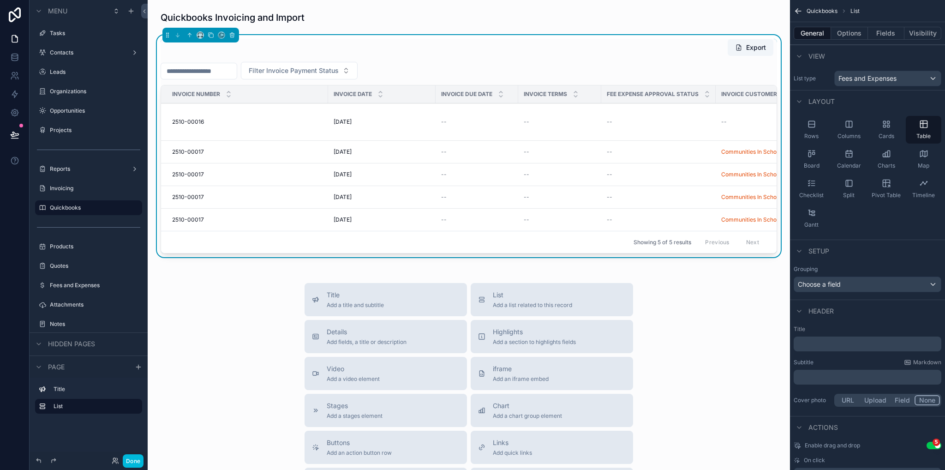
click at [816, 132] on span "Rows" at bounding box center [811, 135] width 14 height 7
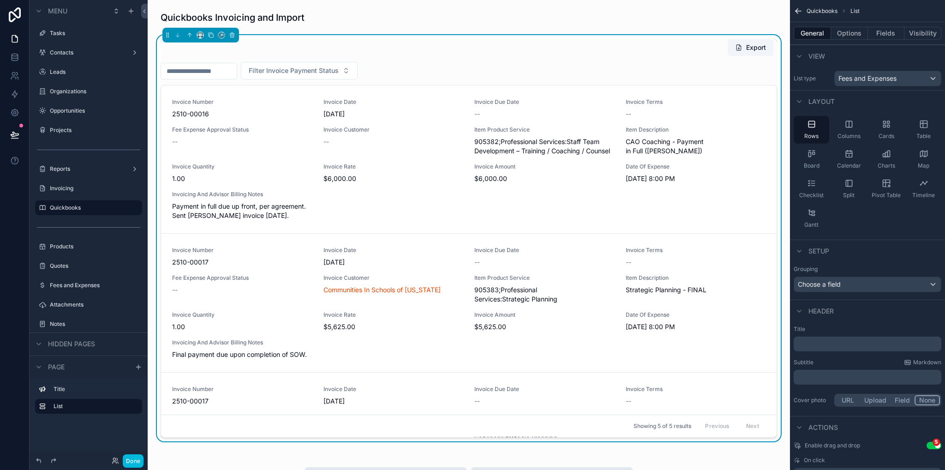
click at [925, 130] on div "Table" at bounding box center [924, 130] width 36 height 28
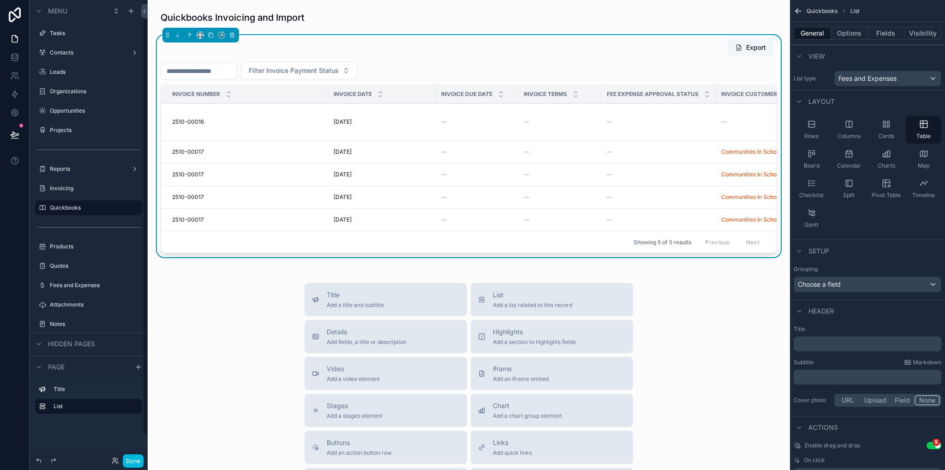
click at [63, 188] on label "Invoicing" at bounding box center [93, 188] width 87 height 7
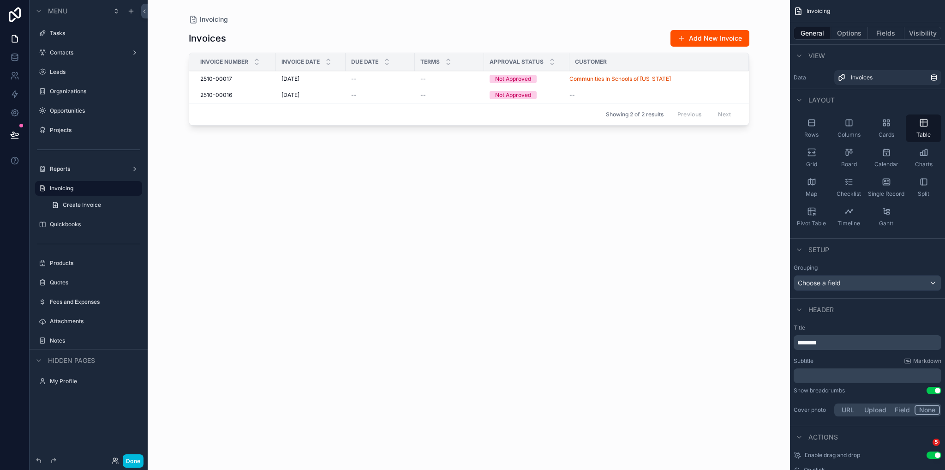
click at [228, 30] on div "scrollable content" at bounding box center [469, 229] width 590 height 459
click at [247, 162] on div "Invoices Add New Invoice Invoice Number Invoice Date Due Date Terms Approval St…" at bounding box center [469, 241] width 561 height 435
click at [220, 38] on h1 "Invoices" at bounding box center [207, 38] width 37 height 13
click at [510, 194] on div "Invoices Add New Invoice Invoice Number Invoice Date Due Date Terms Approval St…" at bounding box center [469, 241] width 561 height 435
click at [799, 56] on icon "scrollable content" at bounding box center [799, 56] width 4 height 2
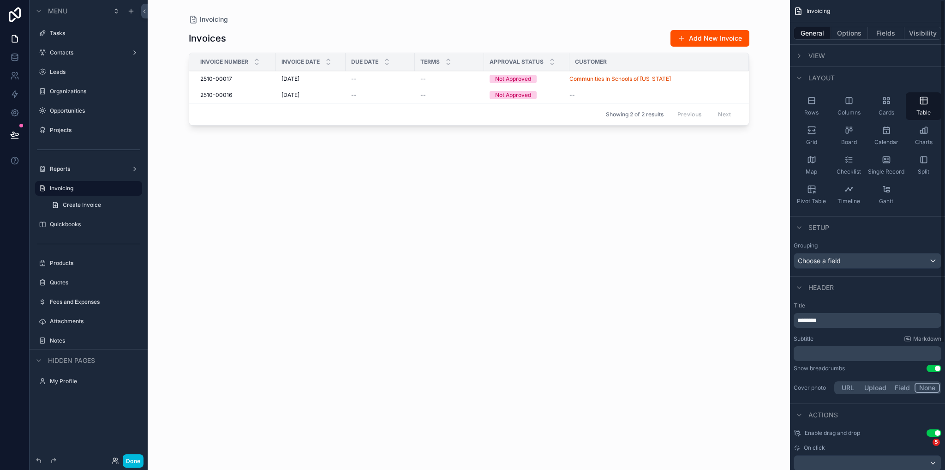
click at [800, 56] on icon "scrollable content" at bounding box center [798, 55] width 7 height 7
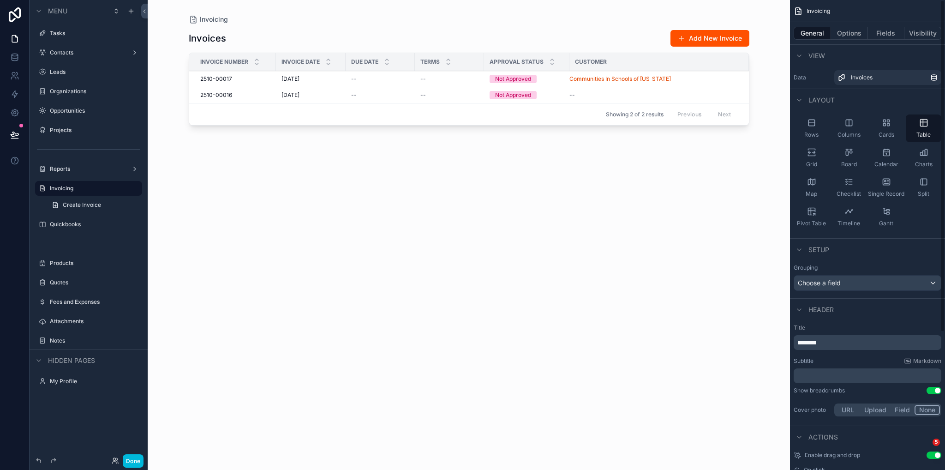
click at [800, 56] on icon "scrollable content" at bounding box center [798, 55] width 7 height 7
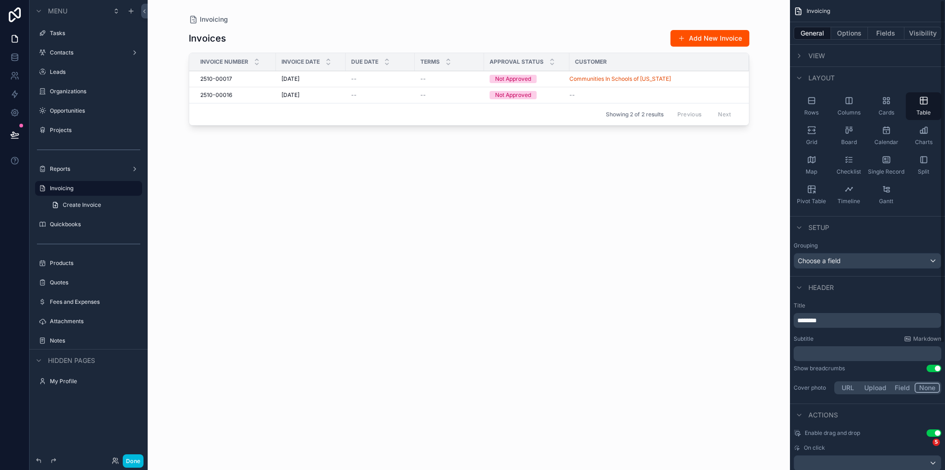
click at [800, 56] on icon "scrollable content" at bounding box center [799, 56] width 2 height 4
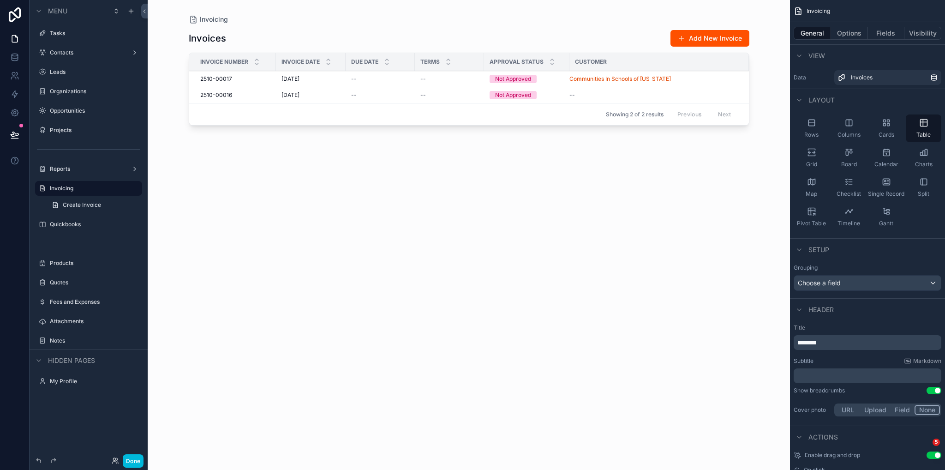
click at [798, 101] on icon "scrollable content" at bounding box center [798, 99] width 7 height 7
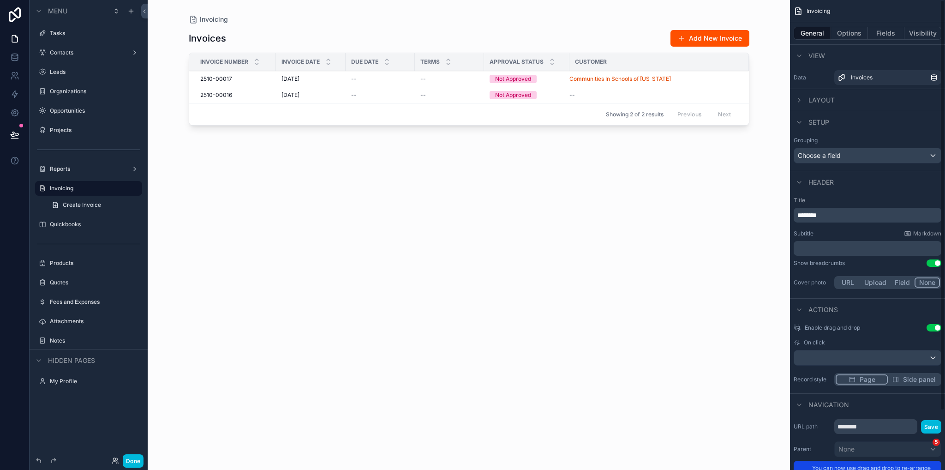
click at [798, 100] on icon "scrollable content" at bounding box center [798, 99] width 7 height 7
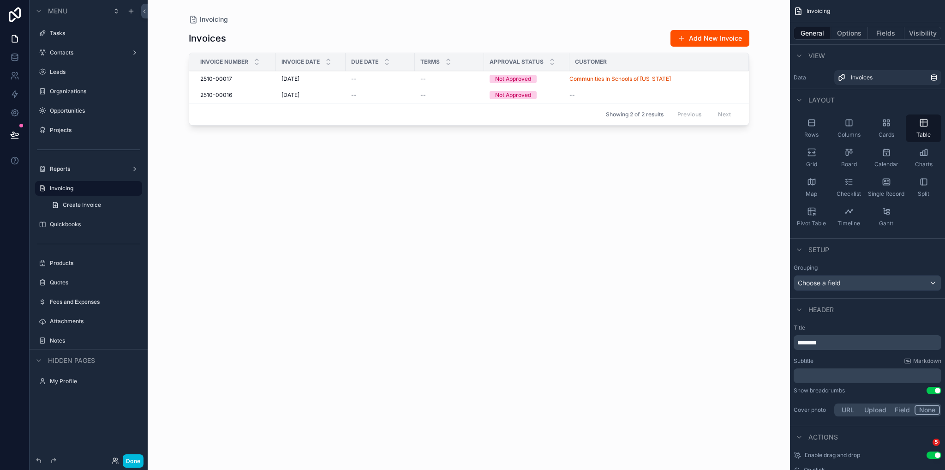
click at [860, 35] on button "Options" at bounding box center [849, 33] width 37 height 13
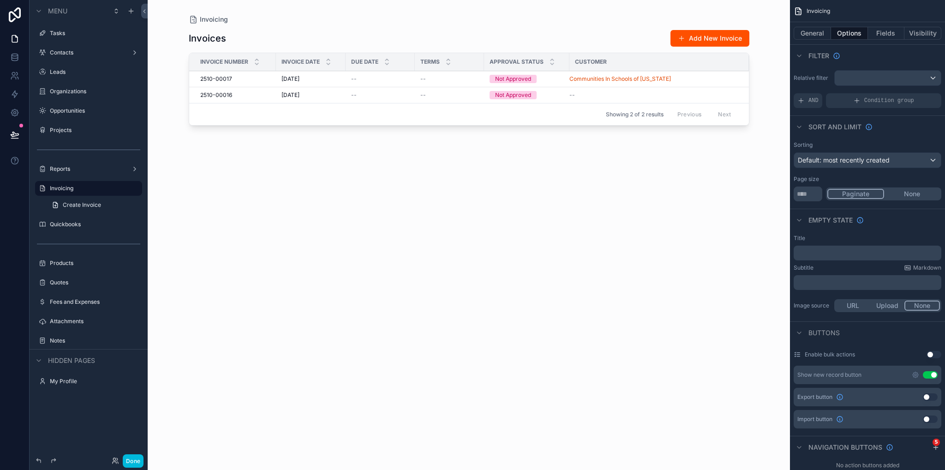
click at [886, 33] on button "Fields" at bounding box center [886, 33] width 37 height 13
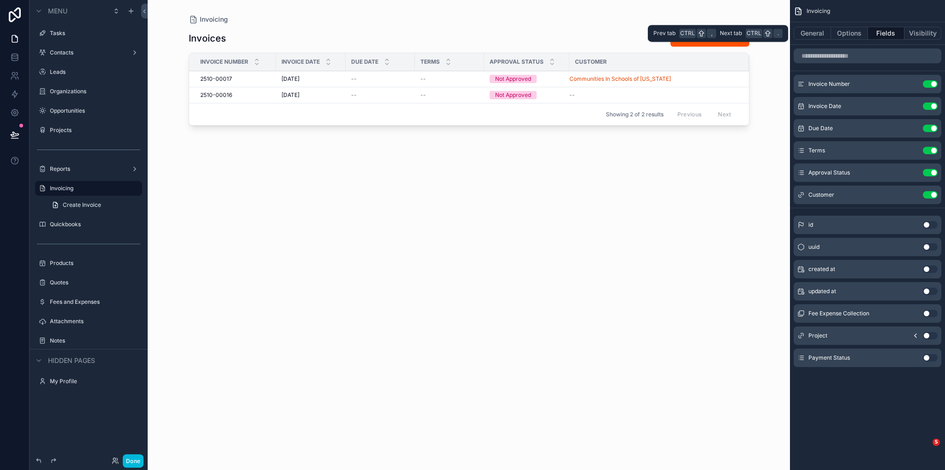
click at [928, 33] on button "Visibility" at bounding box center [922, 33] width 37 height 13
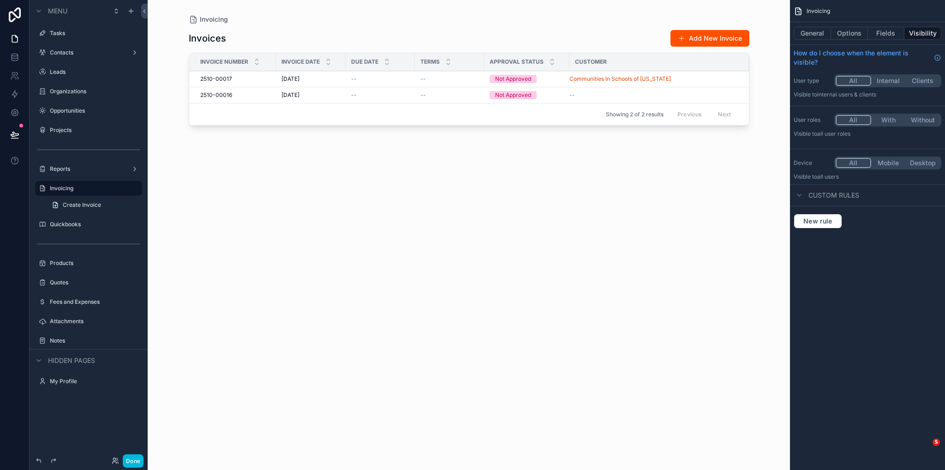
click at [846, 36] on button "Options" at bounding box center [849, 33] width 37 height 13
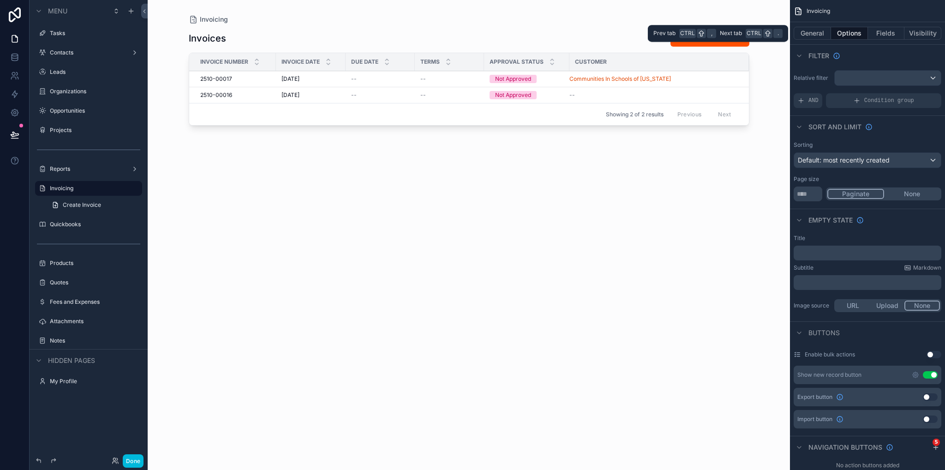
click at [810, 31] on button "General" at bounding box center [812, 33] width 37 height 13
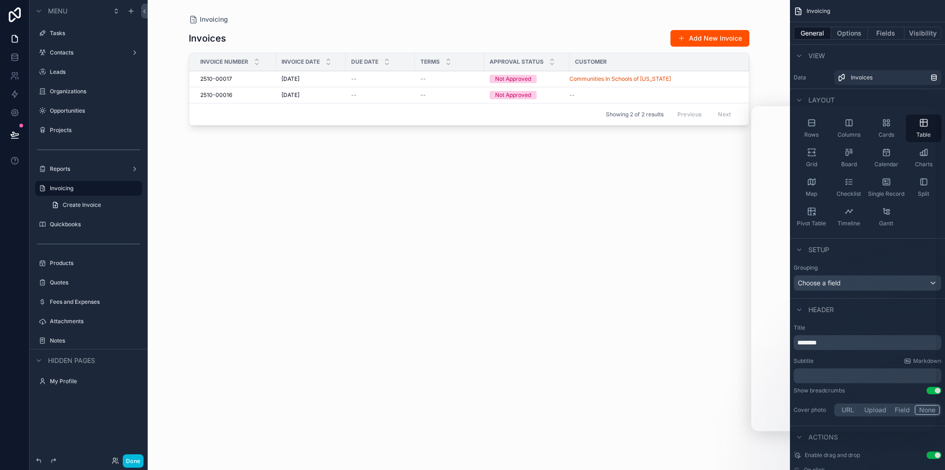
click at [650, 201] on div "Invoices Add New Invoice Invoice Number Invoice Date Due Date Terms Approval St…" at bounding box center [469, 241] width 561 height 435
click at [697, 292] on div "Invoices Add New Invoice Invoice Number Invoice Date Due Date Terms Approval St…" at bounding box center [469, 241] width 561 height 435
click at [810, 156] on icon "scrollable content" at bounding box center [811, 152] width 9 height 9
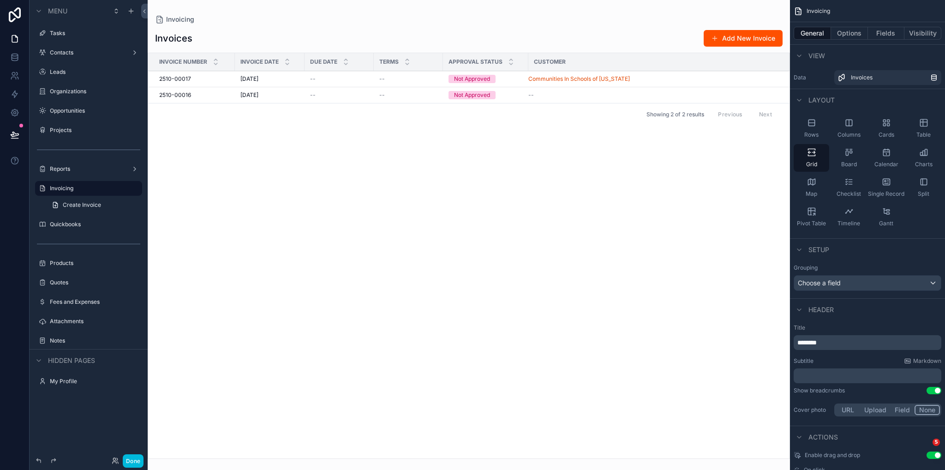
click at [133, 460] on button "Done" at bounding box center [133, 460] width 21 height 13
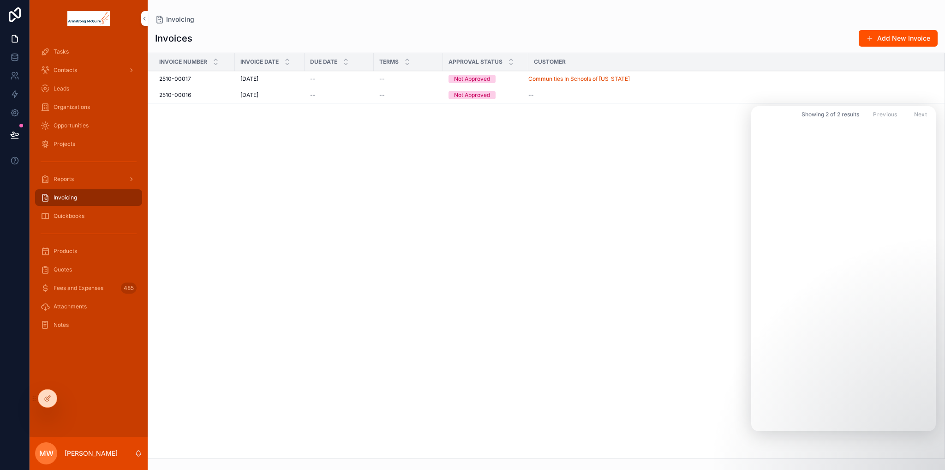
click at [345, 241] on div "Invoice Number Invoice Date Due Date Terms Approval Status Customer 2510-00017 …" at bounding box center [546, 255] width 796 height 405
click at [66, 180] on span "Reports" at bounding box center [64, 178] width 20 height 7
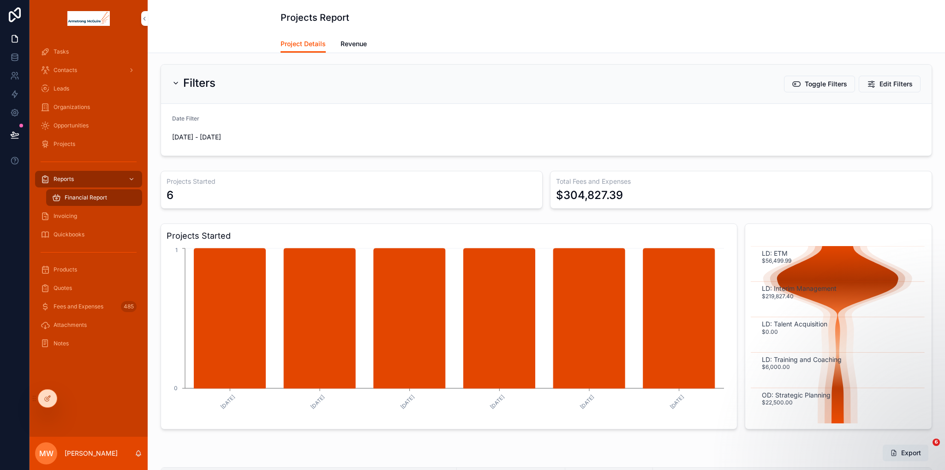
click at [63, 143] on span "Projects" at bounding box center [65, 143] width 22 height 7
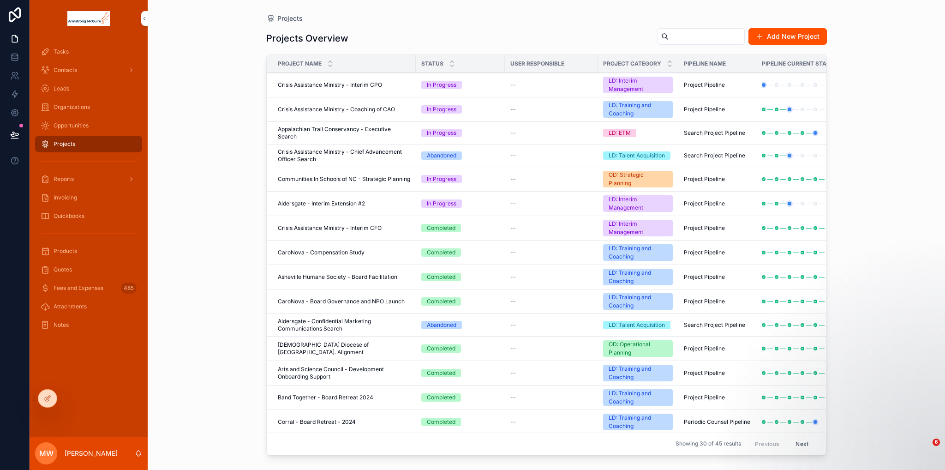
click at [48, 398] on icon at bounding box center [47, 397] width 7 height 7
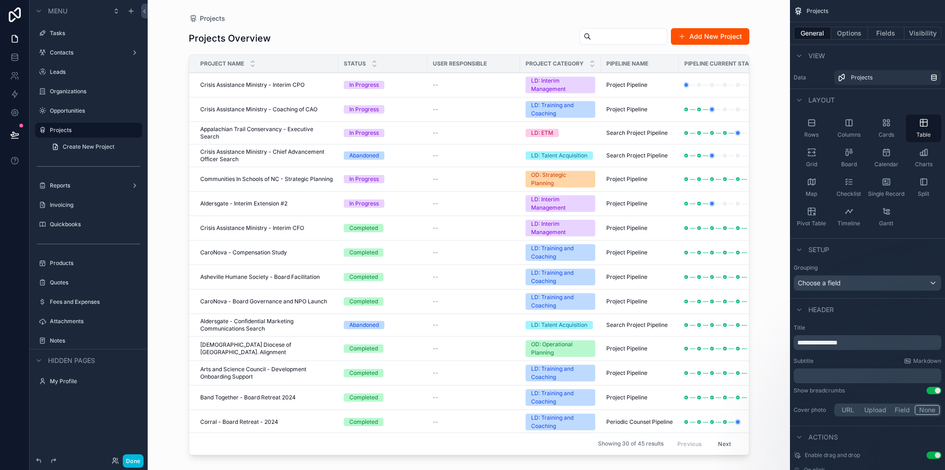
click at [812, 155] on icon "scrollable content" at bounding box center [811, 155] width 7 height 1
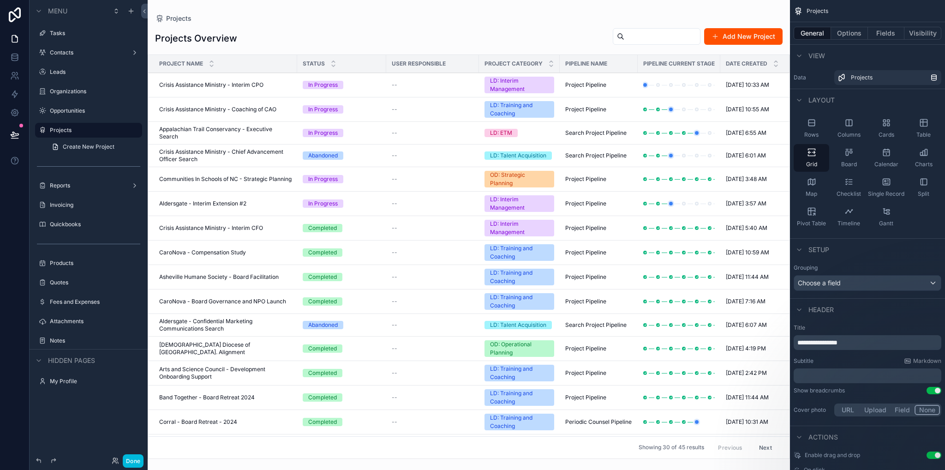
click at [70, 117] on div "Opportunities" at bounding box center [88, 110] width 103 height 15
click at [65, 112] on label "Opportunities" at bounding box center [93, 110] width 87 height 7
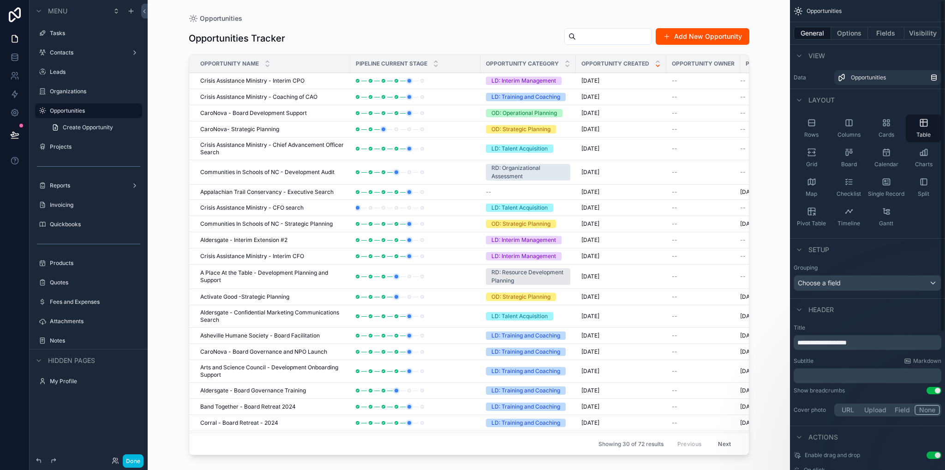
click at [814, 159] on div "Grid" at bounding box center [812, 158] width 36 height 28
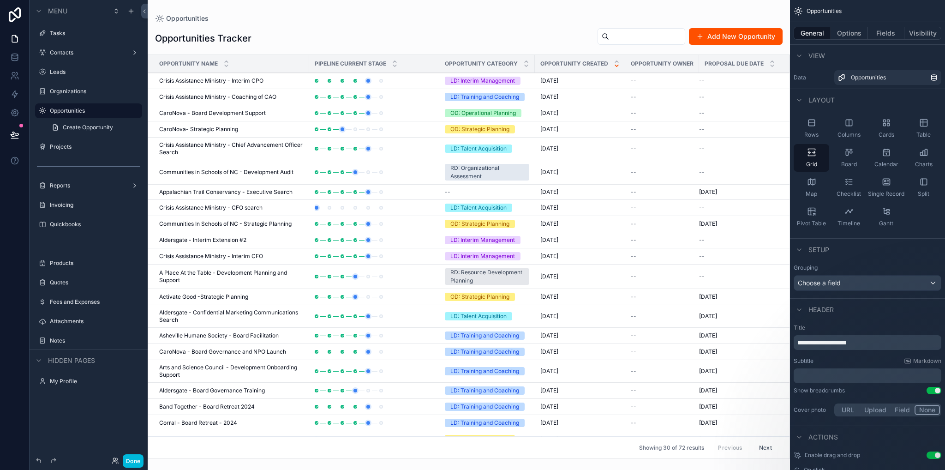
click at [61, 89] on label "Organizations" at bounding box center [93, 91] width 87 height 7
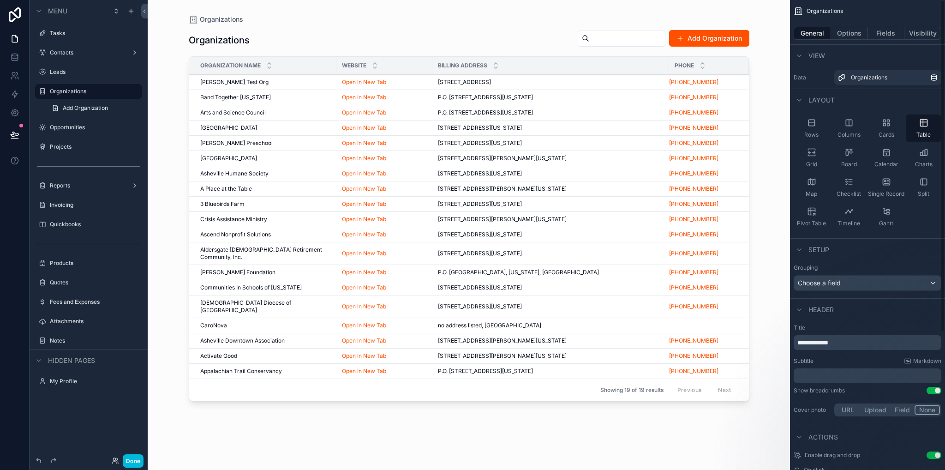
click at [818, 155] on div "Grid" at bounding box center [812, 158] width 36 height 28
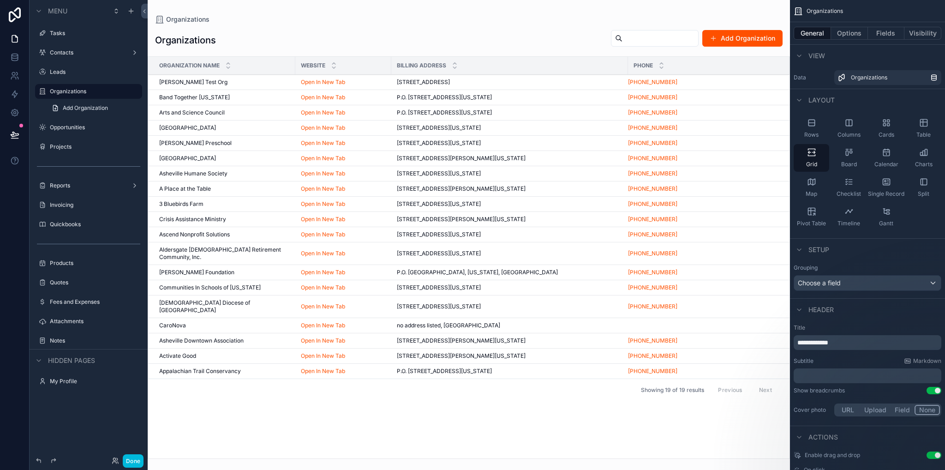
click at [83, 72] on label "Leads" at bounding box center [93, 71] width 87 height 7
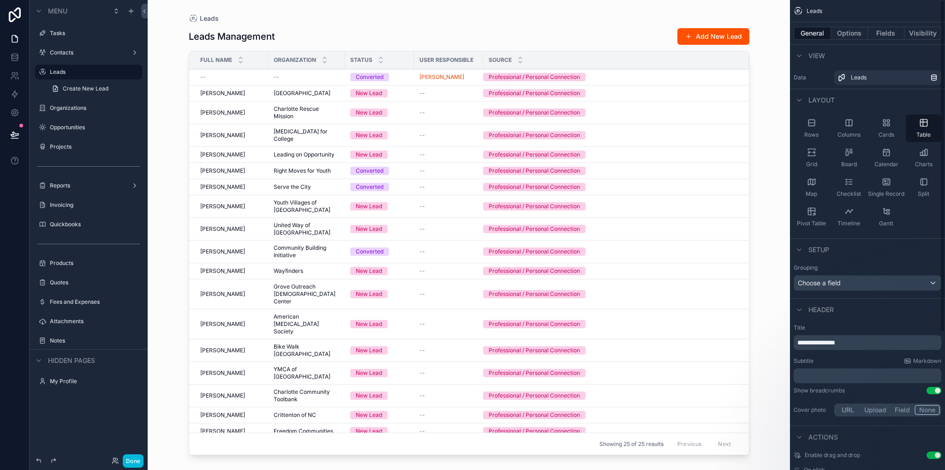
click at [812, 160] on div "Grid" at bounding box center [812, 158] width 36 height 28
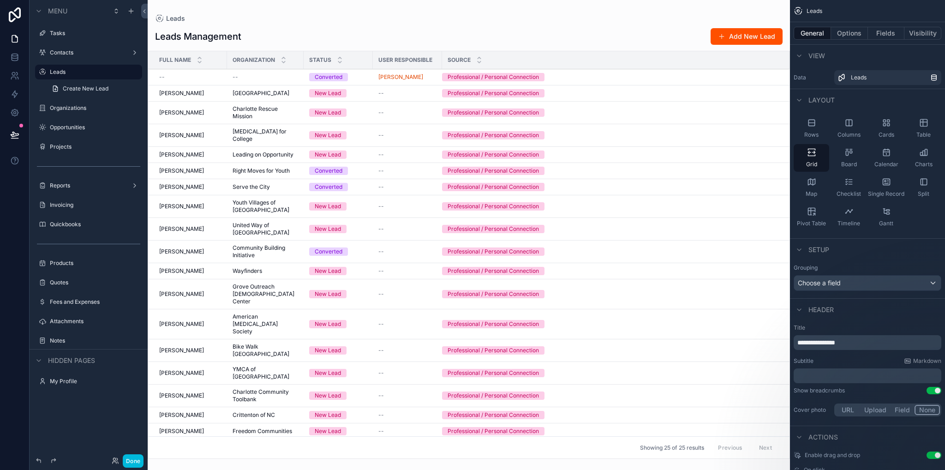
click at [62, 52] on label "Contacts" at bounding box center [87, 52] width 74 height 7
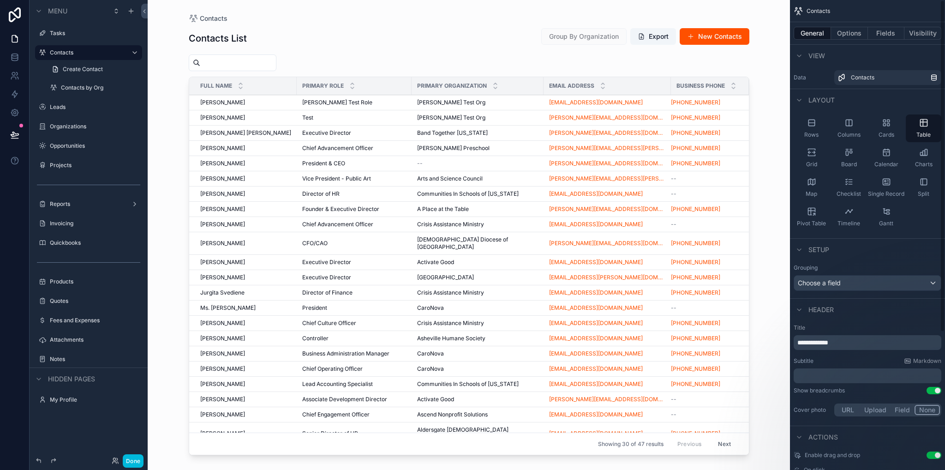
click at [812, 154] on icon "scrollable content" at bounding box center [811, 152] width 9 height 9
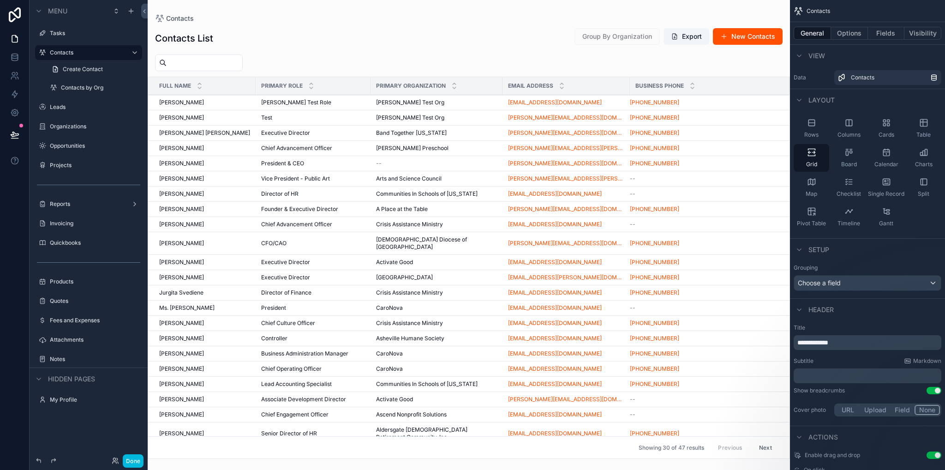
click at [70, 36] on label "Tasks" at bounding box center [93, 33] width 87 height 7
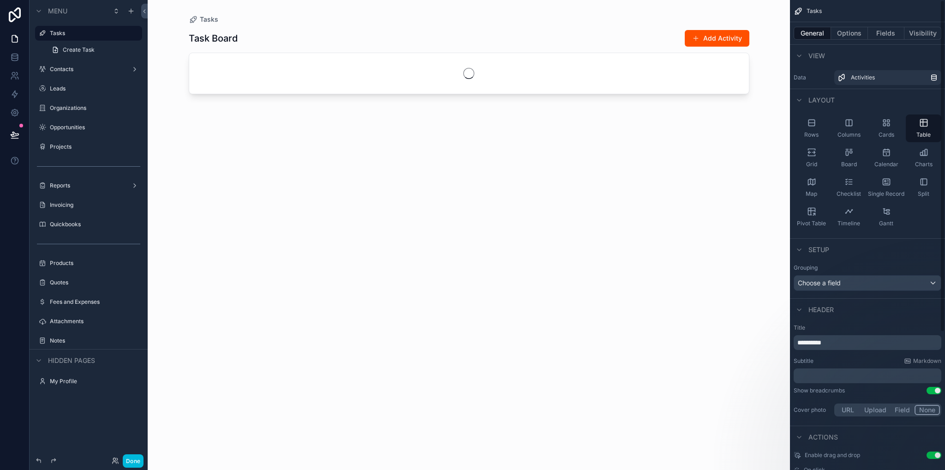
click at [819, 158] on div "Grid" at bounding box center [812, 158] width 36 height 28
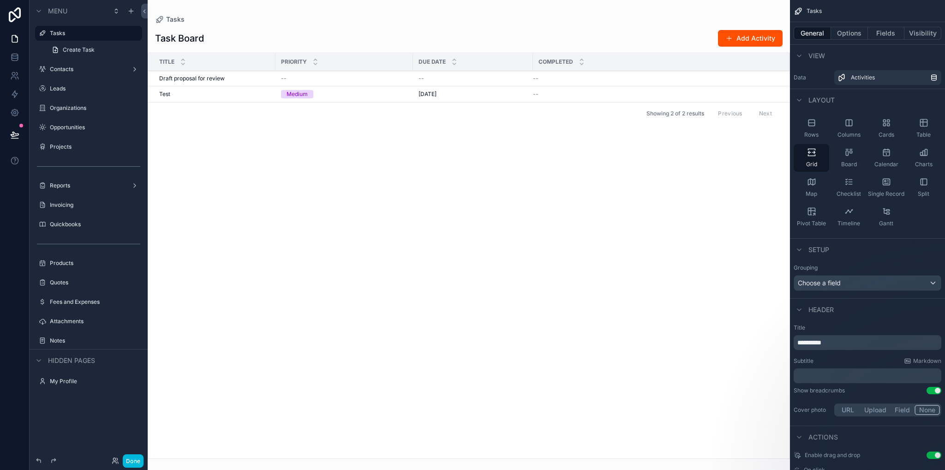
click at [63, 143] on div "Projects" at bounding box center [95, 146] width 90 height 7
click at [57, 183] on label "Reports" at bounding box center [87, 185] width 74 height 7
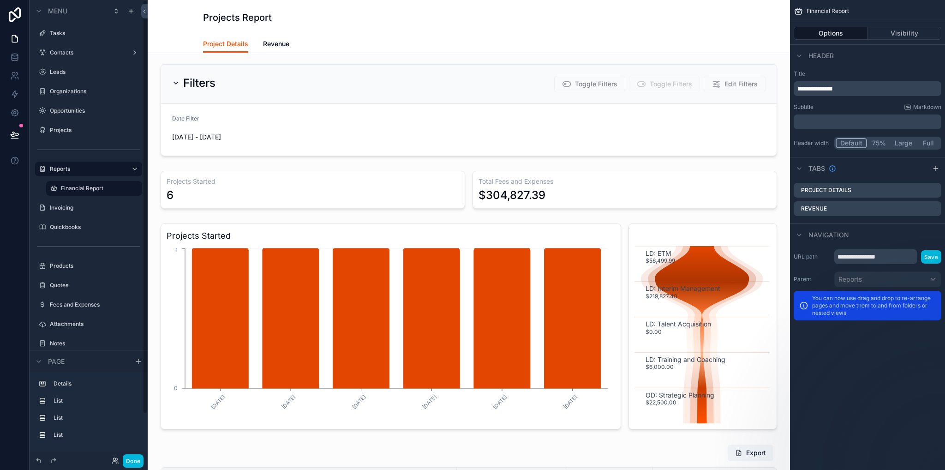
click at [66, 209] on label "Invoicing" at bounding box center [93, 207] width 87 height 7
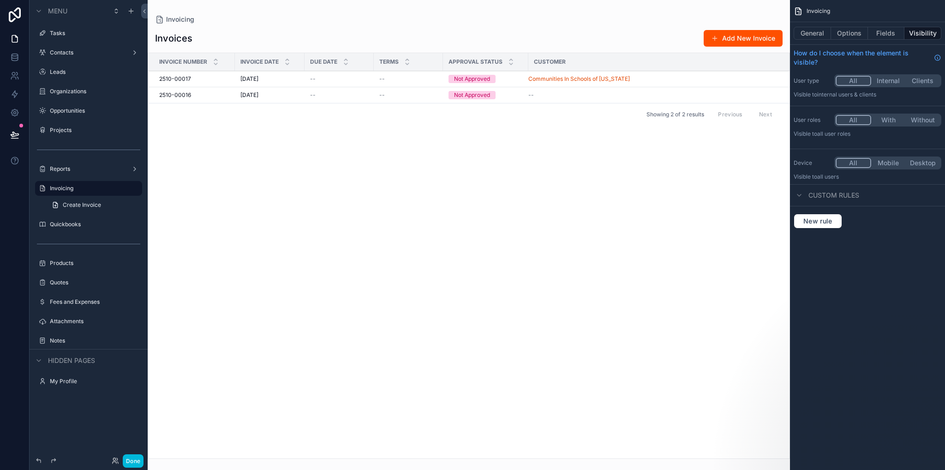
click at [68, 228] on div "Quickbooks" at bounding box center [95, 224] width 90 height 7
click at [66, 224] on label "Quickbooks" at bounding box center [93, 224] width 87 height 7
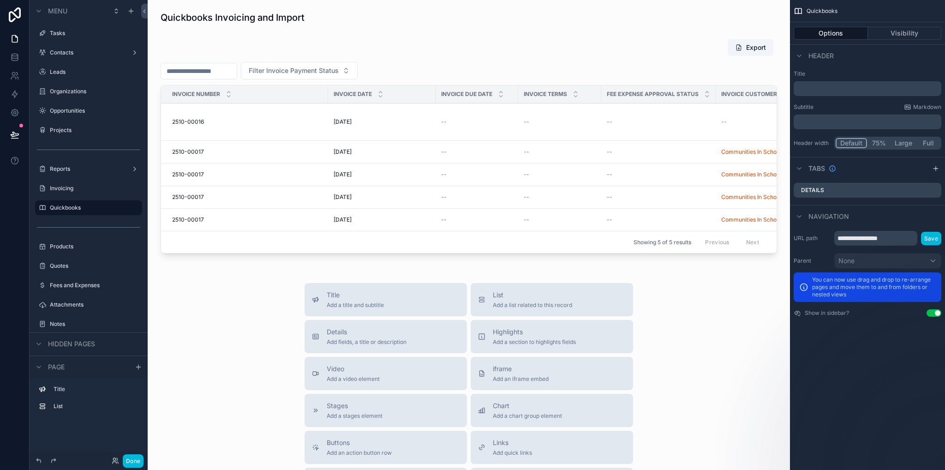
click at [133, 456] on button "Done" at bounding box center [133, 460] width 21 height 13
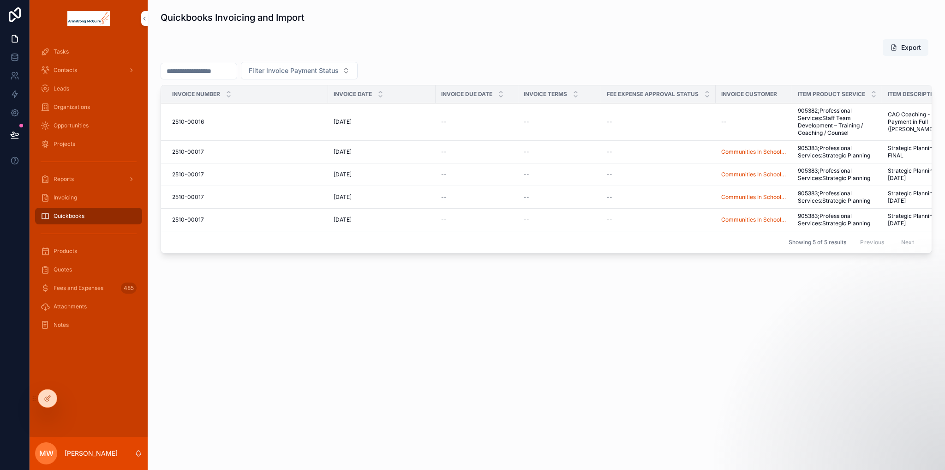
click at [58, 203] on div "Invoicing" at bounding box center [89, 197] width 96 height 15
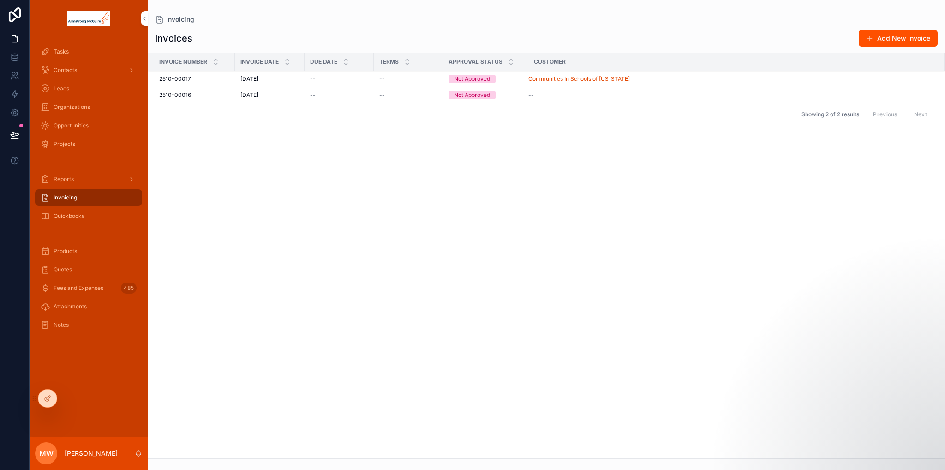
click at [60, 177] on span "Reports" at bounding box center [64, 178] width 20 height 7
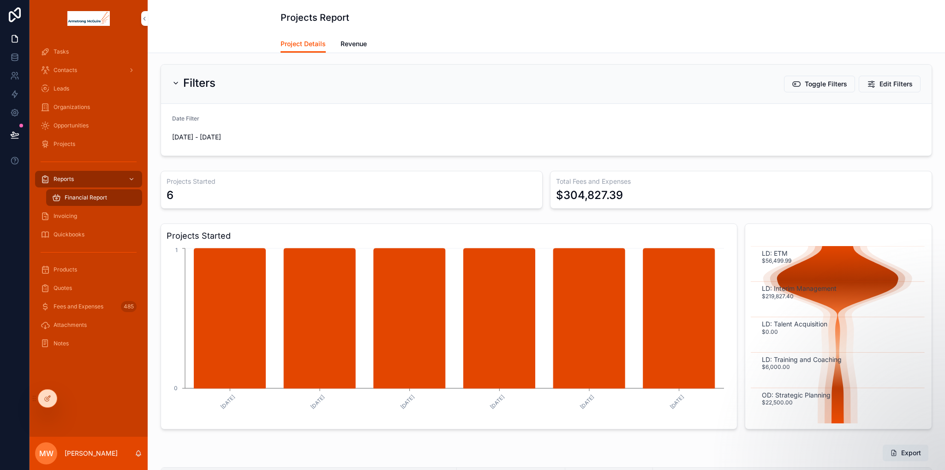
click at [72, 144] on span "Projects" at bounding box center [65, 143] width 22 height 7
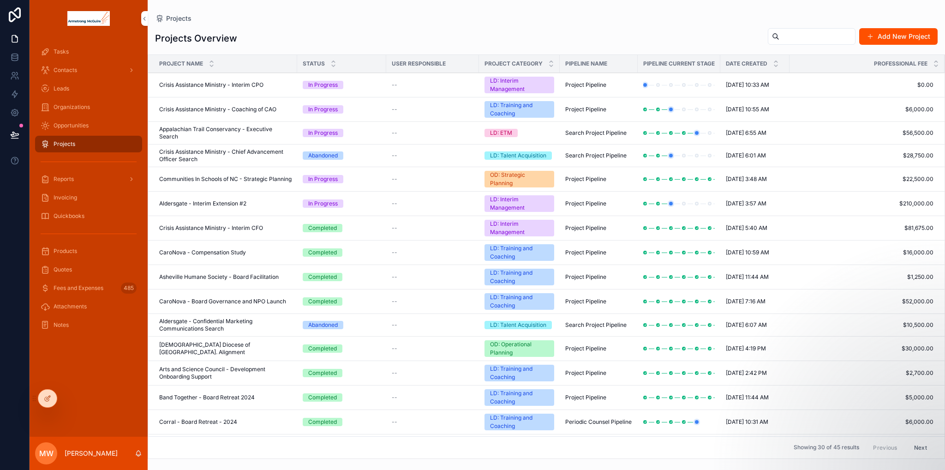
click at [71, 125] on span "Opportunities" at bounding box center [71, 125] width 35 height 7
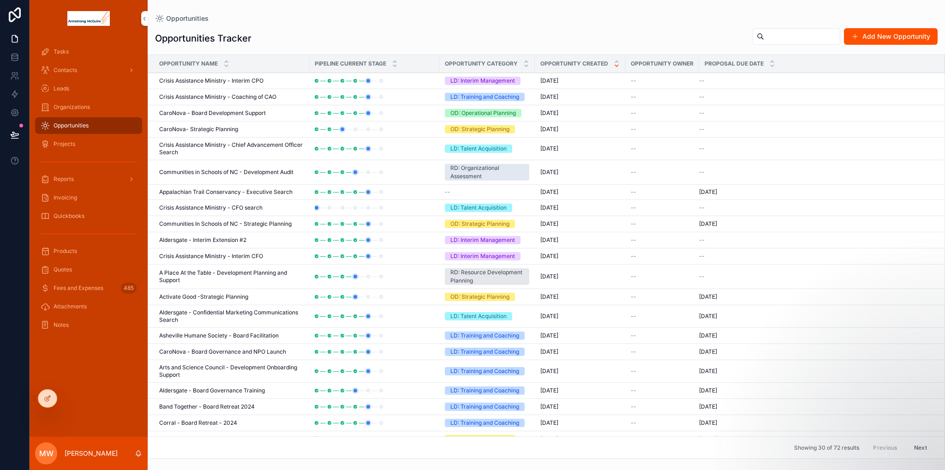
click at [73, 110] on span "Organizations" at bounding box center [72, 106] width 36 height 7
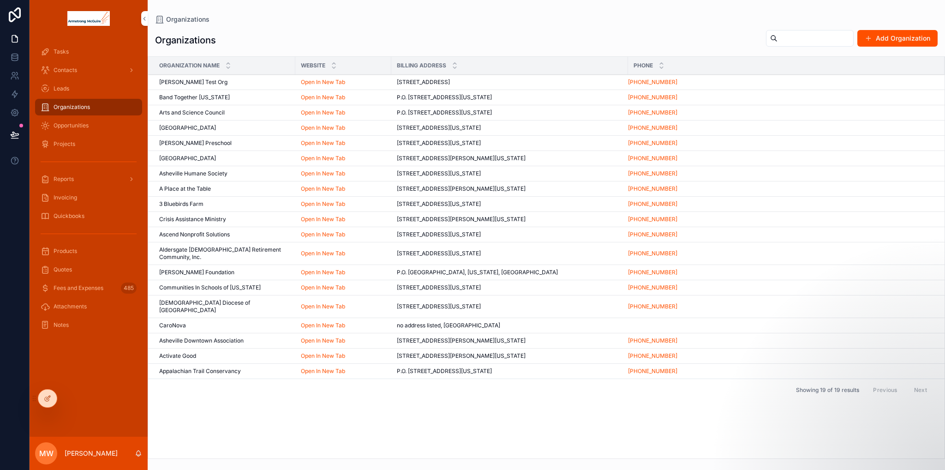
click at [66, 90] on span "Leads" at bounding box center [62, 88] width 16 height 7
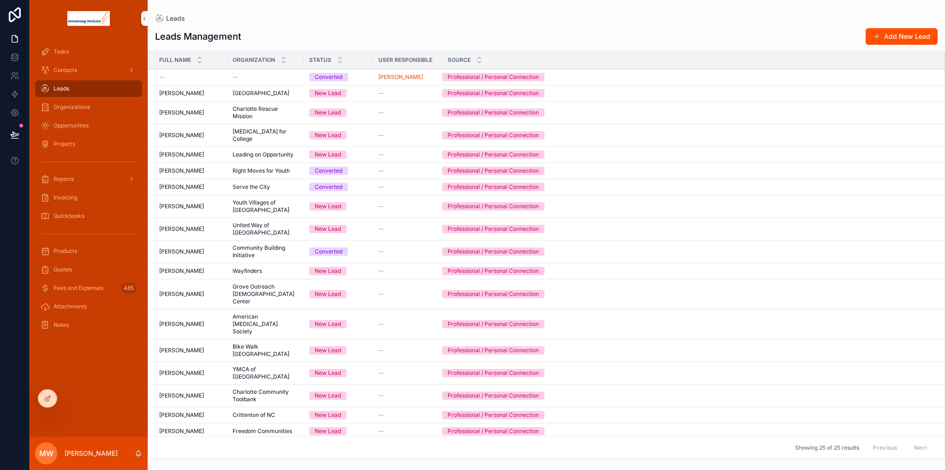
click at [63, 72] on span "Contacts" at bounding box center [66, 69] width 24 height 7
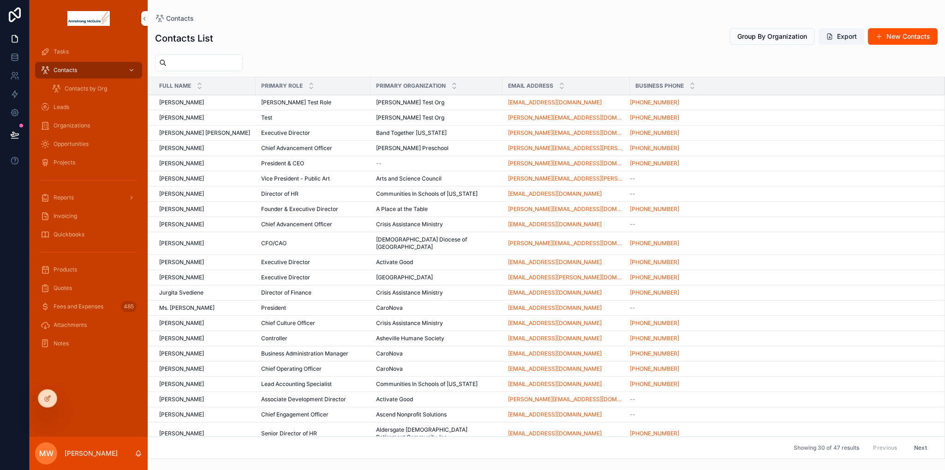
click at [59, 52] on span "Tasks" at bounding box center [61, 51] width 15 height 7
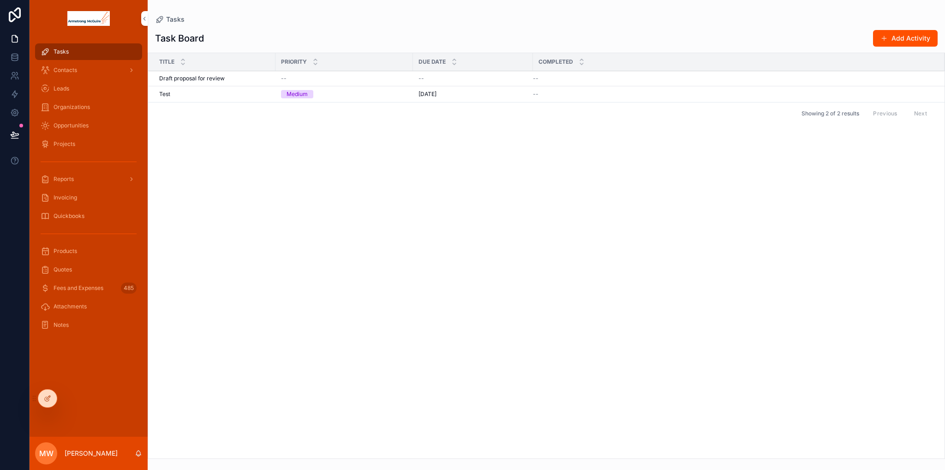
click at [67, 72] on span "Contacts" at bounding box center [66, 69] width 24 height 7
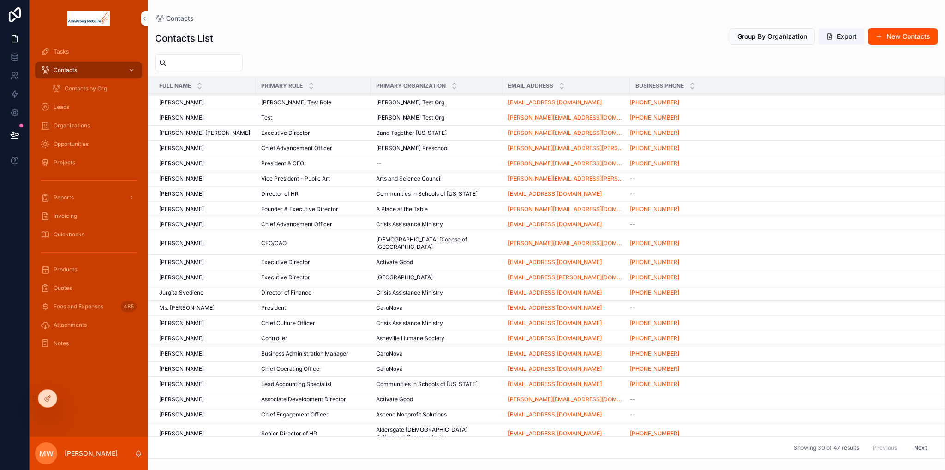
click at [64, 50] on span "Tasks" at bounding box center [61, 51] width 15 height 7
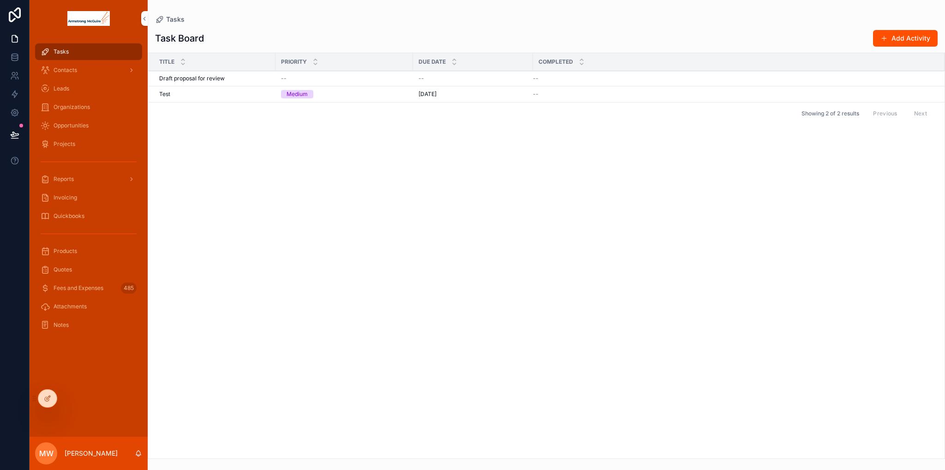
click at [83, 72] on div "Contacts" at bounding box center [89, 70] width 96 height 15
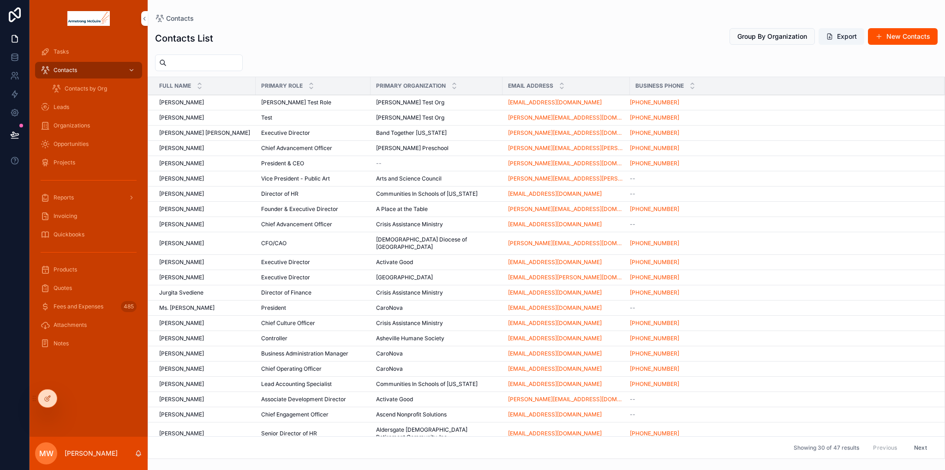
click at [67, 105] on span "Leads" at bounding box center [62, 106] width 16 height 7
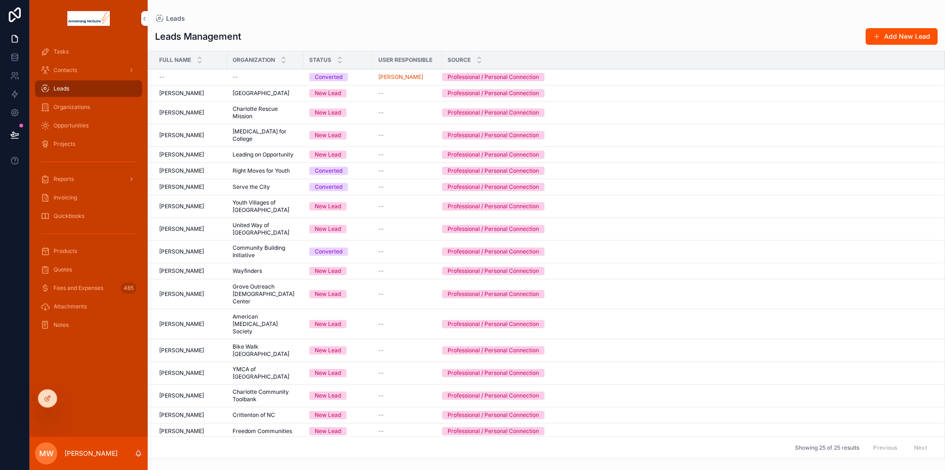
click at [69, 111] on div "Organizations" at bounding box center [89, 107] width 96 height 15
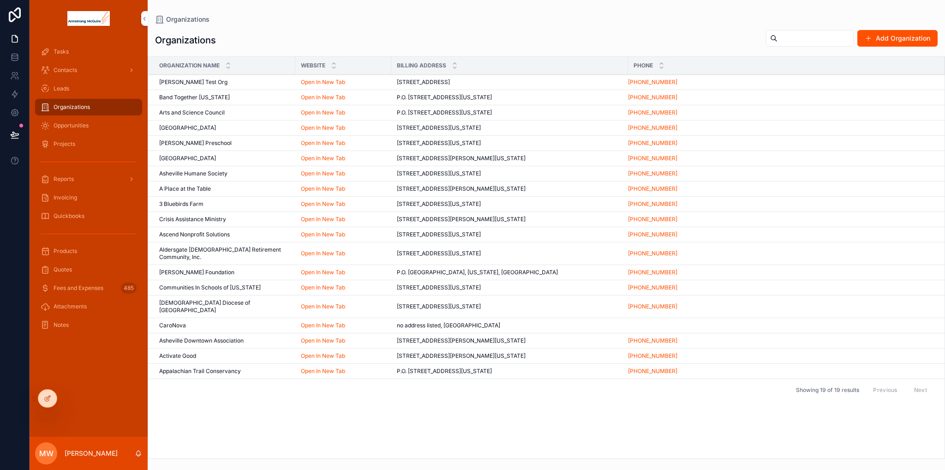
click at [69, 122] on span "Opportunities" at bounding box center [71, 125] width 35 height 7
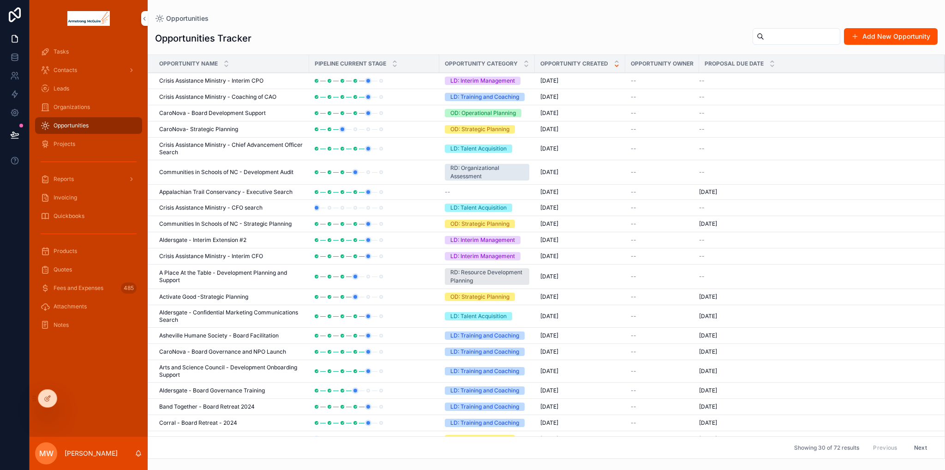
click at [60, 140] on span "Projects" at bounding box center [65, 143] width 22 height 7
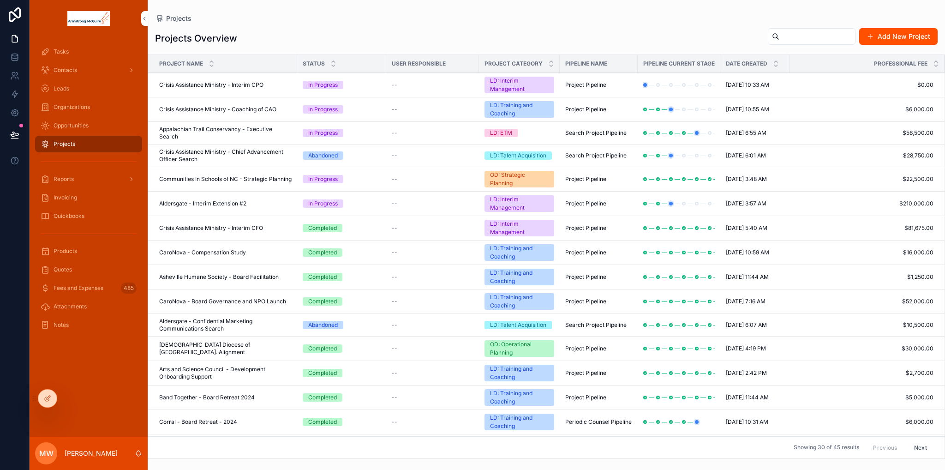
click at [275, 84] on div "Crisis Assistance Ministry - Interim CPO Crisis Assistance Ministry - Interim C…" at bounding box center [225, 84] width 132 height 7
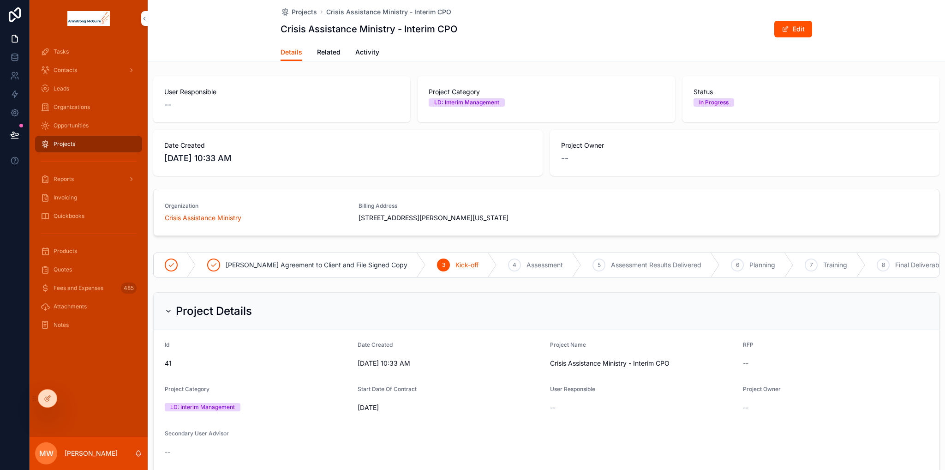
click at [43, 409] on div "Tasks Contacts Leads Organizations Opportunities Projects Reports Invoicing Qui…" at bounding box center [89, 237] width 118 height 400
click at [44, 400] on icon at bounding box center [47, 397] width 7 height 7
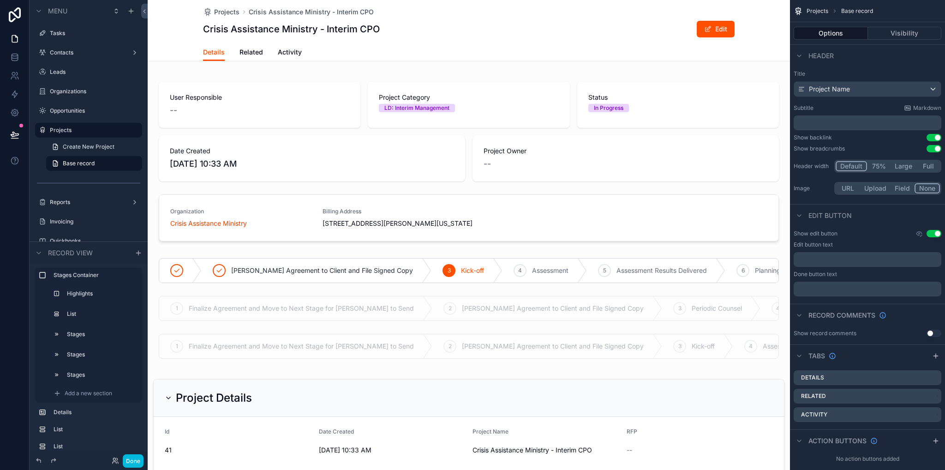
click at [64, 35] on label "Tasks" at bounding box center [93, 33] width 87 height 7
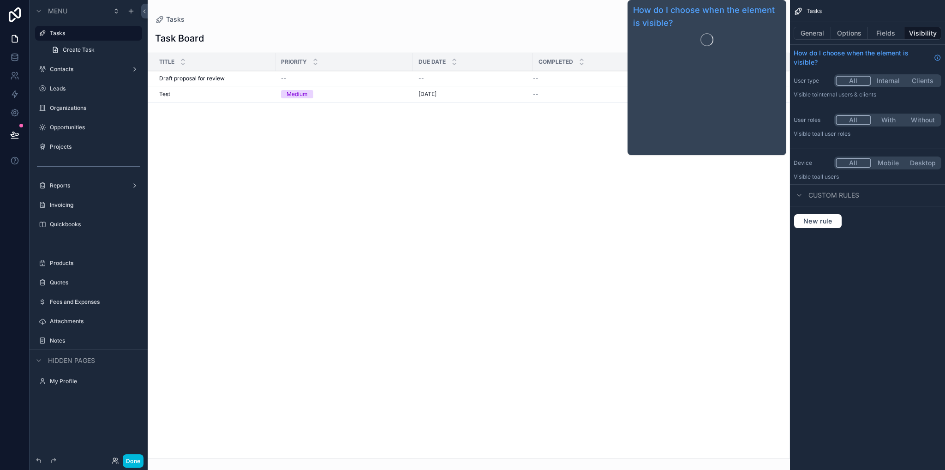
click at [818, 33] on button "General" at bounding box center [812, 33] width 37 height 13
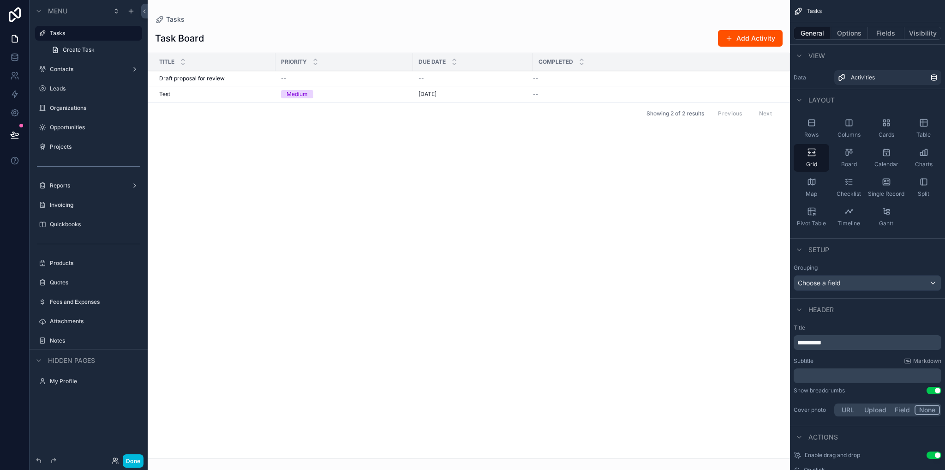
click at [923, 127] on icon "scrollable content" at bounding box center [923, 122] width 9 height 9
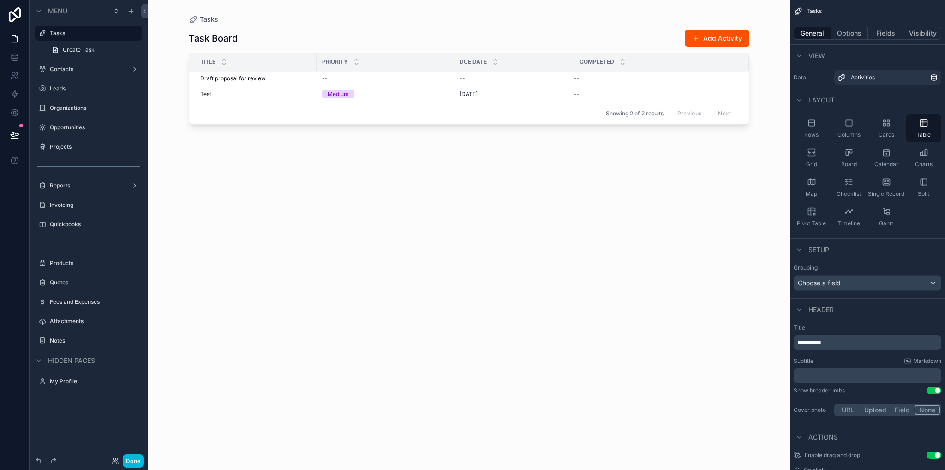
click at [59, 71] on label "Contacts" at bounding box center [87, 69] width 74 height 7
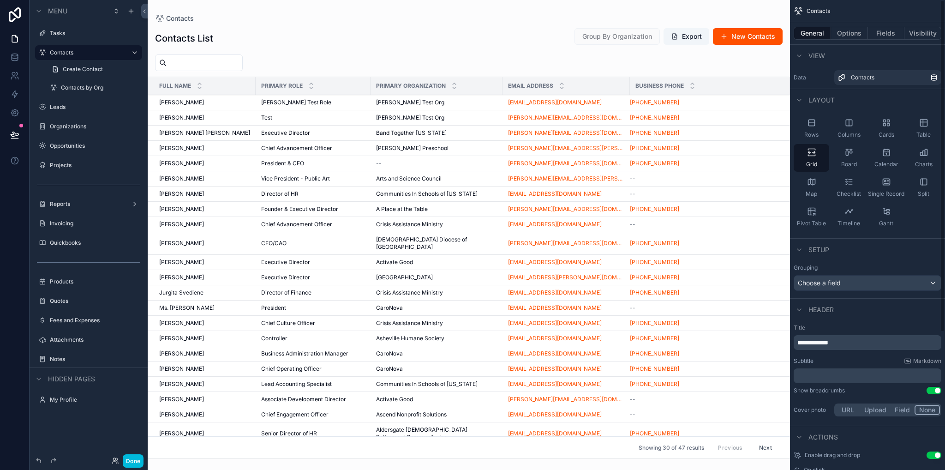
click at [914, 124] on div "Table" at bounding box center [924, 128] width 36 height 28
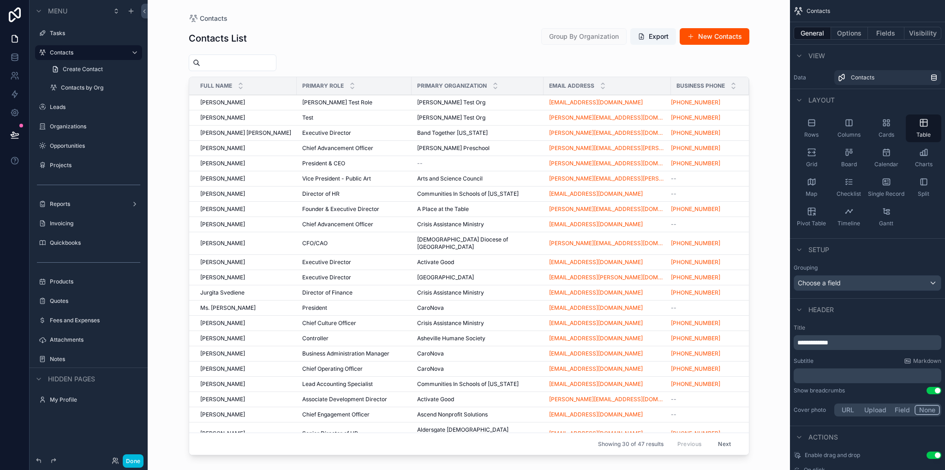
click at [62, 108] on label "Leads" at bounding box center [93, 106] width 87 height 7
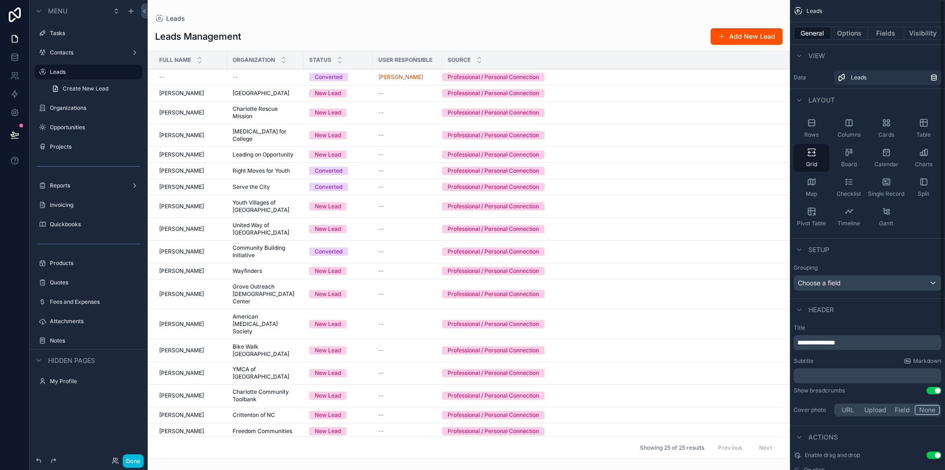
click at [919, 130] on div "Table" at bounding box center [924, 128] width 36 height 28
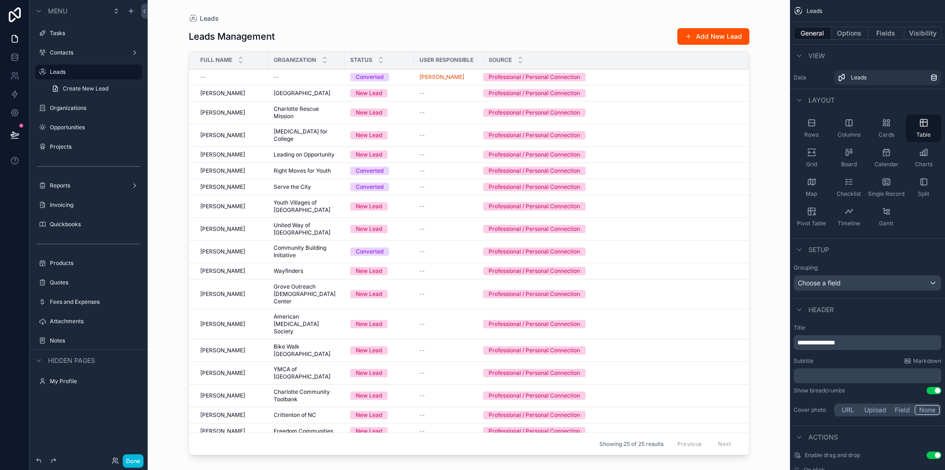
click at [87, 105] on label "Organizations" at bounding box center [93, 107] width 87 height 7
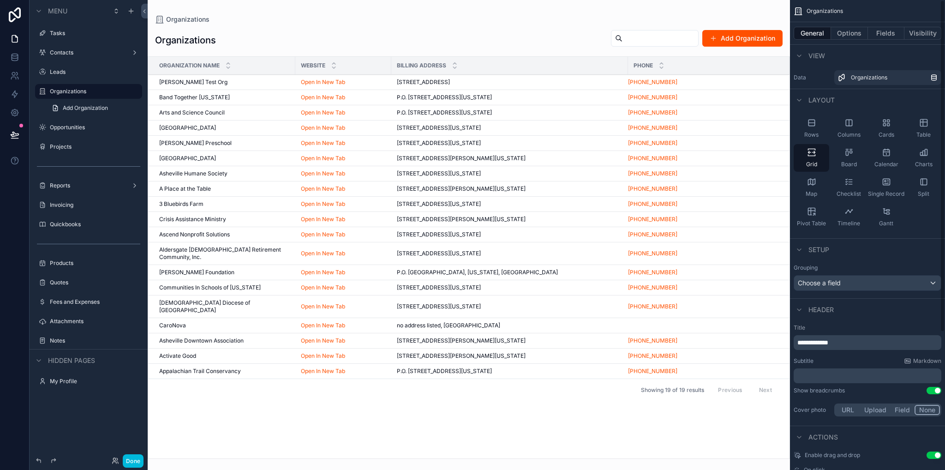
click at [925, 137] on span "Table" at bounding box center [923, 134] width 14 height 7
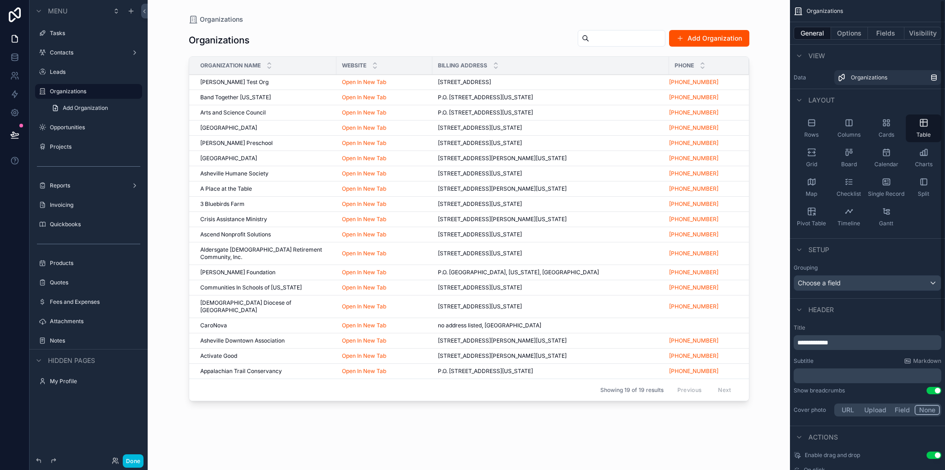
click at [80, 124] on div "Opportunities" at bounding box center [95, 127] width 90 height 7
click at [40, 126] on icon "scrollable content" at bounding box center [42, 127] width 7 height 7
click at [0, 0] on div "scrollable content" at bounding box center [0, 0] width 0 height 0
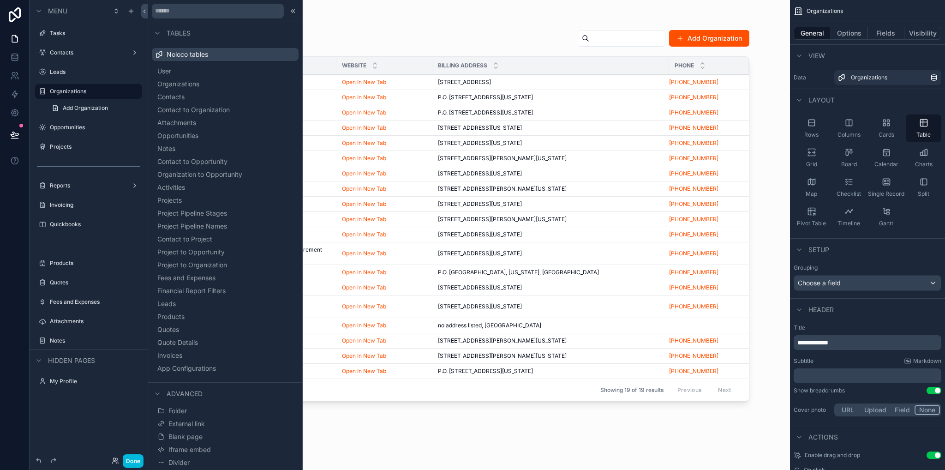
click at [61, 133] on div "Opportunities" at bounding box center [88, 127] width 103 height 15
drag, startPoint x: 294, startPoint y: 9, endPoint x: 281, endPoint y: 15, distance: 14.2
click at [293, 9] on icon at bounding box center [292, 10] width 7 height 7
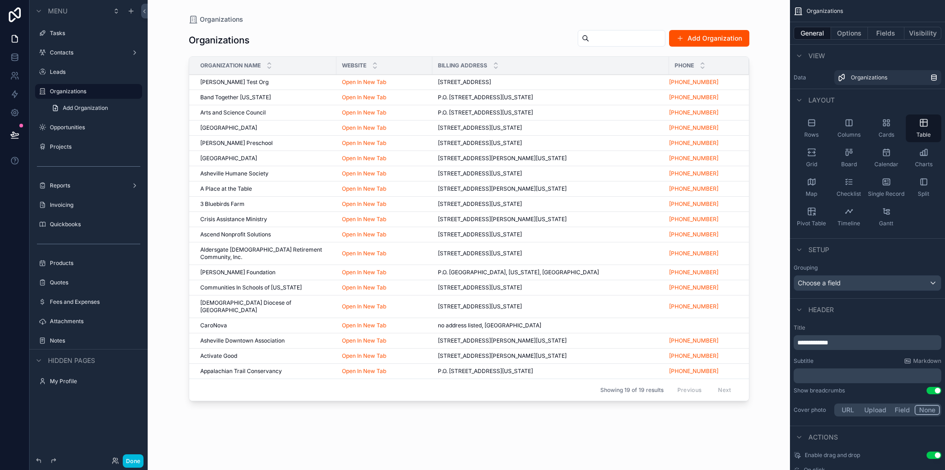
click at [69, 128] on label "Opportunities" at bounding box center [93, 127] width 87 height 7
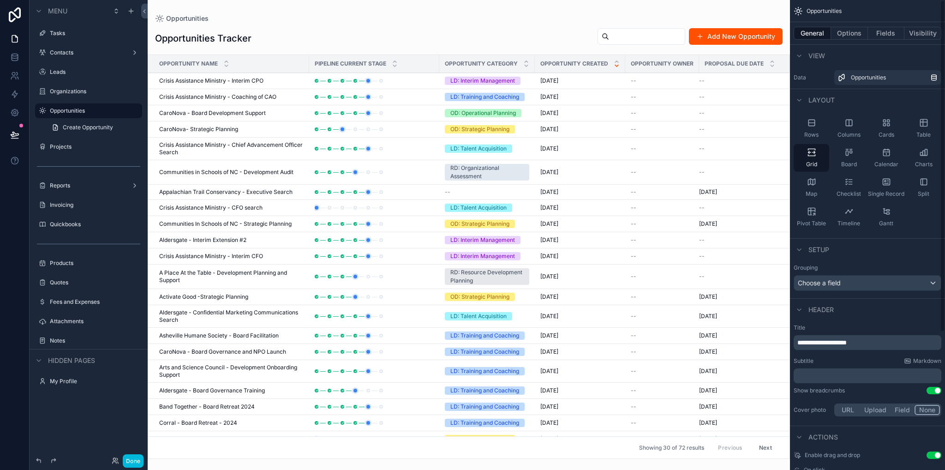
click at [921, 127] on div "Table" at bounding box center [924, 128] width 36 height 28
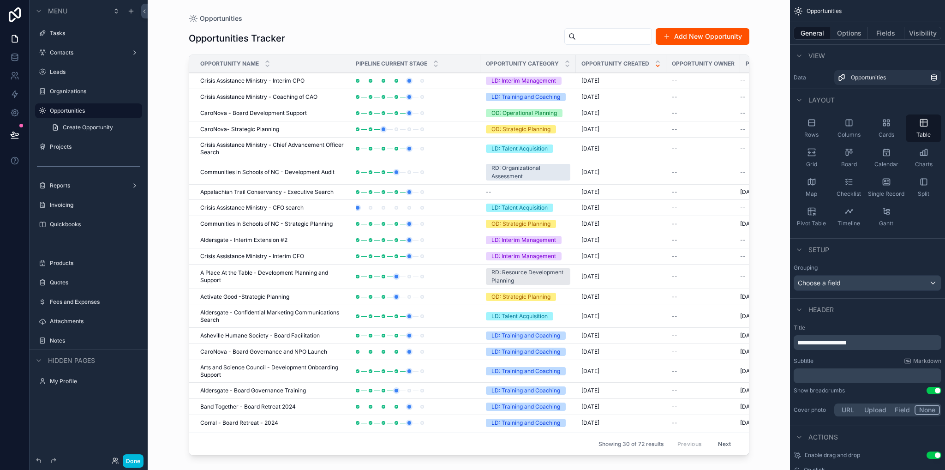
click at [72, 149] on label "Projects" at bounding box center [93, 146] width 87 height 7
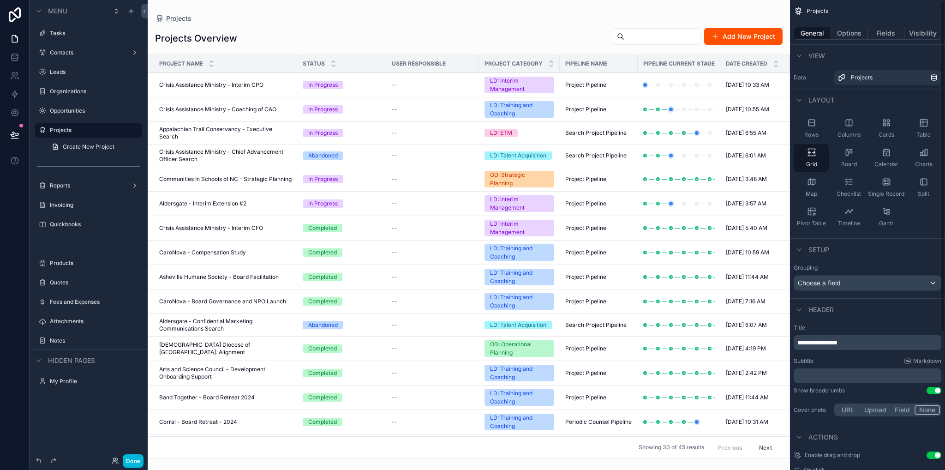
click at [922, 129] on div "Table" at bounding box center [924, 128] width 36 height 28
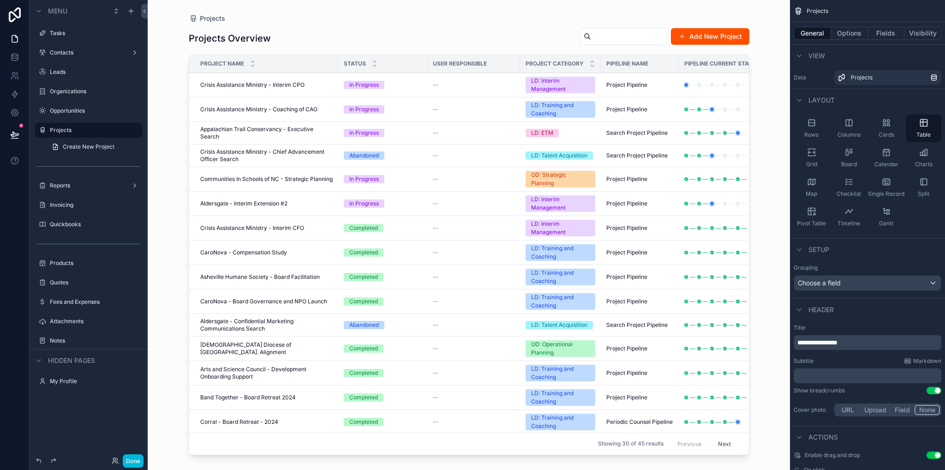
click at [60, 186] on label "Reports" at bounding box center [87, 185] width 74 height 7
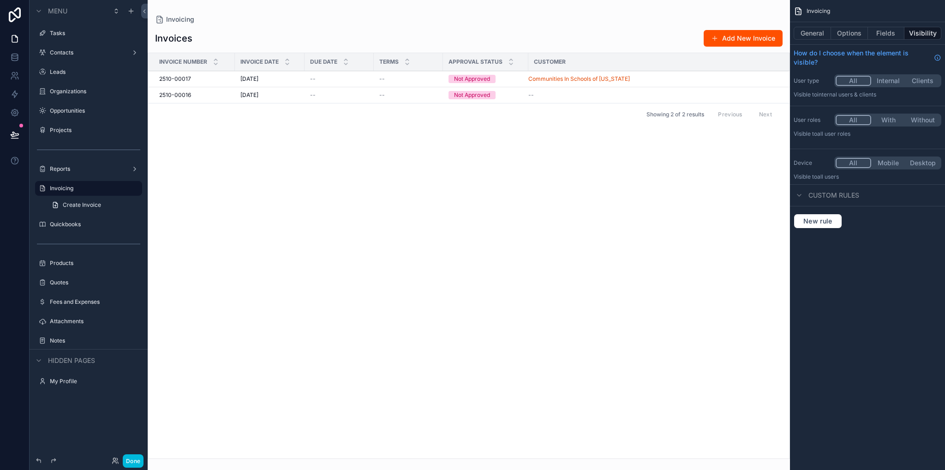
click at [823, 35] on button "General" at bounding box center [812, 33] width 37 height 13
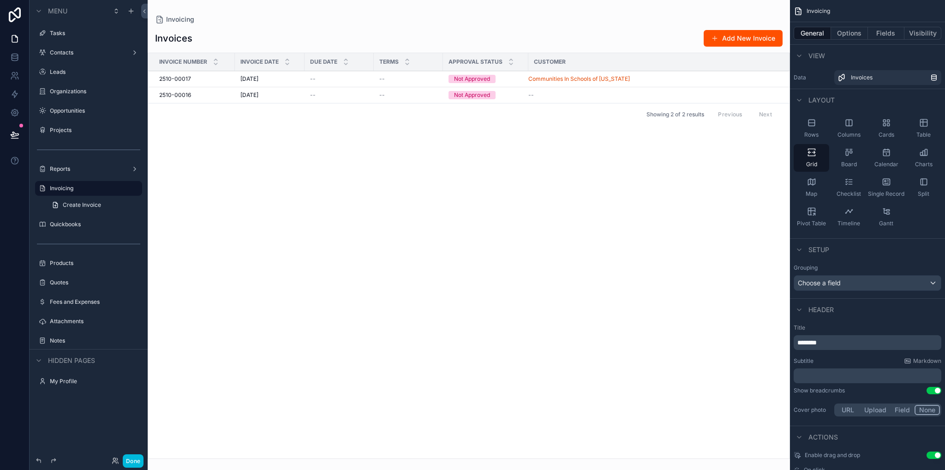
click at [927, 117] on div "Table" at bounding box center [924, 128] width 36 height 28
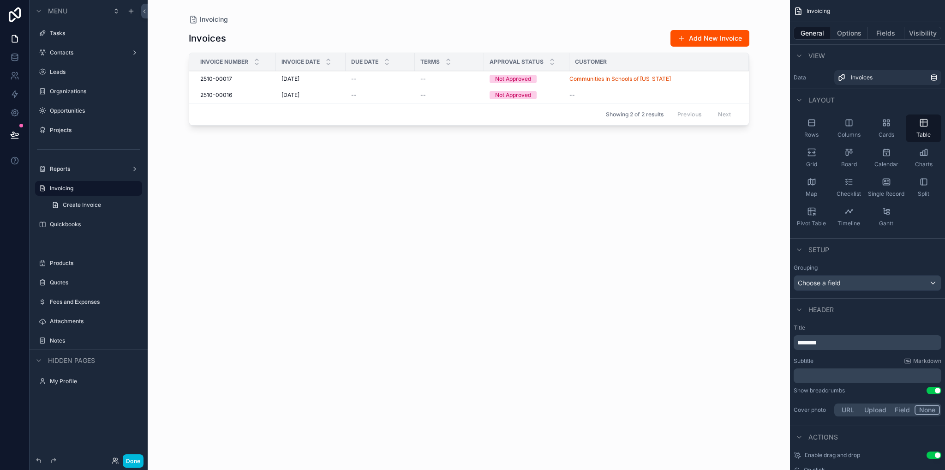
click at [136, 466] on button "Done" at bounding box center [133, 460] width 21 height 13
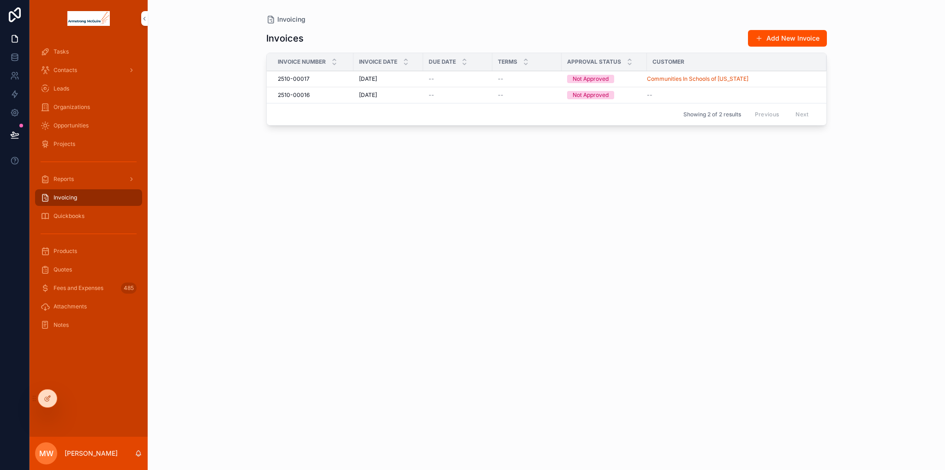
click at [65, 181] on span "Reports" at bounding box center [64, 178] width 20 height 7
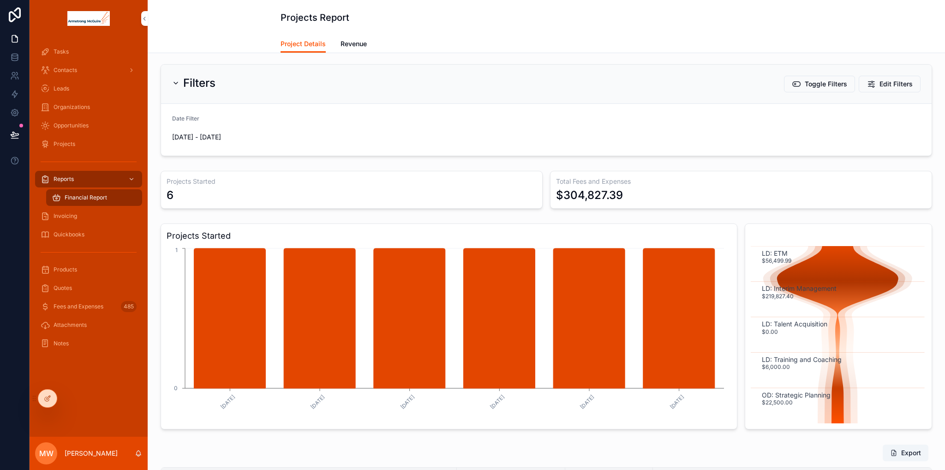
click at [73, 215] on span "Invoicing" at bounding box center [66, 215] width 24 height 7
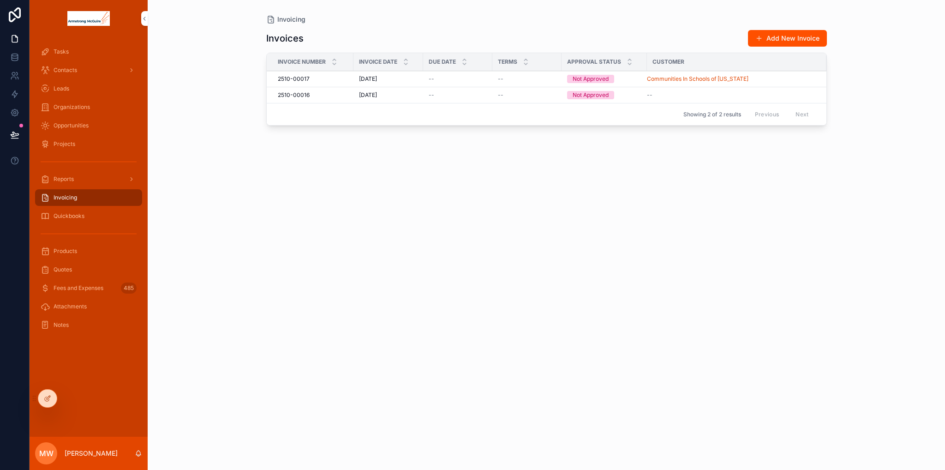
click at [265, 278] on div "Invoicing Invoices Add New Invoice Invoice Number Invoice Date Due Date Terms A…" at bounding box center [546, 229] width 590 height 459
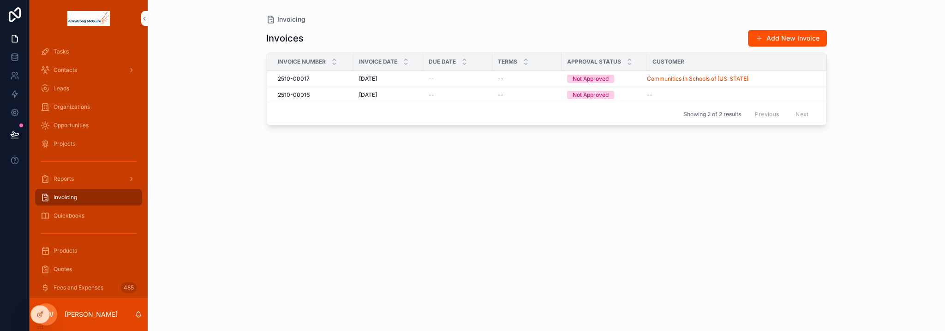
click at [66, 215] on span "Quickbooks" at bounding box center [69, 215] width 31 height 7
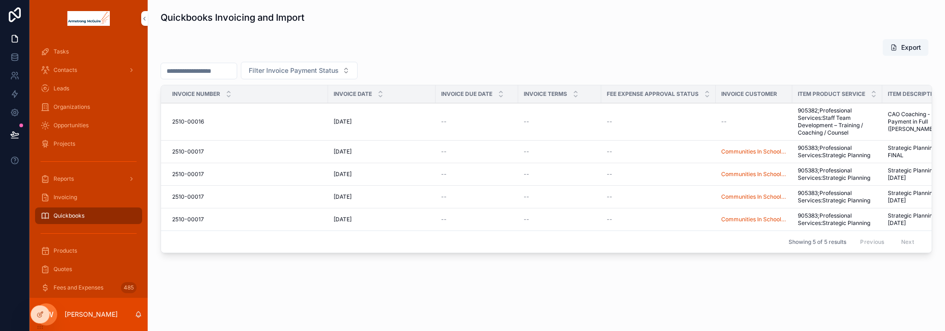
click at [397, 203] on td "[DATE] [DATE]" at bounding box center [381, 197] width 107 height 23
click at [70, 198] on span "Invoicing" at bounding box center [66, 197] width 24 height 7
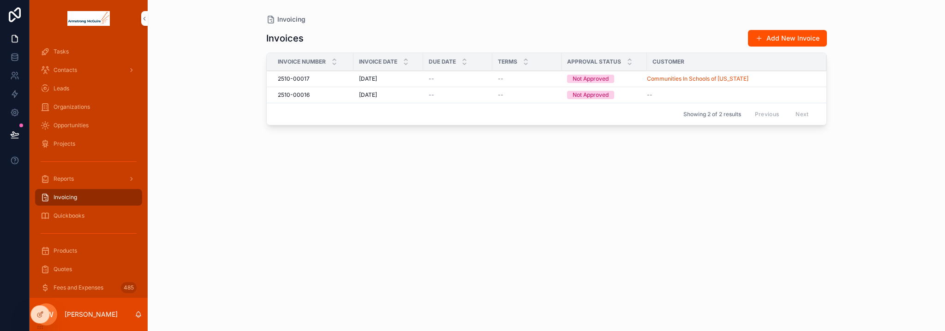
click at [214, 235] on div "Invoicing Invoices Add New Invoice Invoice Number Invoice Date Due Date Terms A…" at bounding box center [546, 165] width 797 height 331
click at [72, 219] on span "Quickbooks" at bounding box center [69, 215] width 31 height 7
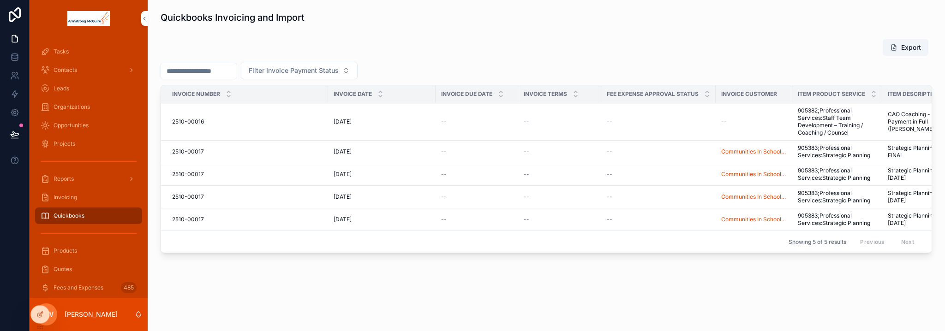
click at [244, 285] on div "Quickbooks Invoicing and Import Export Filter Invoice Payment Status Invoice Nu…" at bounding box center [546, 160] width 797 height 320
click at [251, 273] on div "Quickbooks Invoicing and Import Export Filter Invoice Payment Status Invoice Nu…" at bounding box center [546, 160] width 797 height 320
click at [65, 199] on span "Invoicing" at bounding box center [66, 197] width 24 height 7
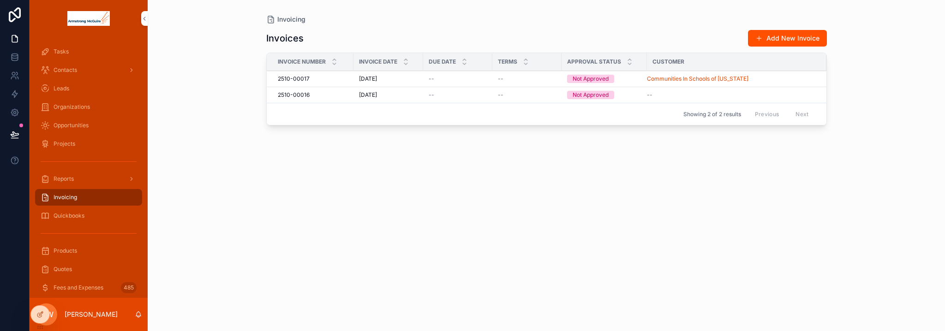
click at [258, 156] on div "Invoicing Invoices Add New Invoice Invoice Number Invoice Date Due Date Terms A…" at bounding box center [546, 160] width 590 height 320
drag, startPoint x: 219, startPoint y: 207, endPoint x: 260, endPoint y: 106, distance: 109.1
click at [191, 73] on div "Invoicing Invoices Add New Invoice Invoice Number Invoice Date Due Date Terms A…" at bounding box center [546, 165] width 797 height 331
click at [472, 233] on div "Invoices Add New Invoice Invoice Number Invoice Date Due Date Terms Approval St…" at bounding box center [546, 172] width 561 height 296
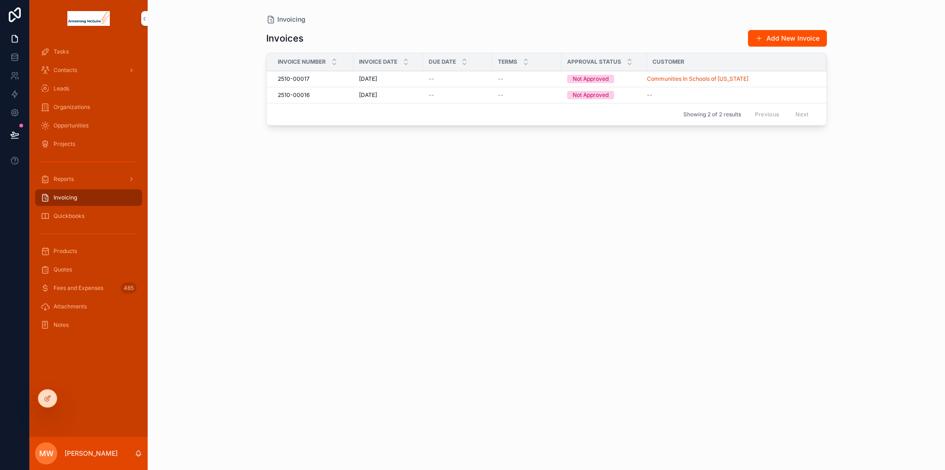
click at [50, 400] on icon at bounding box center [47, 397] width 7 height 7
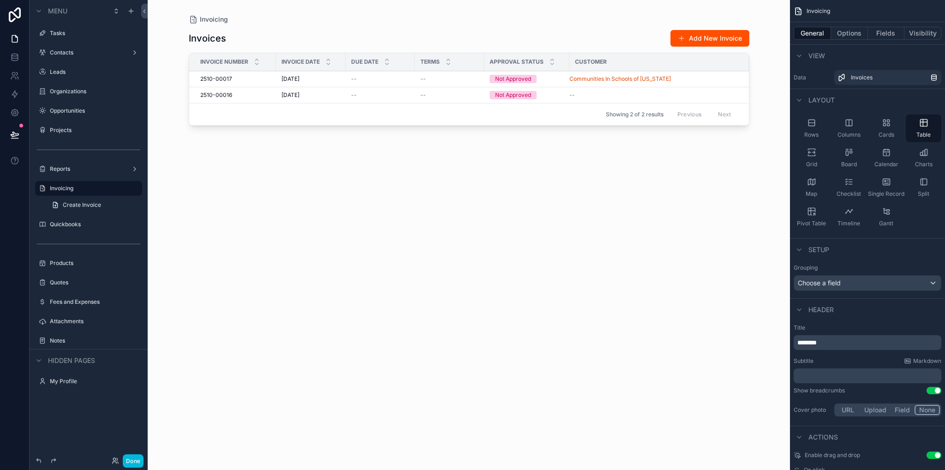
click at [64, 225] on label "Quickbooks" at bounding box center [93, 224] width 87 height 7
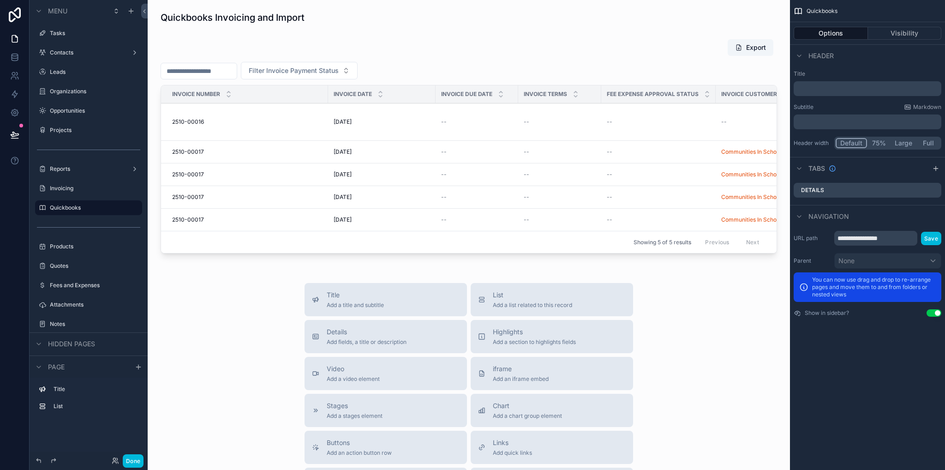
click at [334, 76] on div "scrollable content" at bounding box center [468, 148] width 627 height 226
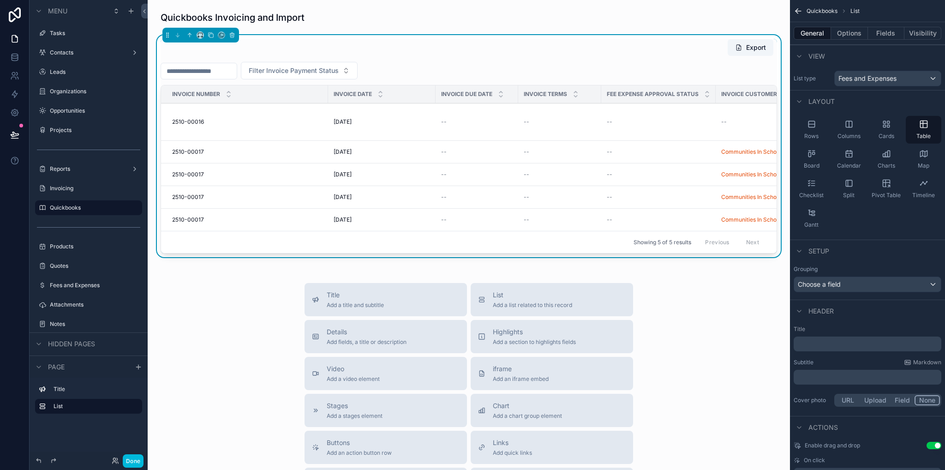
click at [127, 460] on button "Done" at bounding box center [133, 460] width 21 height 13
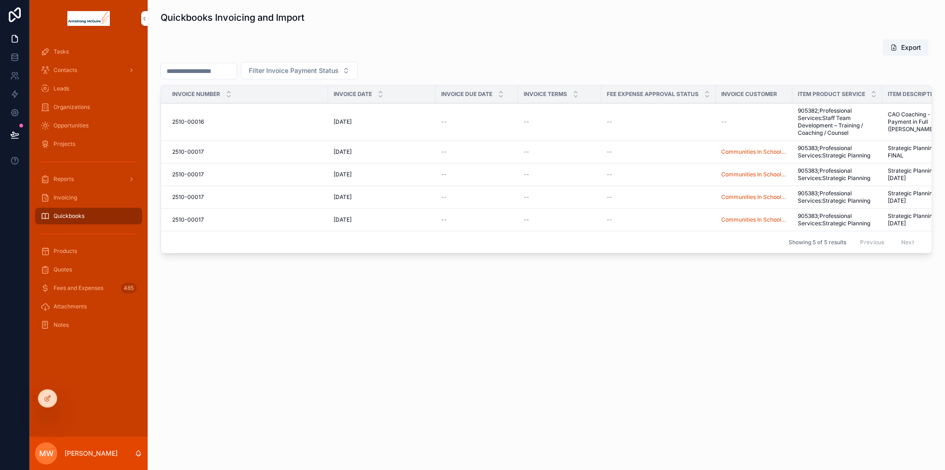
click at [301, 72] on span "Filter Invoice Payment Status" at bounding box center [294, 70] width 90 height 9
drag, startPoint x: 412, startPoint y: 296, endPoint x: 410, endPoint y: 290, distance: 6.3
click at [411, 296] on div "Quickbooks Invoicing and Import Export Filter Invoice Payment Status Invoice Nu…" at bounding box center [546, 160] width 797 height 320
click at [222, 70] on input "scrollable content" at bounding box center [199, 71] width 76 height 13
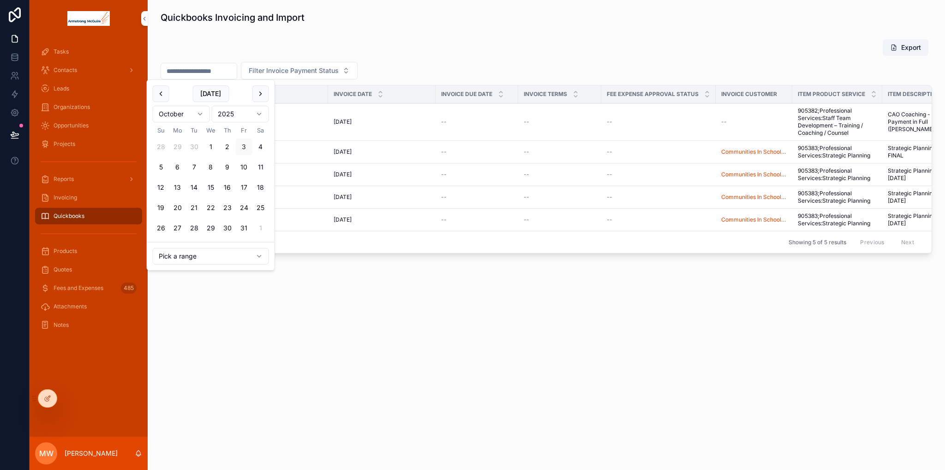
click at [214, 148] on button "1" at bounding box center [211, 146] width 17 height 17
click at [240, 221] on button "31" at bounding box center [244, 228] width 17 height 17
type input "**********"
click at [622, 358] on div "**********" at bounding box center [546, 235] width 797 height 470
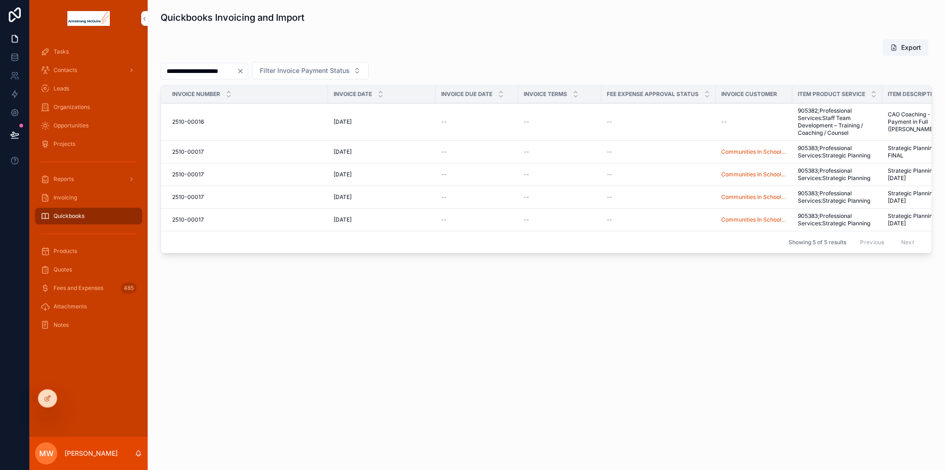
click at [242, 71] on icon "Clear" at bounding box center [241, 71] width 4 height 4
click at [47, 216] on icon "scrollable content" at bounding box center [45, 215] width 9 height 9
click at [48, 399] on icon at bounding box center [47, 397] width 7 height 7
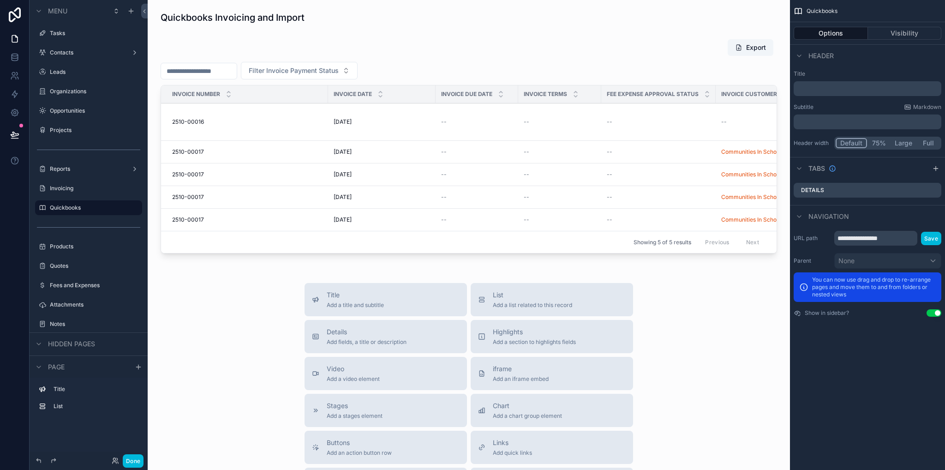
click at [41, 207] on icon "scrollable content" at bounding box center [42, 207] width 7 height 7
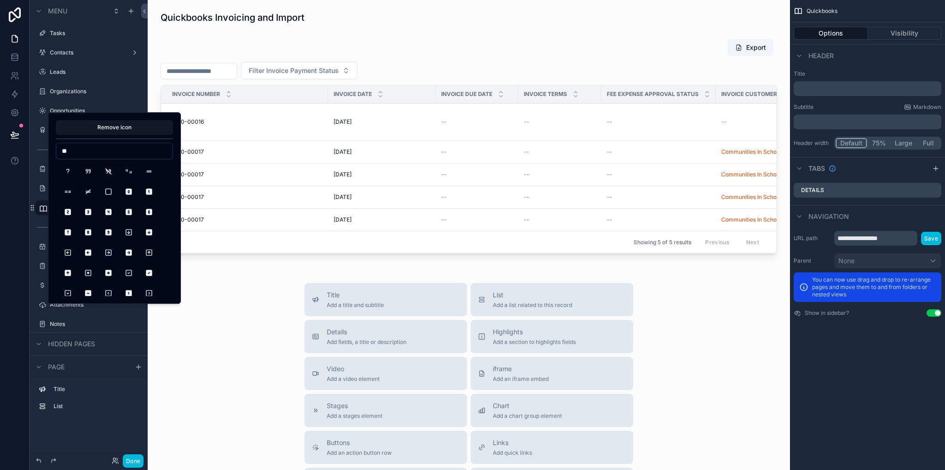
type input "*"
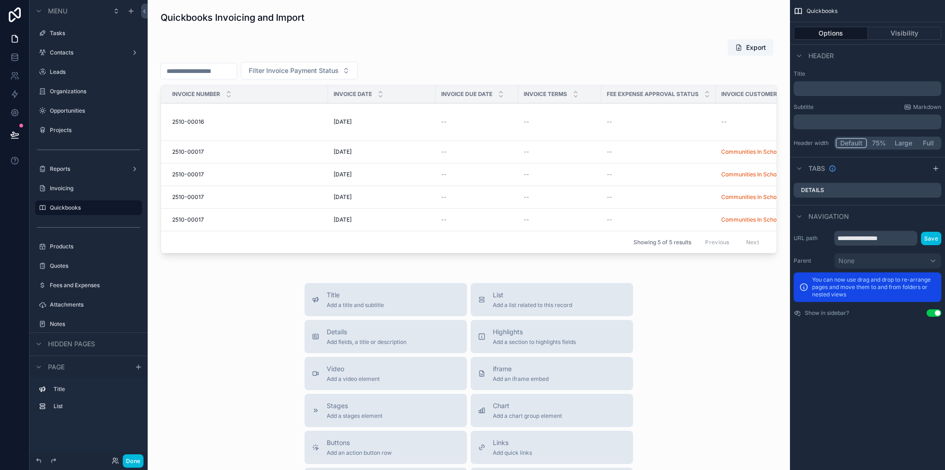
drag, startPoint x: 188, startPoint y: 335, endPoint x: 172, endPoint y: 311, distance: 29.6
click at [188, 335] on div "Title Add a title and subtitle List Add a list related to this record Details A…" at bounding box center [468, 447] width 627 height 328
click at [0, 0] on icon "scrollable content" at bounding box center [0, 0] width 0 height 0
click at [95, 206] on input "**********" at bounding box center [81, 207] width 63 height 11
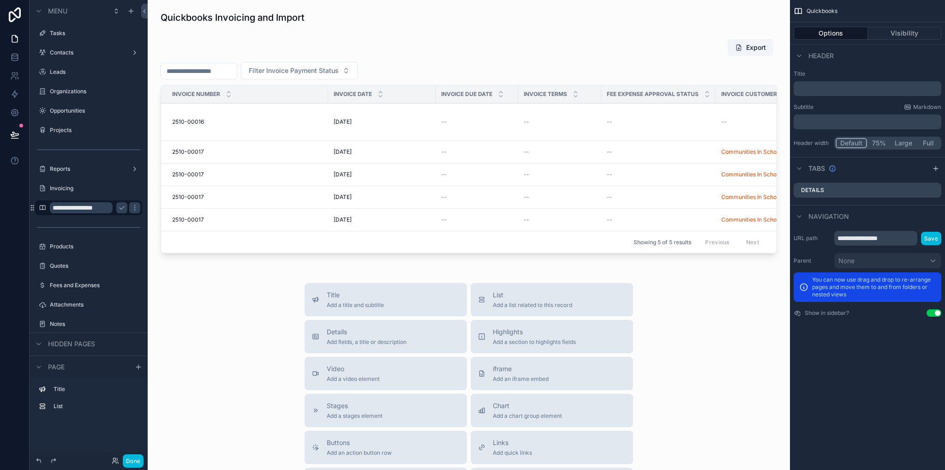
type input "**********"
click at [119, 207] on icon "scrollable content" at bounding box center [121, 207] width 7 height 7
click at [204, 322] on div "Title Add a title and subtitle List Add a list related to this record Details A…" at bounding box center [468, 447] width 627 height 328
click at [357, 16] on div "scrollable content" at bounding box center [468, 17] width 627 height 20
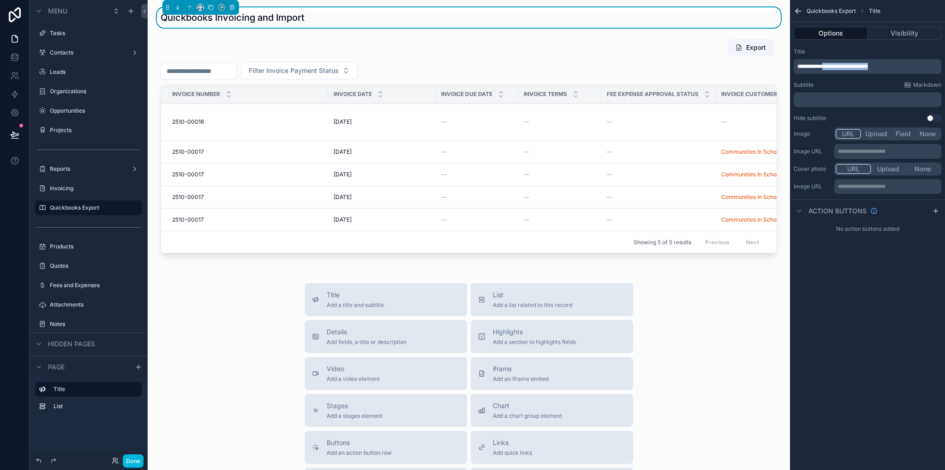
drag, startPoint x: 894, startPoint y: 67, endPoint x: 830, endPoint y: 67, distance: 64.1
click at [830, 67] on p "**********" at bounding box center [868, 66] width 142 height 7
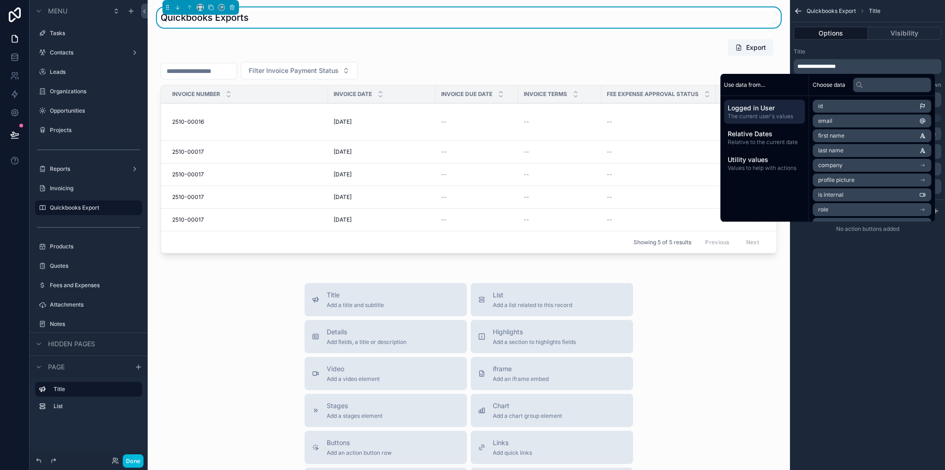
click at [874, 269] on div "**********" at bounding box center [867, 235] width 155 height 470
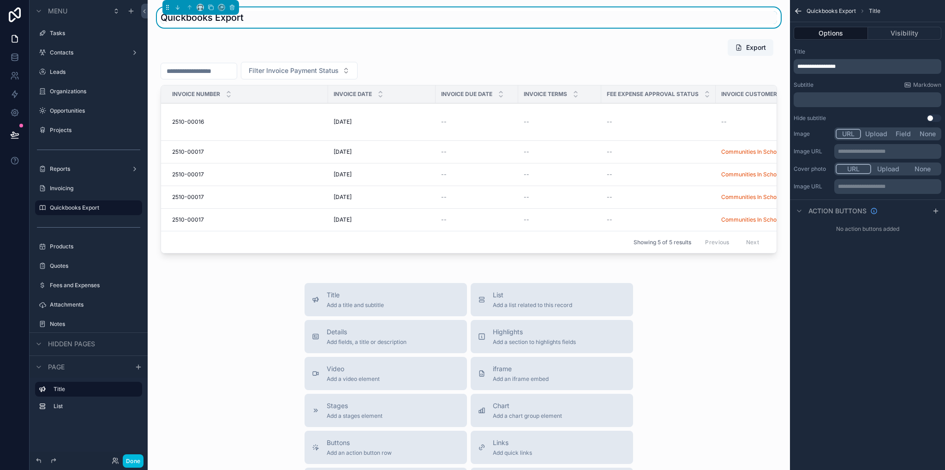
click at [841, 52] on div "Title" at bounding box center [868, 51] width 148 height 7
click at [72, 189] on label "Invoicing" at bounding box center [93, 188] width 87 height 7
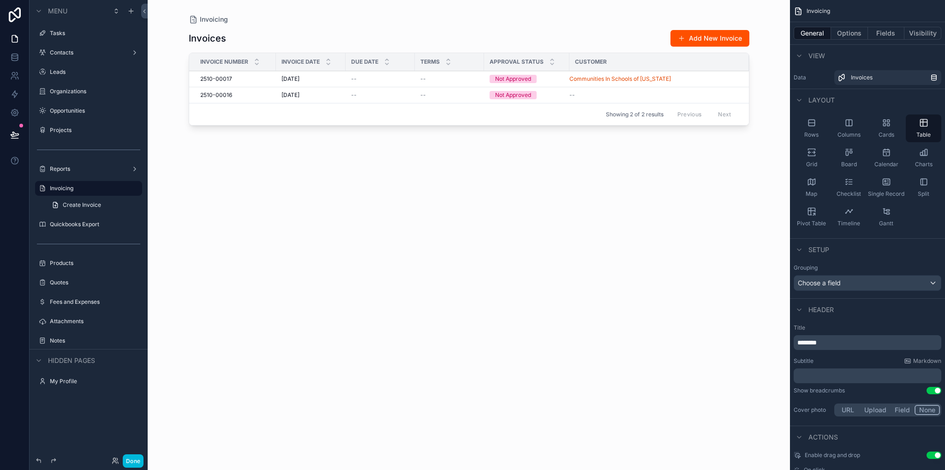
click at [56, 169] on label "Reports" at bounding box center [87, 168] width 74 height 7
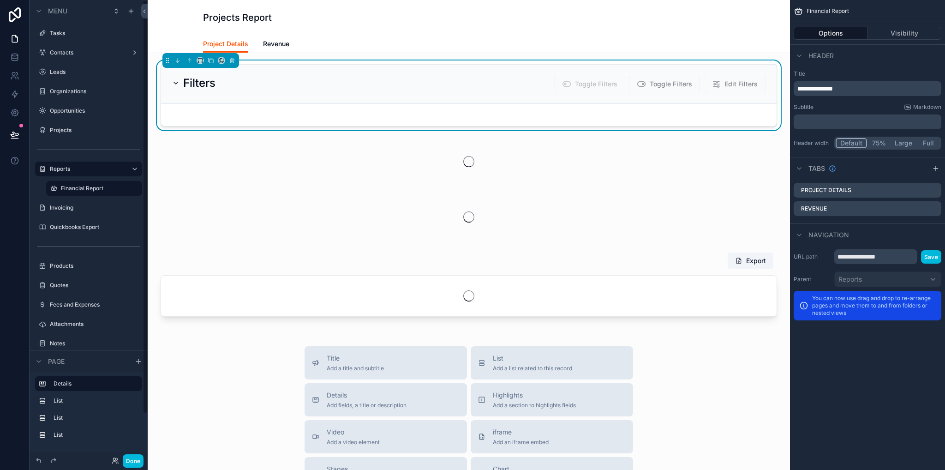
click at [67, 231] on div "Quickbooks Export" at bounding box center [95, 226] width 90 height 7
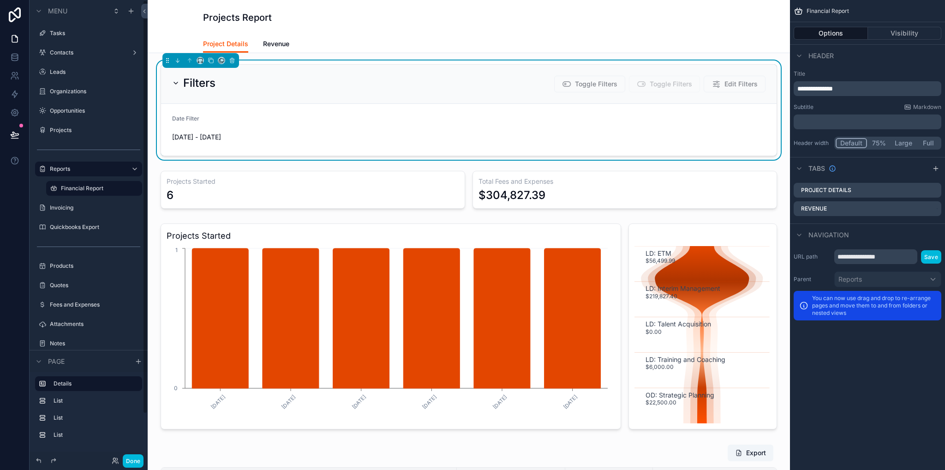
click at [72, 225] on label "Quickbooks Export" at bounding box center [93, 226] width 87 height 7
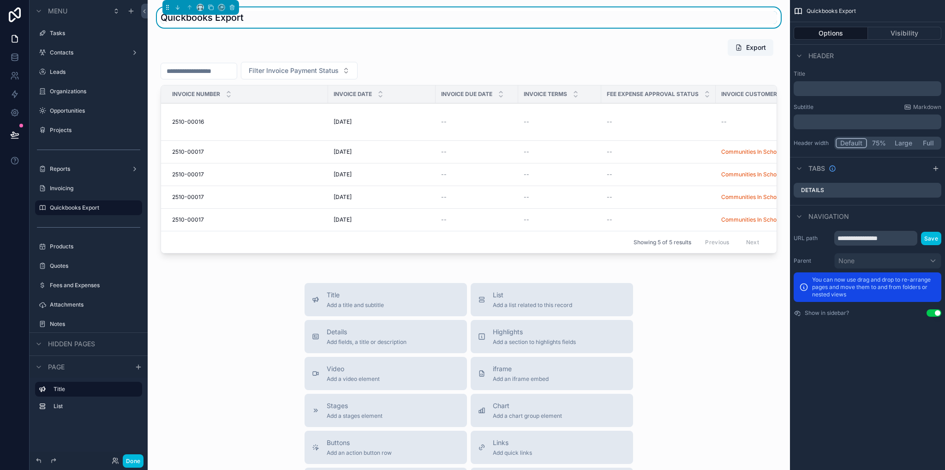
click at [42, 209] on icon "scrollable content" at bounding box center [42, 207] width 7 height 7
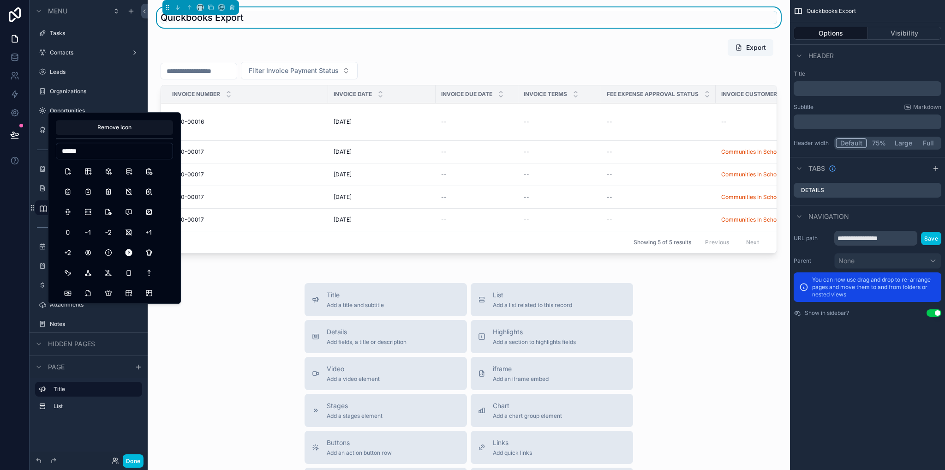
type input "******"
click at [87, 172] on button "TableExport" at bounding box center [88, 171] width 17 height 17
click at [66, 174] on button "FileExport" at bounding box center [68, 171] width 17 height 17
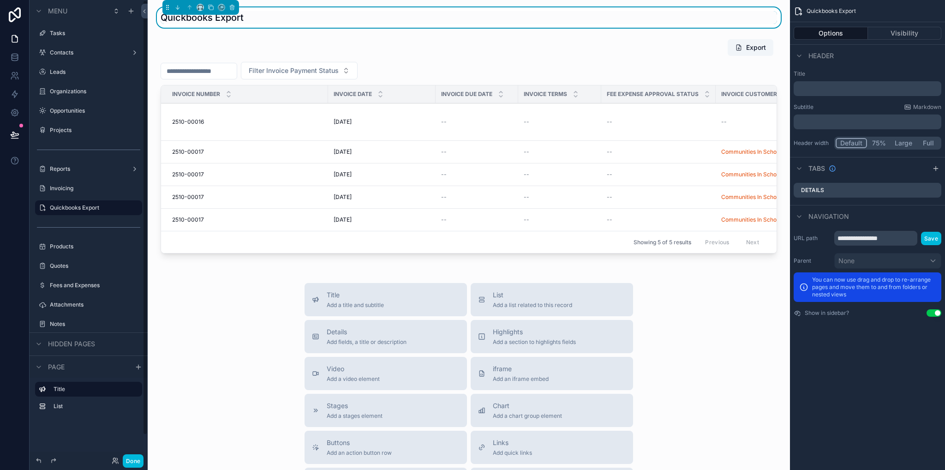
click at [96, 430] on div "Title List" at bounding box center [89, 414] width 118 height 74
click at [64, 189] on label "Invoicing" at bounding box center [93, 188] width 87 height 7
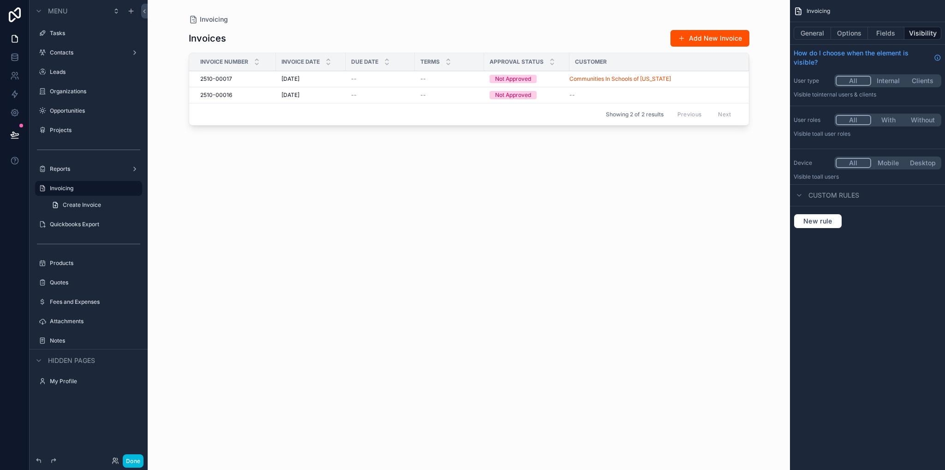
click at [98, 224] on label "Quickbooks Export" at bounding box center [93, 224] width 87 height 7
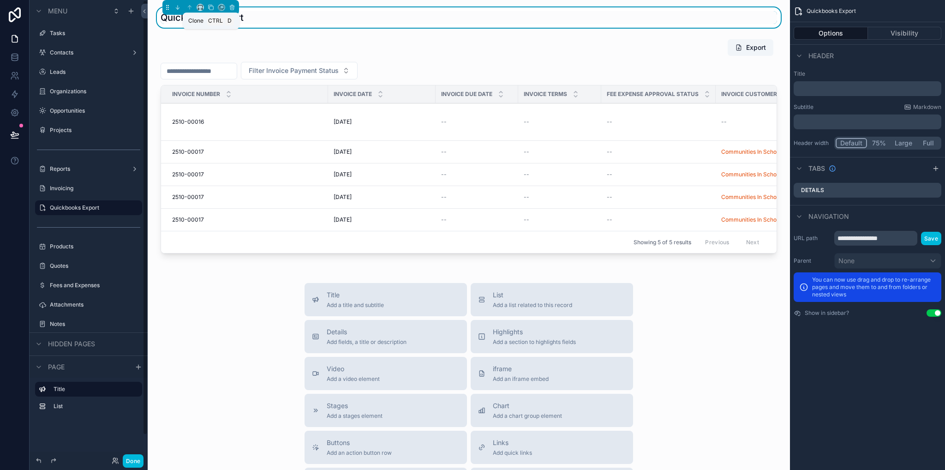
click at [201, 9] on icon "scrollable content" at bounding box center [202, 9] width 2 height 0
click at [223, 28] on span "Default" at bounding box center [215, 24] width 22 height 11
click at [201, 7] on icon "scrollable content" at bounding box center [200, 7] width 6 height 6
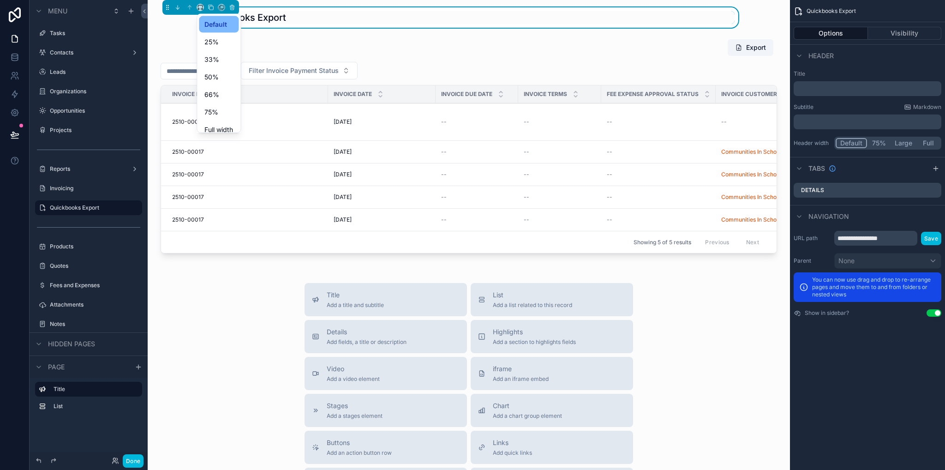
click at [220, 125] on span "Full width" at bounding box center [218, 129] width 29 height 11
